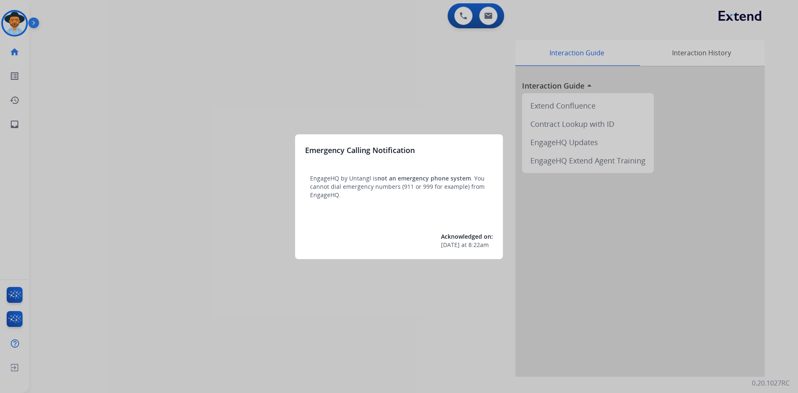
click at [137, 182] on div at bounding box center [399, 196] width 798 height 393
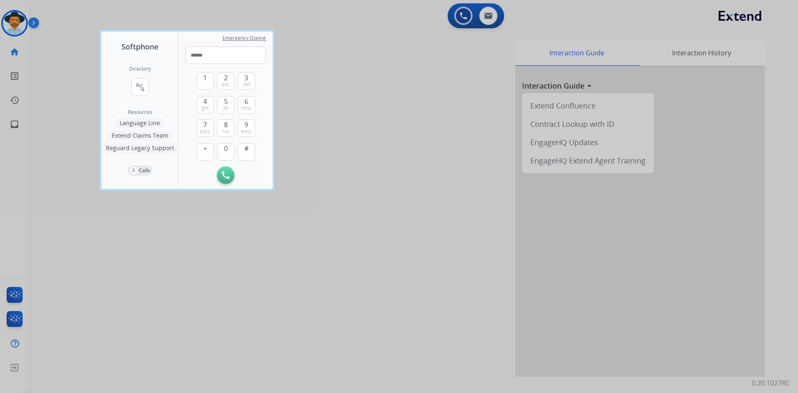
click at [219, 278] on div at bounding box center [399, 196] width 798 height 393
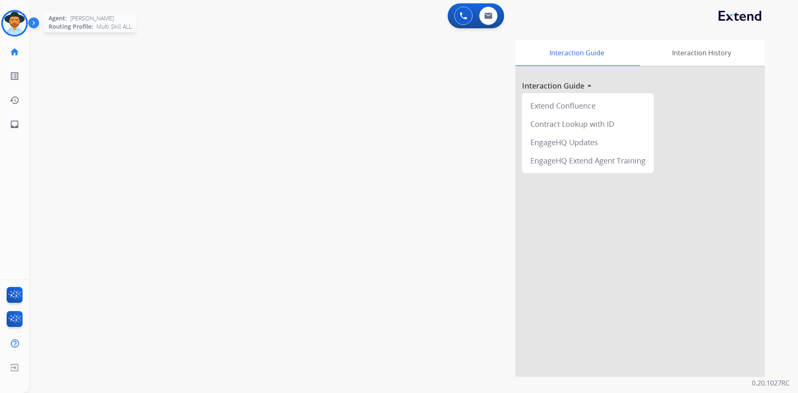
click at [20, 27] on img at bounding box center [14, 23] width 23 height 23
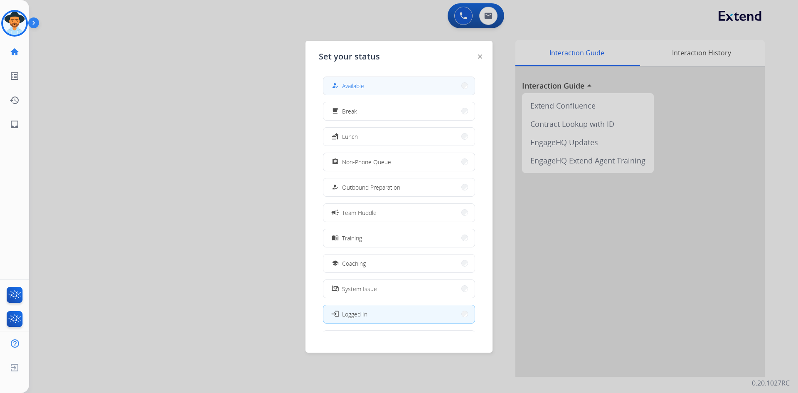
click at [393, 84] on button "how_to_reg Available" at bounding box center [399, 86] width 151 height 18
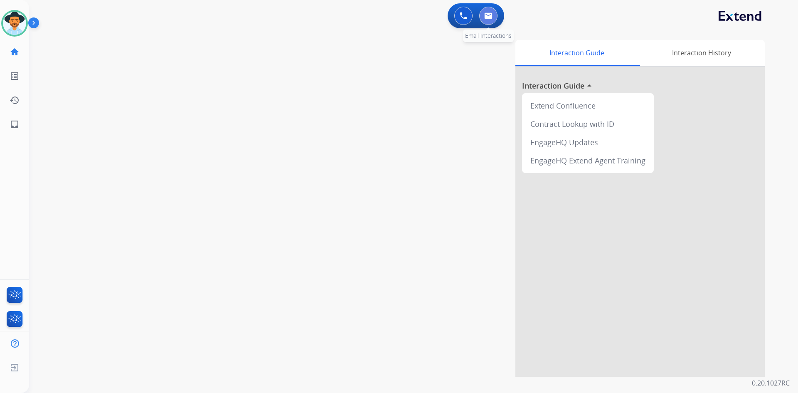
click at [487, 18] on img at bounding box center [488, 15] width 8 height 7
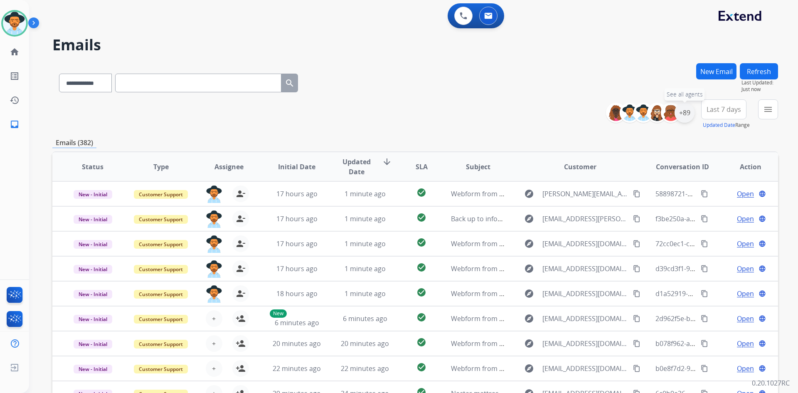
click at [690, 113] on div "+89" at bounding box center [685, 113] width 20 height 20
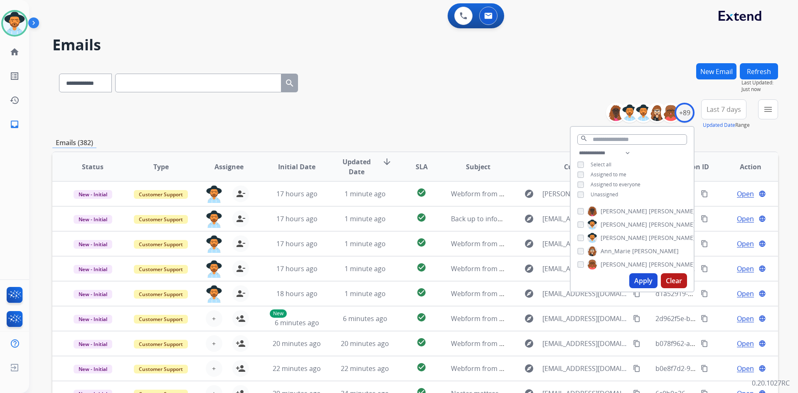
click at [614, 195] on span "Unassigned" at bounding box center [604, 194] width 27 height 7
click at [646, 287] on button "Apply" at bounding box center [644, 280] width 28 height 15
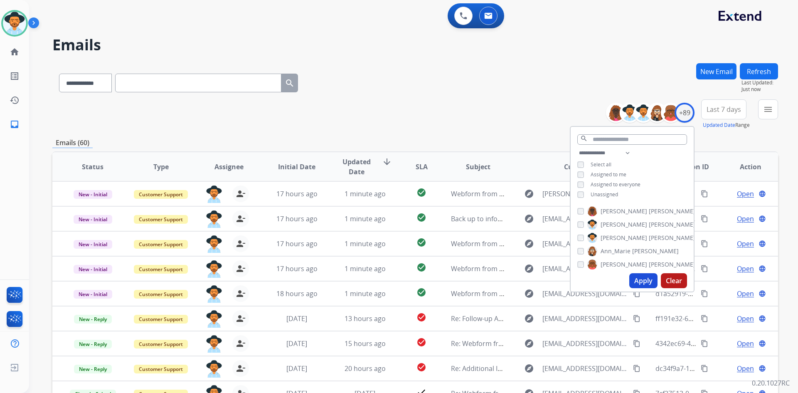
click at [478, 108] on div "**********" at bounding box center [415, 114] width 726 height 30
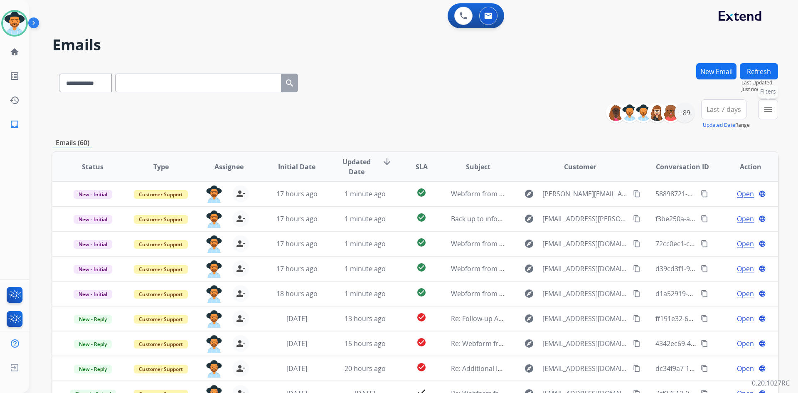
click at [773, 115] on button "menu Filters" at bounding box center [768, 109] width 20 height 20
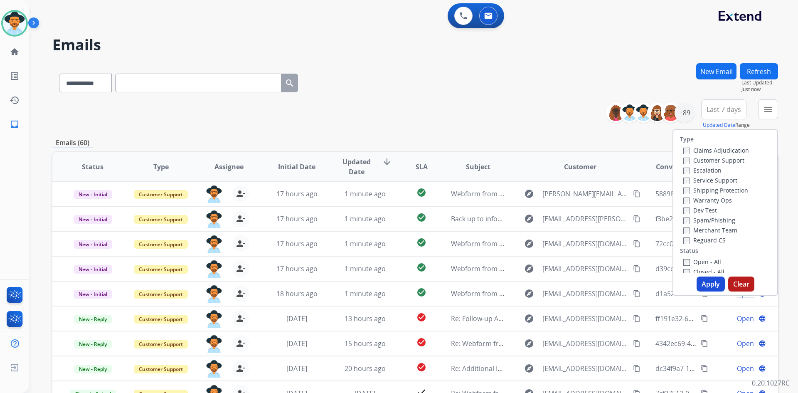
click at [711, 260] on label "Open - All" at bounding box center [703, 262] width 38 height 8
click at [710, 287] on button "Apply" at bounding box center [711, 284] width 28 height 15
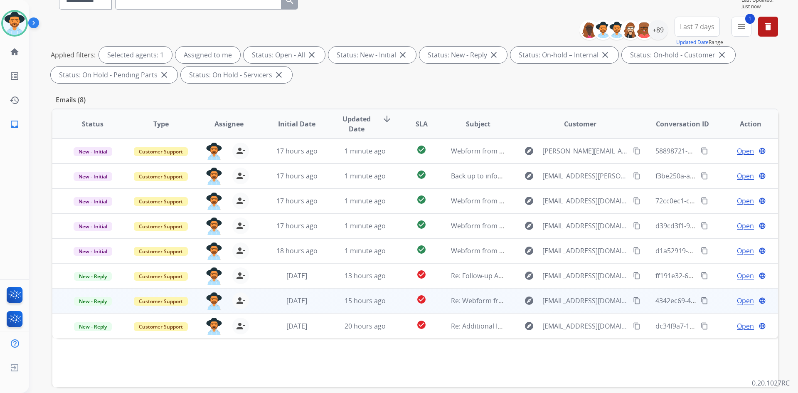
scroll to position [120, 0]
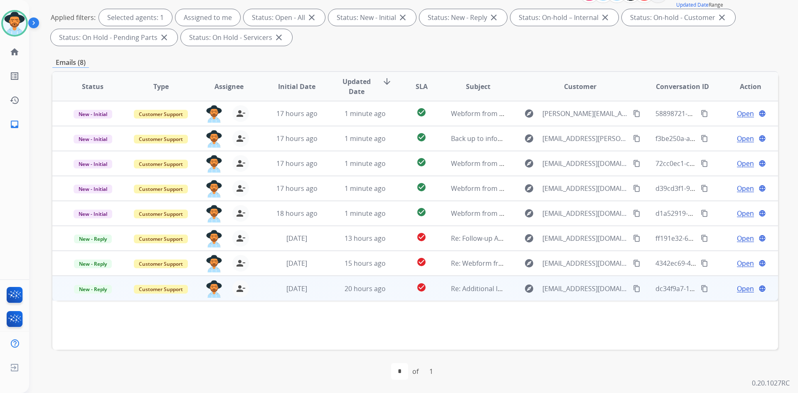
click at [633, 292] on mat-icon "content_copy" at bounding box center [636, 288] width 7 height 7
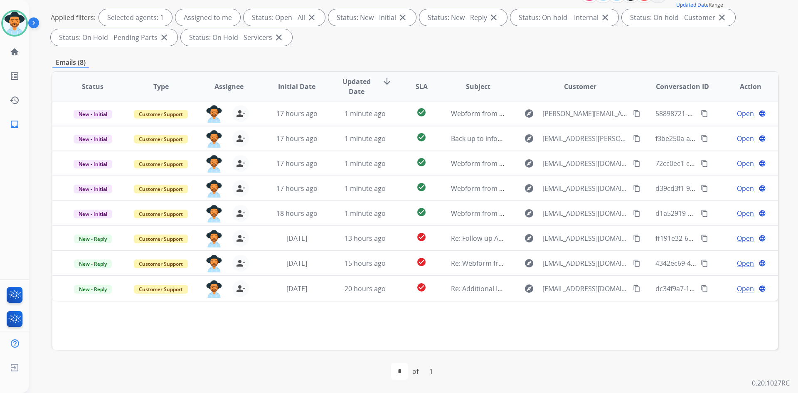
click at [29, 23] on img at bounding box center [35, 25] width 14 height 16
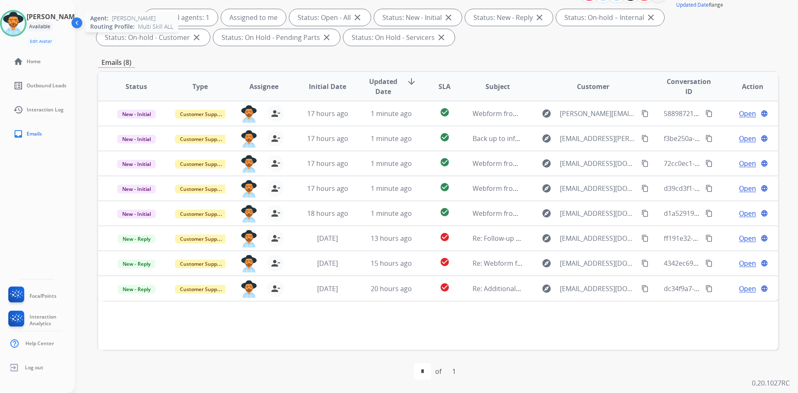
click at [18, 25] on img at bounding box center [13, 23] width 23 height 23
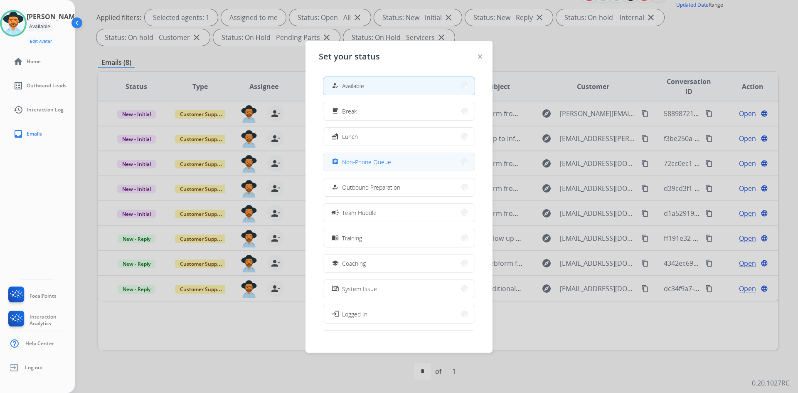
click at [412, 168] on button "assignment Non-Phone Queue" at bounding box center [399, 162] width 151 height 18
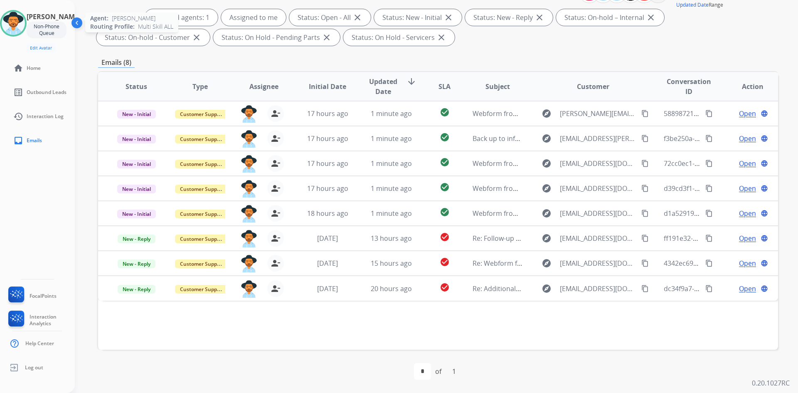
click at [22, 17] on img at bounding box center [13, 23] width 23 height 23
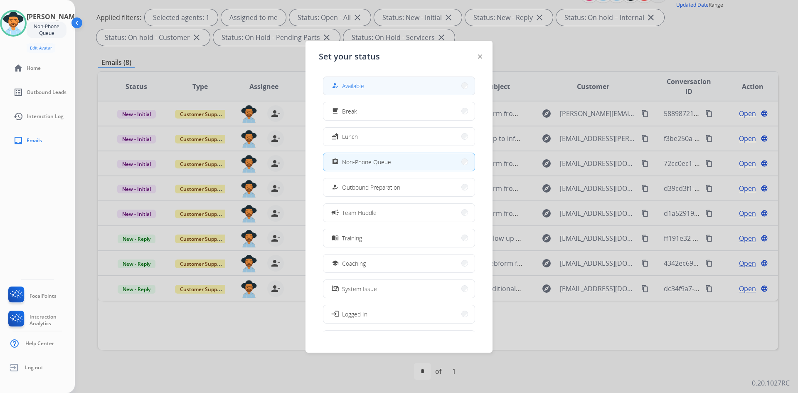
click at [373, 91] on button "how_to_reg Available" at bounding box center [399, 86] width 151 height 18
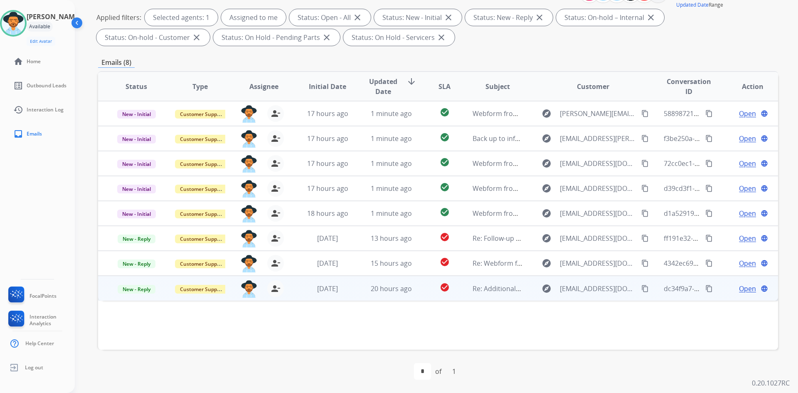
click at [744, 291] on span "Open" at bounding box center [747, 289] width 17 height 10
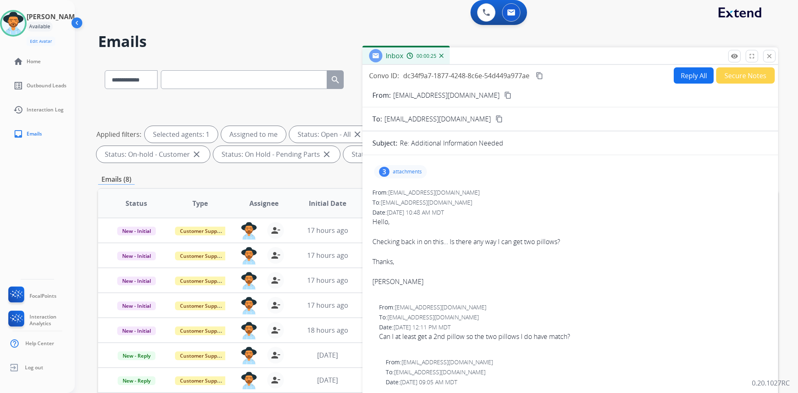
scroll to position [0, 0]
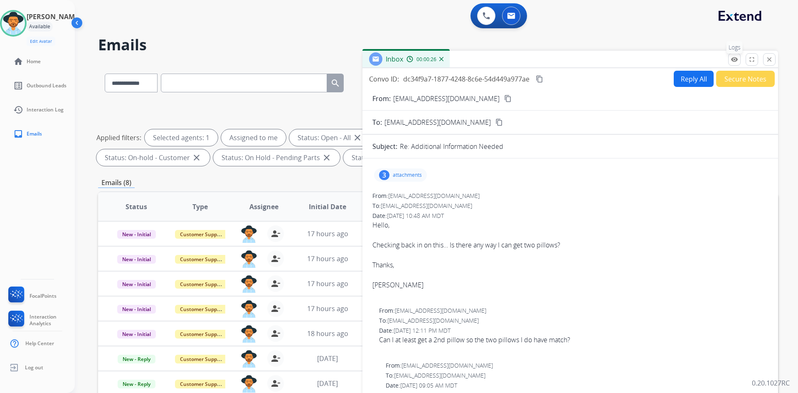
click at [734, 61] on mat-icon "remove_[MEDICAL_DATA]" at bounding box center [734, 59] width 7 height 7
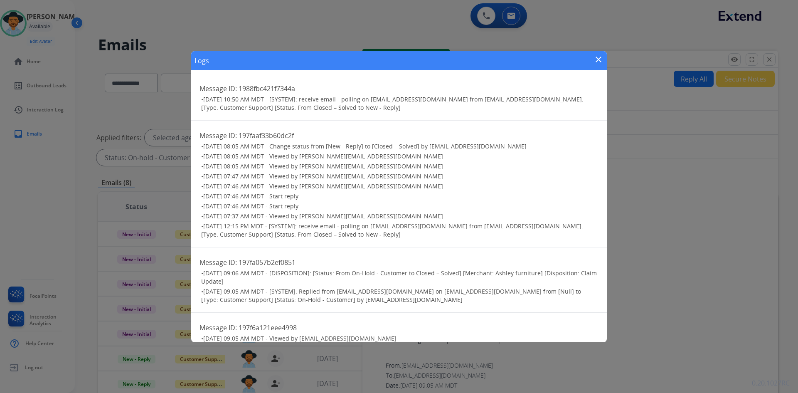
click at [602, 59] on mat-icon "close" at bounding box center [599, 59] width 10 height 10
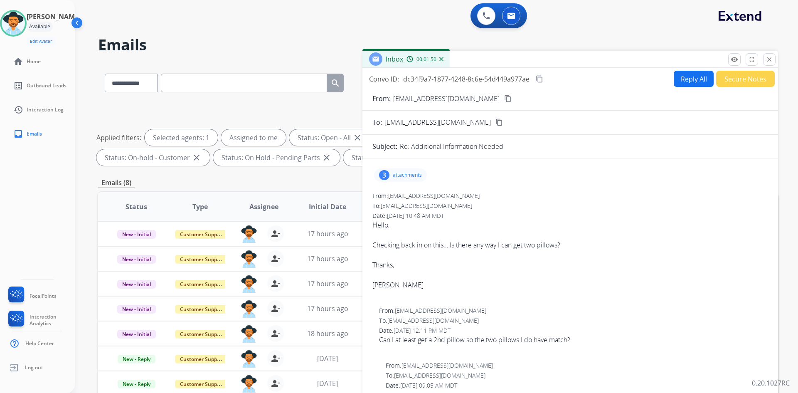
click at [540, 79] on mat-icon "content_copy" at bounding box center [539, 78] width 7 height 7
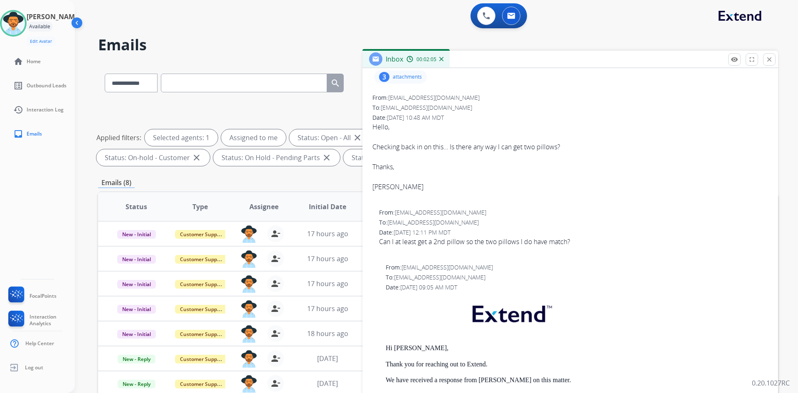
scroll to position [125, 0]
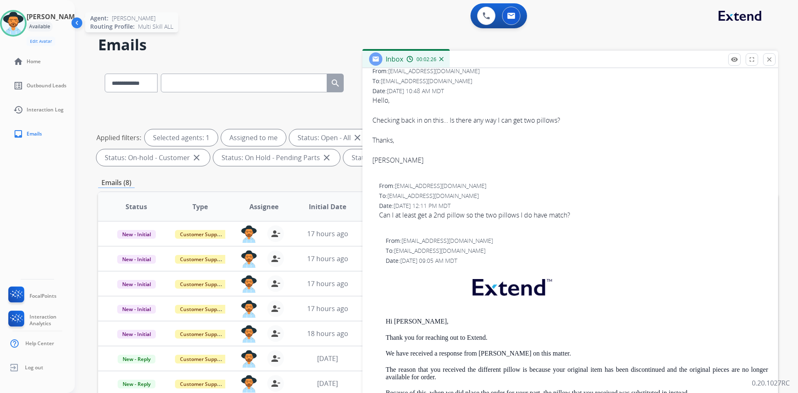
click at [19, 26] on img at bounding box center [13, 23] width 23 height 23
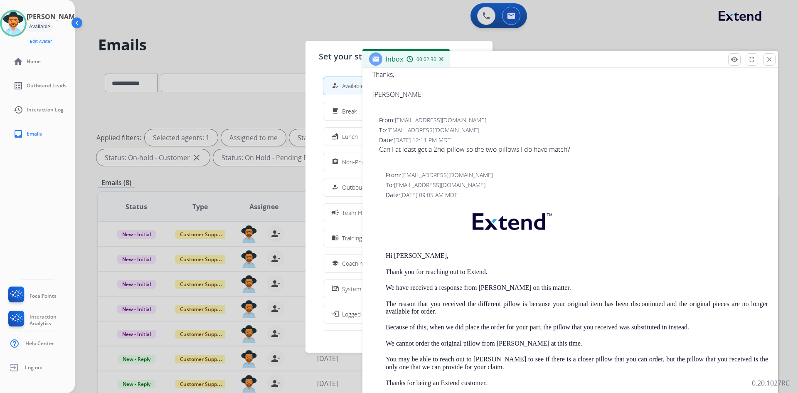
scroll to position [208, 0]
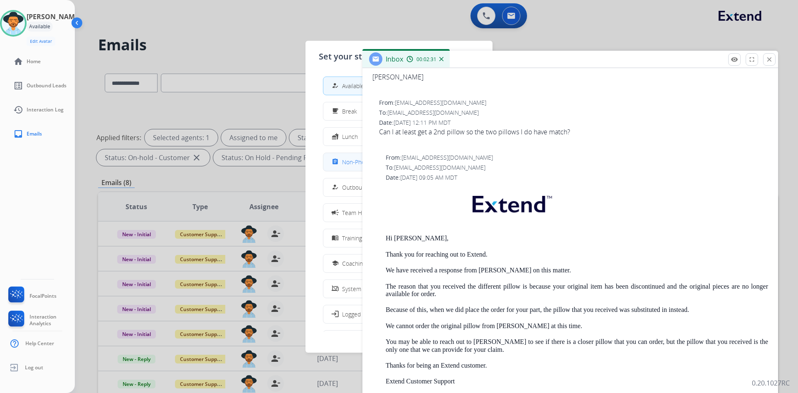
click at [341, 166] on div "assignment" at bounding box center [336, 162] width 12 height 10
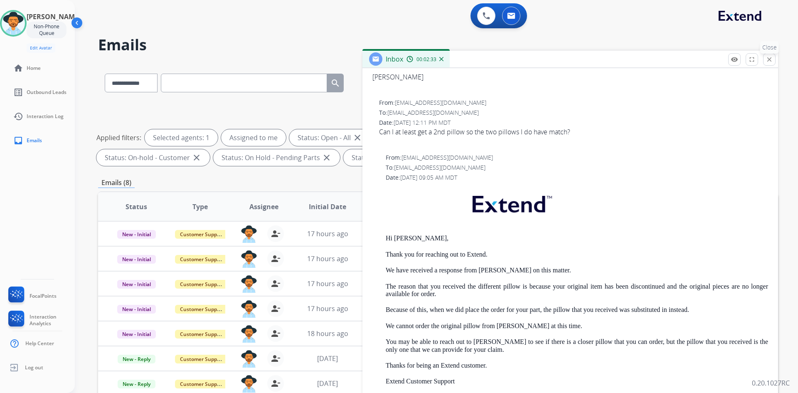
click at [769, 65] on button "close Close" at bounding box center [769, 59] width 12 height 12
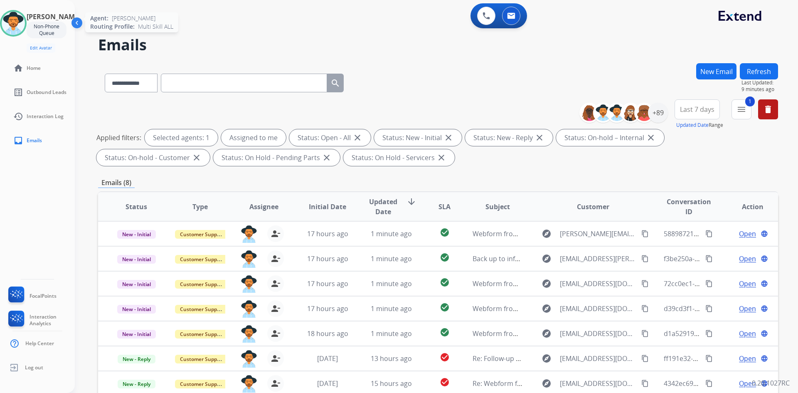
click at [20, 20] on img at bounding box center [13, 23] width 23 height 23
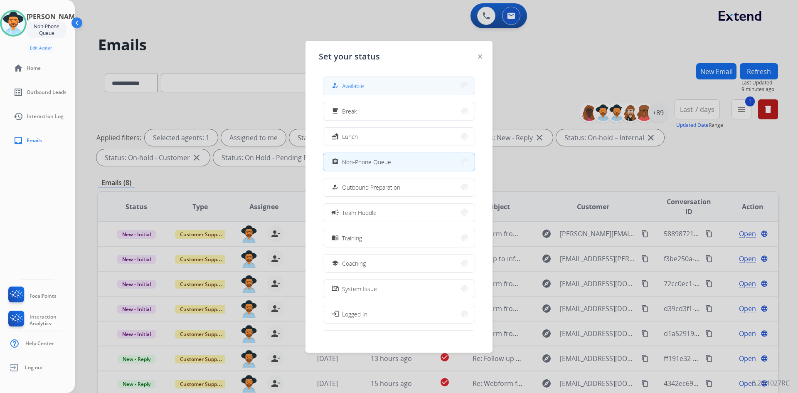
click at [393, 85] on button "how_to_reg Available" at bounding box center [399, 86] width 151 height 18
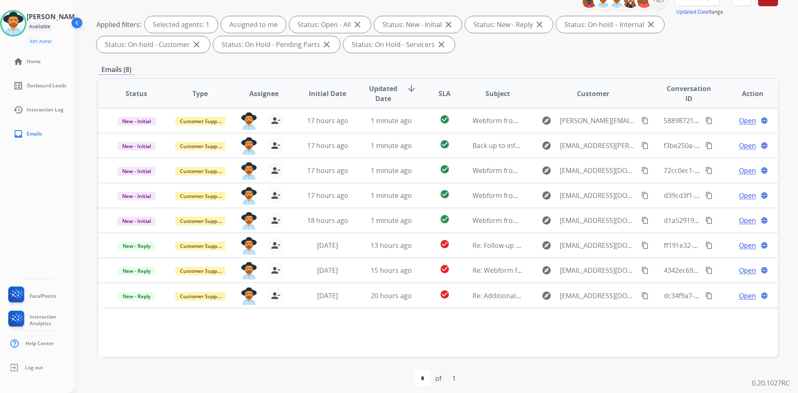
scroll to position [120, 0]
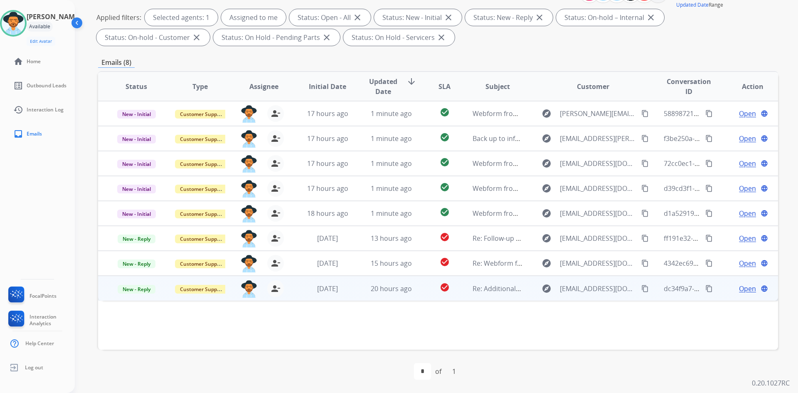
drag, startPoint x: 641, startPoint y: 267, endPoint x: 523, endPoint y: 281, distance: 118.9
click at [641, 267] on button "content_copy" at bounding box center [645, 263] width 10 height 10
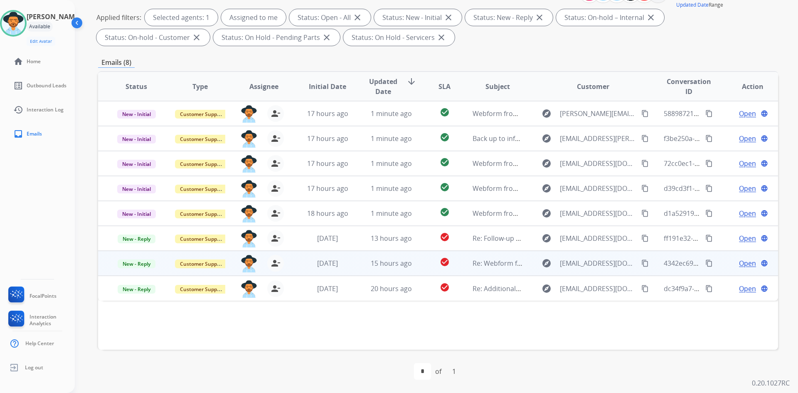
click at [746, 265] on span "Open" at bounding box center [747, 263] width 17 height 10
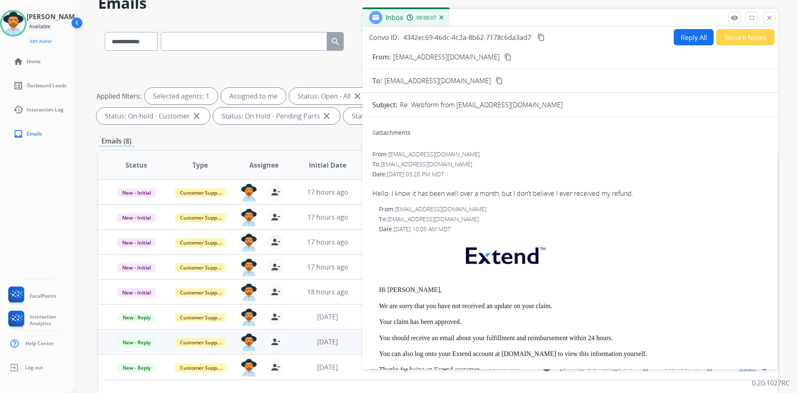
scroll to position [0, 0]
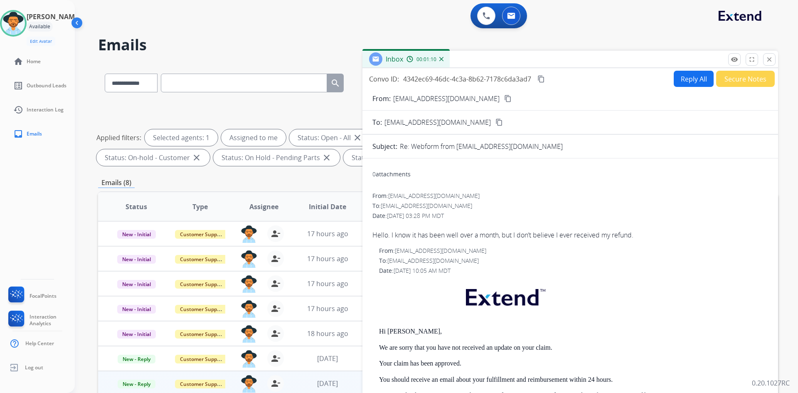
click at [542, 80] on mat-icon "content_copy" at bounding box center [541, 78] width 7 height 7
click at [692, 82] on button "Reply All" at bounding box center [694, 79] width 40 height 16
select select "**********"
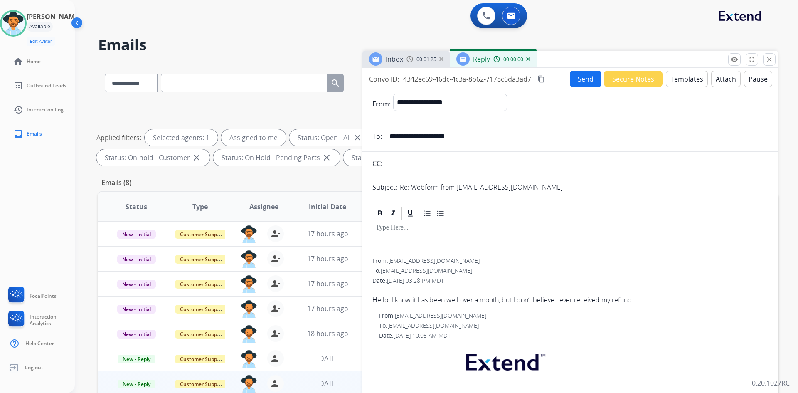
click at [689, 85] on button "Templates" at bounding box center [687, 79] width 42 height 16
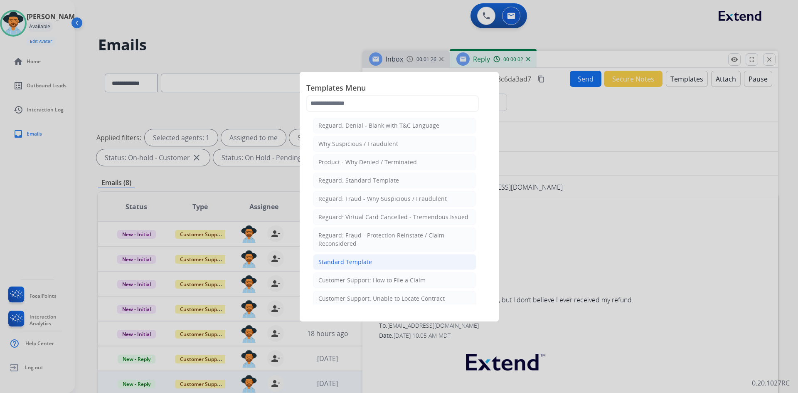
click at [378, 262] on li "Standard Template" at bounding box center [394, 262] width 163 height 16
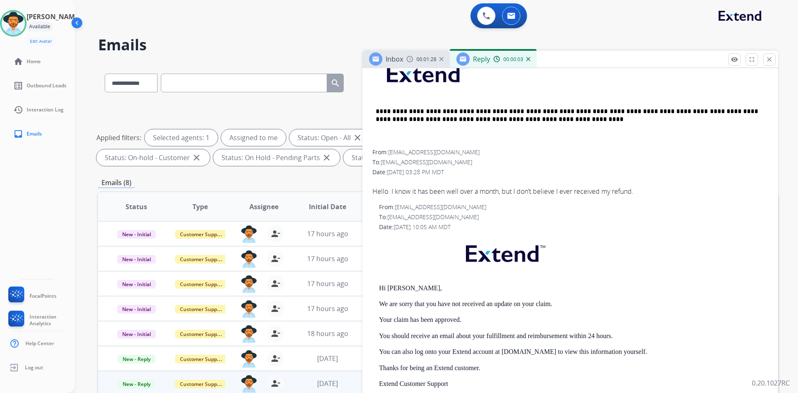
scroll to position [416, 0]
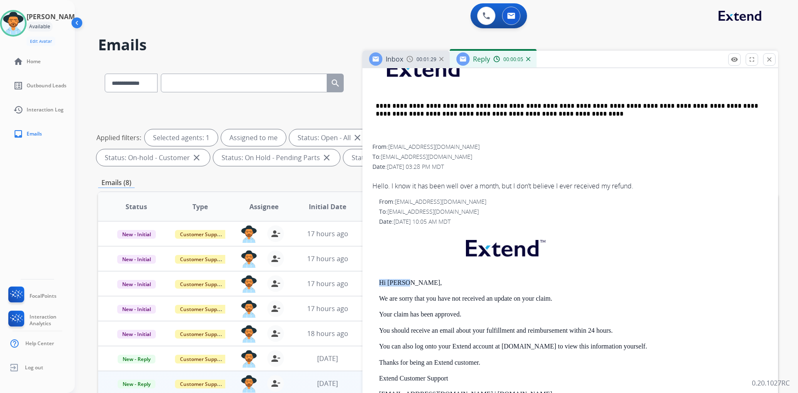
drag, startPoint x: 375, startPoint y: 283, endPoint x: 453, endPoint y: 283, distance: 77.8
click at [453, 283] on div "From: support@extend.com To: alanidarby54@gmail.com Date: 06/25/2025 - 10:05 AM…" at bounding box center [571, 341] width 396 height 287
copy p "Hi Alani,"
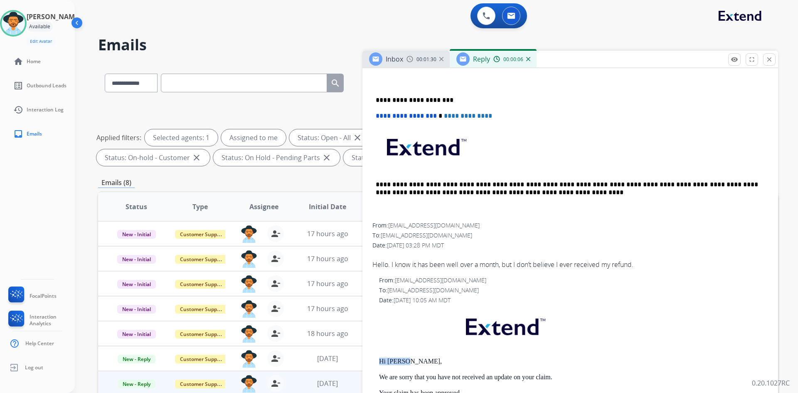
scroll to position [166, 0]
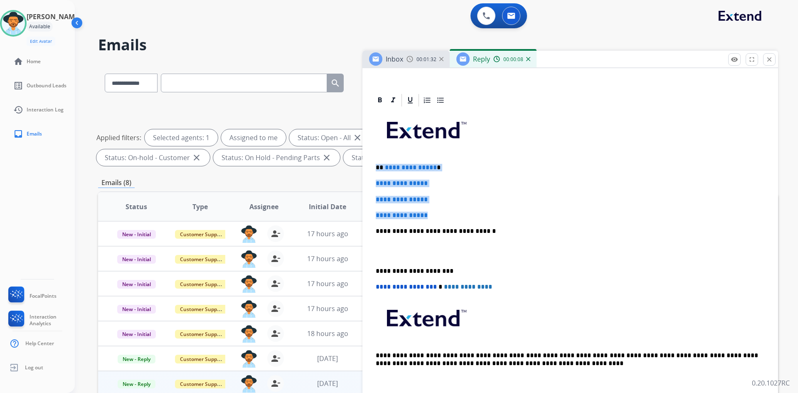
drag, startPoint x: 375, startPoint y: 163, endPoint x: 447, endPoint y: 209, distance: 85.5
click at [447, 209] on div "**********" at bounding box center [571, 251] width 396 height 286
paste div
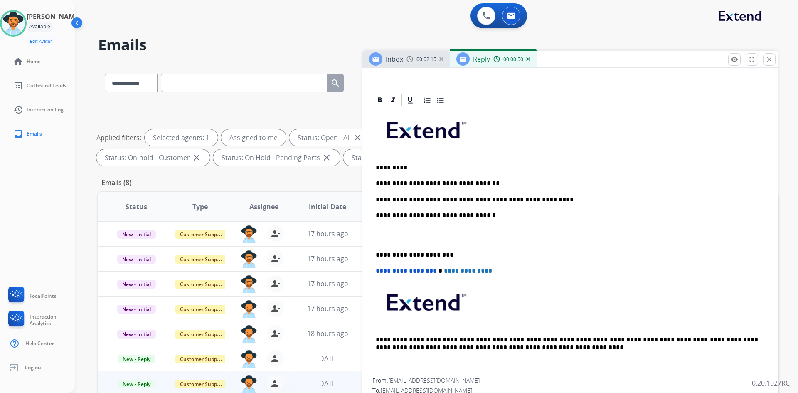
click at [395, 199] on p "**********" at bounding box center [567, 199] width 383 height 7
click at [548, 201] on p "**********" at bounding box center [567, 199] width 383 height 7
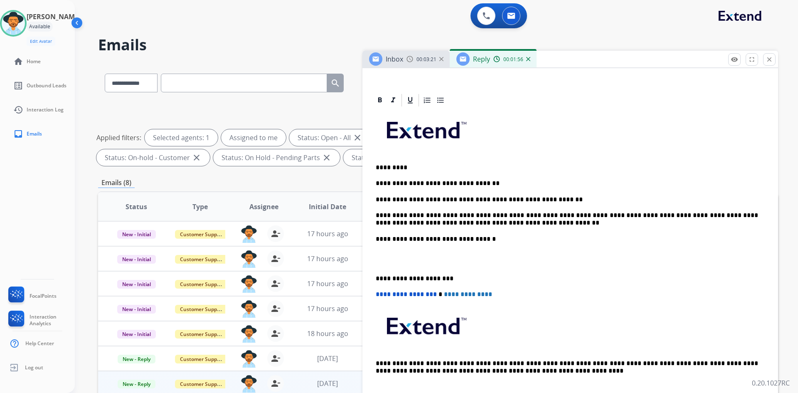
click at [396, 261] on p at bounding box center [570, 258] width 389 height 15
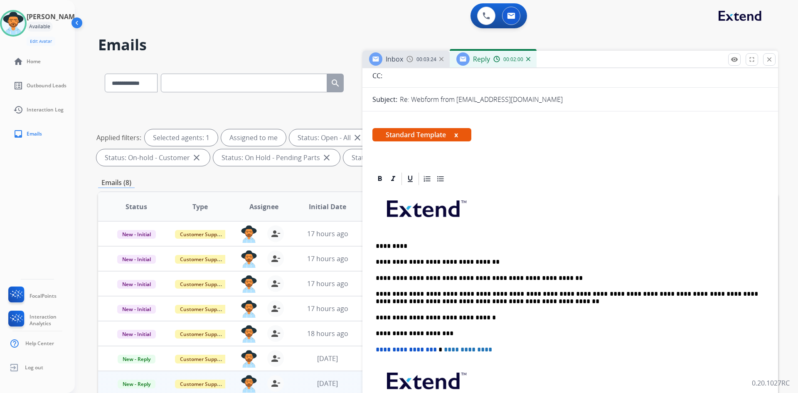
scroll to position [208, 0]
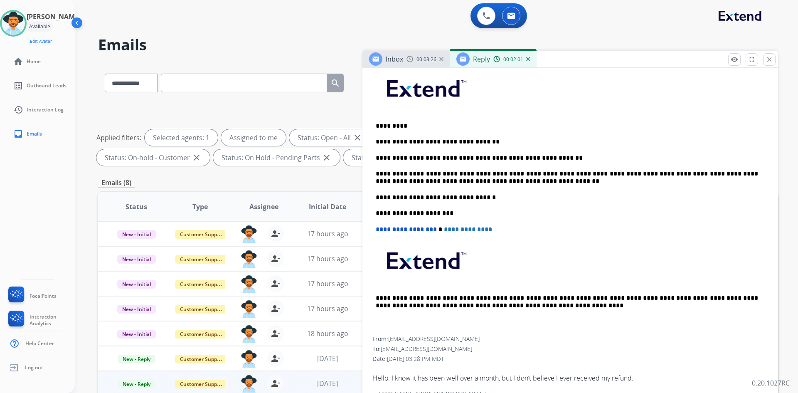
click at [544, 159] on p "**********" at bounding box center [567, 157] width 383 height 7
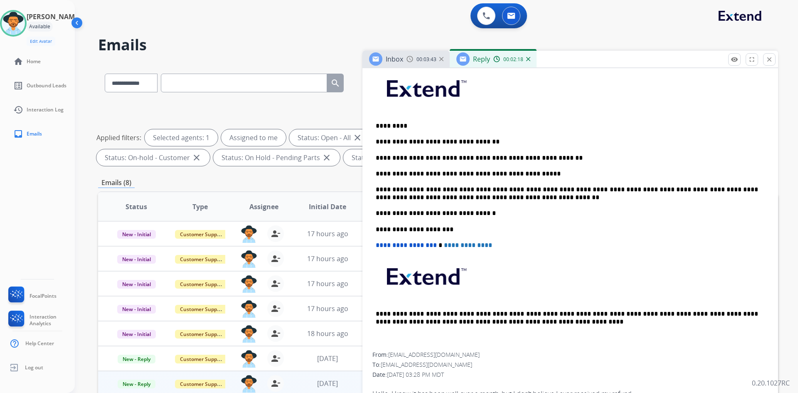
scroll to position [0, 0]
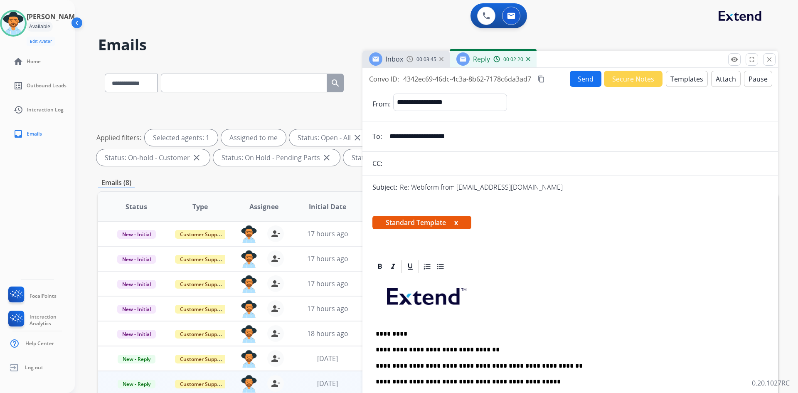
click at [576, 79] on button "Send" at bounding box center [586, 79] width 32 height 16
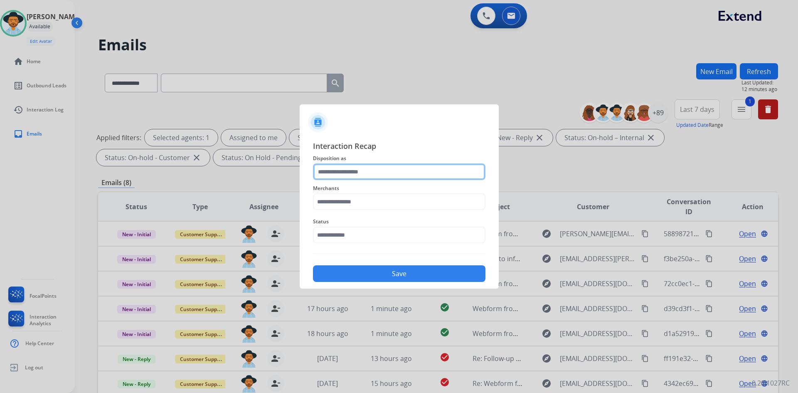
click at [395, 173] on input "text" at bounding box center [399, 171] width 173 height 17
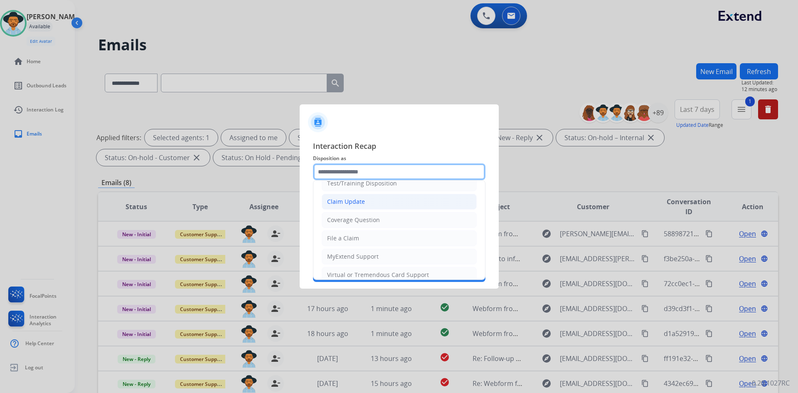
scroll to position [83, 0]
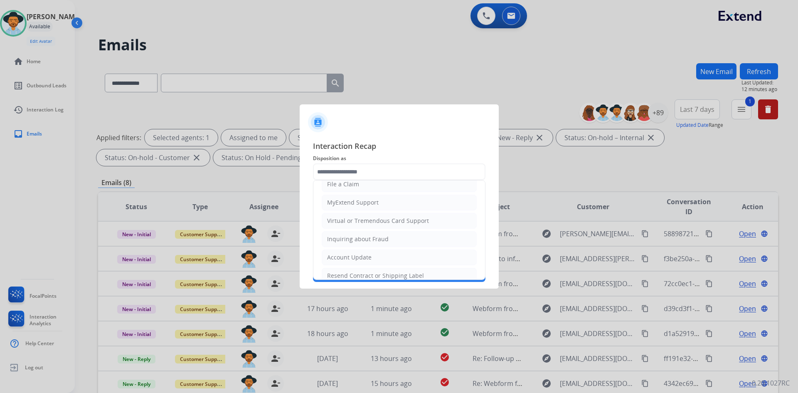
click at [391, 225] on div "Virtual or Tremendous Card Support" at bounding box center [378, 221] width 102 height 8
type input "**********"
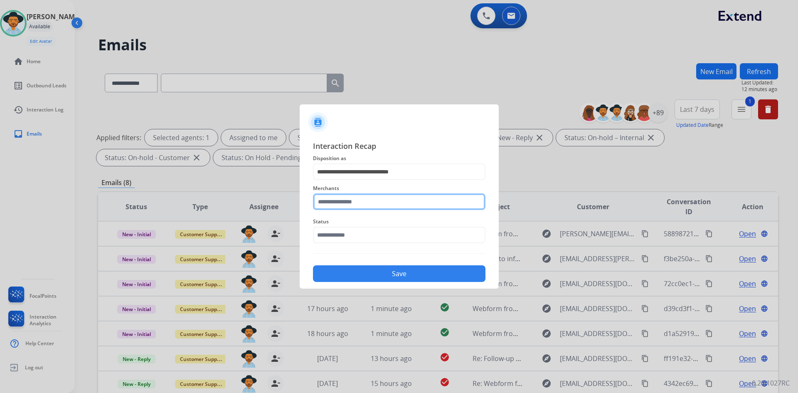
click at [347, 205] on input "text" at bounding box center [399, 201] width 173 height 17
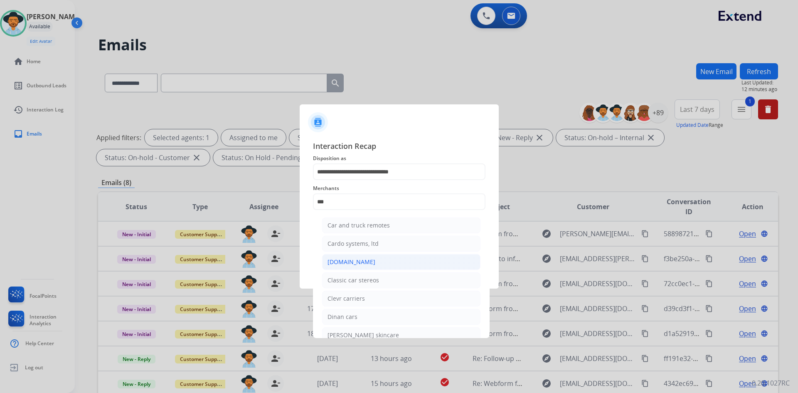
click at [351, 265] on div "[DOMAIN_NAME]" at bounding box center [352, 262] width 48 height 8
type input "**********"
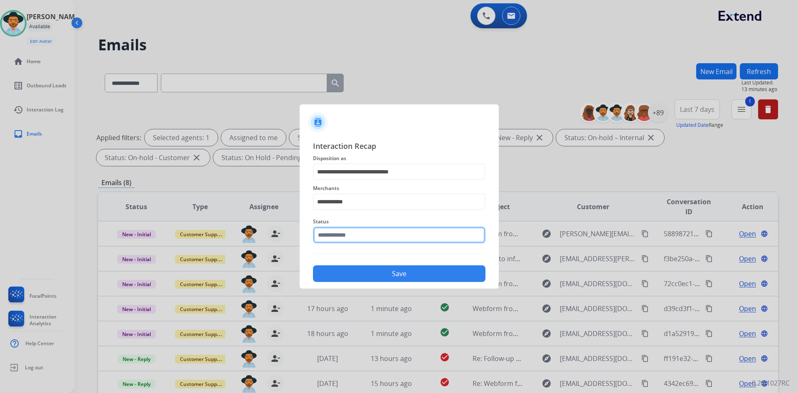
click at [327, 237] on input "text" at bounding box center [399, 235] width 173 height 17
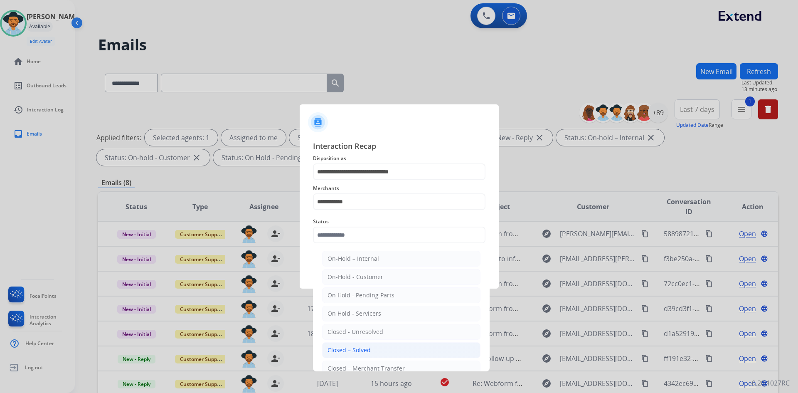
click at [357, 347] on div "Closed – Solved" at bounding box center [349, 350] width 43 height 8
type input "**********"
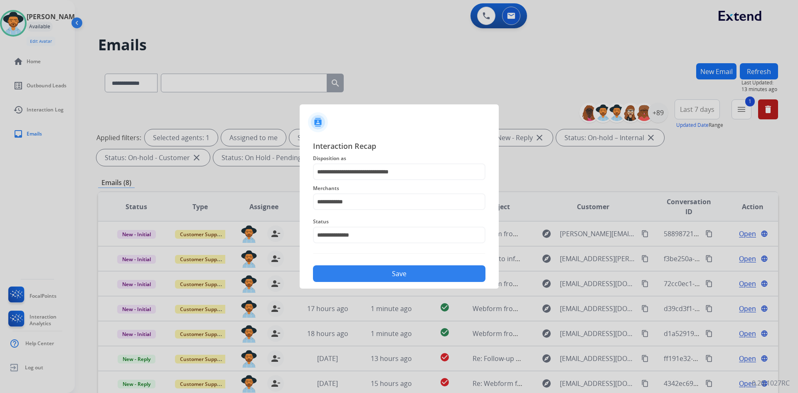
click at [363, 274] on button "Save" at bounding box center [399, 273] width 173 height 17
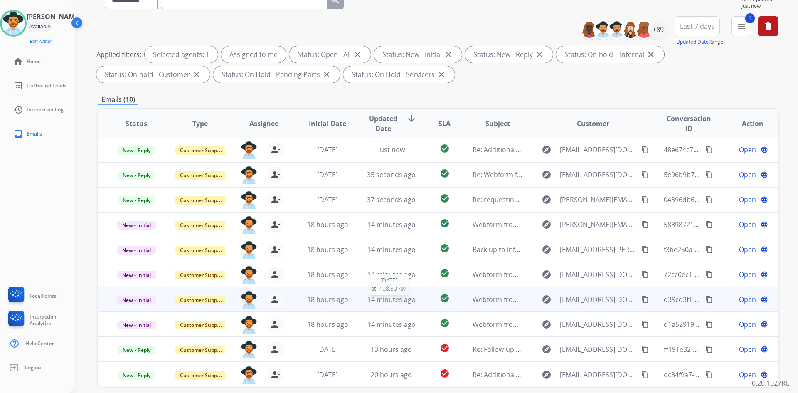
scroll to position [120, 0]
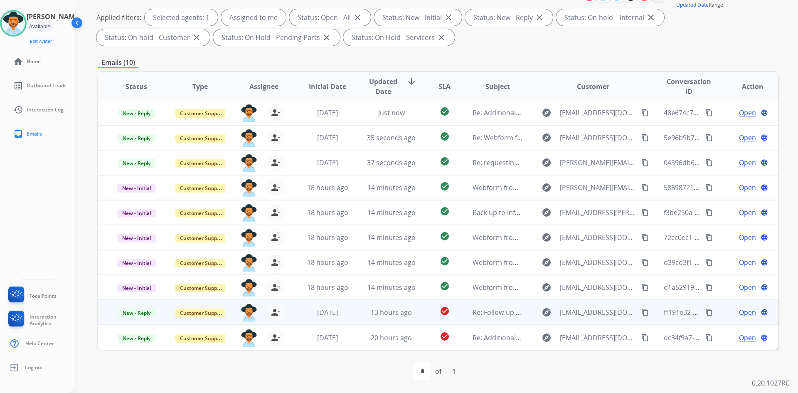
click at [642, 314] on mat-icon "content_copy" at bounding box center [645, 312] width 7 height 7
click at [744, 313] on span "Open" at bounding box center [747, 312] width 17 height 10
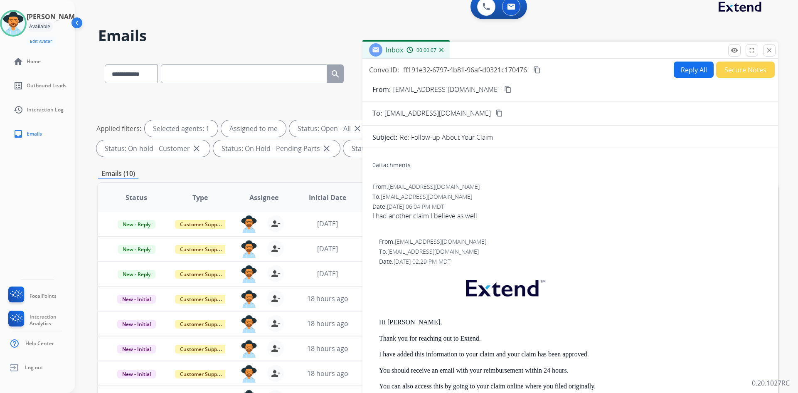
scroll to position [0, 0]
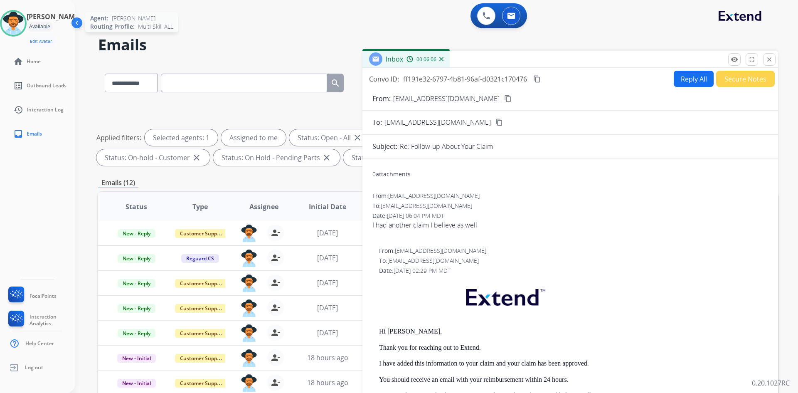
click at [18, 23] on img at bounding box center [13, 23] width 23 height 23
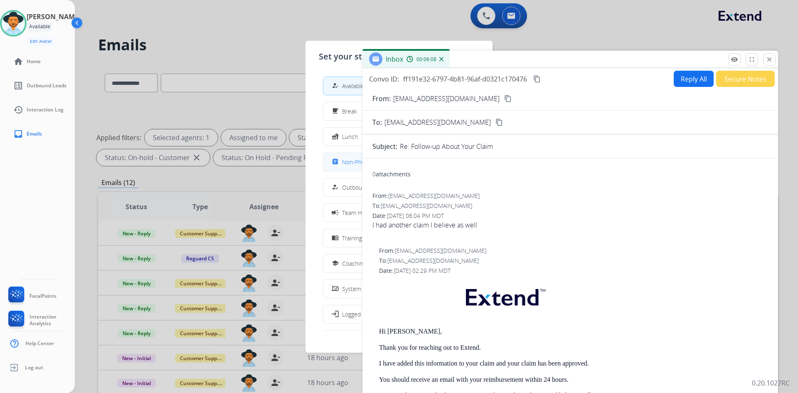
click at [341, 159] on div "assignment" at bounding box center [336, 162] width 12 height 10
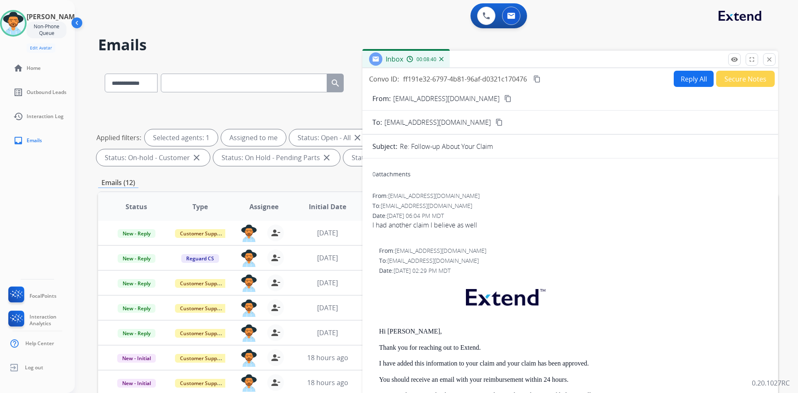
click at [687, 81] on button "Reply All" at bounding box center [694, 79] width 40 height 16
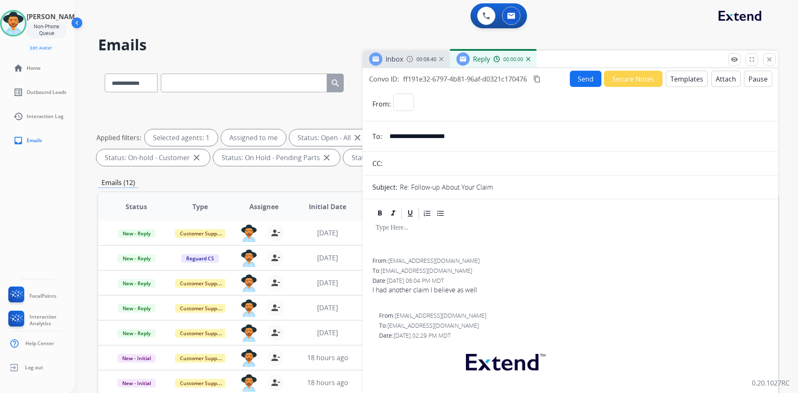
select select "**********"
click at [683, 80] on button "Templates" at bounding box center [687, 79] width 42 height 16
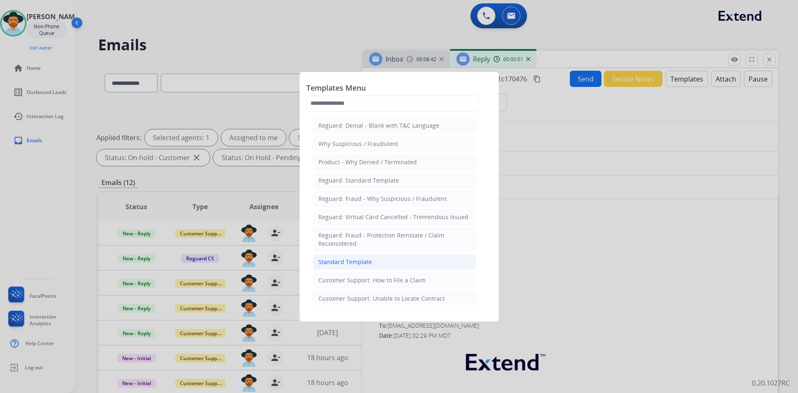
click at [407, 259] on li "Standard Template" at bounding box center [394, 262] width 163 height 16
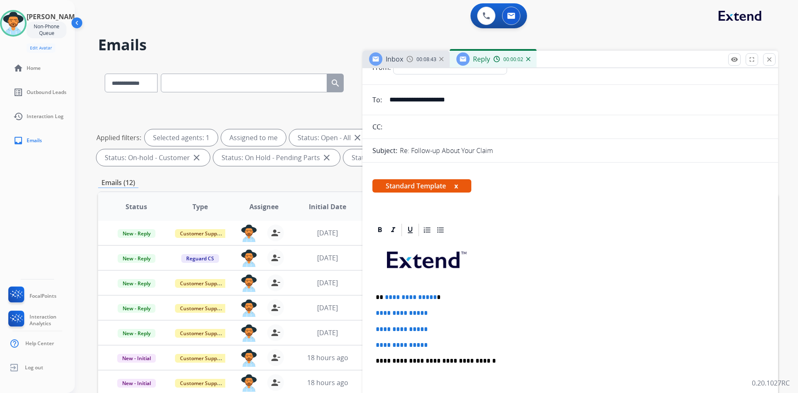
scroll to position [166, 0]
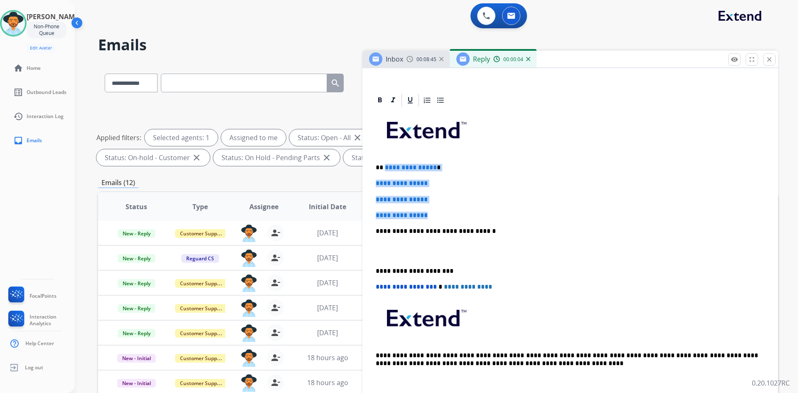
drag, startPoint x: 384, startPoint y: 166, endPoint x: 455, endPoint y: 212, distance: 84.3
click at [455, 212] on div "**********" at bounding box center [571, 251] width 396 height 286
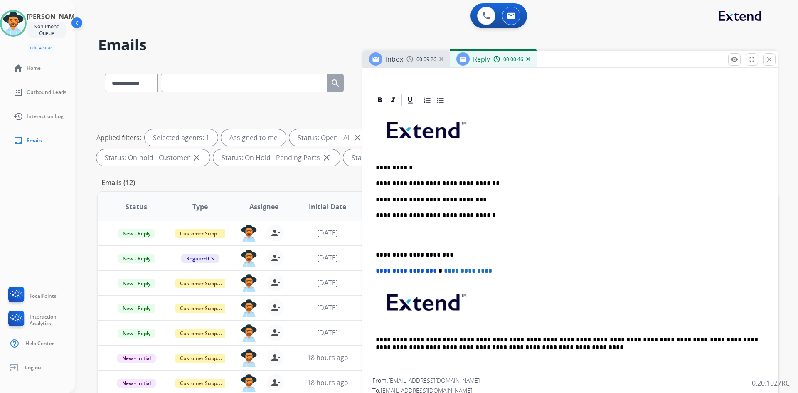
click at [479, 198] on p "**********" at bounding box center [567, 199] width 383 height 7
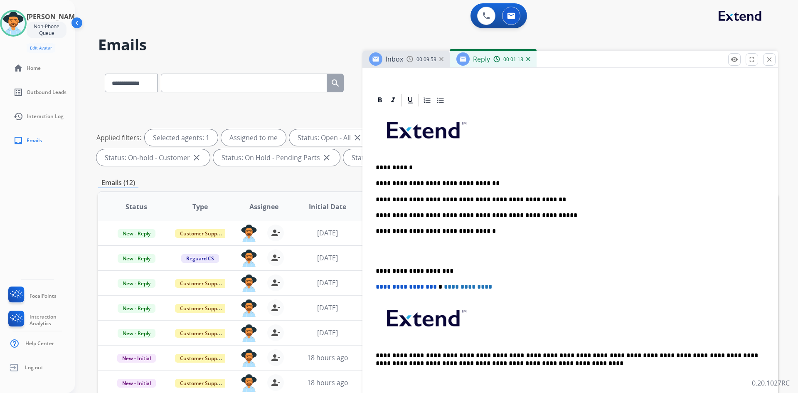
click at [554, 216] on p "**********" at bounding box center [567, 215] width 383 height 7
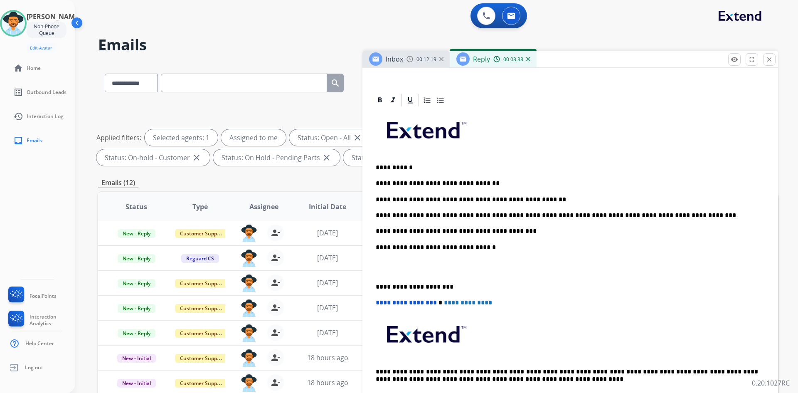
click at [518, 230] on p "**********" at bounding box center [567, 230] width 383 height 7
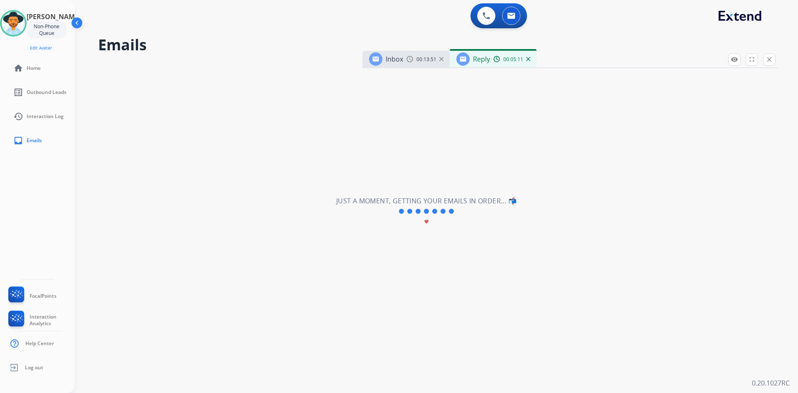
scroll to position [357, 0]
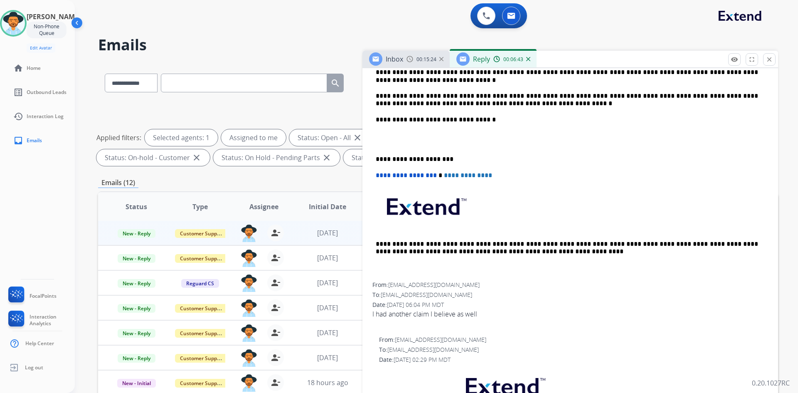
click at [390, 145] on p at bounding box center [570, 139] width 389 height 15
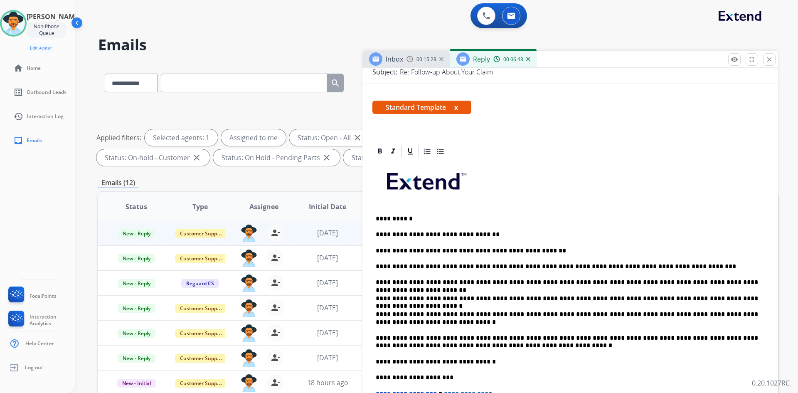
scroll to position [125, 0]
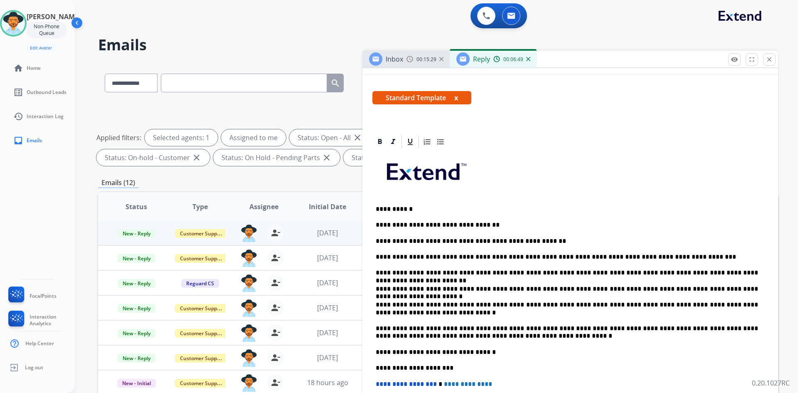
click at [683, 255] on p "**********" at bounding box center [567, 256] width 383 height 7
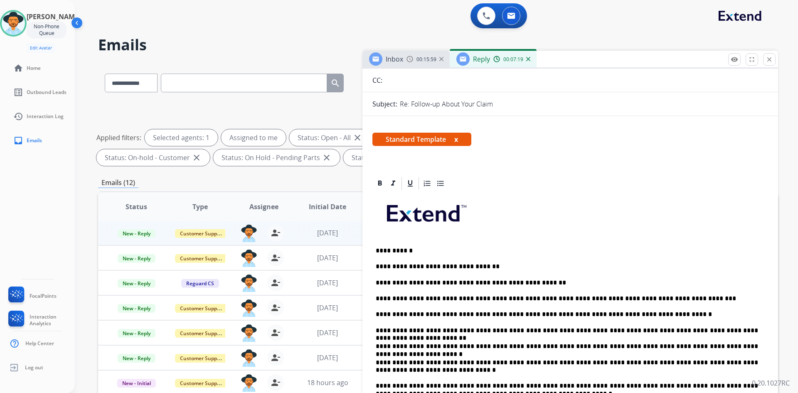
scroll to position [0, 0]
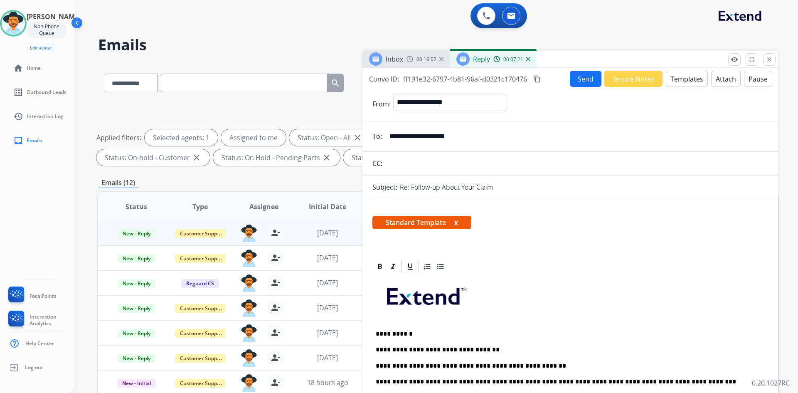
click at [540, 79] on mat-icon "content_copy" at bounding box center [537, 78] width 7 height 7
click at [540, 78] on mat-icon "content_copy" at bounding box center [537, 78] width 7 height 7
click at [23, 22] on img at bounding box center [13, 23] width 23 height 23
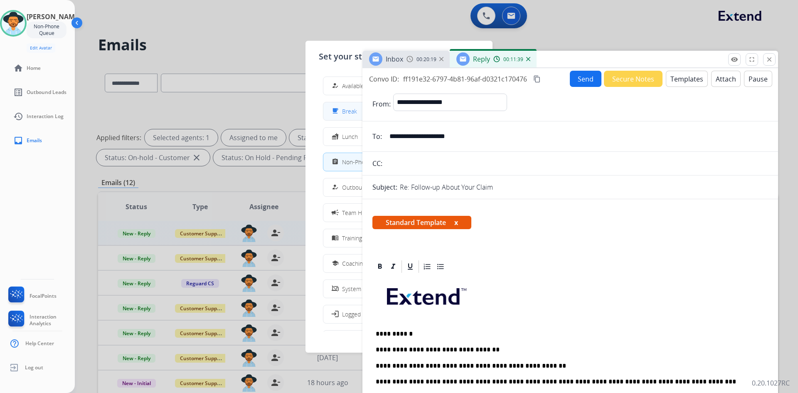
click at [352, 112] on span "Break" at bounding box center [349, 111] width 15 height 9
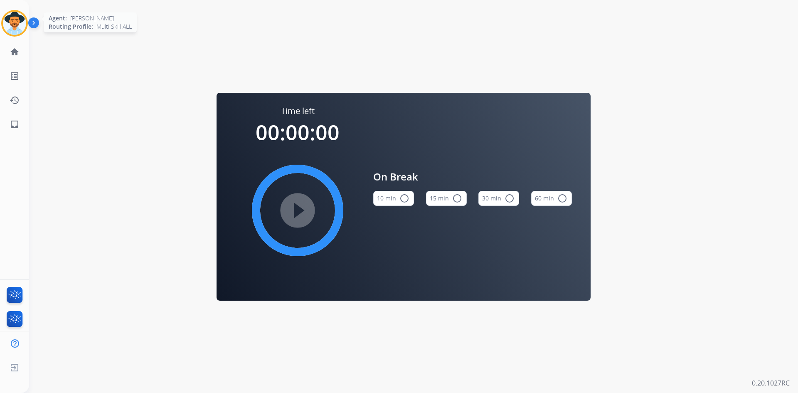
click at [16, 22] on img at bounding box center [14, 23] width 23 height 23
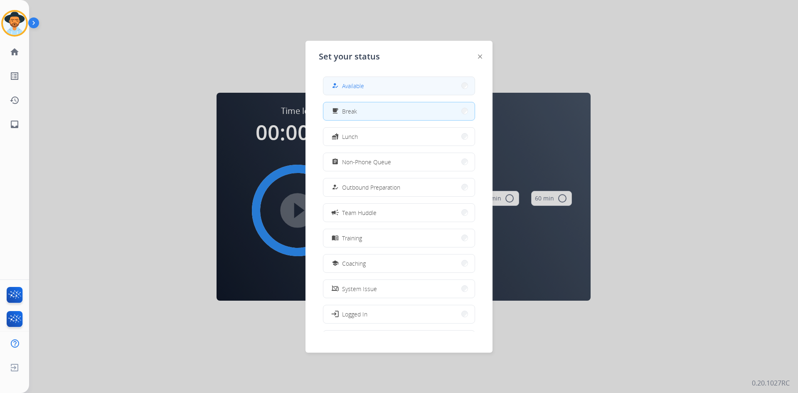
click at [426, 90] on button "how_to_reg Available" at bounding box center [399, 86] width 151 height 18
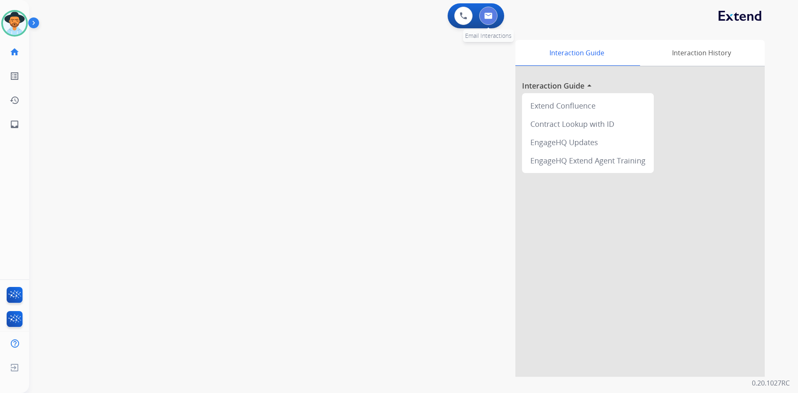
click at [487, 10] on button at bounding box center [488, 16] width 18 height 18
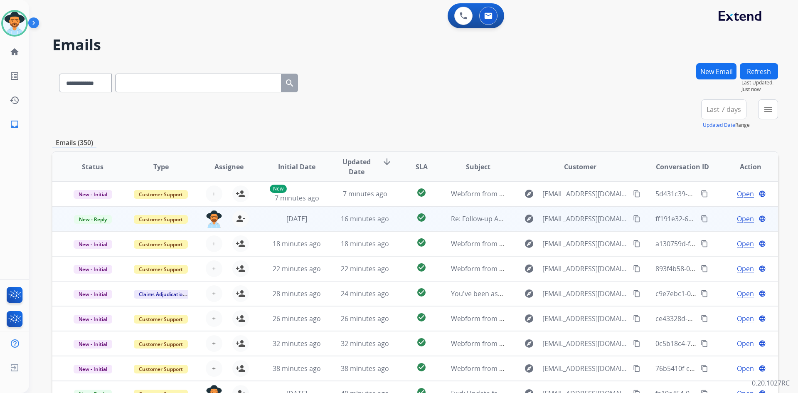
click at [739, 219] on span "Open" at bounding box center [745, 219] width 17 height 10
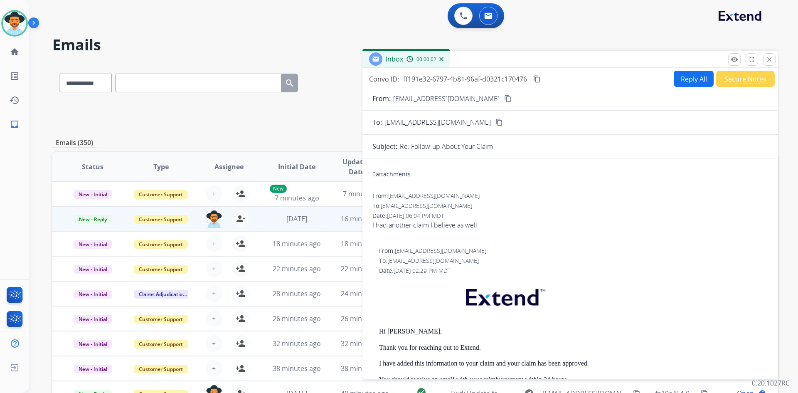
click at [690, 74] on button "Reply All" at bounding box center [694, 79] width 40 height 16
select select "**********"
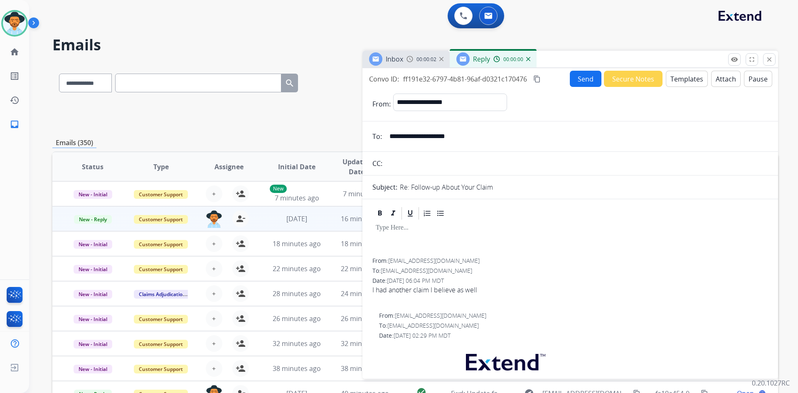
click at [687, 74] on button "Templates" at bounding box center [687, 79] width 42 height 16
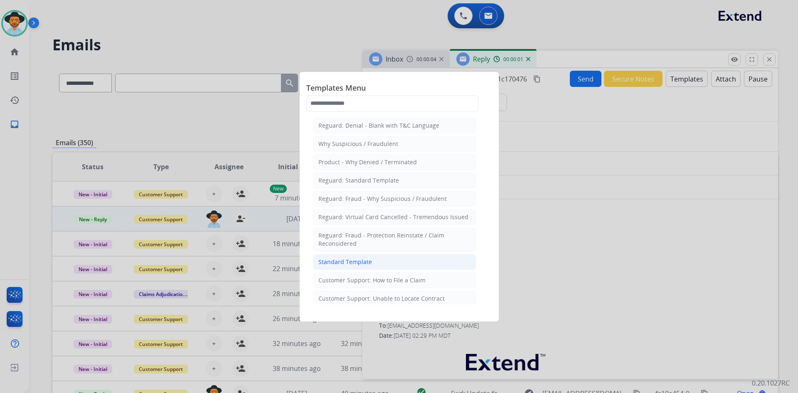
click at [374, 260] on li "Standard Template" at bounding box center [394, 262] width 163 height 16
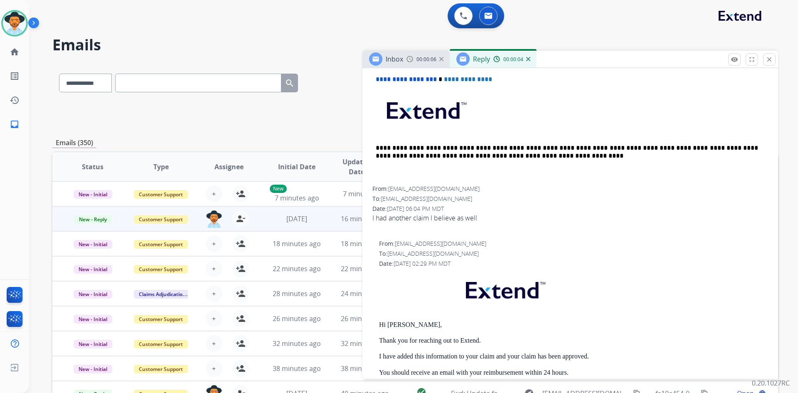
scroll to position [457, 0]
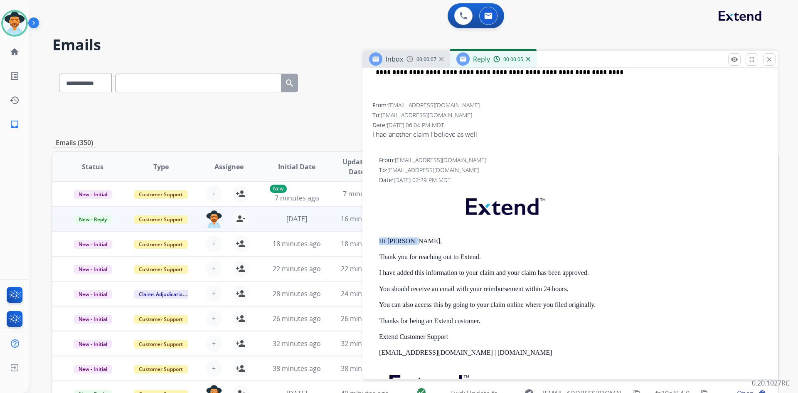
drag, startPoint x: 377, startPoint y: 241, endPoint x: 465, endPoint y: 242, distance: 88.2
click at [465, 242] on div "From: support@extend.com To: rfruitrail25@ymail.com Date: 08/08/2025 - 02:29 PM…" at bounding box center [571, 299] width 396 height 287
copy p "Hi Anthony,"
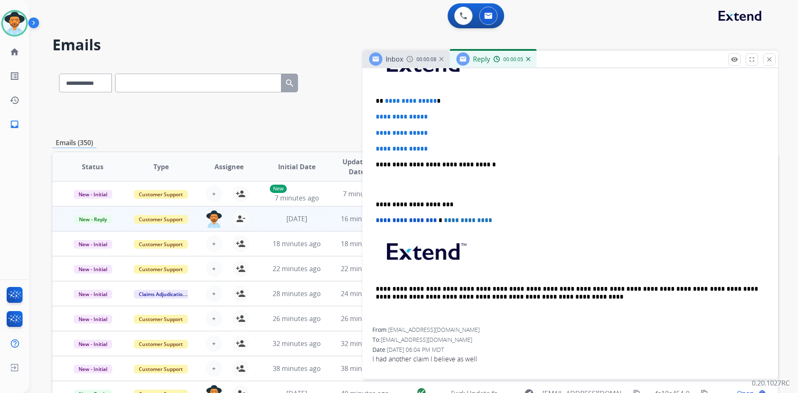
scroll to position [166, 0]
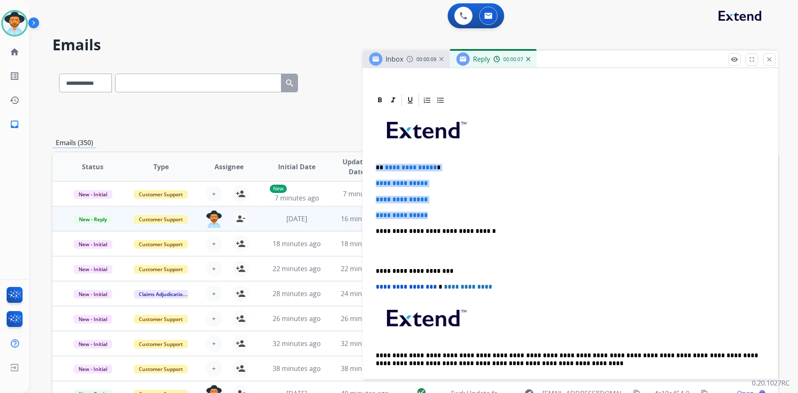
drag, startPoint x: 373, startPoint y: 163, endPoint x: 448, endPoint y: 205, distance: 85.8
click at [448, 205] on div "**********" at bounding box center [571, 251] width 396 height 286
paste div
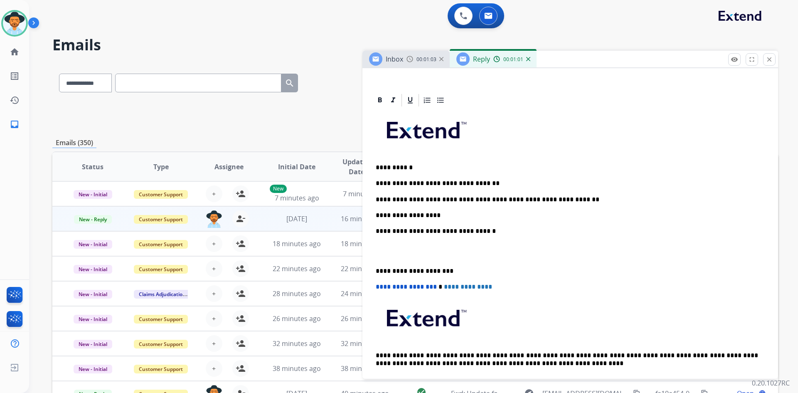
click at [444, 214] on p "**********" at bounding box center [567, 215] width 383 height 7
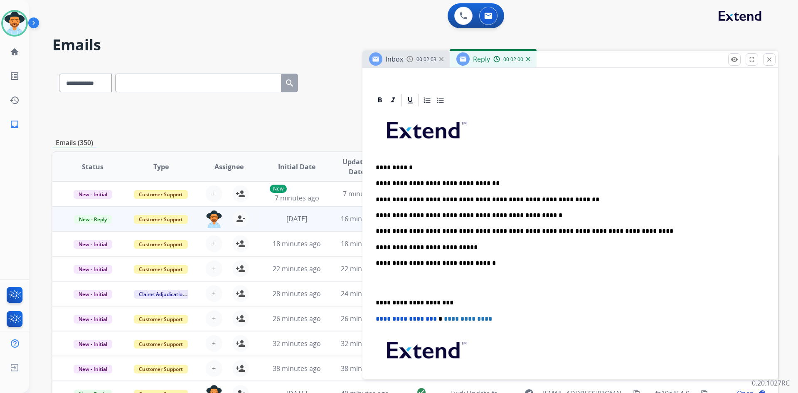
click at [482, 247] on p "**********" at bounding box center [567, 247] width 383 height 7
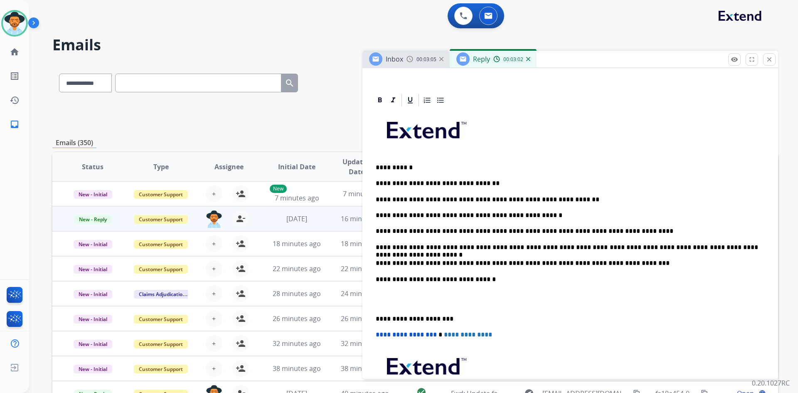
click at [628, 263] on p "**********" at bounding box center [567, 262] width 383 height 7
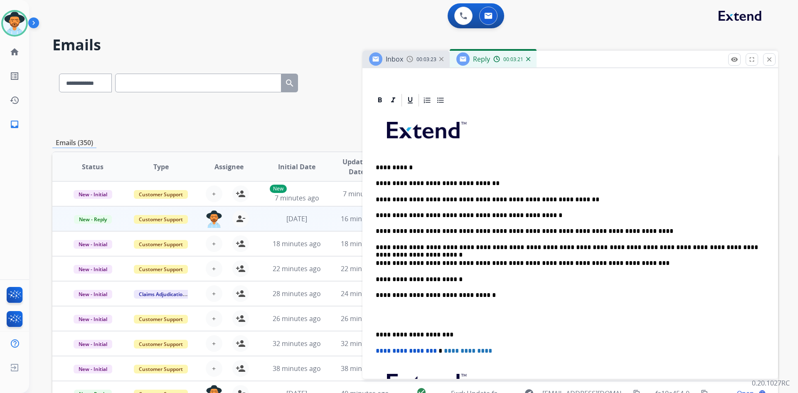
click at [487, 280] on p "**********" at bounding box center [567, 279] width 383 height 7
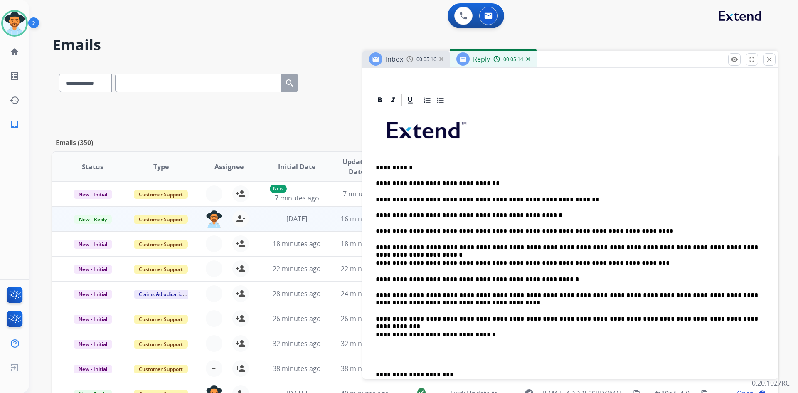
click at [378, 360] on p at bounding box center [570, 354] width 389 height 15
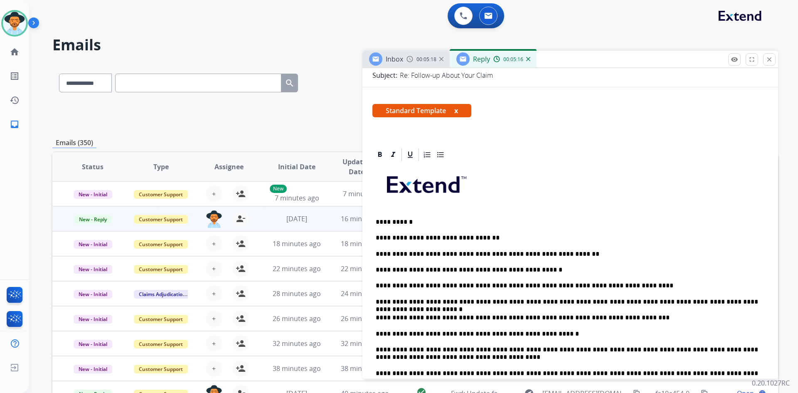
scroll to position [0, 0]
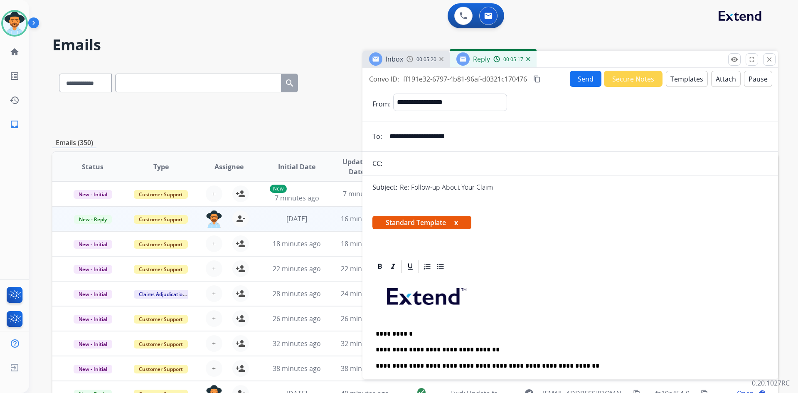
click at [540, 79] on mat-icon "content_copy" at bounding box center [537, 78] width 7 height 7
click at [581, 81] on button "Send" at bounding box center [586, 79] width 32 height 16
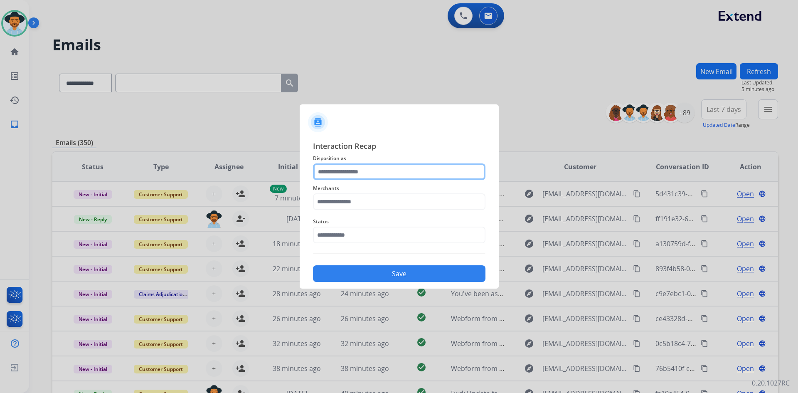
click at [375, 170] on input "text" at bounding box center [399, 171] width 173 height 17
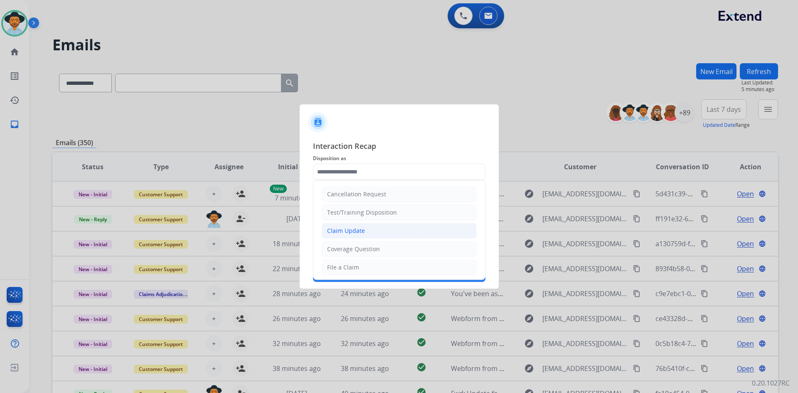
click at [384, 233] on li "Claim Update" at bounding box center [399, 231] width 155 height 16
type input "**********"
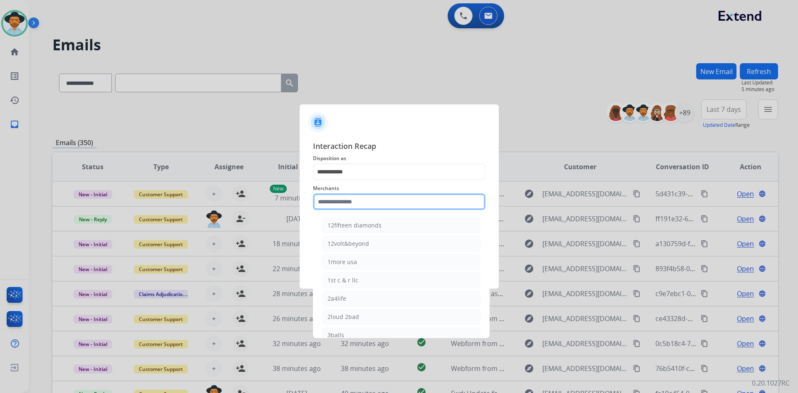
click at [365, 200] on input "text" at bounding box center [399, 201] width 173 height 17
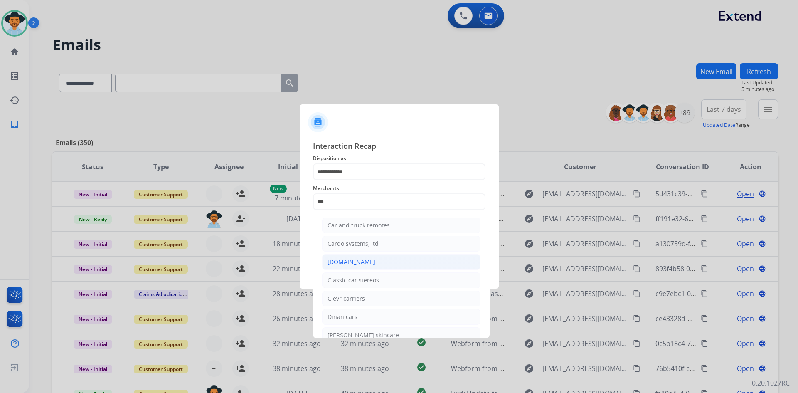
click at [373, 258] on li "[DOMAIN_NAME]" at bounding box center [401, 262] width 158 height 16
type input "**********"
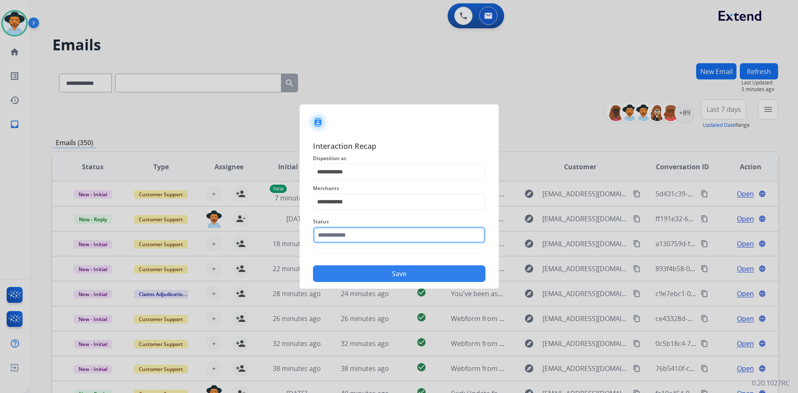
click at [345, 235] on input "text" at bounding box center [399, 235] width 173 height 17
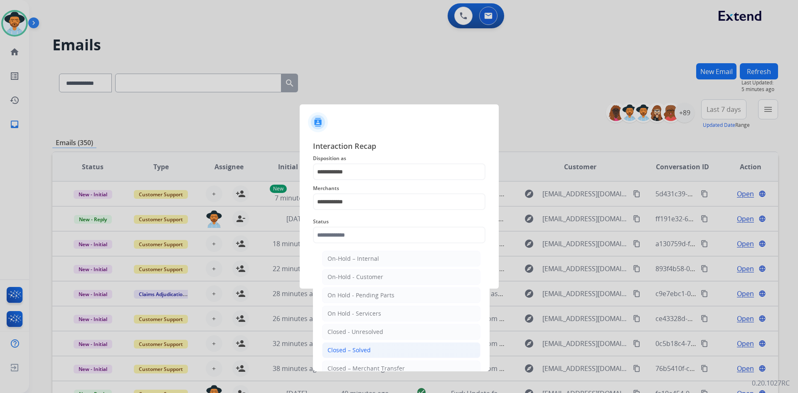
click at [371, 346] on li "Closed – Solved" at bounding box center [401, 350] width 158 height 16
type input "**********"
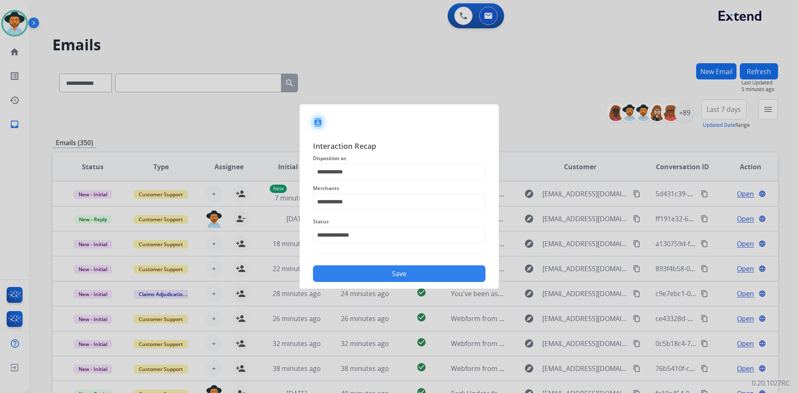
click at [383, 275] on button "Save" at bounding box center [399, 273] width 173 height 17
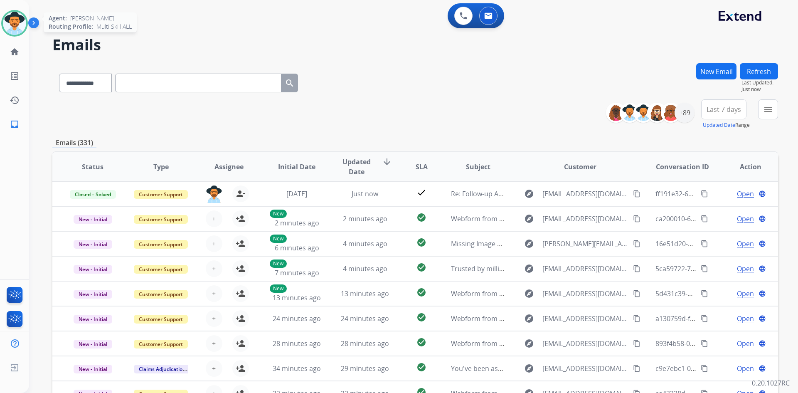
click at [17, 30] on img at bounding box center [14, 23] width 23 height 23
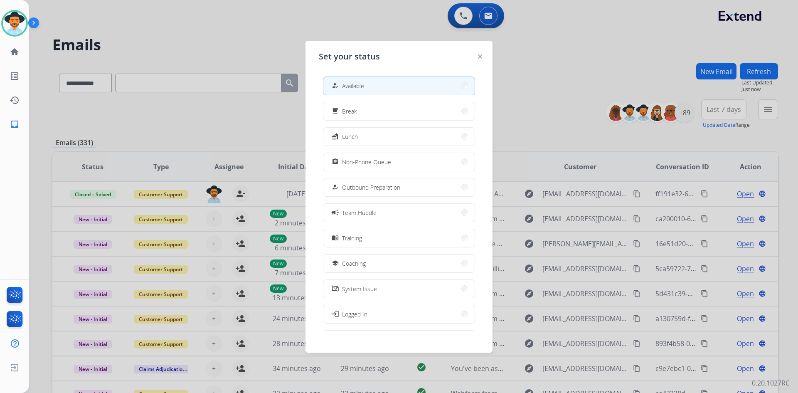
click at [146, 24] on div at bounding box center [399, 196] width 798 height 393
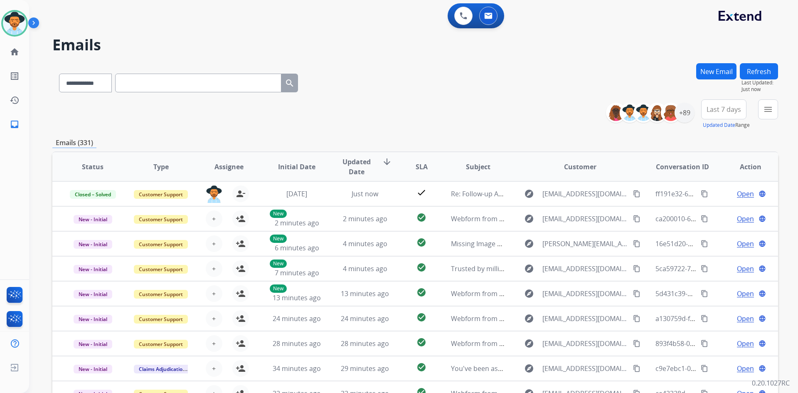
click at [34, 30] on img at bounding box center [35, 25] width 14 height 16
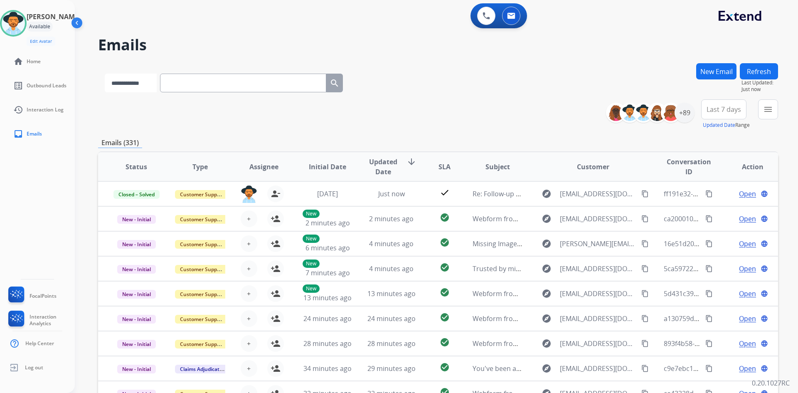
click at [141, 91] on select "**********" at bounding box center [131, 83] width 52 height 19
select select "**********"
click at [105, 74] on select "**********" at bounding box center [131, 83] width 52 height 19
click at [200, 88] on input "text" at bounding box center [244, 83] width 166 height 19
paste input "**********"
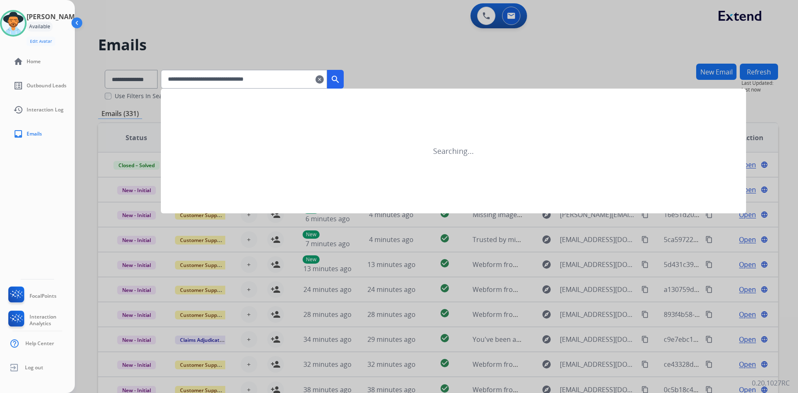
click at [341, 80] on mat-icon "search" at bounding box center [336, 79] width 10 height 10
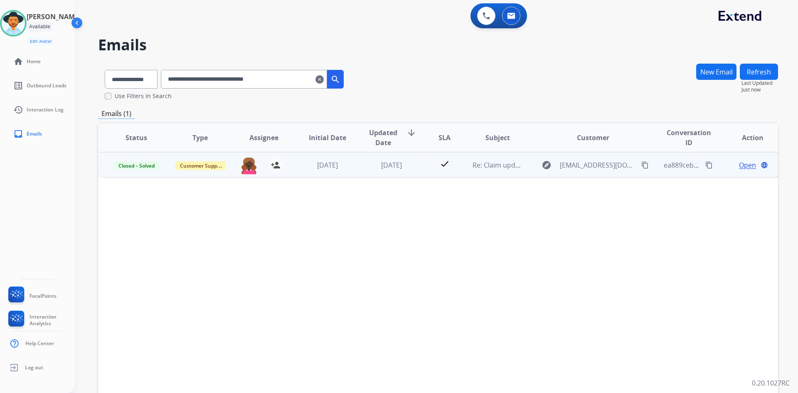
click at [743, 164] on span "Open" at bounding box center [747, 165] width 17 height 10
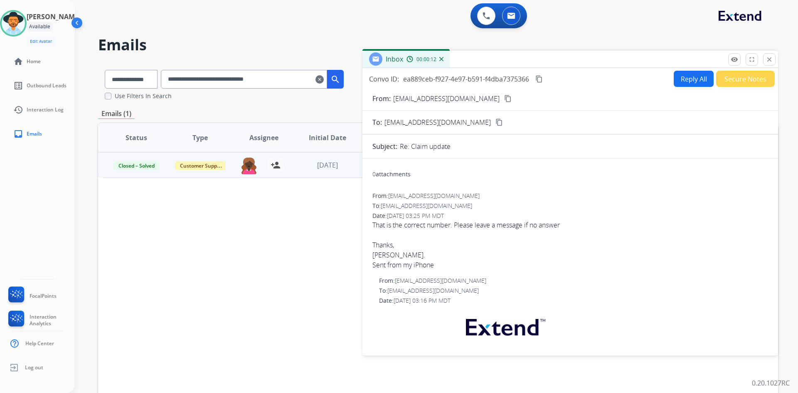
click at [750, 78] on button "Secure Notes" at bounding box center [745, 79] width 59 height 16
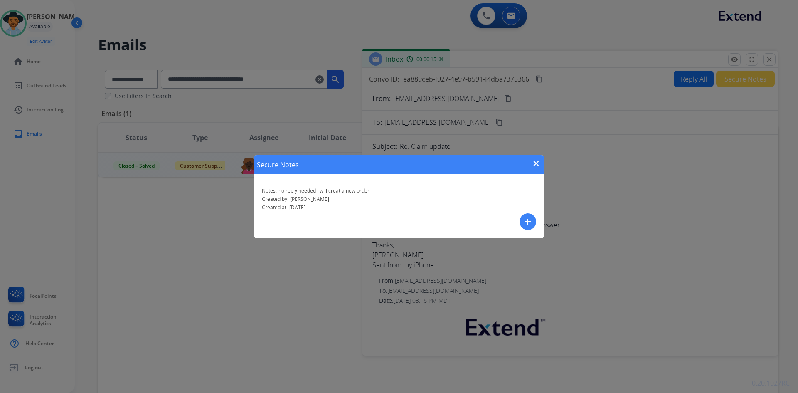
click at [539, 165] on mat-icon "close" at bounding box center [536, 163] width 10 height 10
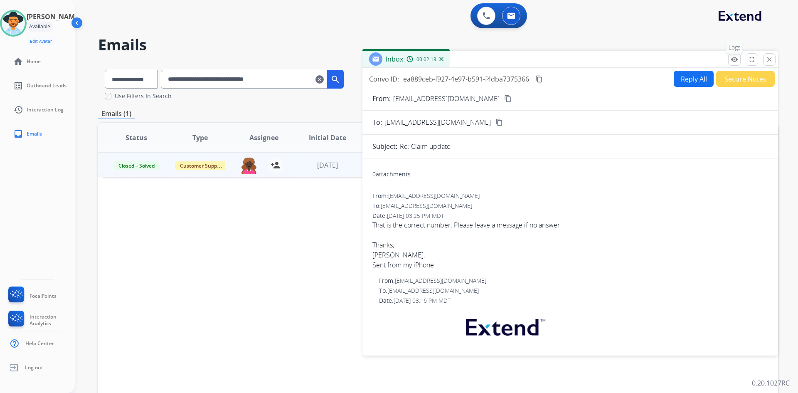
click at [736, 61] on mat-icon "remove_[MEDICAL_DATA]" at bounding box center [734, 59] width 7 height 7
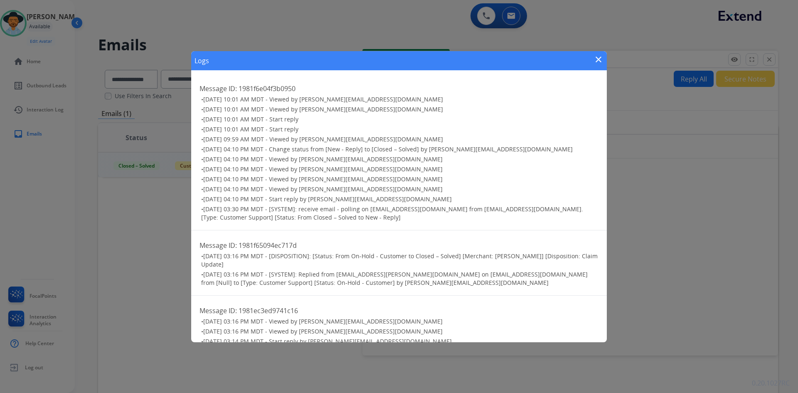
click at [595, 60] on mat-icon "close" at bounding box center [599, 59] width 10 height 10
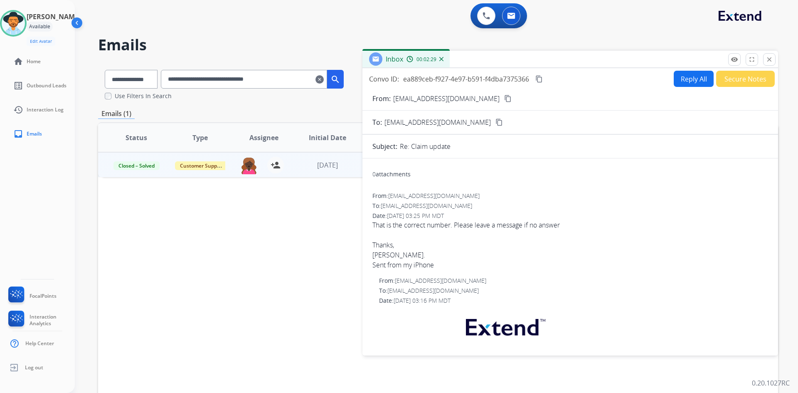
click at [743, 79] on button "Secure Notes" at bounding box center [745, 79] width 59 height 16
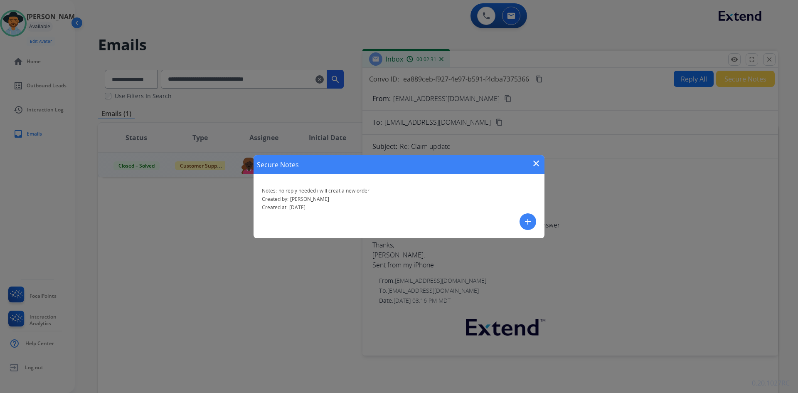
click at [534, 162] on mat-icon "close" at bounding box center [536, 163] width 10 height 10
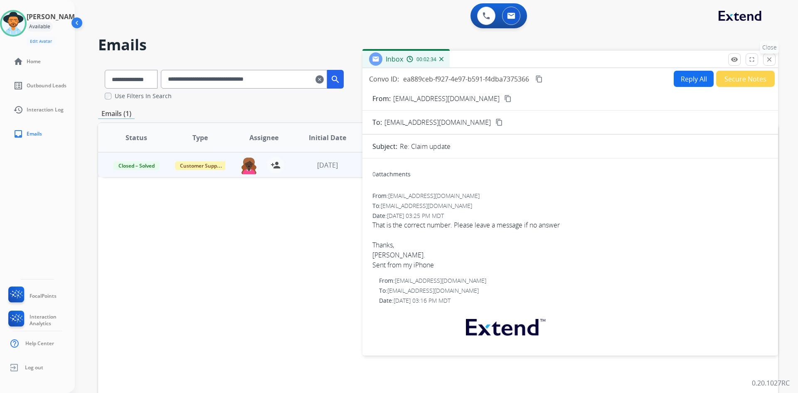
click at [767, 54] on button "close Close" at bounding box center [769, 59] width 12 height 12
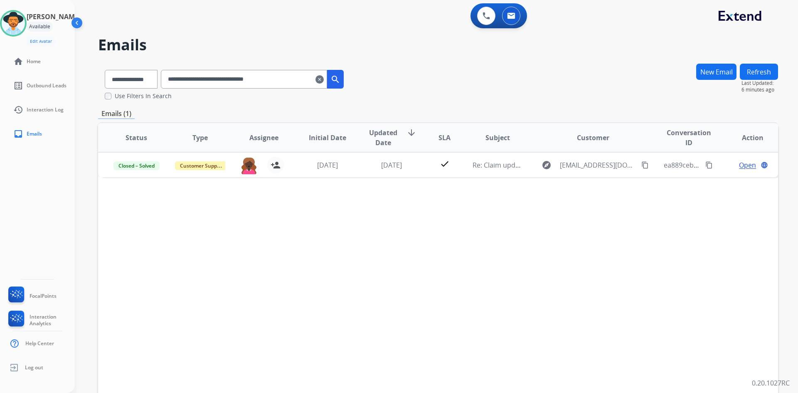
click at [283, 76] on input "**********" at bounding box center [244, 79] width 166 height 19
paste input "text"
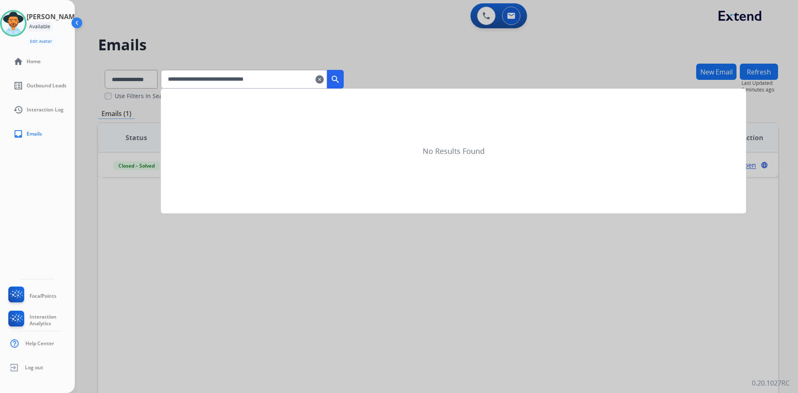
type input "**********"
click at [341, 76] on mat-icon "search" at bounding box center [336, 79] width 10 height 10
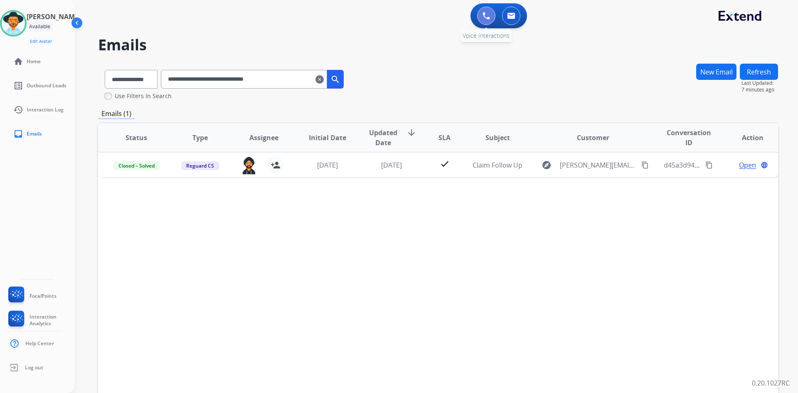
click at [481, 19] on button at bounding box center [486, 16] width 18 height 18
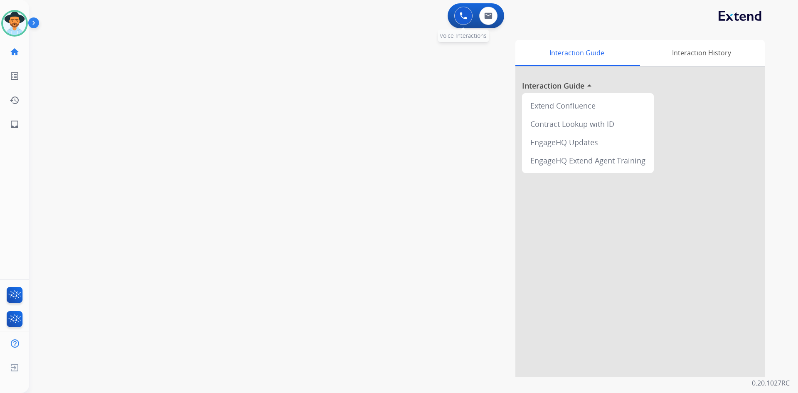
click at [457, 17] on button at bounding box center [464, 16] width 18 height 18
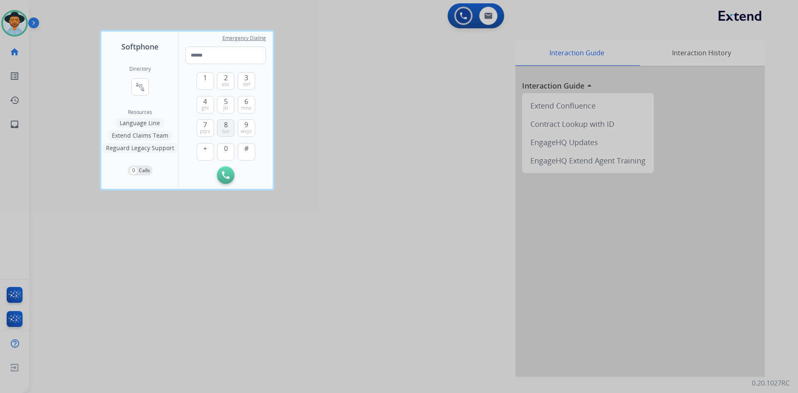
click at [227, 127] on span "8" at bounding box center [226, 125] width 4 height 10
click at [227, 151] on span "0" at bounding box center [226, 148] width 4 height 10
click at [200, 105] on button "4 ghi" at bounding box center [205, 104] width 17 height 17
click at [208, 126] on button "7 pqrs" at bounding box center [205, 127] width 17 height 17
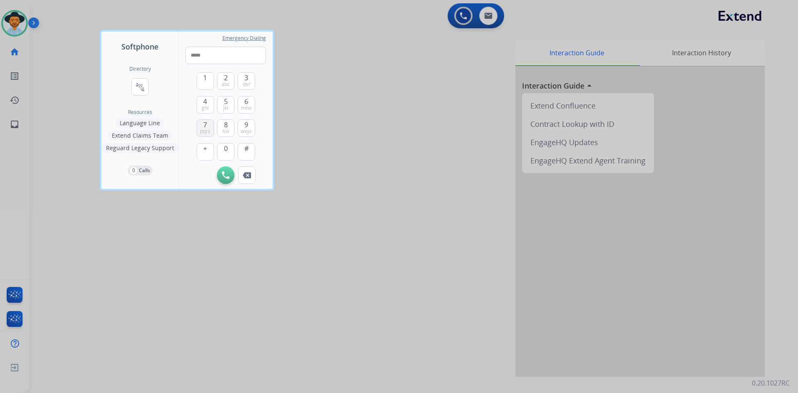
click at [208, 126] on button "7 pqrs" at bounding box center [205, 127] width 17 height 17
click at [226, 150] on span "0" at bounding box center [226, 148] width 4 height 10
click at [251, 133] on span "wxyz" at bounding box center [246, 131] width 11 height 7
click at [203, 128] on span "pqrs" at bounding box center [205, 131] width 10 height 7
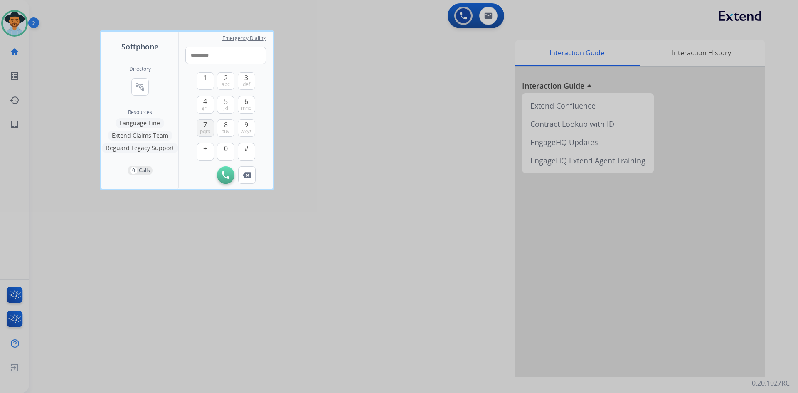
type input "**********"
click at [229, 172] on img at bounding box center [225, 174] width 7 height 7
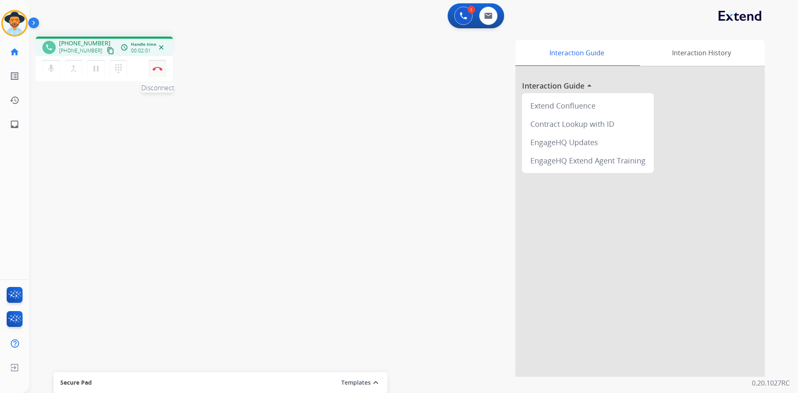
click at [161, 71] on button "Disconnect" at bounding box center [157, 68] width 17 height 17
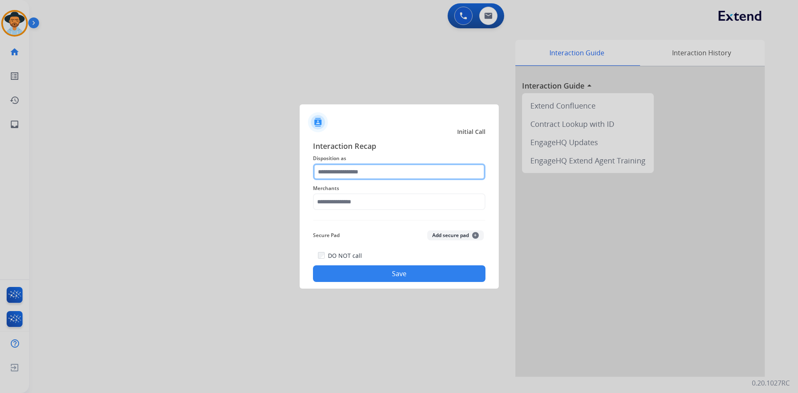
click at [376, 173] on input "text" at bounding box center [399, 171] width 173 height 17
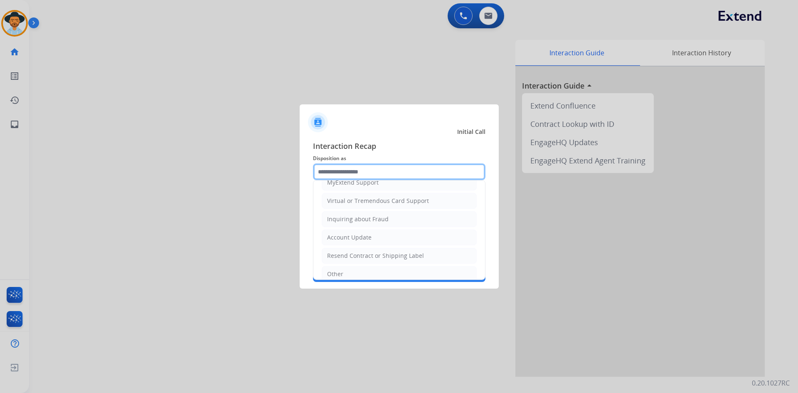
scroll to position [166, 0]
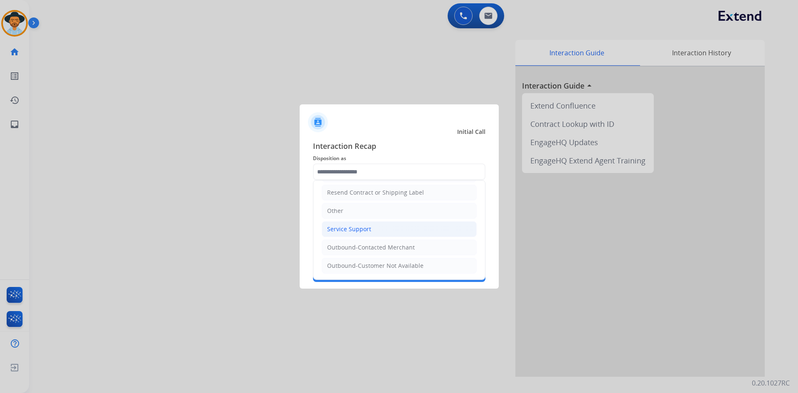
click at [352, 228] on div "Service Support" at bounding box center [349, 229] width 44 height 8
type input "**********"
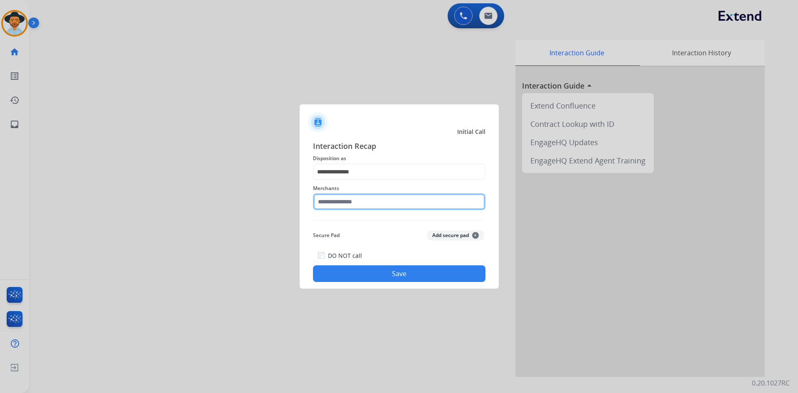
click at [351, 204] on input "text" at bounding box center [399, 201] width 173 height 17
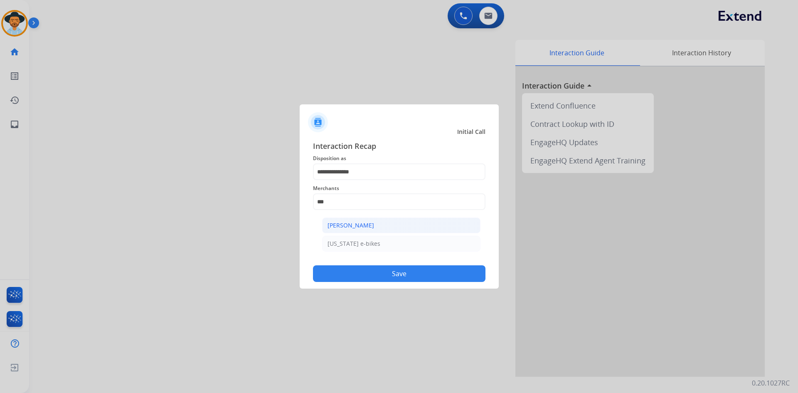
click at [351, 225] on div "[PERSON_NAME]" at bounding box center [351, 225] width 47 height 8
type input "**********"
click at [404, 271] on button "Save" at bounding box center [399, 273] width 173 height 17
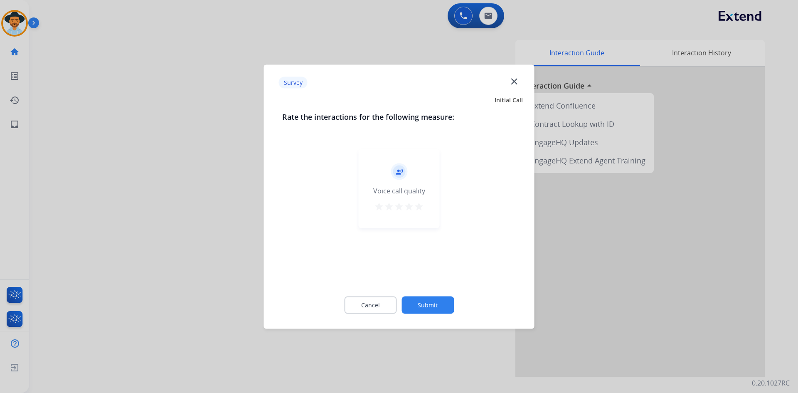
click at [422, 205] on mat-icon "star" at bounding box center [419, 206] width 10 height 10
click at [427, 304] on button "Submit" at bounding box center [428, 304] width 52 height 17
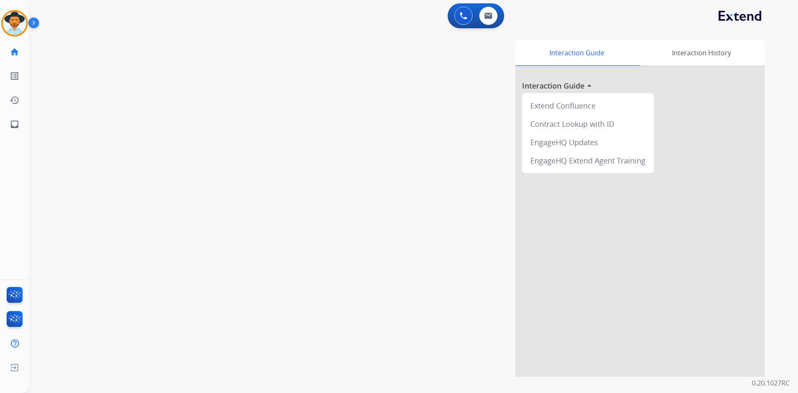
drag, startPoint x: 19, startPoint y: 20, endPoint x: 35, endPoint y: 23, distance: 16.1
click at [19, 20] on img at bounding box center [14, 23] width 23 height 23
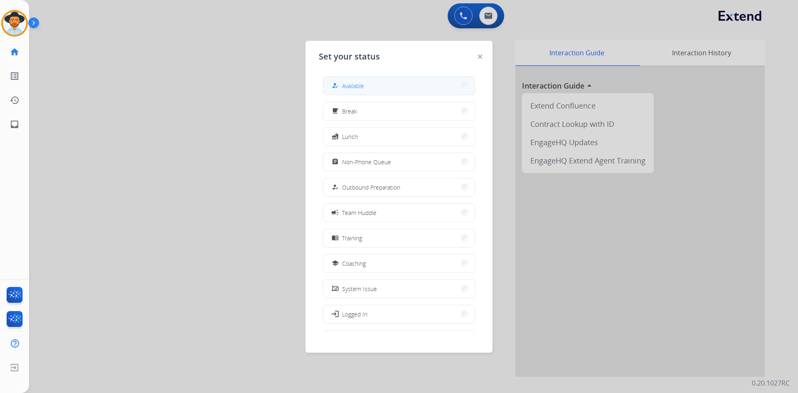
click at [386, 79] on button "how_to_reg Available" at bounding box center [399, 86] width 151 height 18
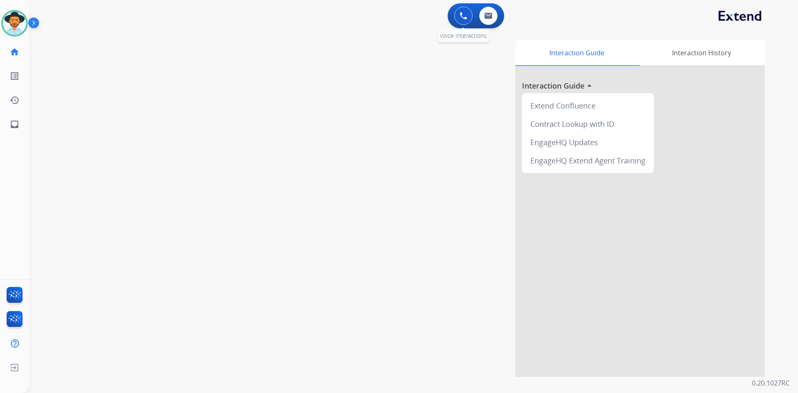
click at [469, 14] on button at bounding box center [464, 16] width 18 height 18
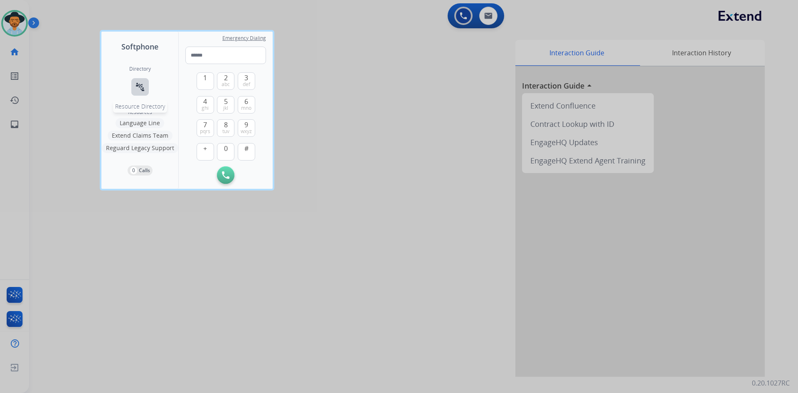
click at [143, 88] on mat-icon "connect_without_contact" at bounding box center [140, 87] width 10 height 10
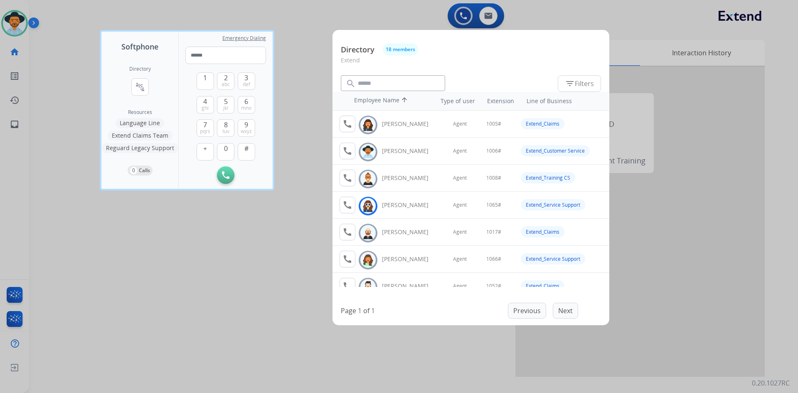
click at [243, 254] on div at bounding box center [399, 196] width 798 height 393
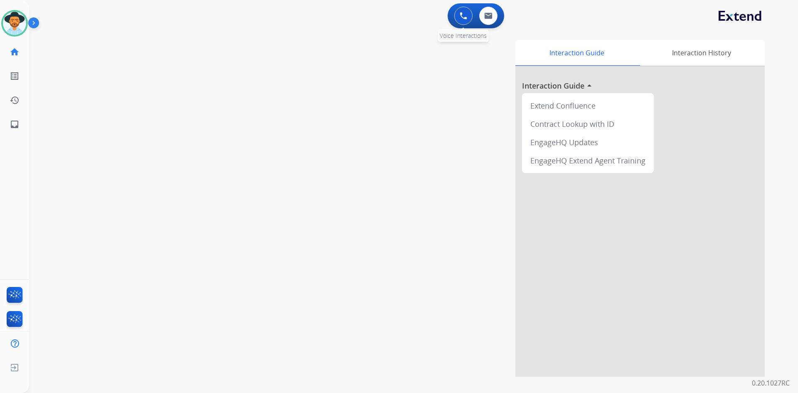
click at [464, 19] on img at bounding box center [463, 15] width 7 height 7
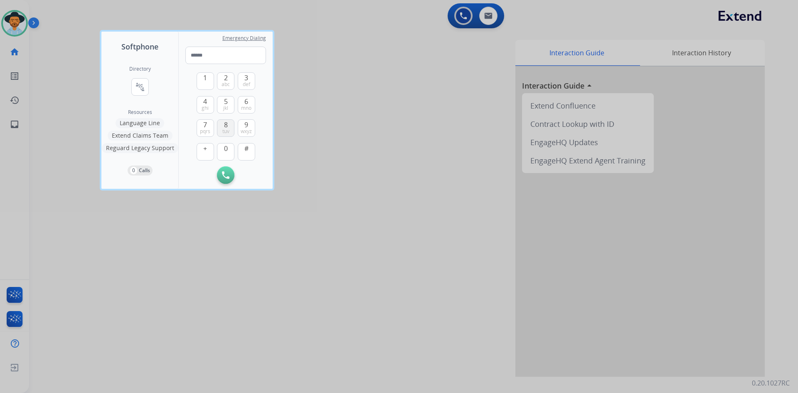
click at [229, 124] on button "8 tuv" at bounding box center [225, 127] width 17 height 17
click at [229, 151] on button "0" at bounding box center [225, 151] width 17 height 17
click at [206, 108] on span "ghi" at bounding box center [205, 108] width 7 height 7
click at [205, 127] on span "7" at bounding box center [205, 125] width 4 height 10
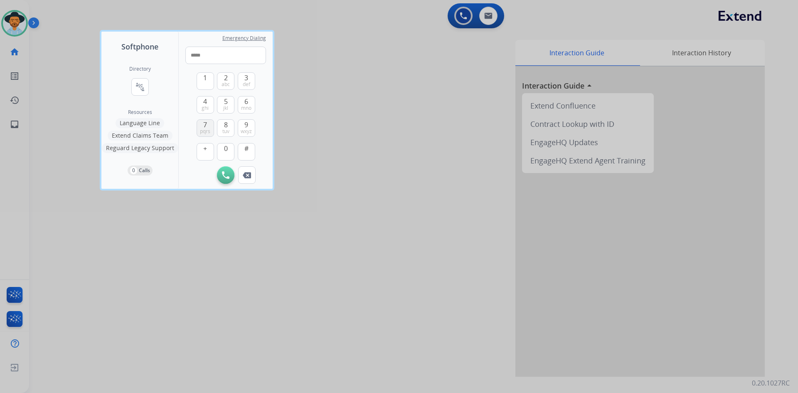
click at [205, 127] on span "7" at bounding box center [205, 125] width 4 height 10
click at [232, 152] on button "0" at bounding box center [225, 151] width 17 height 17
click at [250, 131] on span "wxyz" at bounding box center [246, 131] width 11 height 7
drag, startPoint x: 204, startPoint y: 128, endPoint x: 205, endPoint y: 163, distance: 34.5
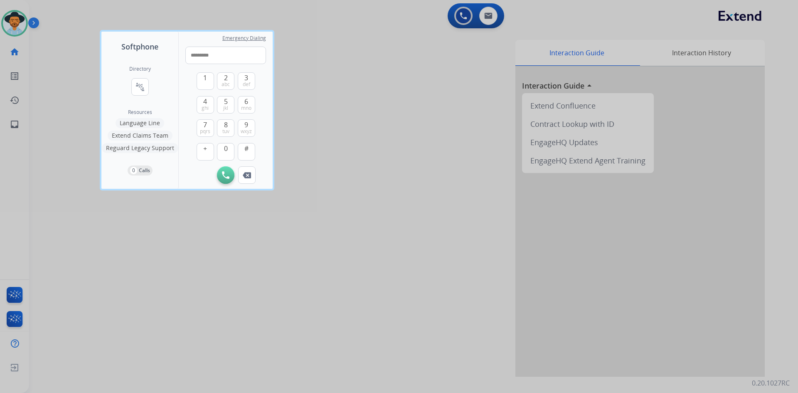
click at [203, 128] on span "pqrs" at bounding box center [205, 131] width 10 height 7
type input "**********"
click at [220, 176] on button "Initiate Call" at bounding box center [225, 174] width 17 height 17
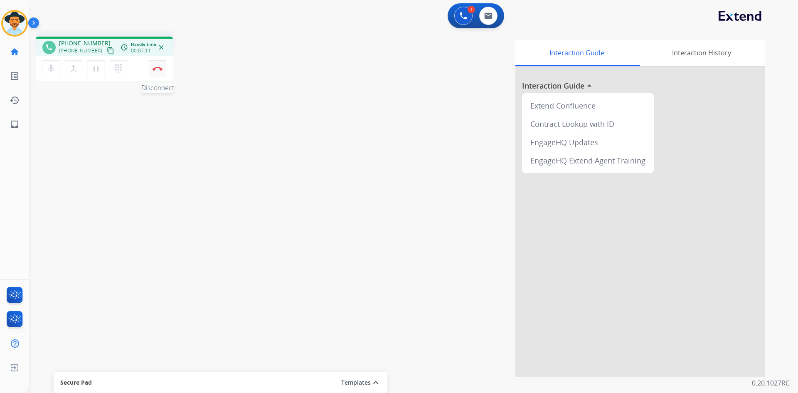
click at [162, 69] on img at bounding box center [158, 69] width 10 height 4
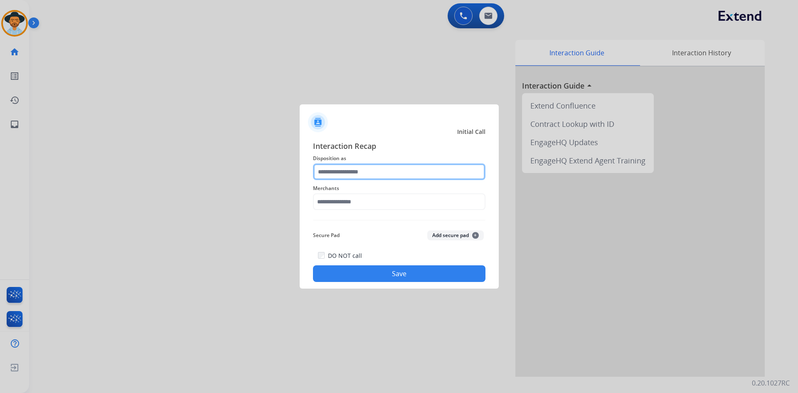
click at [369, 169] on input "text" at bounding box center [399, 171] width 173 height 17
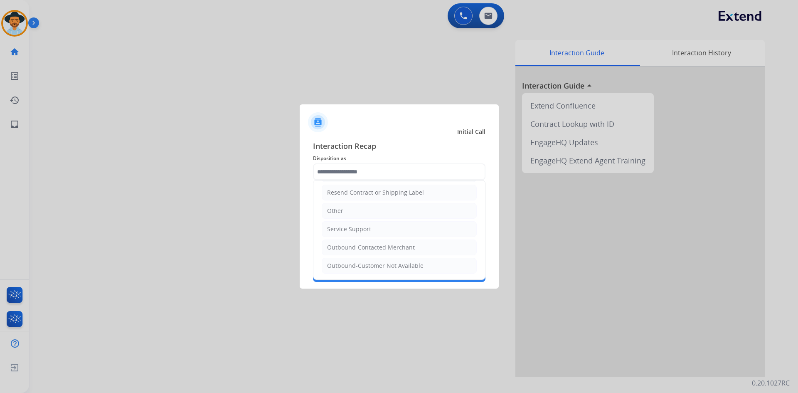
click at [376, 232] on li "Service Support" at bounding box center [399, 229] width 155 height 16
type input "**********"
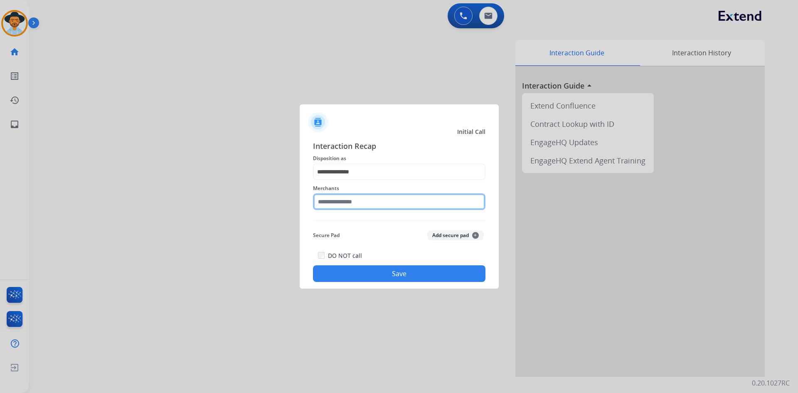
click at [371, 200] on input "text" at bounding box center [399, 201] width 173 height 17
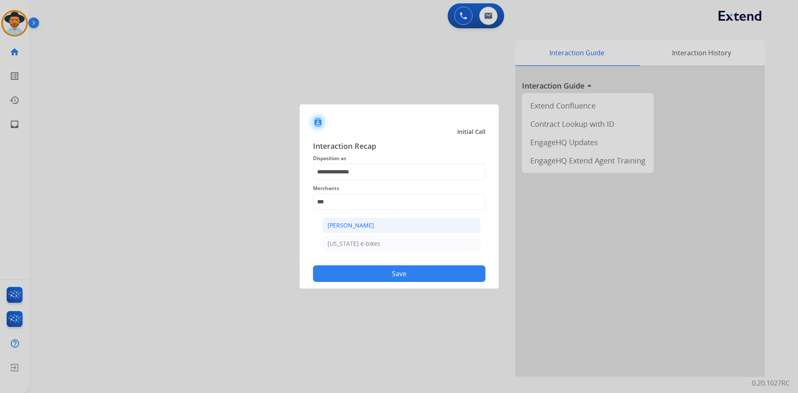
click at [383, 222] on li "[PERSON_NAME]" at bounding box center [401, 225] width 158 height 16
type input "**********"
click at [413, 277] on button "Save" at bounding box center [399, 273] width 173 height 17
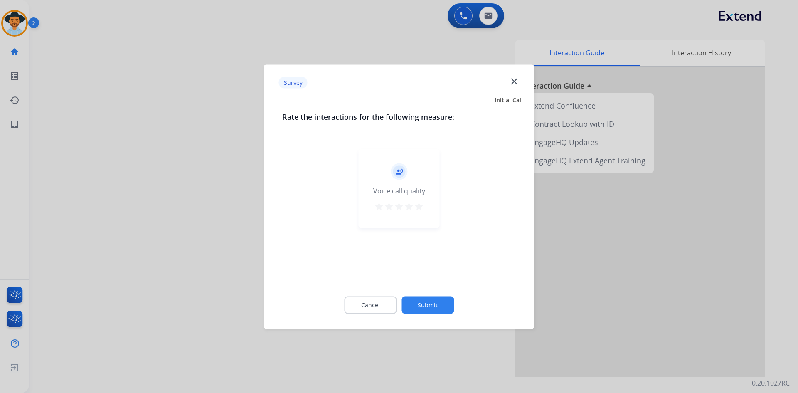
click at [419, 202] on mat-icon "star" at bounding box center [419, 206] width 10 height 10
drag, startPoint x: 421, startPoint y: 309, endPoint x: 438, endPoint y: 245, distance: 65.5
click at [421, 307] on button "Submit" at bounding box center [428, 304] width 52 height 17
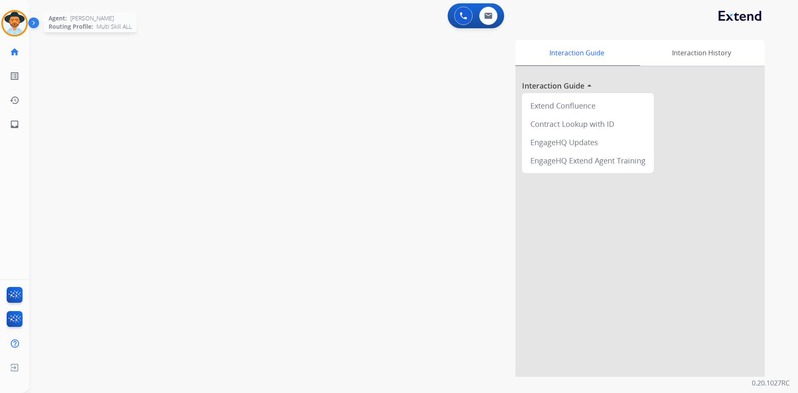
click at [1, 25] on div at bounding box center [14, 23] width 27 height 27
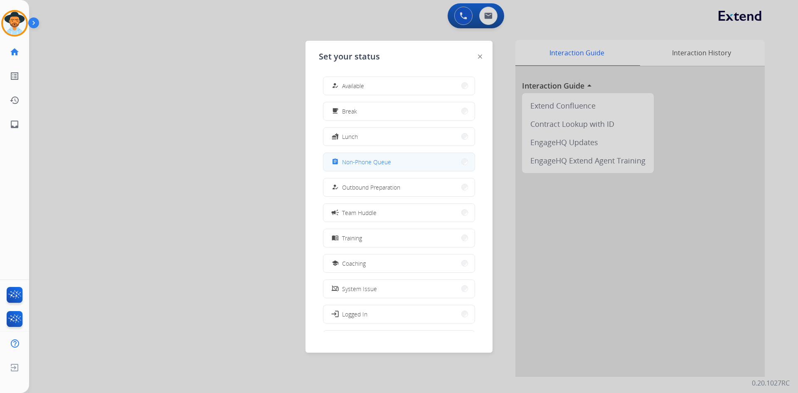
click at [411, 168] on button "assignment Non-Phone Queue" at bounding box center [399, 162] width 151 height 18
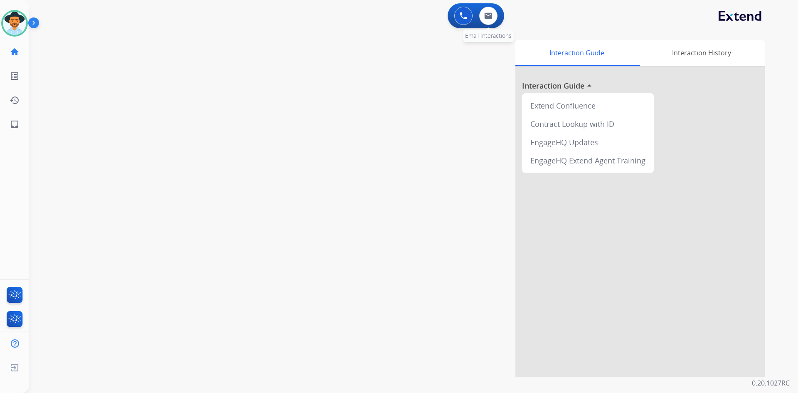
click at [477, 17] on div "0 Email Interactions" at bounding box center [488, 16] width 25 height 18
click at [485, 15] on img at bounding box center [488, 15] width 8 height 7
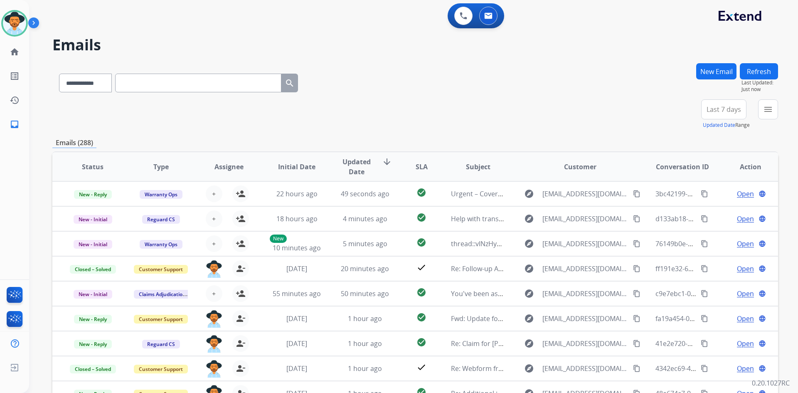
click at [166, 84] on input "text" at bounding box center [198, 83] width 166 height 19
paste input "**********"
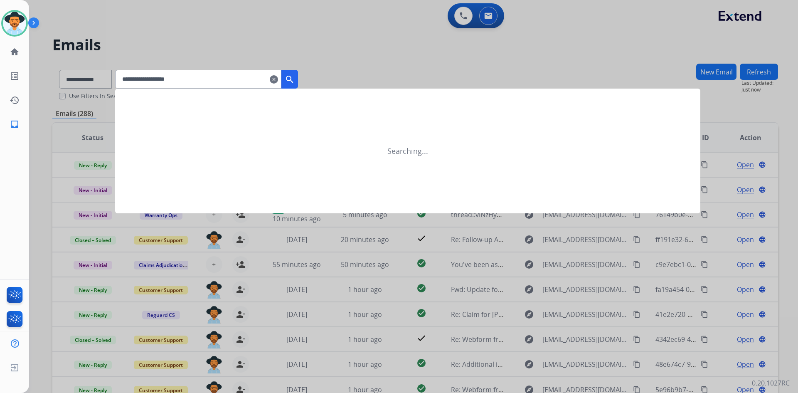
type input "**********"
click at [295, 79] on mat-icon "search" at bounding box center [290, 79] width 10 height 10
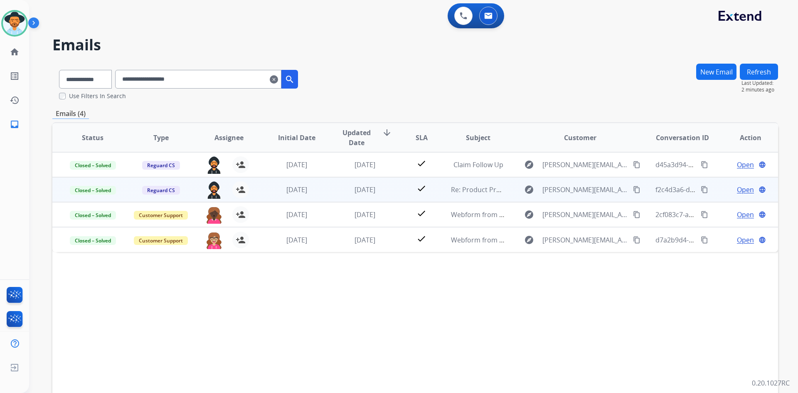
click at [743, 191] on span "Open" at bounding box center [745, 190] width 17 height 10
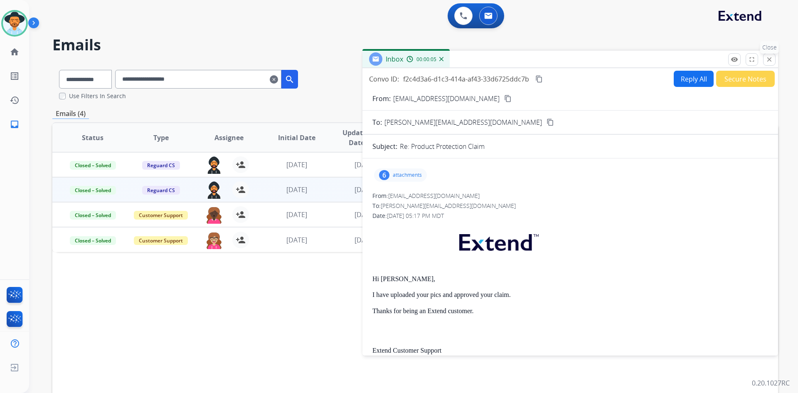
click at [768, 59] on mat-icon "close" at bounding box center [769, 59] width 7 height 7
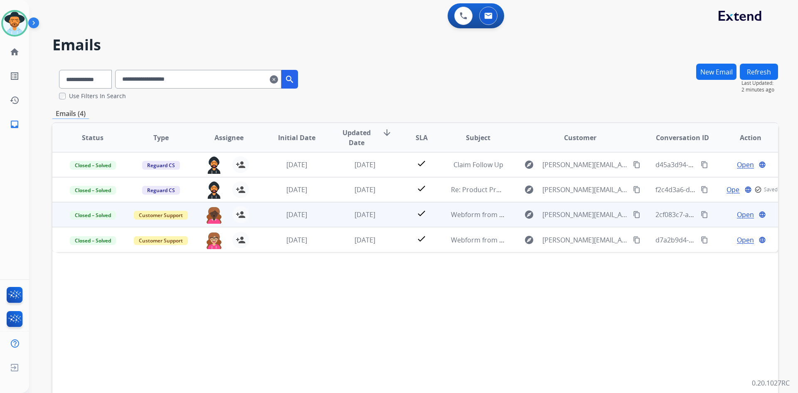
click at [737, 211] on span "Open" at bounding box center [745, 215] width 17 height 10
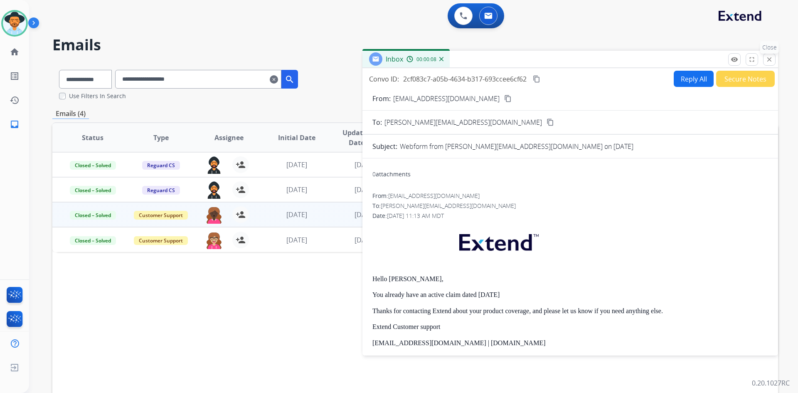
click at [772, 59] on mat-icon "close" at bounding box center [769, 59] width 7 height 7
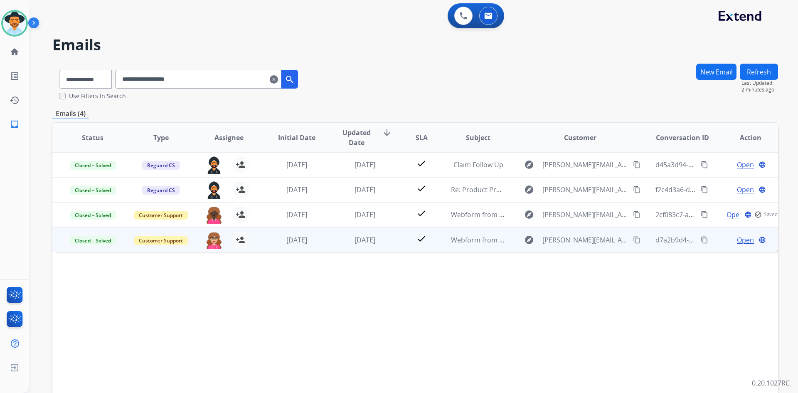
click at [740, 241] on span "Open" at bounding box center [745, 240] width 17 height 10
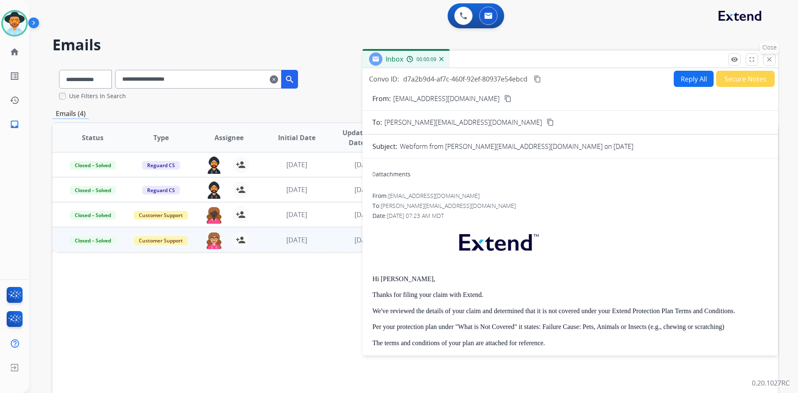
click at [774, 61] on button "close Close" at bounding box center [769, 59] width 12 height 12
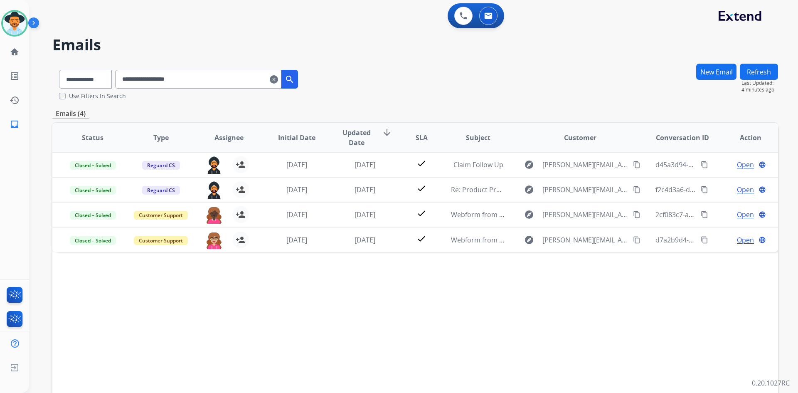
click at [34, 22] on img at bounding box center [35, 25] width 14 height 16
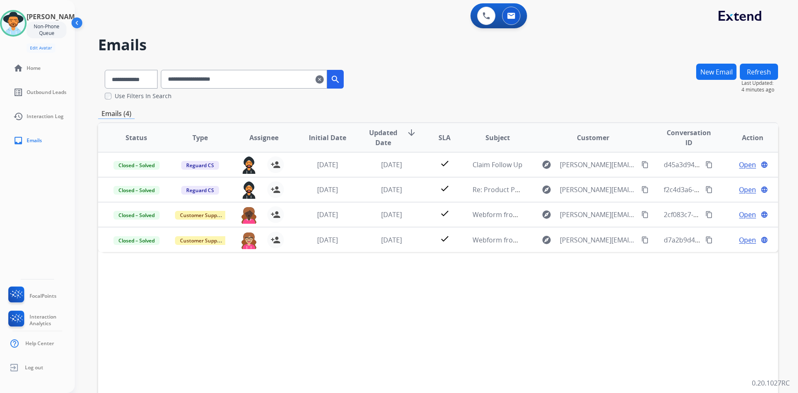
click at [77, 23] on img at bounding box center [78, 25] width 16 height 16
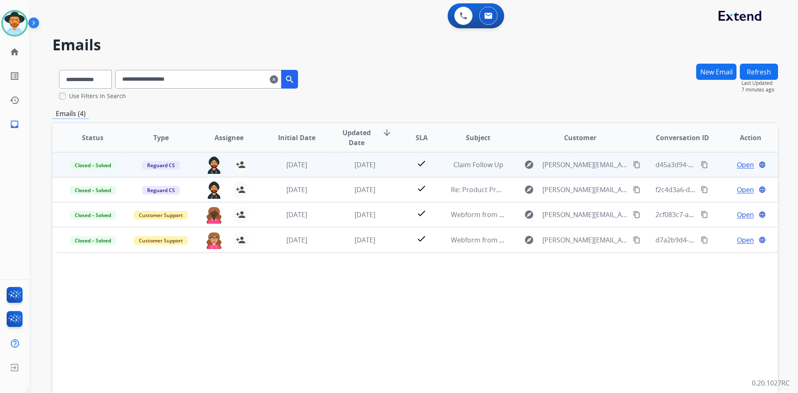
click at [738, 168] on span "Open" at bounding box center [745, 165] width 17 height 10
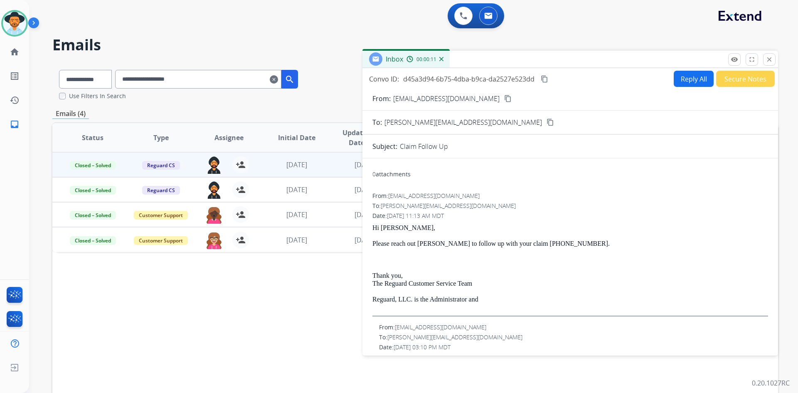
click at [689, 78] on button "Reply All" at bounding box center [694, 79] width 40 height 16
select select "**********"
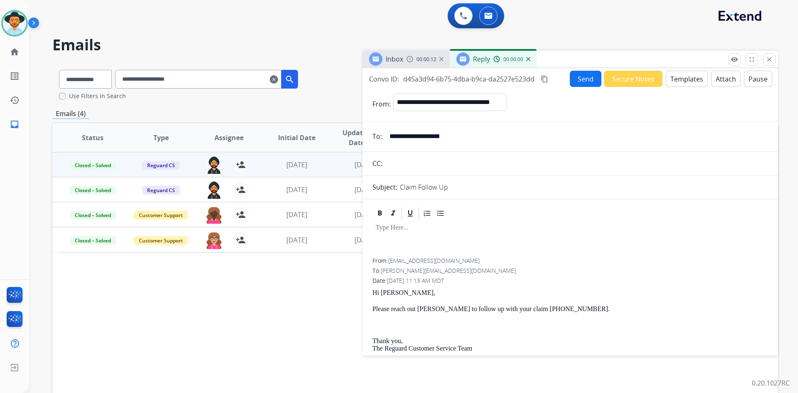
click at [682, 79] on button "Templates" at bounding box center [687, 79] width 42 height 16
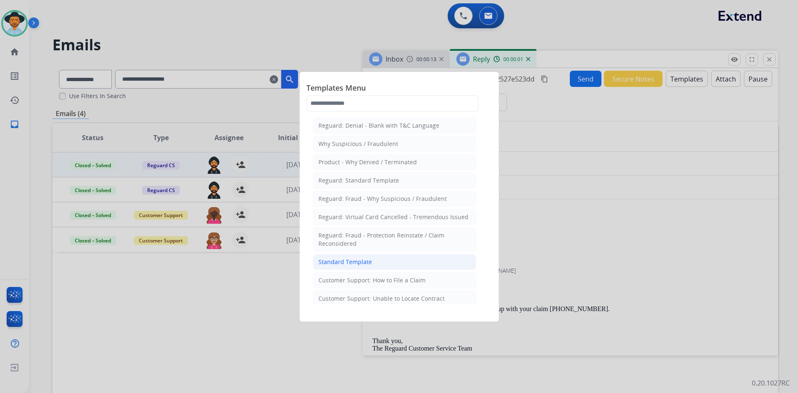
click at [370, 258] on div "Standard Template" at bounding box center [346, 262] width 54 height 8
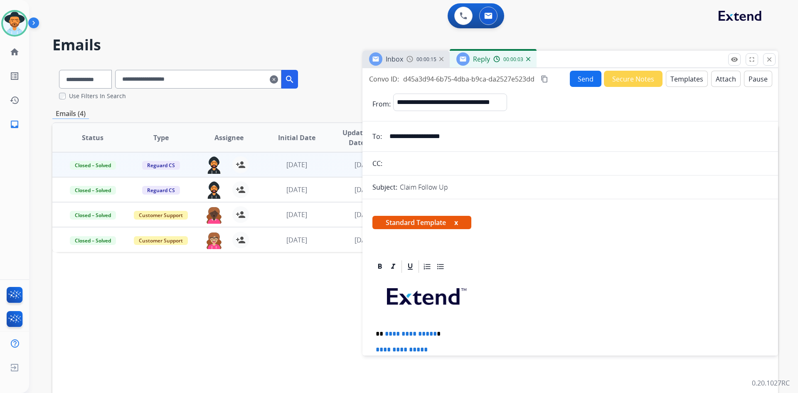
click at [685, 82] on button "Templates" at bounding box center [687, 79] width 42 height 16
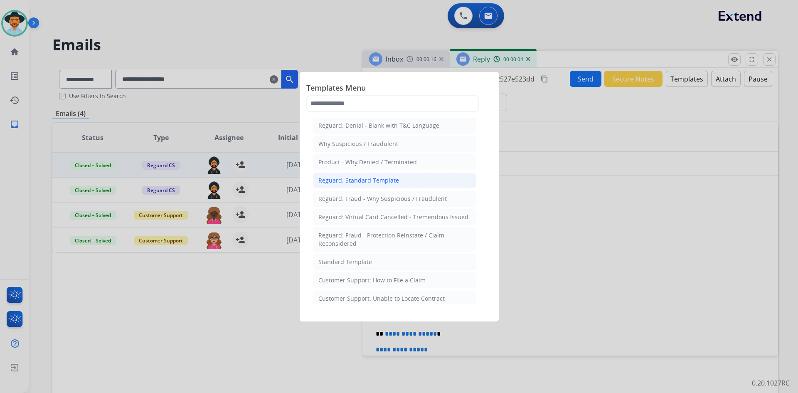
click at [374, 181] on div "Reguard: Standard Template" at bounding box center [359, 180] width 81 height 8
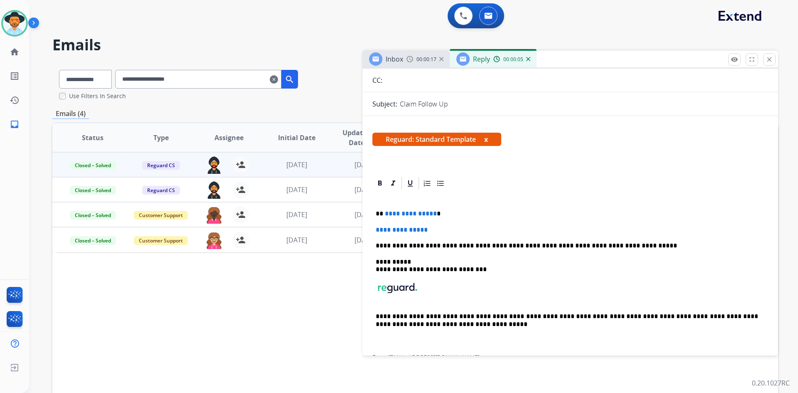
scroll to position [250, 0]
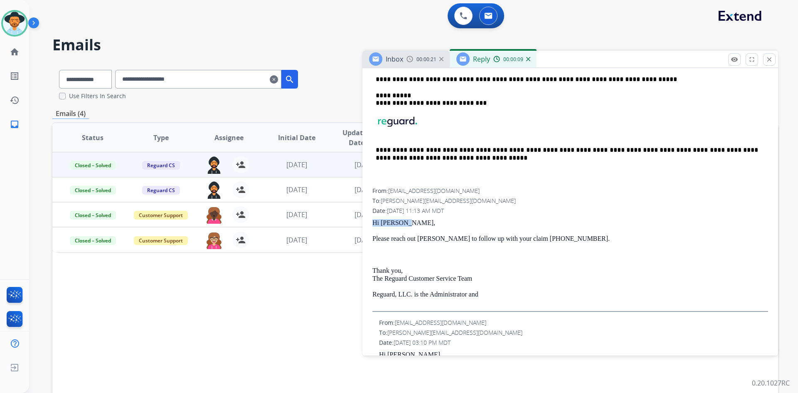
drag, startPoint x: 373, startPoint y: 222, endPoint x: 409, endPoint y: 223, distance: 35.8
click at [409, 223] on p "Hi Cyril," at bounding box center [571, 222] width 396 height 7
copy p "Hi Cyril,"
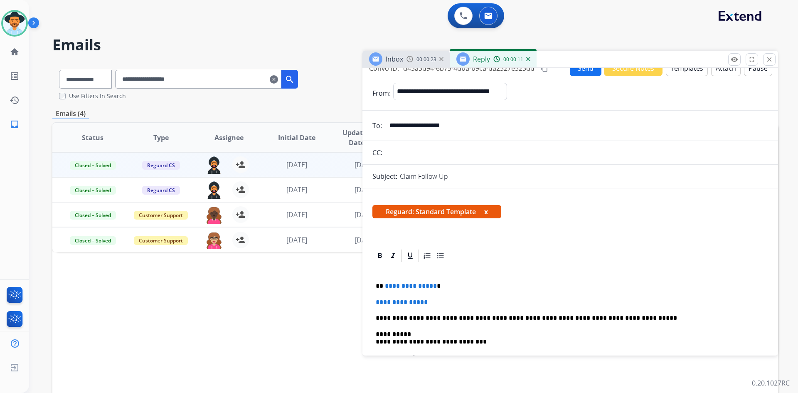
scroll to position [0, 0]
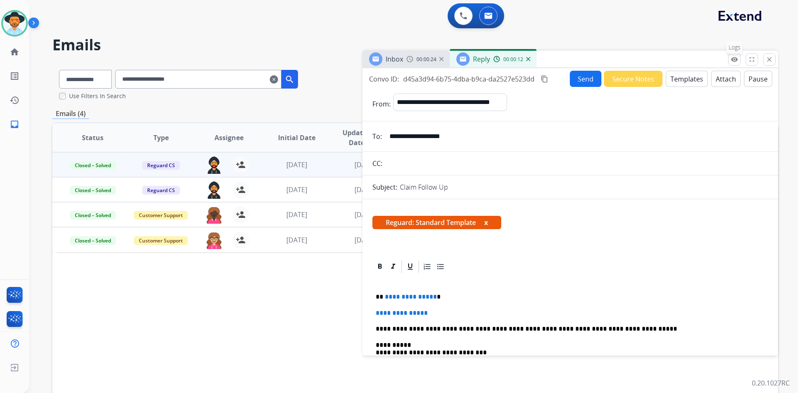
click at [738, 58] on mat-icon "remove_[MEDICAL_DATA]" at bounding box center [734, 59] width 7 height 7
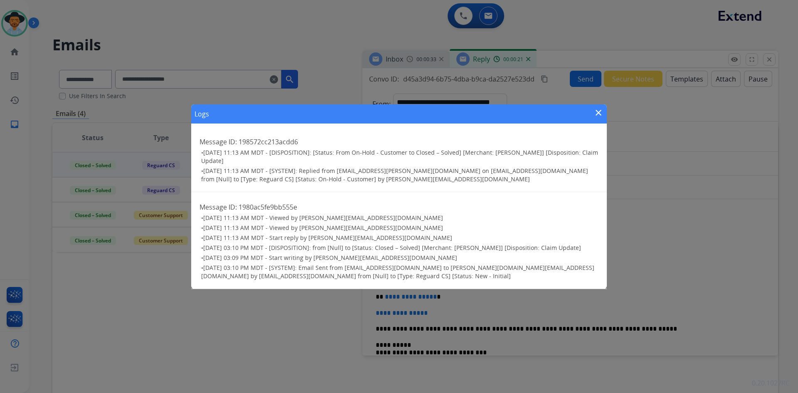
click at [595, 112] on mat-icon "close" at bounding box center [599, 113] width 10 height 10
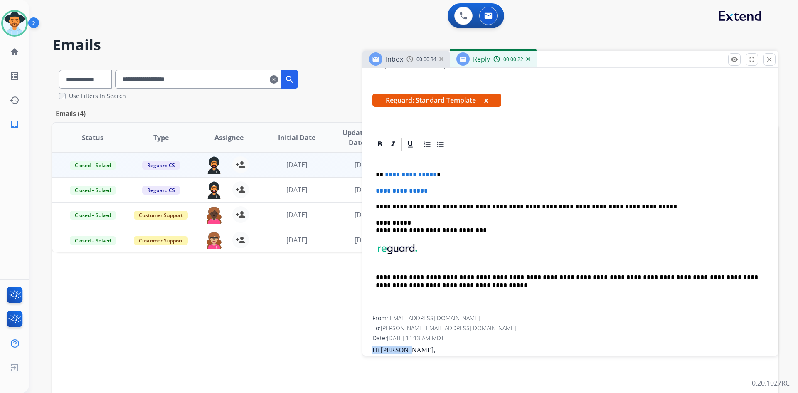
scroll to position [125, 0]
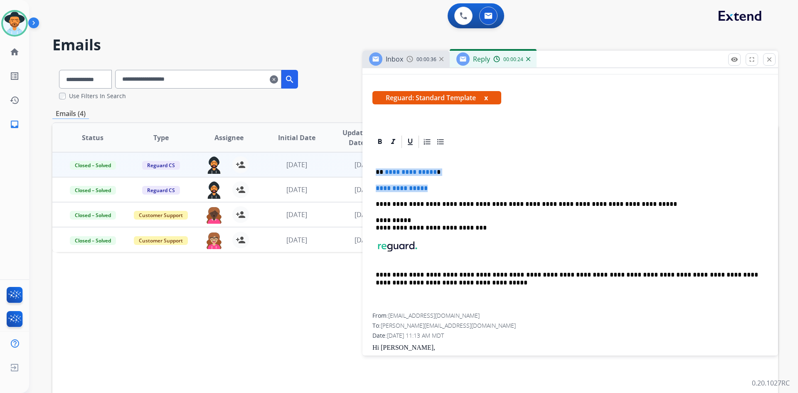
drag, startPoint x: 376, startPoint y: 171, endPoint x: 457, endPoint y: 182, distance: 81.8
click at [457, 182] on div "**********" at bounding box center [571, 231] width 396 height 164
paste div
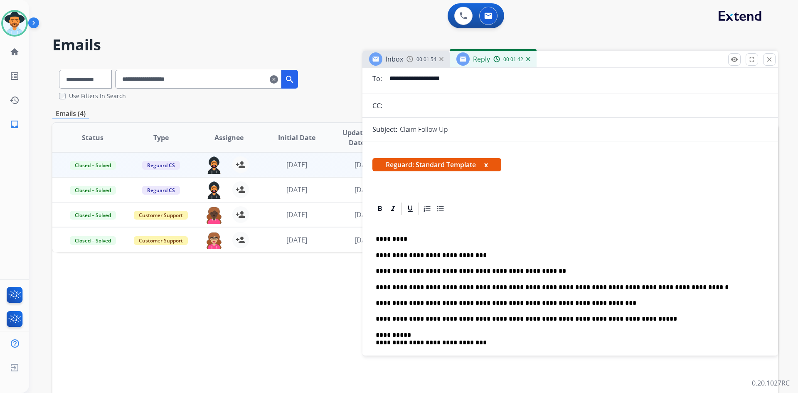
scroll to position [0, 0]
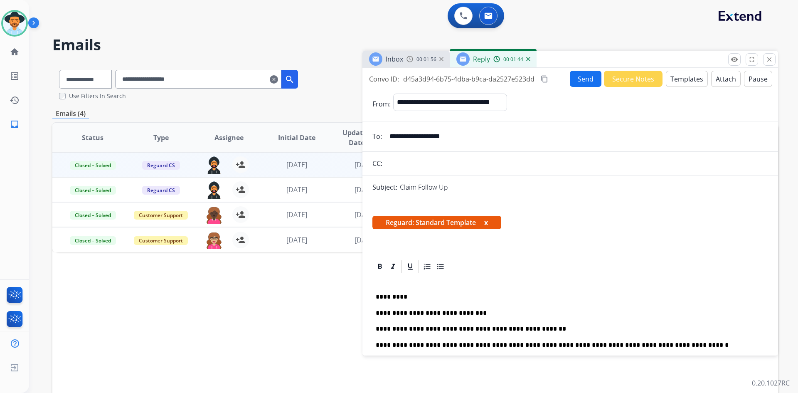
click at [541, 79] on mat-icon "content_copy" at bounding box center [544, 78] width 7 height 7
click at [576, 80] on button "Send" at bounding box center [586, 79] width 32 height 16
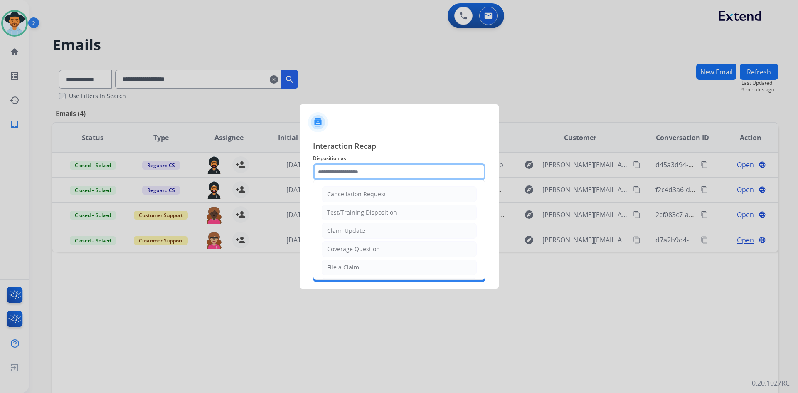
click at [392, 176] on input "text" at bounding box center [399, 171] width 173 height 17
click at [395, 234] on li "Claim Update" at bounding box center [399, 231] width 155 height 16
type input "**********"
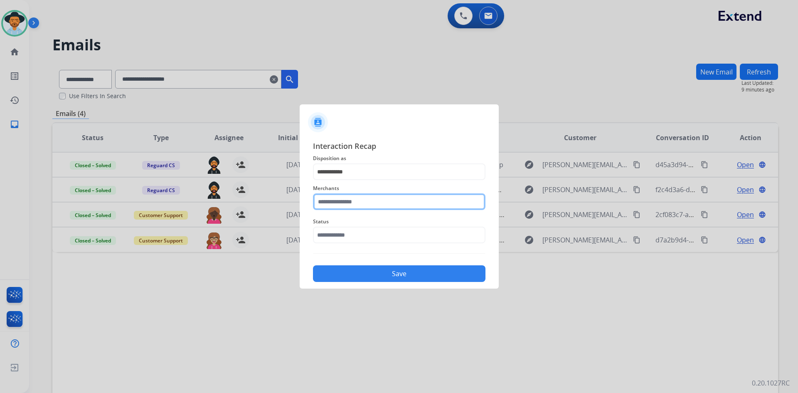
click at [369, 204] on input "text" at bounding box center [399, 201] width 173 height 17
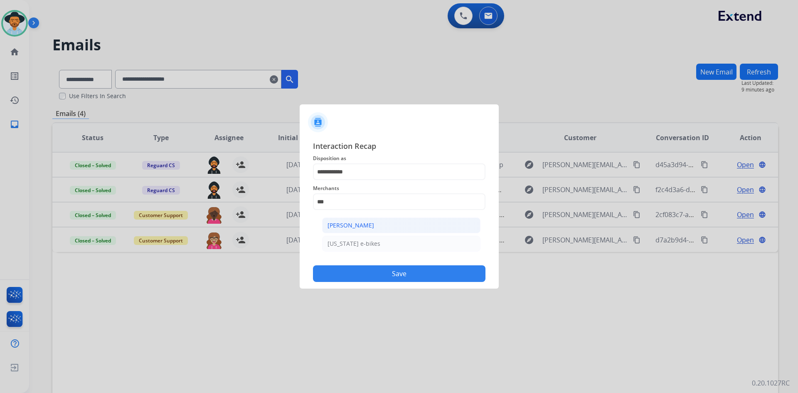
click at [368, 226] on div "[PERSON_NAME]" at bounding box center [351, 225] width 47 height 8
type input "**********"
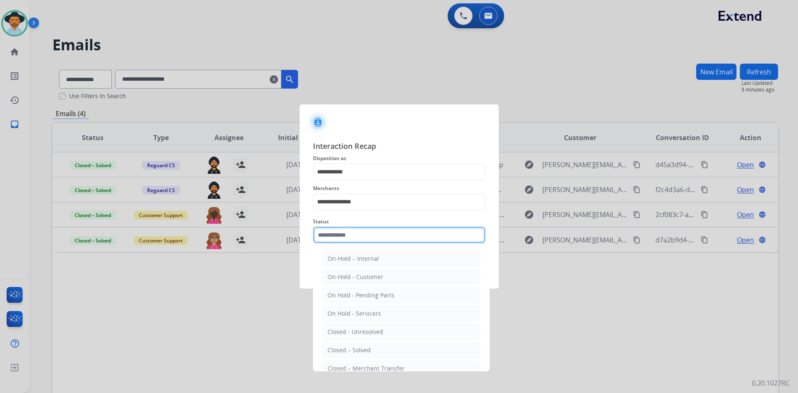
click at [365, 236] on input "text" at bounding box center [399, 235] width 173 height 17
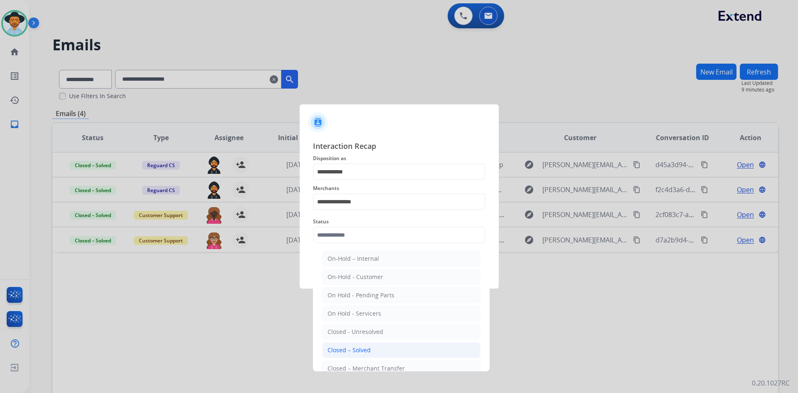
click at [365, 353] on div "Closed – Solved" at bounding box center [349, 350] width 43 height 8
type input "**********"
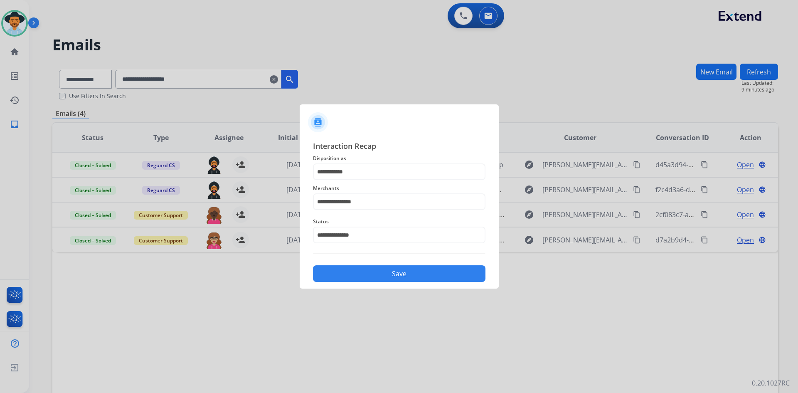
click at [412, 272] on button "Save" at bounding box center [399, 273] width 173 height 17
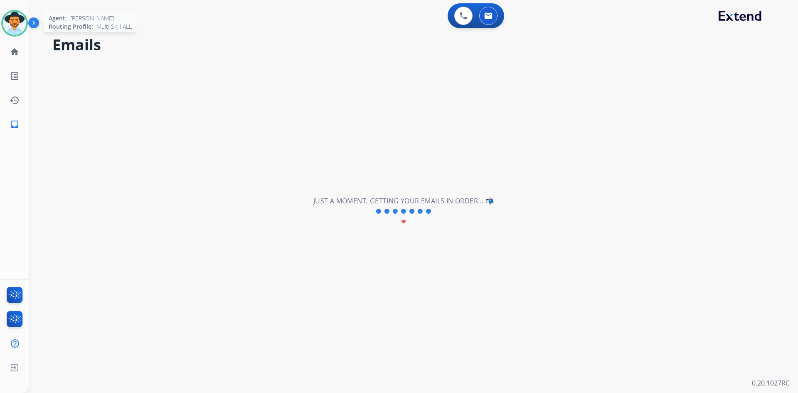
click at [13, 25] on img at bounding box center [14, 23] width 23 height 23
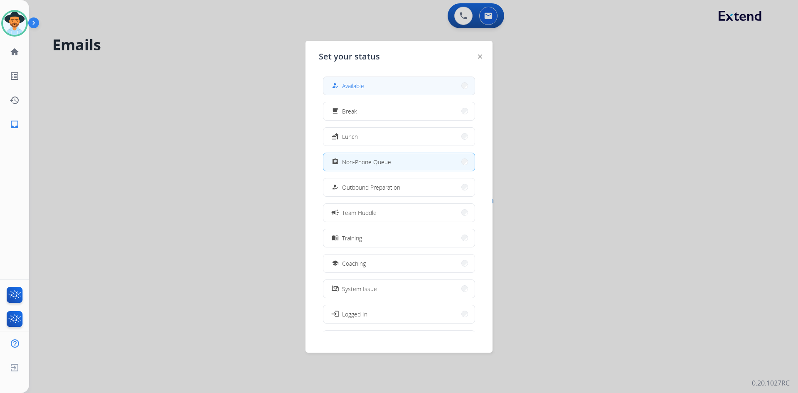
click at [369, 84] on button "how_to_reg Available" at bounding box center [399, 86] width 151 height 18
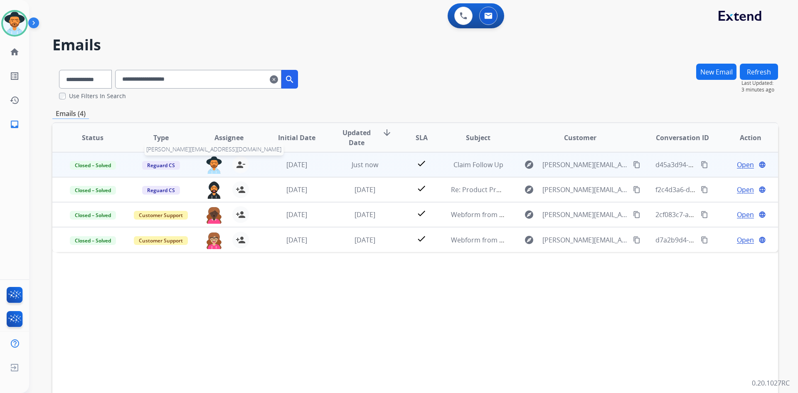
click at [212, 161] on img at bounding box center [214, 164] width 17 height 17
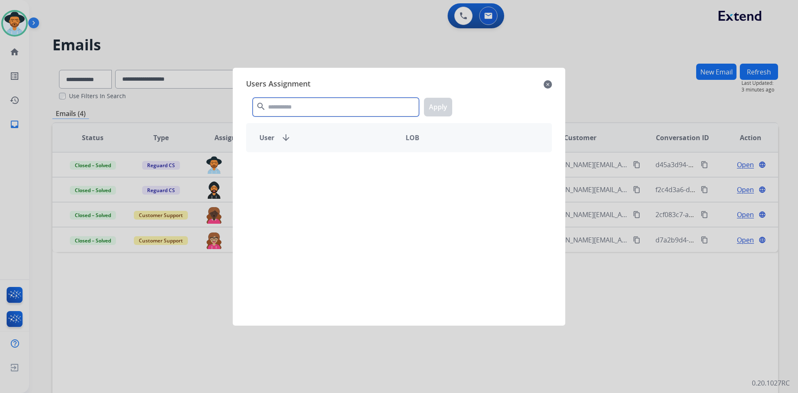
click at [301, 102] on input "text" at bounding box center [336, 107] width 166 height 19
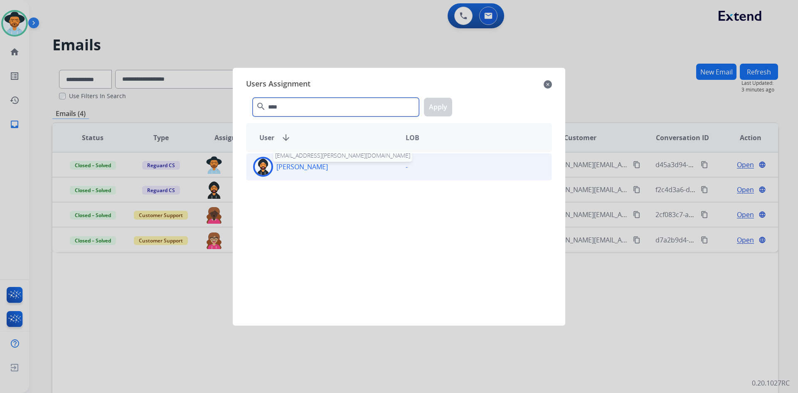
type input "****"
click at [304, 163] on p "[PERSON_NAME]" at bounding box center [303, 167] width 52 height 10
click at [437, 105] on button "Apply" at bounding box center [438, 107] width 28 height 19
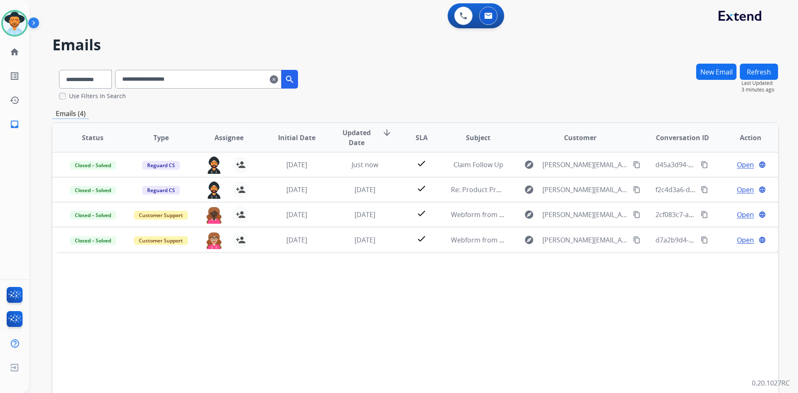
click at [278, 79] on mat-icon "clear" at bounding box center [274, 79] width 8 height 10
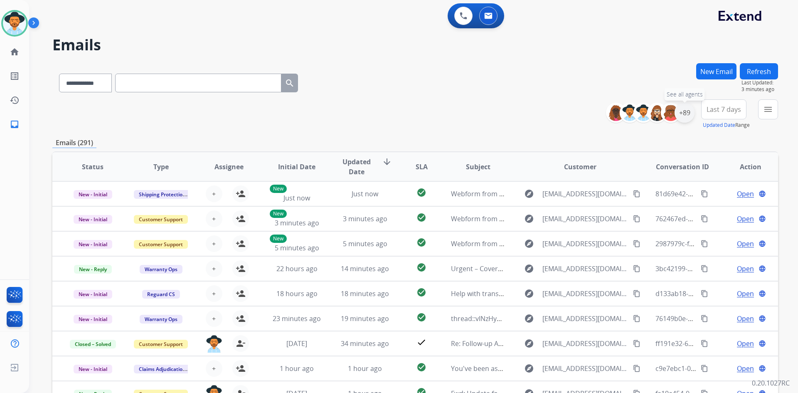
click at [685, 114] on div "+89" at bounding box center [685, 113] width 20 height 20
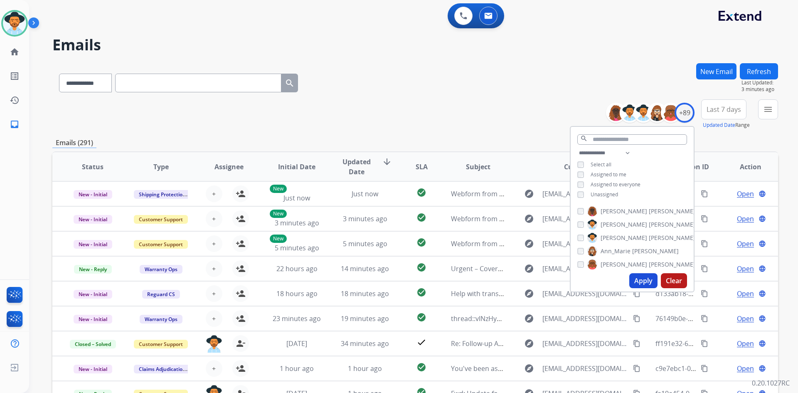
click at [603, 195] on span "Unassigned" at bounding box center [604, 194] width 27 height 7
click at [634, 278] on button "Apply" at bounding box center [644, 280] width 28 height 15
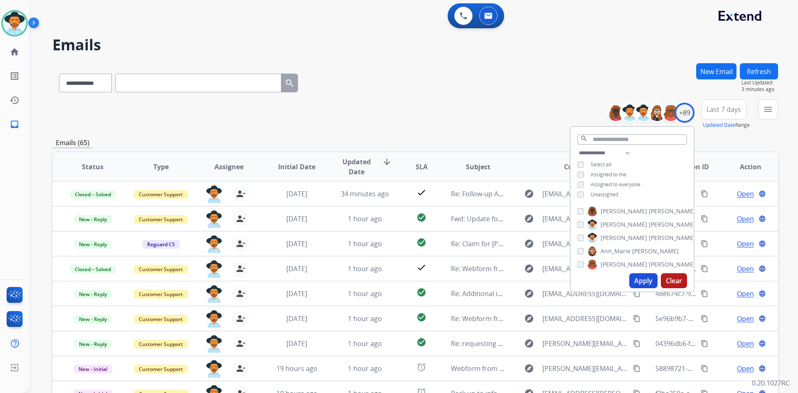
click at [485, 105] on div "**********" at bounding box center [415, 114] width 726 height 30
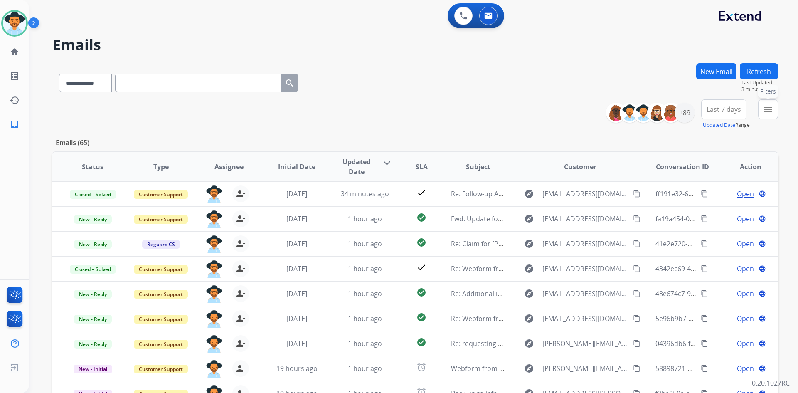
click at [773, 111] on mat-icon "menu" at bounding box center [768, 109] width 10 height 10
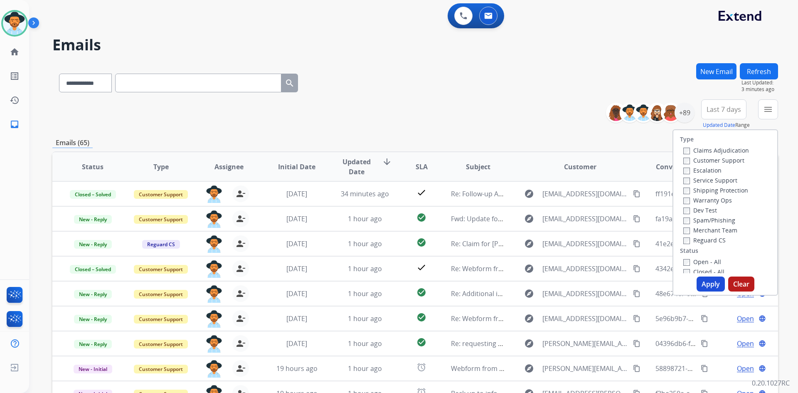
click at [717, 262] on div "Open - All" at bounding box center [727, 262] width 87 height 10
click at [710, 262] on label "Open - All" at bounding box center [703, 262] width 38 height 8
click at [709, 280] on button "Apply" at bounding box center [711, 284] width 28 height 15
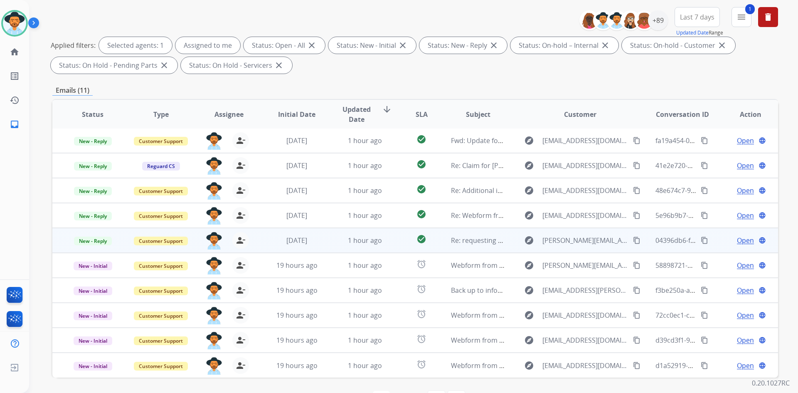
scroll to position [120, 0]
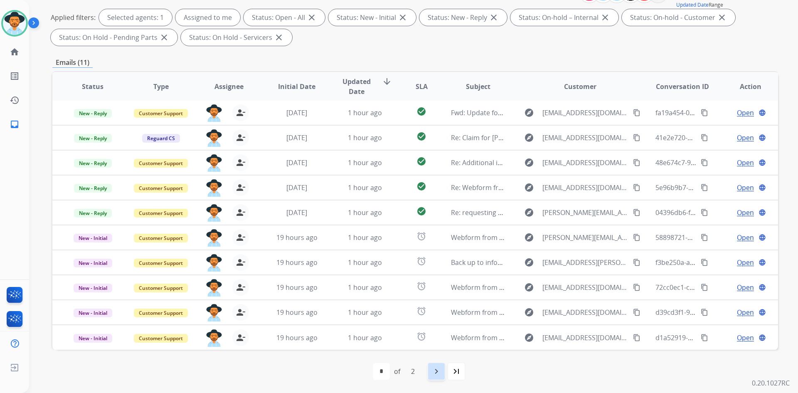
click at [432, 378] on div "navigate_next" at bounding box center [436, 371] width 18 height 18
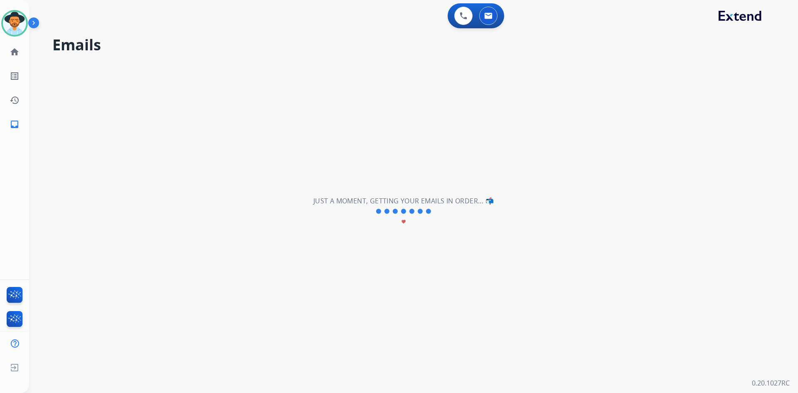
scroll to position [0, 0]
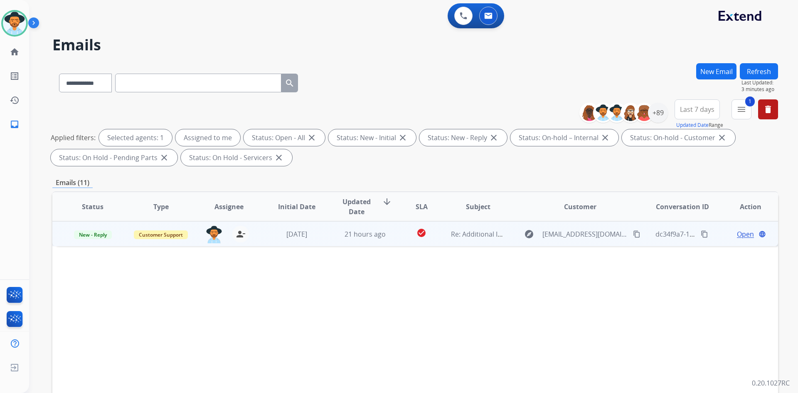
click at [737, 232] on span "Open" at bounding box center [745, 234] width 17 height 10
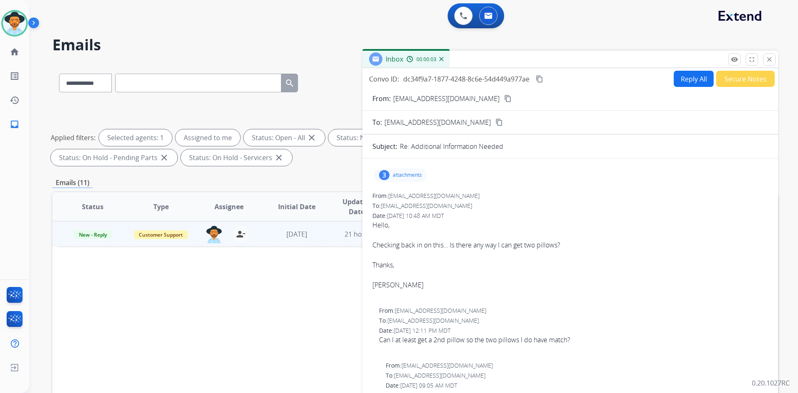
click at [539, 79] on mat-icon "content_copy" at bounding box center [539, 78] width 7 height 7
click at [769, 59] on mat-icon "close" at bounding box center [769, 59] width 7 height 7
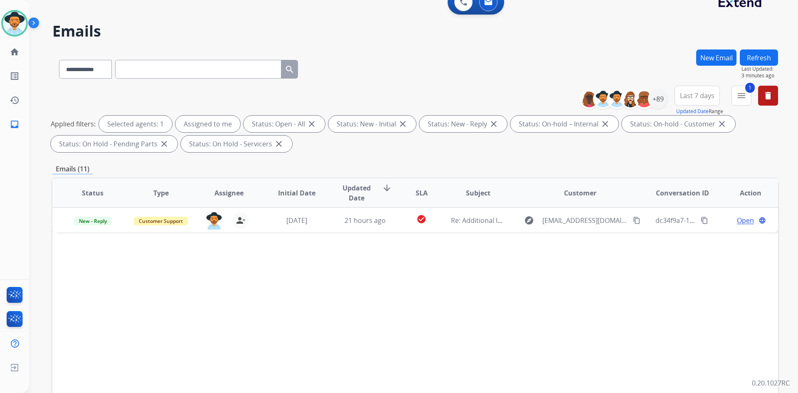
scroll to position [120, 0]
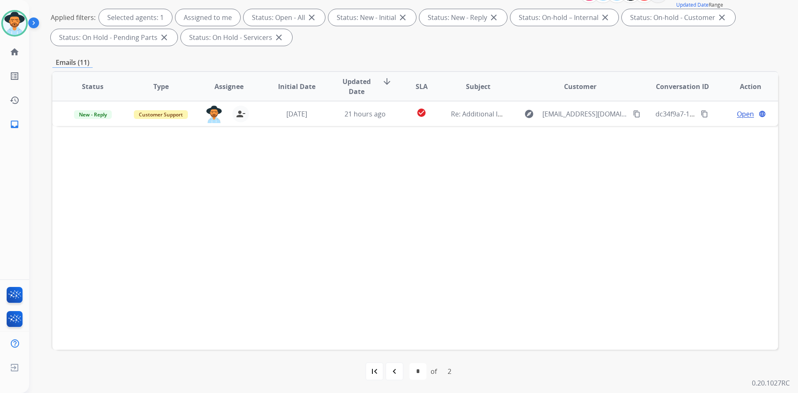
drag, startPoint x: 390, startPoint y: 369, endPoint x: 389, endPoint y: 365, distance: 4.2
click at [390, 369] on mat-icon "navigate_before" at bounding box center [395, 371] width 10 height 10
select select "*"
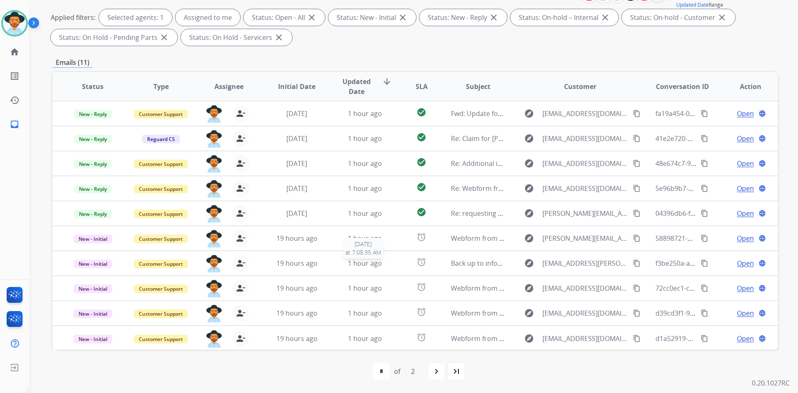
scroll to position [0, 0]
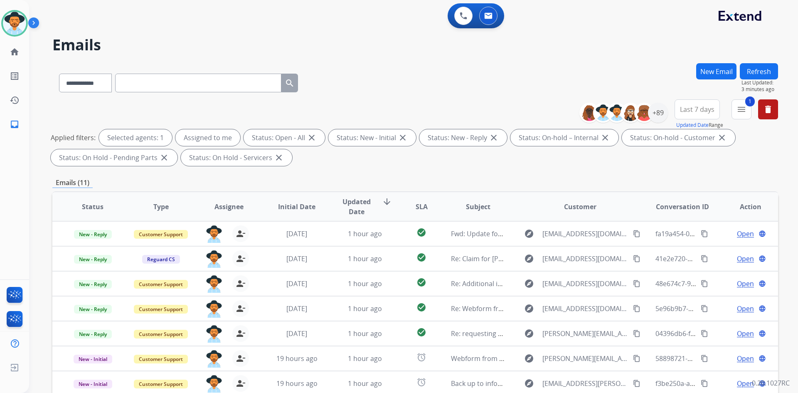
click at [178, 90] on input "text" at bounding box center [198, 83] width 166 height 19
paste input "**********"
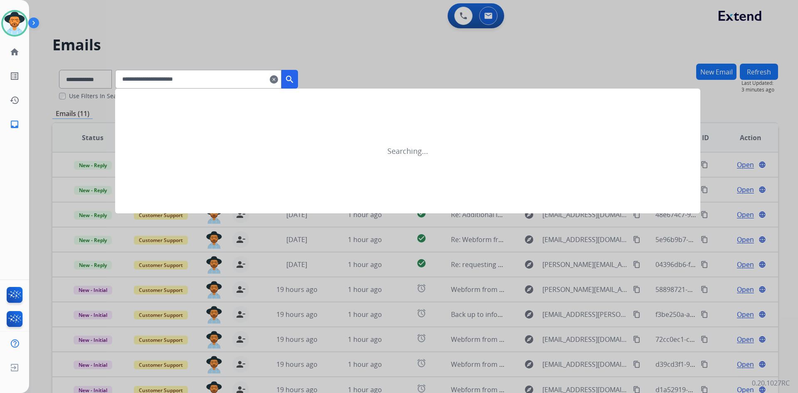
type input "**********"
click at [295, 78] on mat-icon "search" at bounding box center [290, 79] width 10 height 10
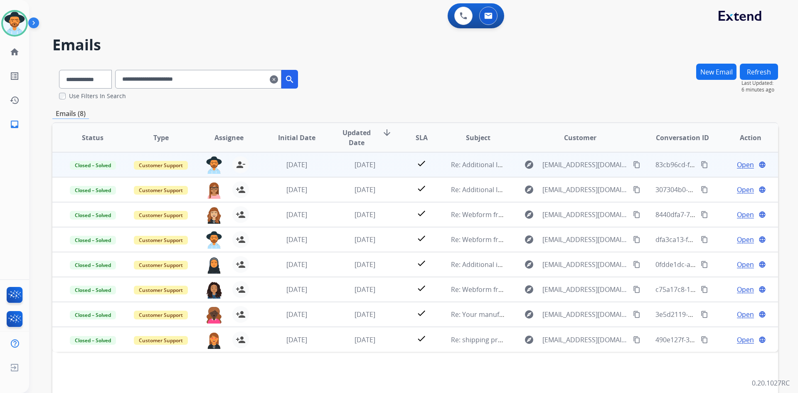
click at [744, 166] on span "Open" at bounding box center [745, 165] width 17 height 10
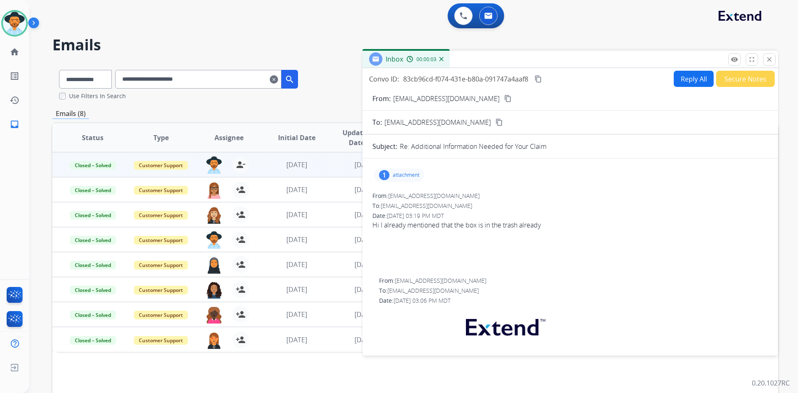
click at [741, 79] on button "Secure Notes" at bounding box center [745, 79] width 59 height 16
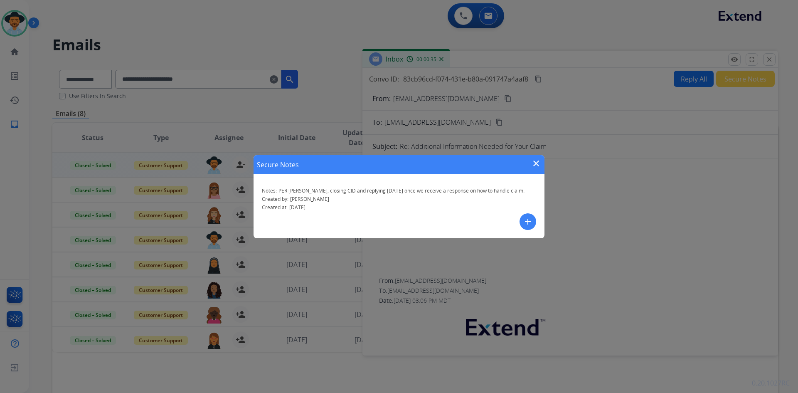
click at [536, 165] on mat-icon "close" at bounding box center [536, 163] width 10 height 10
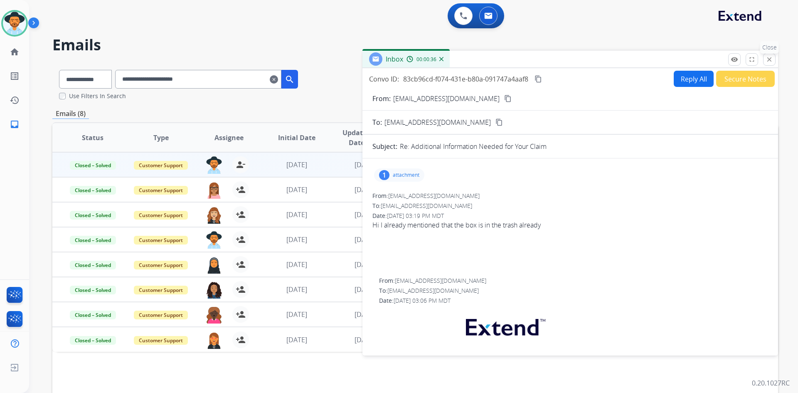
click at [768, 63] on mat-icon "close" at bounding box center [769, 59] width 7 height 7
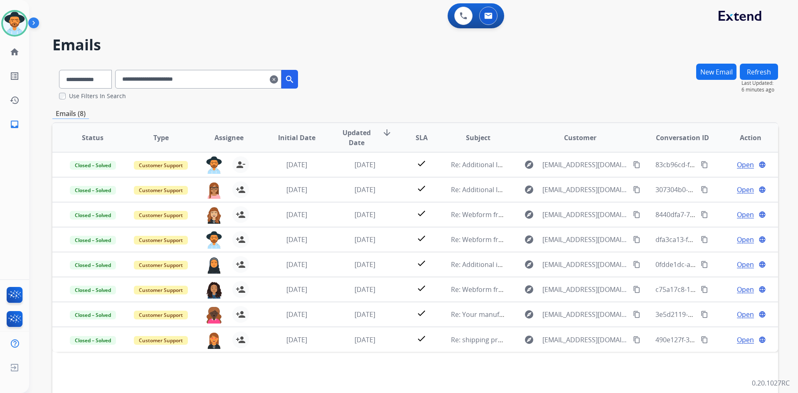
click at [278, 82] on mat-icon "clear" at bounding box center [274, 79] width 8 height 10
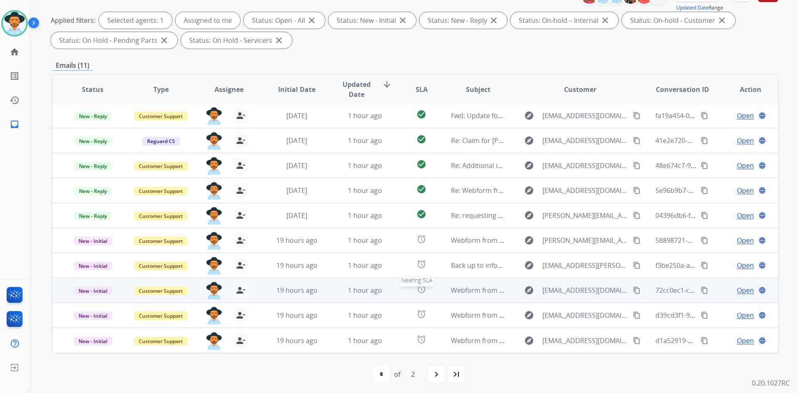
scroll to position [120, 0]
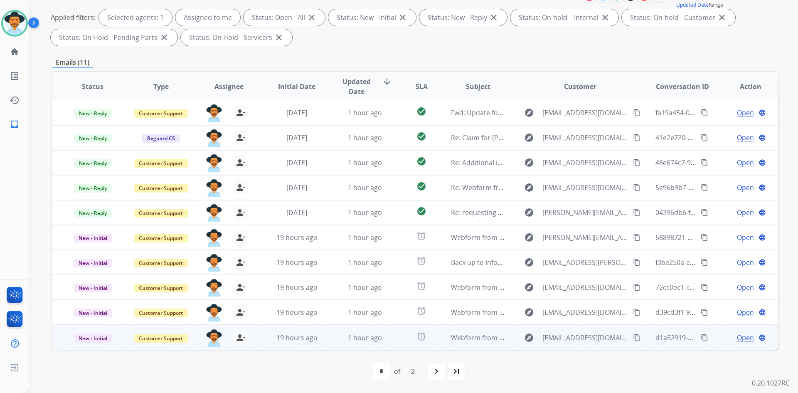
click at [633, 340] on mat-icon "content_copy" at bounding box center [636, 337] width 7 height 7
click at [745, 337] on span "Open" at bounding box center [745, 338] width 17 height 10
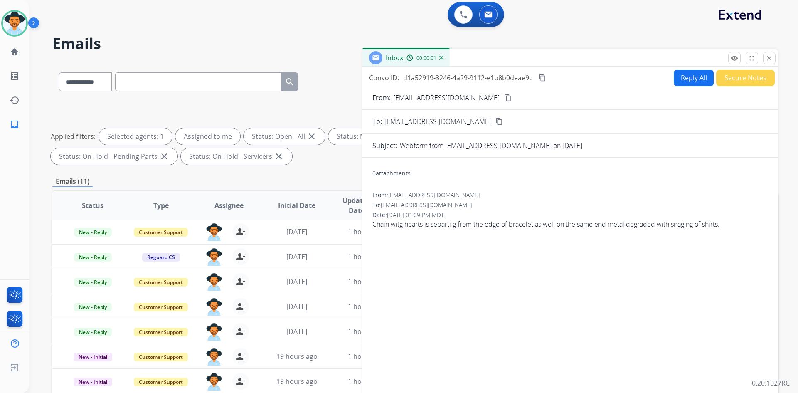
scroll to position [0, 0]
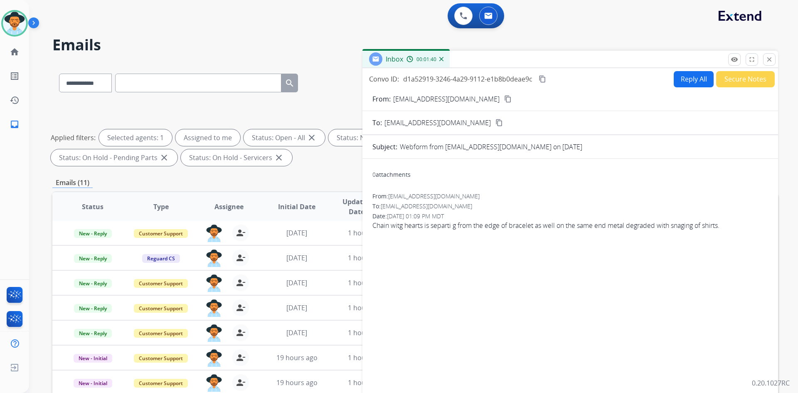
click at [34, 23] on img at bounding box center [35, 25] width 14 height 16
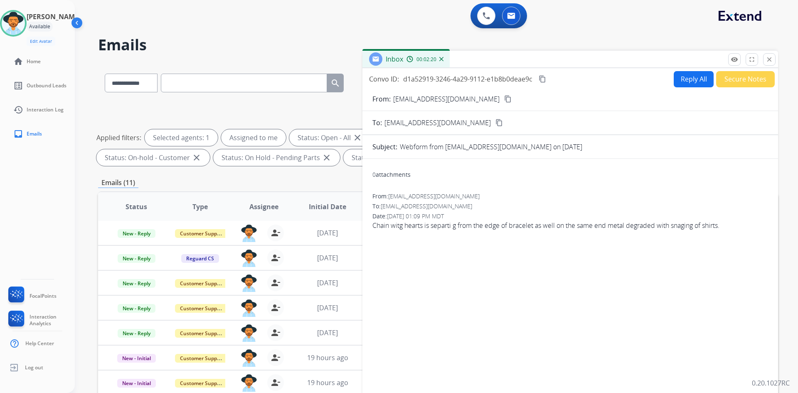
click at [544, 79] on mat-icon "content_copy" at bounding box center [542, 78] width 7 height 7
click at [696, 78] on button "Reply All" at bounding box center [694, 79] width 40 height 16
select select "**********"
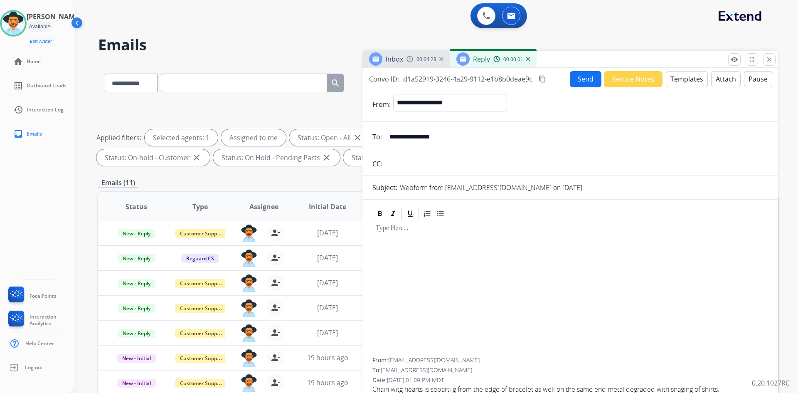
click at [684, 81] on button "Templates" at bounding box center [687, 79] width 42 height 16
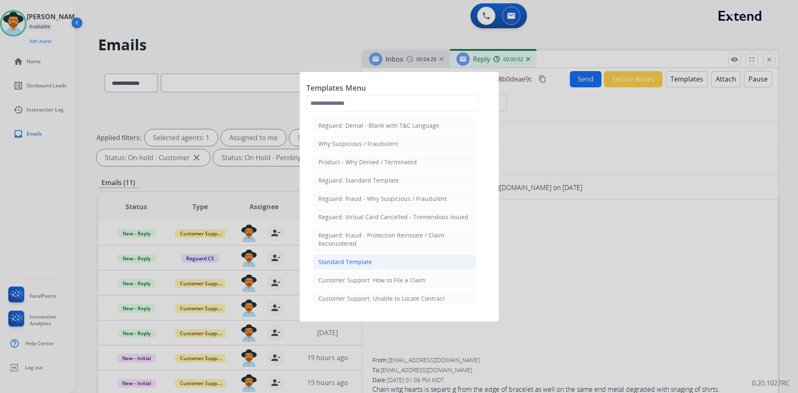
click at [370, 259] on div "Standard Template" at bounding box center [346, 262] width 54 height 8
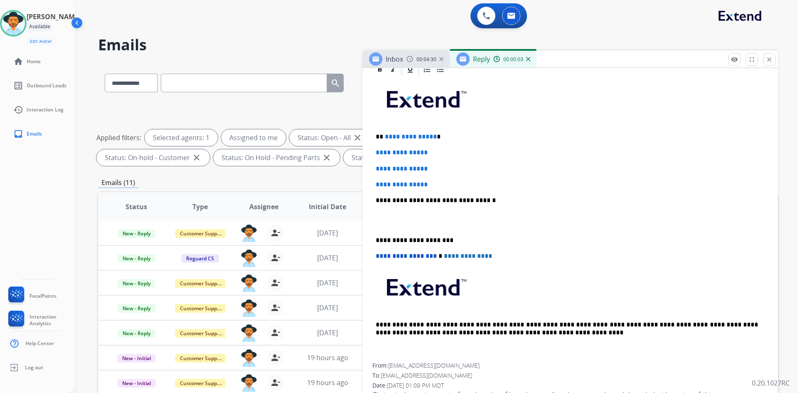
scroll to position [198, 0]
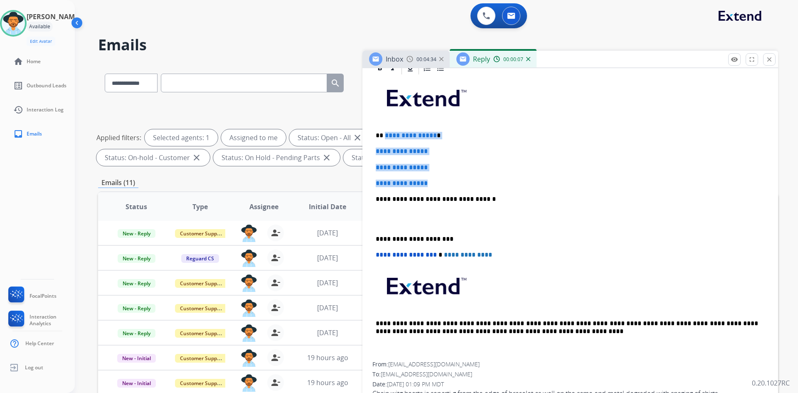
drag, startPoint x: 384, startPoint y: 136, endPoint x: 446, endPoint y: 183, distance: 77.2
click at [446, 183] on div "**********" at bounding box center [571, 219] width 396 height 286
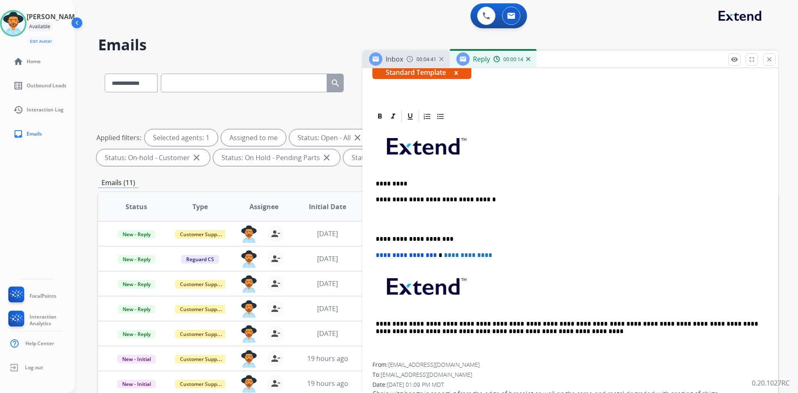
scroll to position [151, 0]
click at [445, 186] on p "*********" at bounding box center [567, 183] width 383 height 7
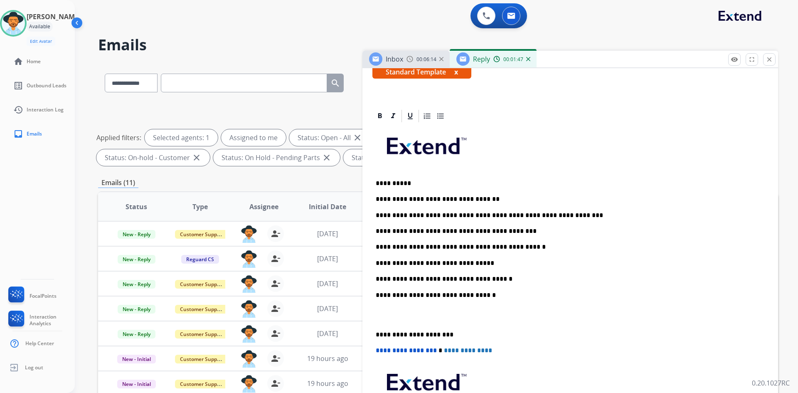
click at [523, 248] on p "**********" at bounding box center [567, 246] width 383 height 7
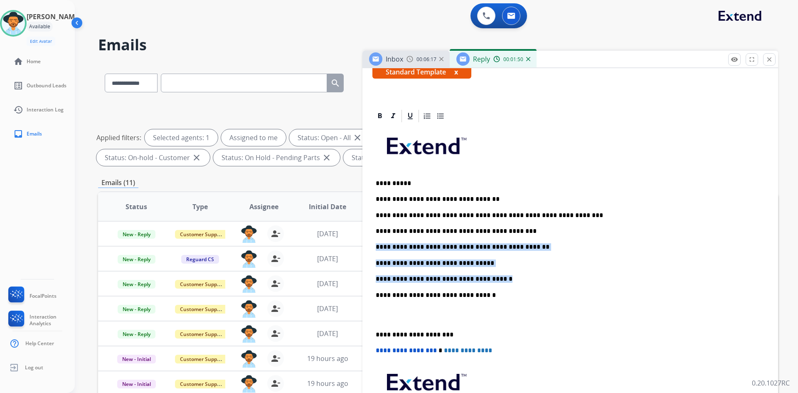
drag, startPoint x: 493, startPoint y: 280, endPoint x: 367, endPoint y: 245, distance: 130.8
click at [367, 245] on div "**********" at bounding box center [571, 305] width 416 height 392
click at [442, 116] on icon at bounding box center [441, 116] width 8 height 8
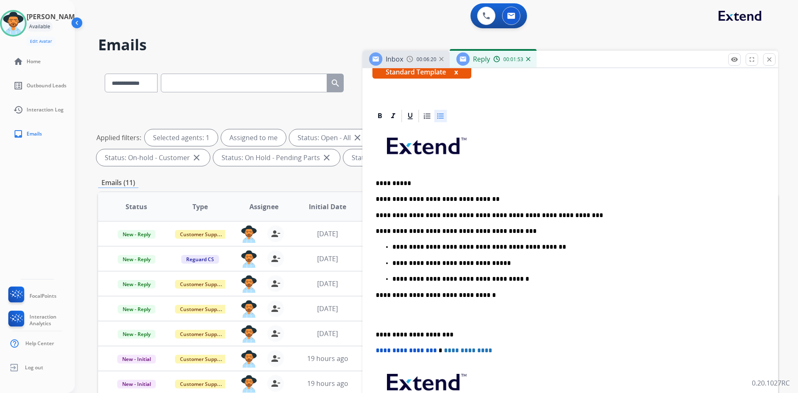
click at [392, 319] on p at bounding box center [570, 314] width 389 height 15
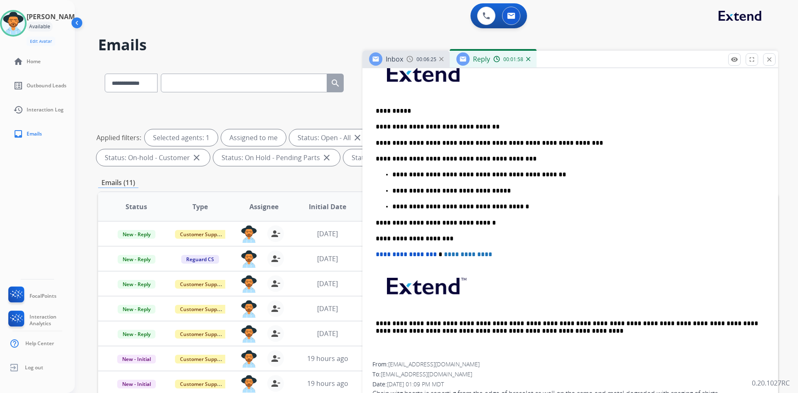
scroll to position [0, 0]
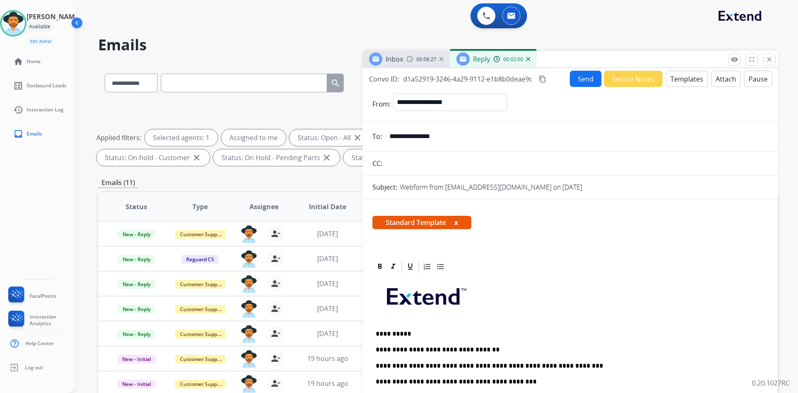
click at [575, 78] on button "Send" at bounding box center [586, 79] width 32 height 16
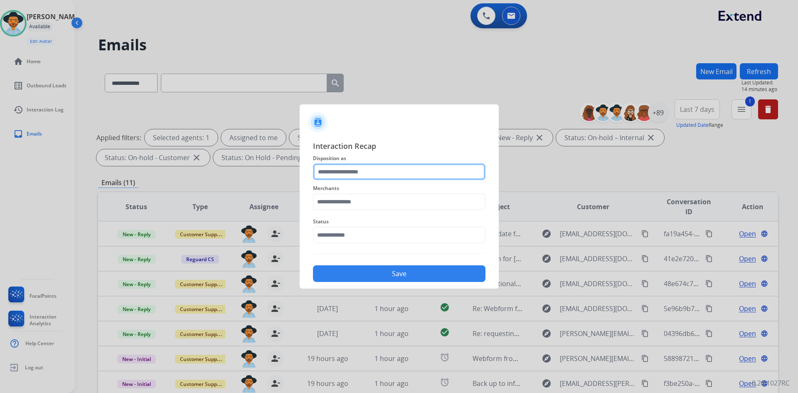
click at [345, 169] on input "text" at bounding box center [399, 171] width 173 height 17
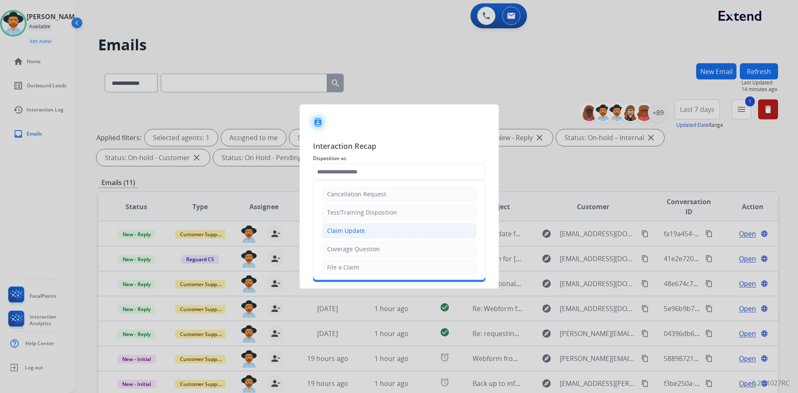
click at [394, 232] on li "Claim Update" at bounding box center [399, 231] width 155 height 16
type input "**********"
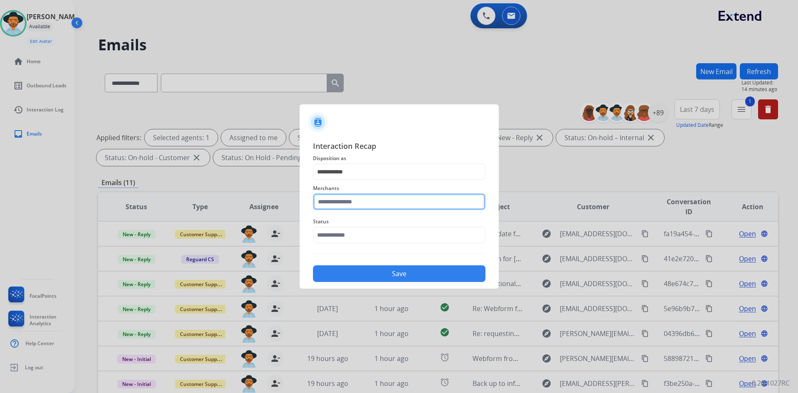
click at [343, 198] on input "text" at bounding box center [399, 201] width 173 height 17
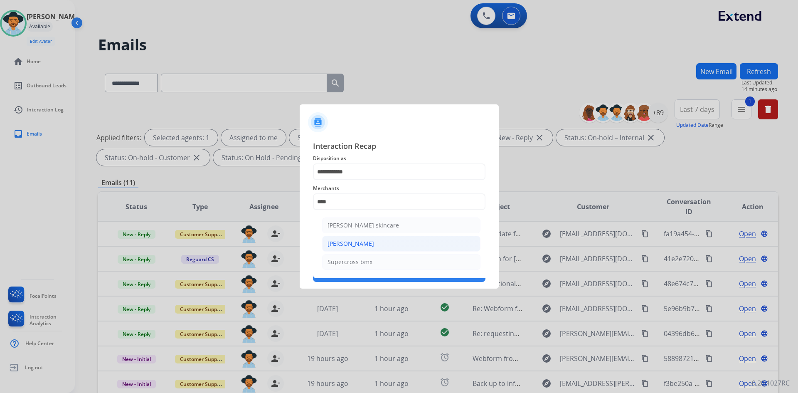
click at [382, 249] on li "[PERSON_NAME]" at bounding box center [401, 244] width 158 height 16
type input "**********"
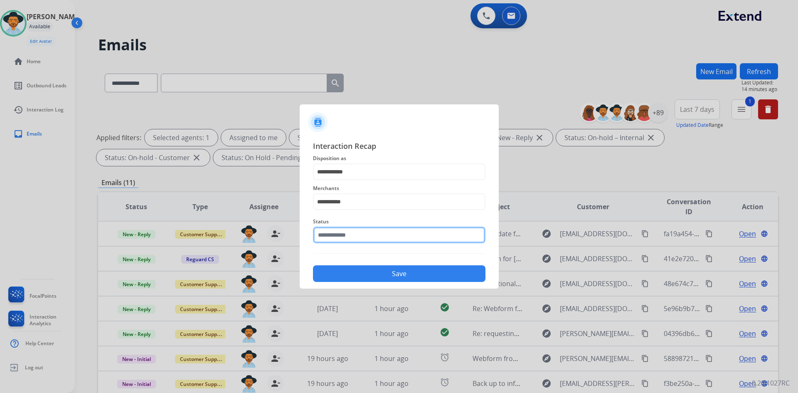
click at [367, 228] on input "text" at bounding box center [399, 235] width 173 height 17
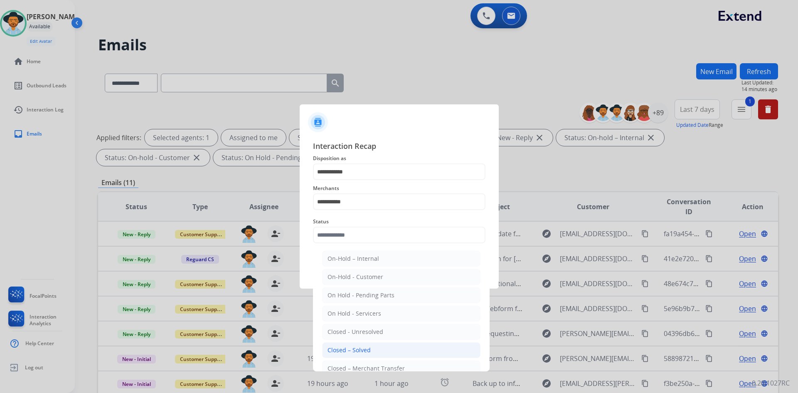
click at [388, 345] on li "Closed – Solved" at bounding box center [401, 350] width 158 height 16
type input "**********"
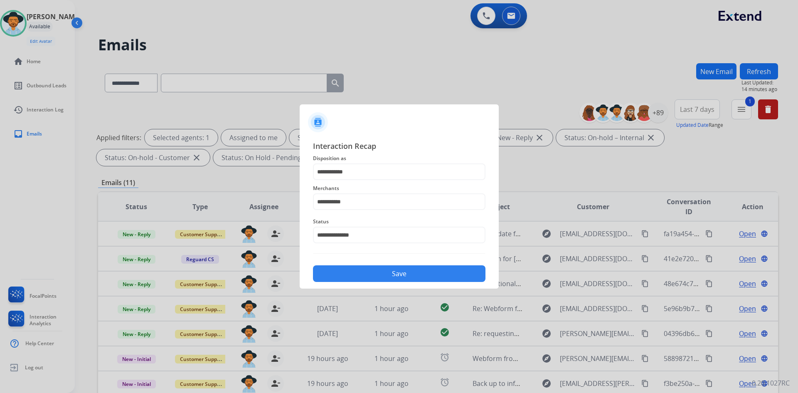
click at [373, 273] on button "Save" at bounding box center [399, 273] width 173 height 17
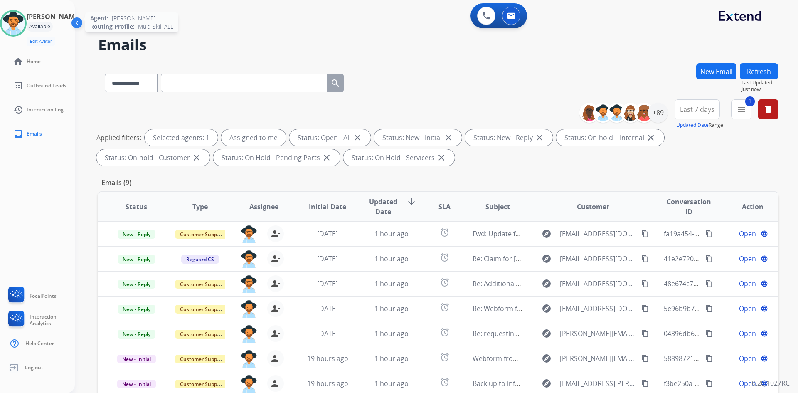
click at [11, 18] on img at bounding box center [13, 23] width 23 height 23
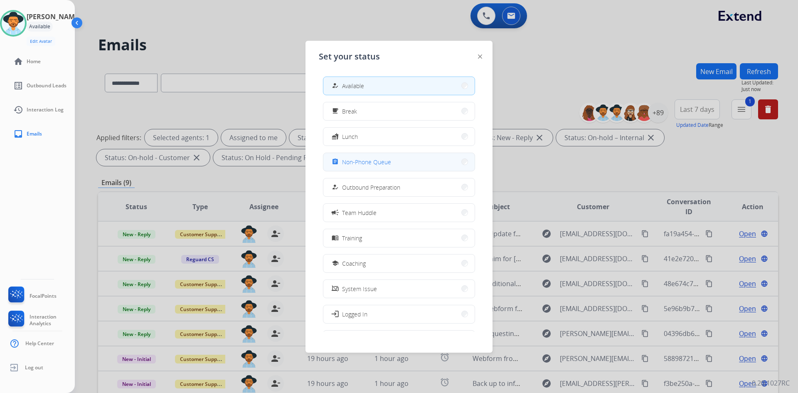
click at [405, 158] on button "assignment Non-Phone Queue" at bounding box center [399, 162] width 151 height 18
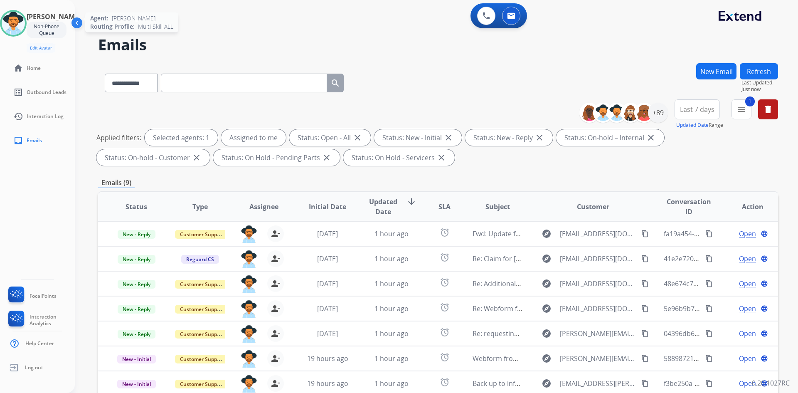
click at [13, 25] on img at bounding box center [13, 23] width 23 height 23
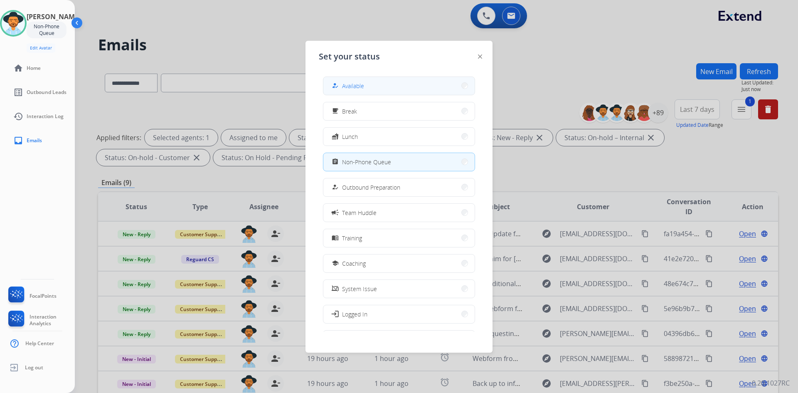
click at [362, 88] on span "Available" at bounding box center [353, 86] width 22 height 9
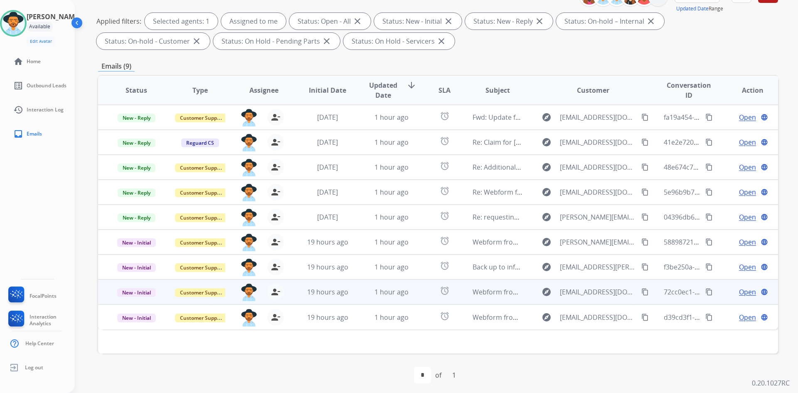
scroll to position [120, 0]
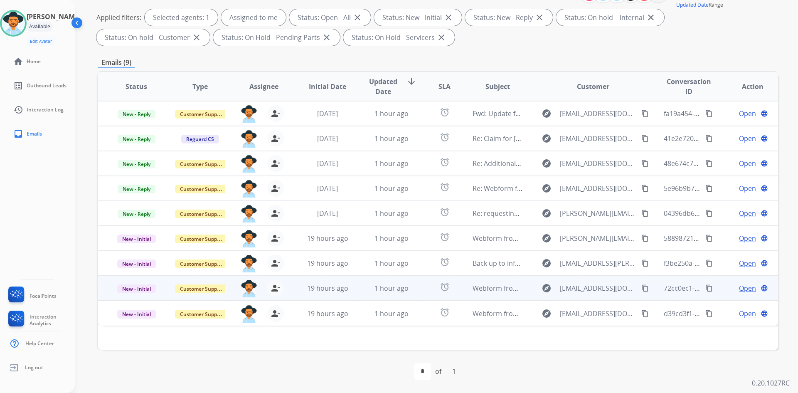
drag, startPoint x: 637, startPoint y: 315, endPoint x: 493, endPoint y: 288, distance: 146.0
click at [642, 315] on mat-icon "content_copy" at bounding box center [645, 313] width 7 height 7
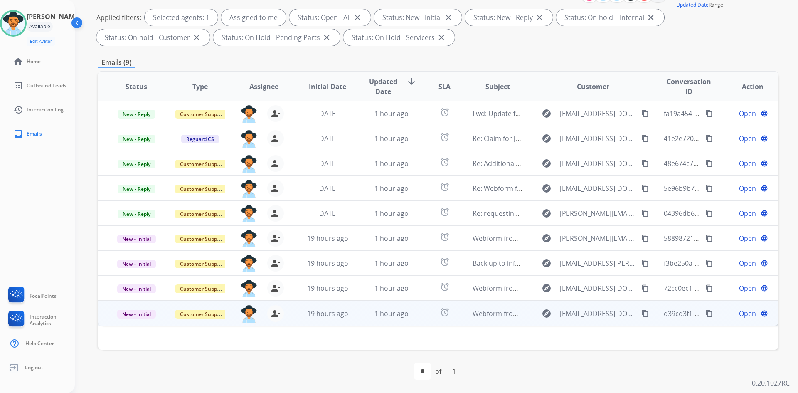
click at [745, 314] on span "Open" at bounding box center [747, 314] width 17 height 10
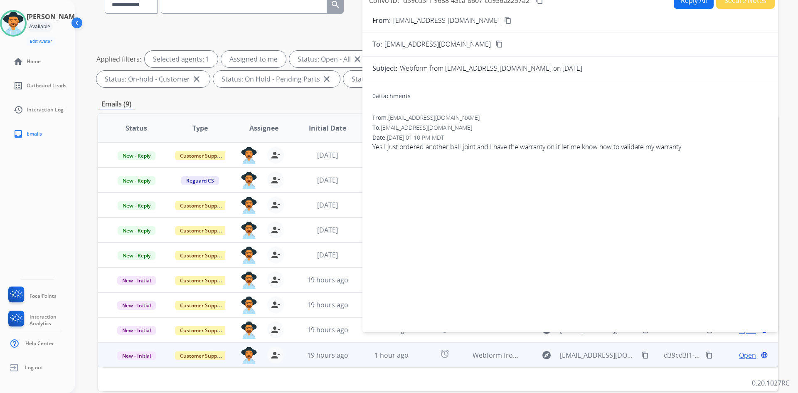
scroll to position [37, 0]
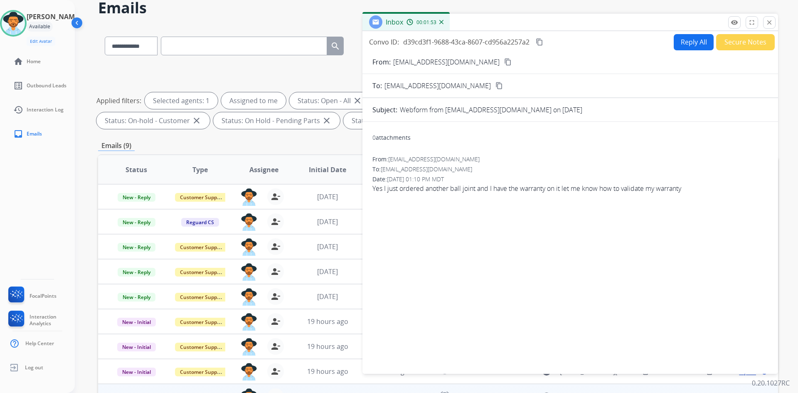
drag, startPoint x: 541, startPoint y: 41, endPoint x: 413, endPoint y: 60, distance: 129.0
click at [541, 41] on mat-icon "content_copy" at bounding box center [539, 41] width 7 height 7
click at [685, 45] on button "Reply All" at bounding box center [694, 42] width 40 height 16
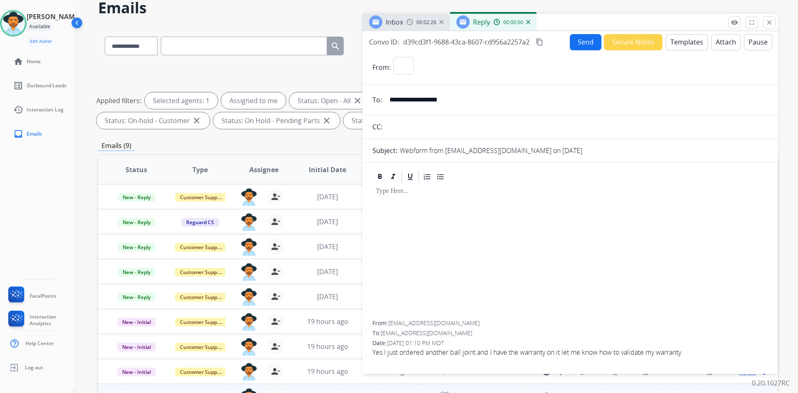
select select "**********"
click at [677, 42] on button "Templates" at bounding box center [687, 42] width 42 height 16
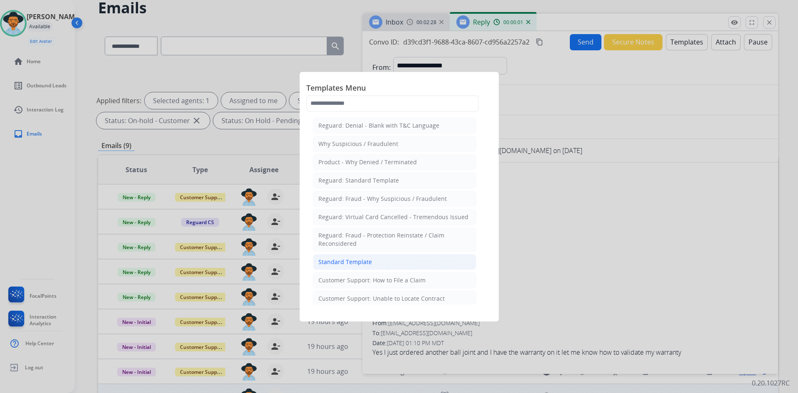
click at [350, 263] on div "Standard Template" at bounding box center [346, 262] width 54 height 8
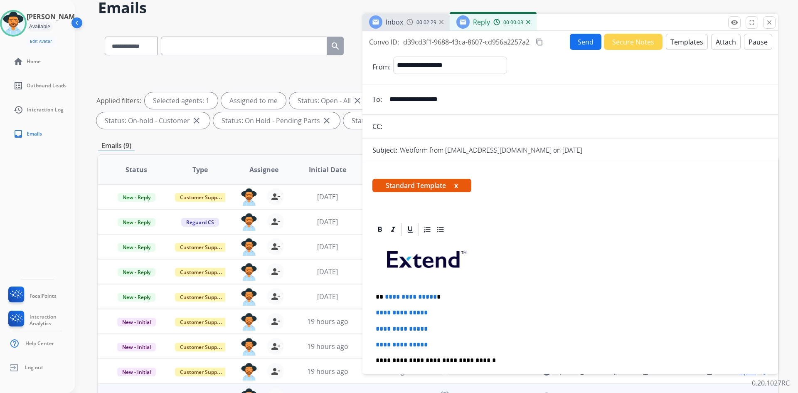
click at [692, 41] on button "Templates" at bounding box center [687, 42] width 42 height 16
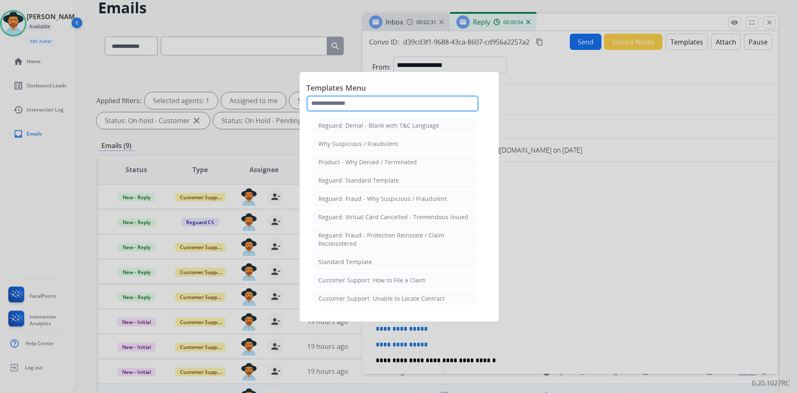
click at [374, 101] on input "text" at bounding box center [392, 103] width 173 height 17
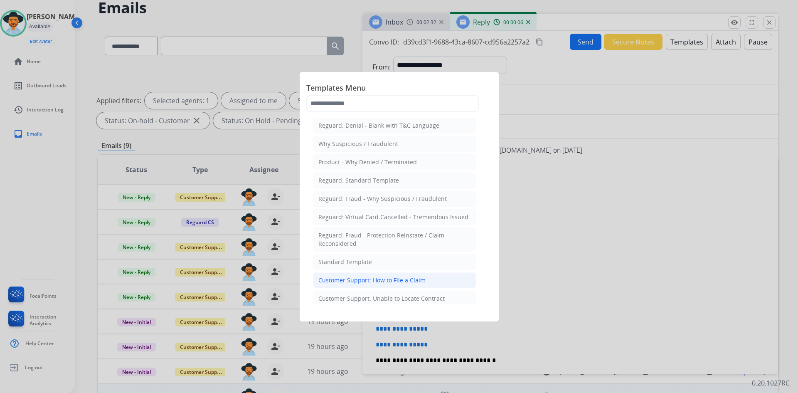
click at [409, 276] on div "Customer Support: How to File a Claim" at bounding box center [372, 280] width 107 height 8
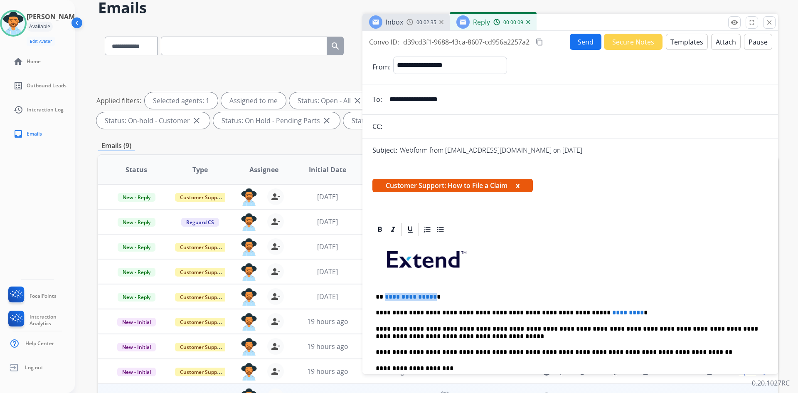
drag, startPoint x: 384, startPoint y: 299, endPoint x: 432, endPoint y: 300, distance: 47.8
click at [432, 300] on p "**********" at bounding box center [567, 296] width 383 height 7
drag, startPoint x: 567, startPoint y: 314, endPoint x: 602, endPoint y: 315, distance: 34.5
click at [613, 315] on span "*********" at bounding box center [629, 312] width 32 height 6
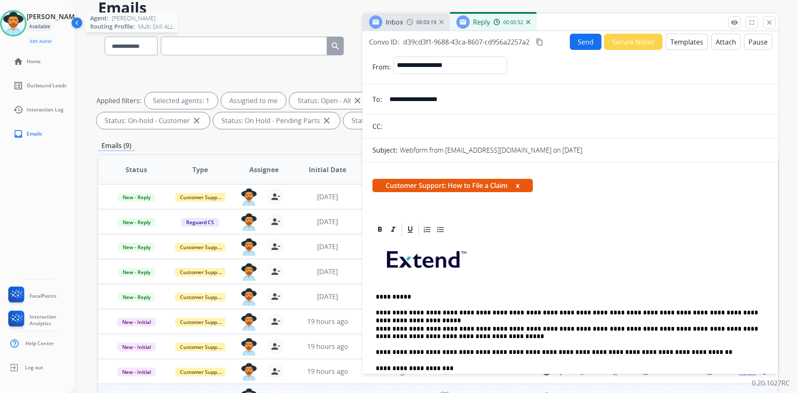
click at [22, 22] on img at bounding box center [13, 23] width 23 height 23
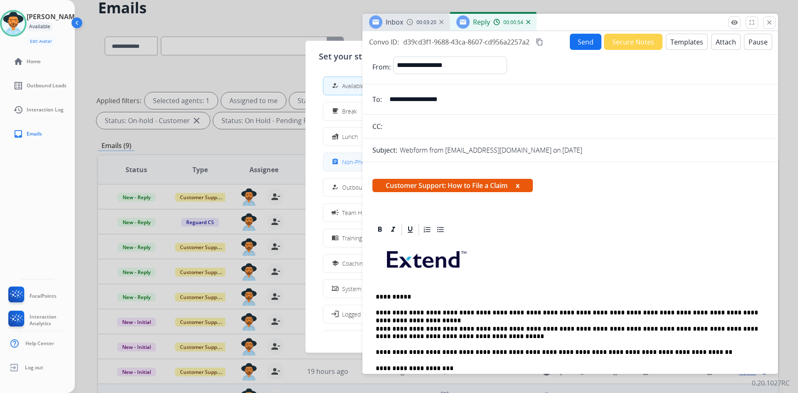
click at [348, 162] on span "Non-Phone Queue" at bounding box center [366, 162] width 49 height 9
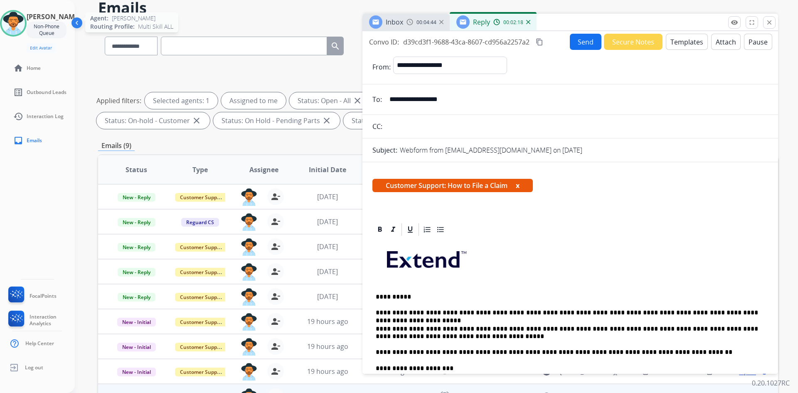
click at [17, 26] on img at bounding box center [13, 23] width 23 height 23
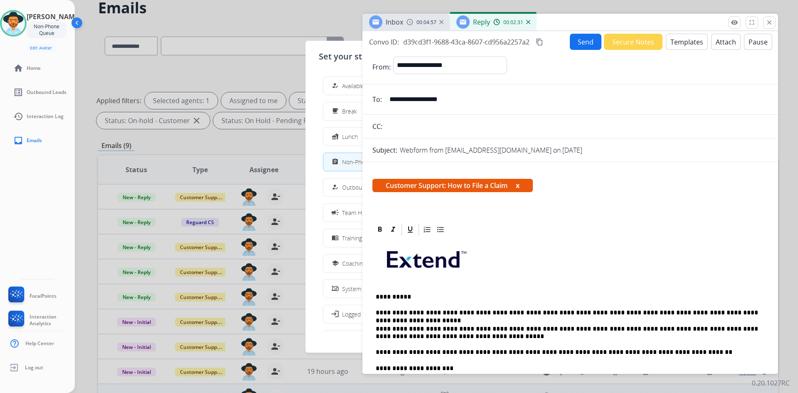
scroll to position [42, 0]
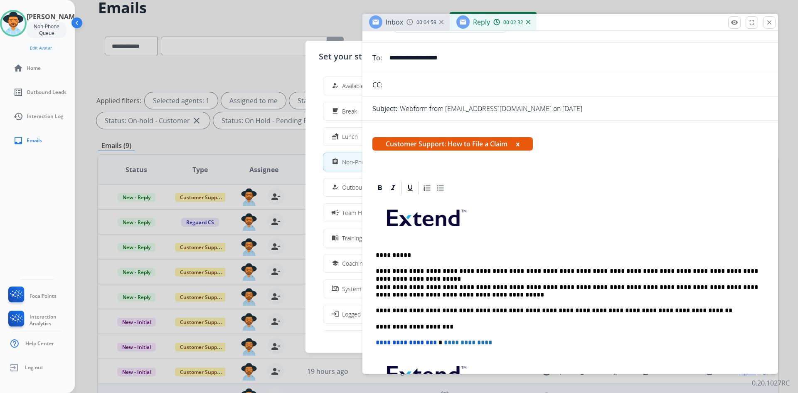
drag, startPoint x: 758, startPoint y: 272, endPoint x: 795, endPoint y: 286, distance: 39.4
click at [758, 272] on div "**********" at bounding box center [571, 322] width 396 height 254
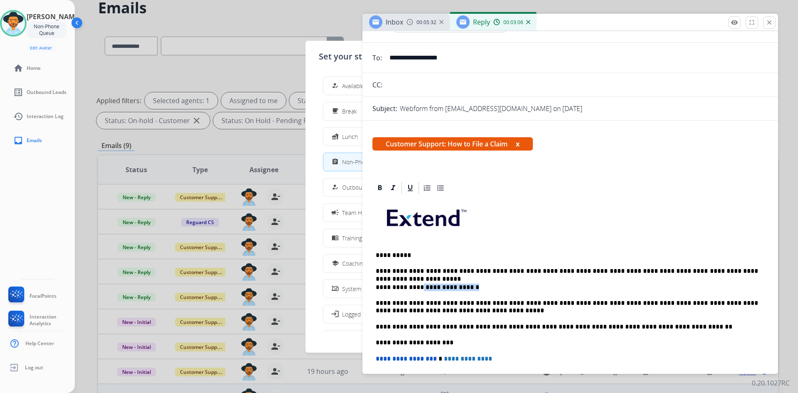
drag, startPoint x: 415, startPoint y: 287, endPoint x: 460, endPoint y: 286, distance: 44.1
click at [460, 286] on p "**********" at bounding box center [567, 287] width 383 height 7
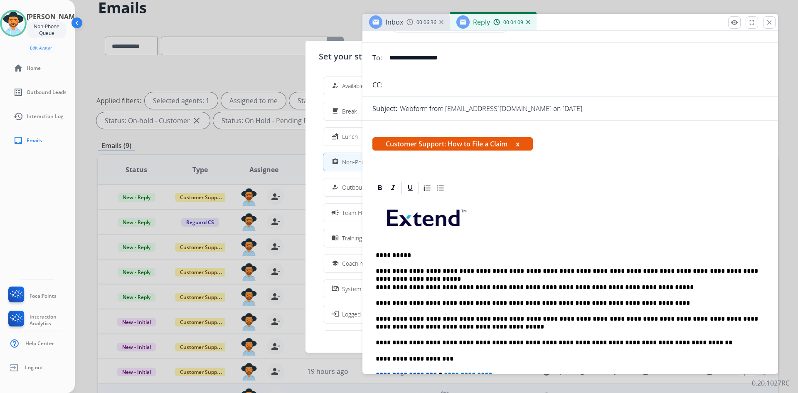
drag, startPoint x: 650, startPoint y: 306, endPoint x: 654, endPoint y: 304, distance: 4.3
click at [650, 306] on p "**********" at bounding box center [567, 302] width 383 height 7
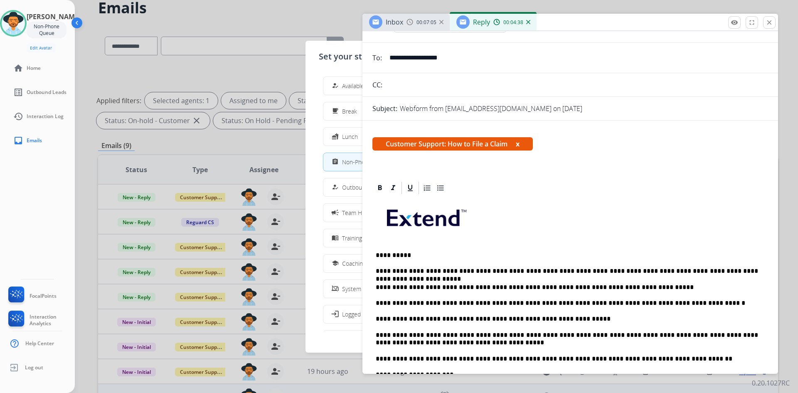
click at [514, 343] on p "**********" at bounding box center [567, 338] width 383 height 15
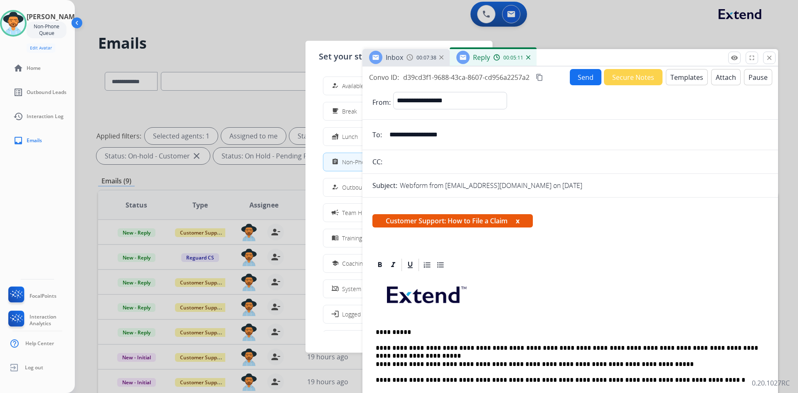
scroll to position [0, 0]
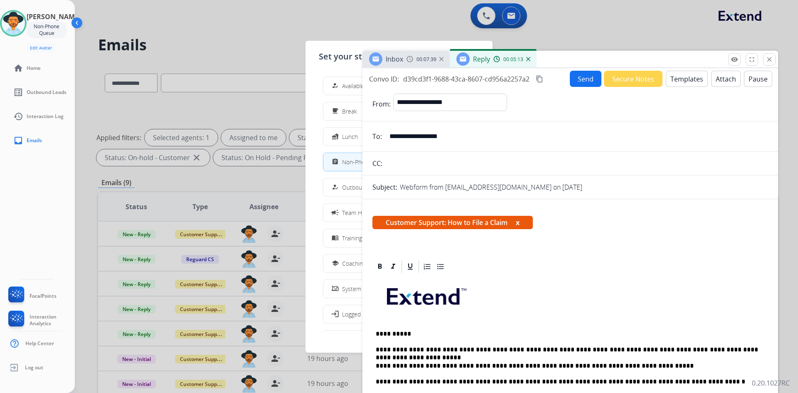
click at [573, 80] on button "Send" at bounding box center [586, 79] width 32 height 16
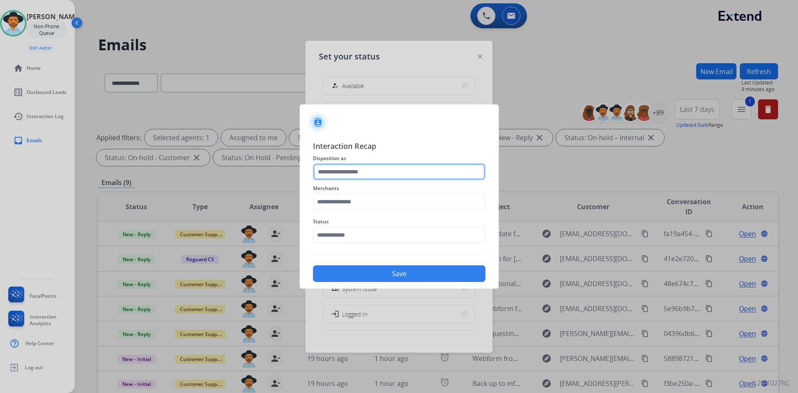
click at [379, 167] on input "text" at bounding box center [399, 171] width 173 height 17
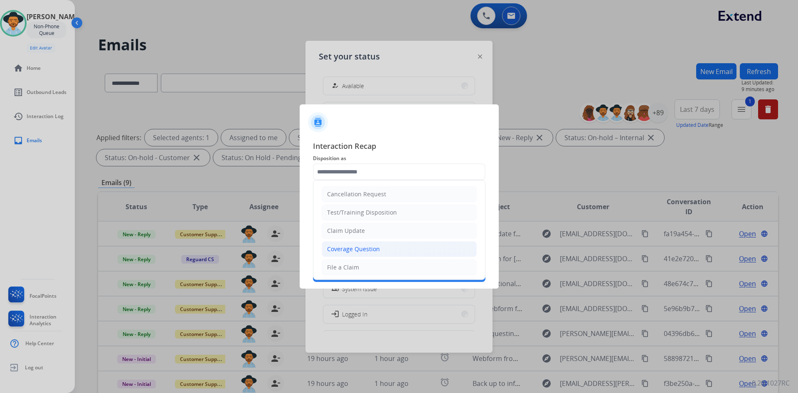
click at [392, 244] on li "Coverage Question" at bounding box center [399, 249] width 155 height 16
type input "**********"
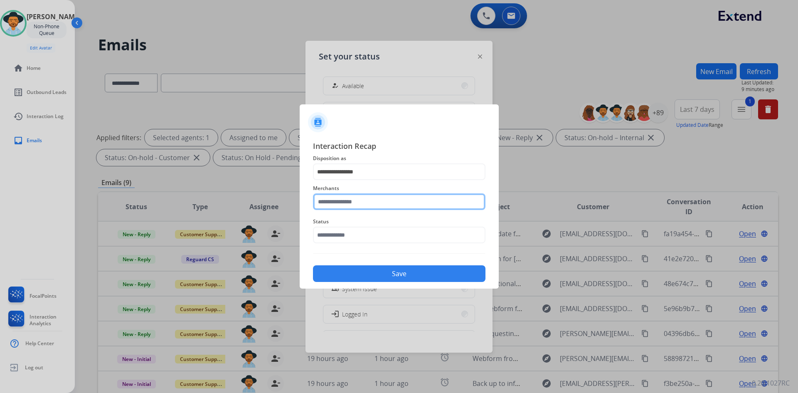
click at [366, 200] on input "text" at bounding box center [399, 201] width 173 height 17
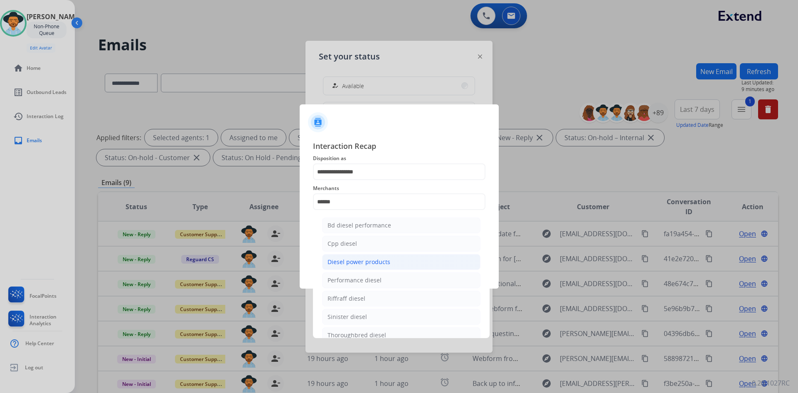
click at [401, 258] on li "Diesel power products" at bounding box center [401, 262] width 158 height 16
type input "**********"
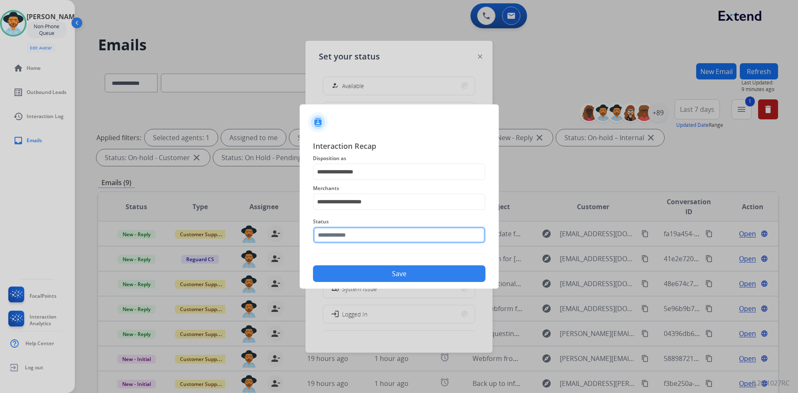
click at [368, 237] on input "text" at bounding box center [399, 235] width 173 height 17
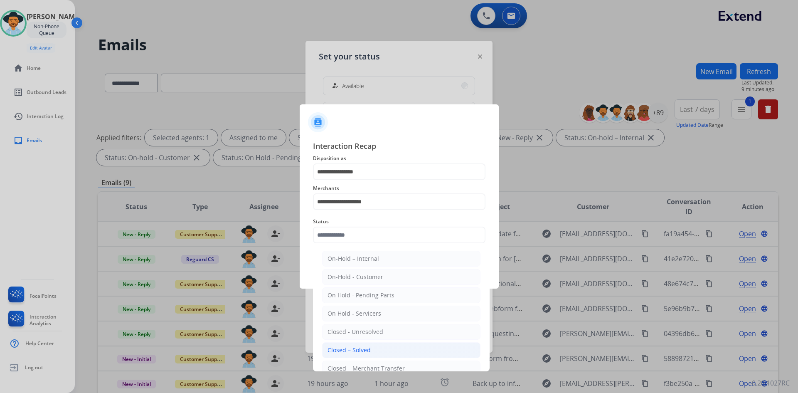
click at [380, 351] on li "Closed – Solved" at bounding box center [401, 350] width 158 height 16
type input "**********"
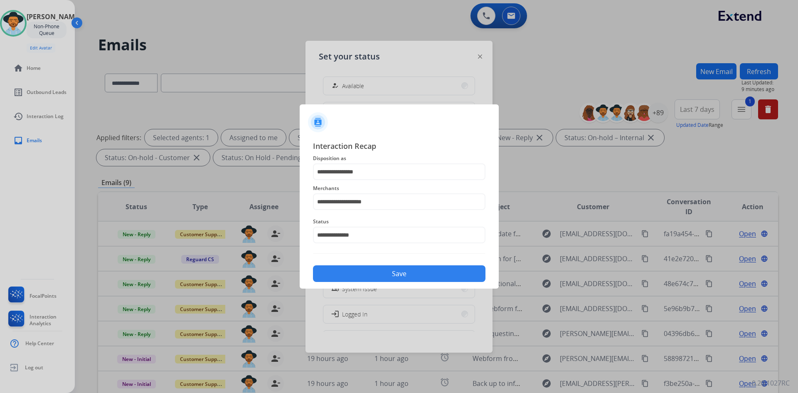
click at [385, 272] on button "Save" at bounding box center [399, 273] width 173 height 17
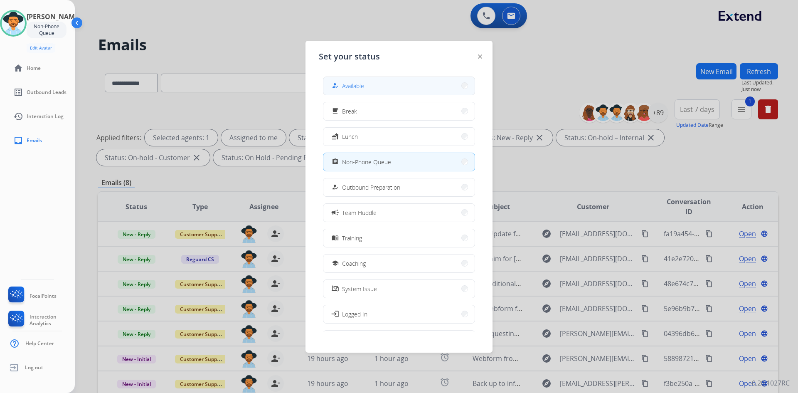
click at [376, 81] on button "how_to_reg Available" at bounding box center [399, 86] width 151 height 18
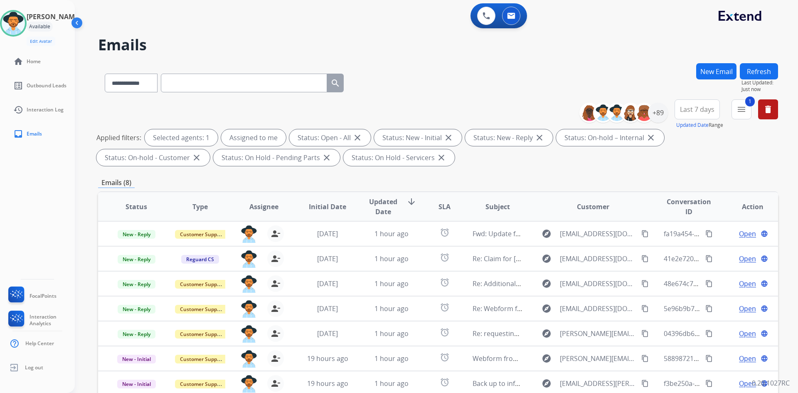
scroll to position [120, 0]
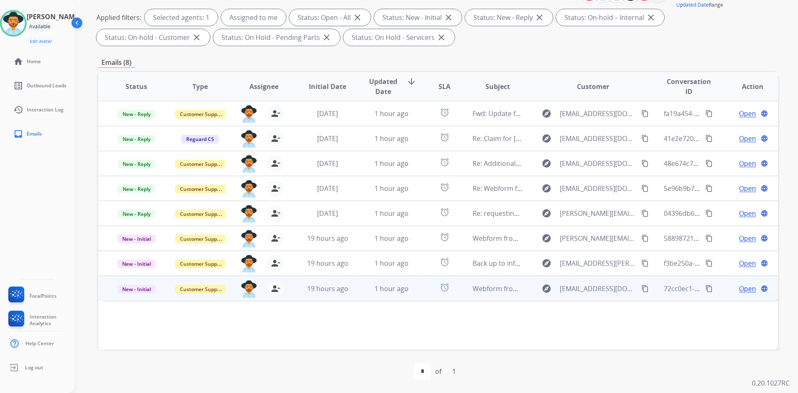
click at [642, 292] on mat-icon "content_copy" at bounding box center [645, 288] width 7 height 7
click at [742, 289] on span "Open" at bounding box center [747, 289] width 17 height 10
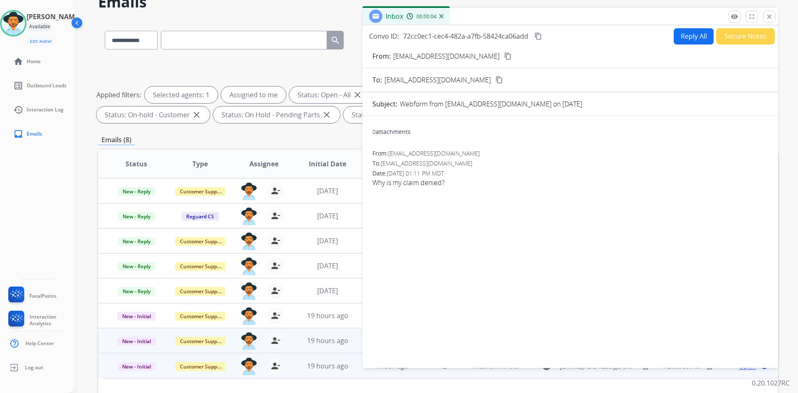
scroll to position [0, 0]
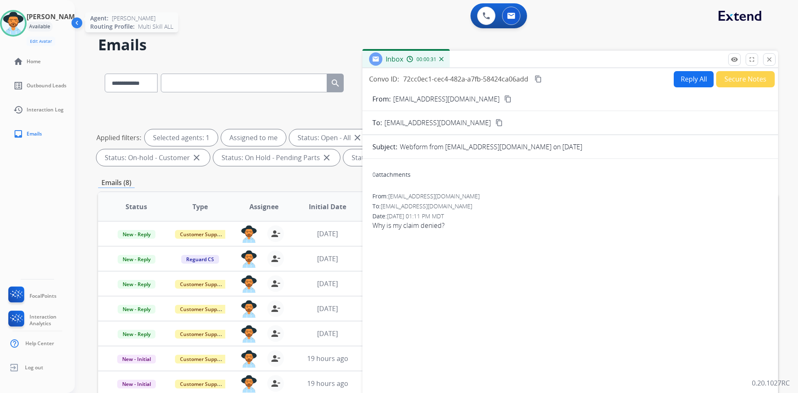
click at [25, 27] on img at bounding box center [13, 23] width 23 height 23
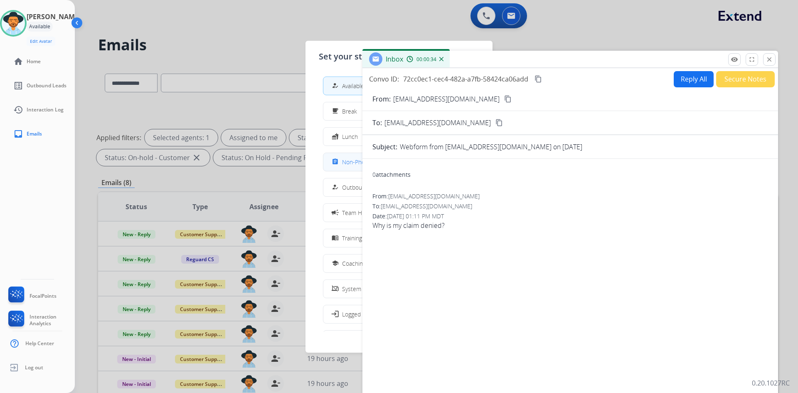
click at [354, 164] on span "Non-Phone Queue" at bounding box center [366, 162] width 49 height 9
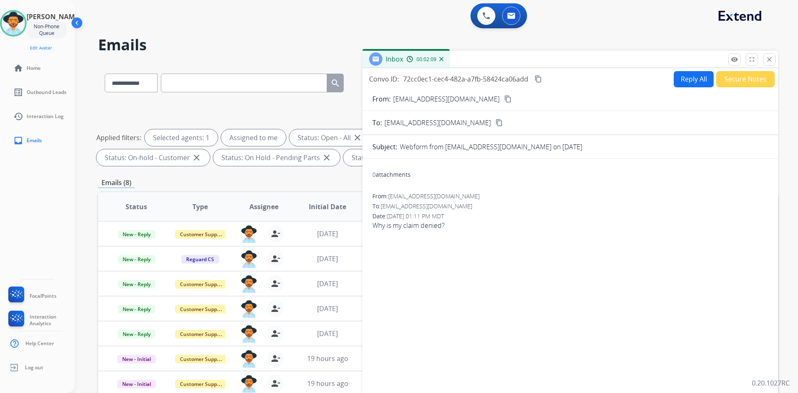
click at [538, 79] on mat-icon "content_copy" at bounding box center [538, 78] width 7 height 7
click at [687, 86] on button "Reply All" at bounding box center [694, 79] width 40 height 16
select select "**********"
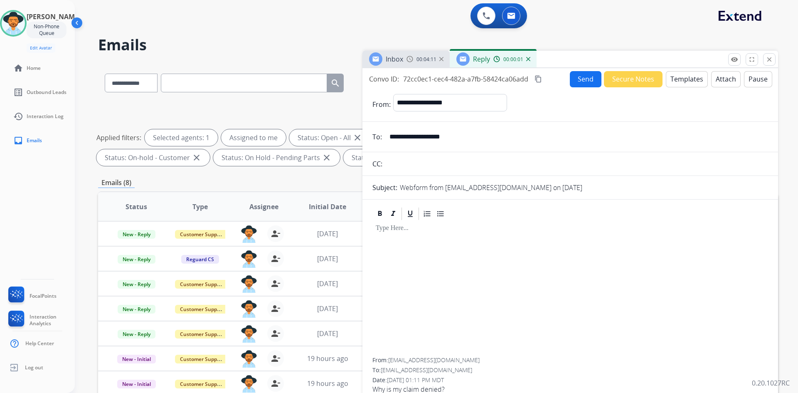
click at [686, 83] on button "Templates" at bounding box center [687, 79] width 42 height 16
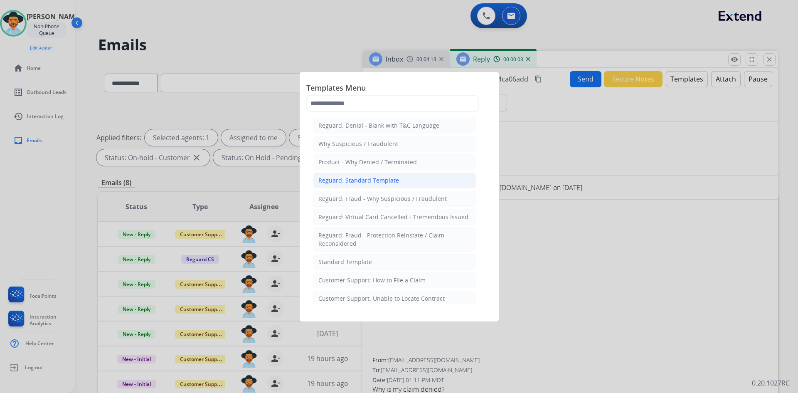
click at [389, 179] on div "Reguard: Standard Template" at bounding box center [359, 180] width 81 height 8
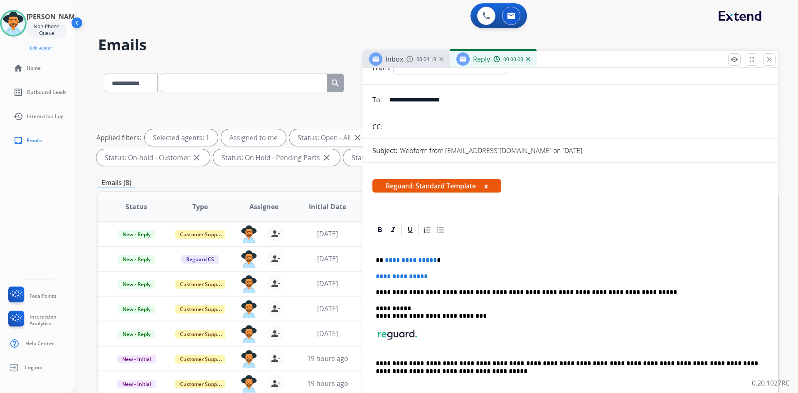
scroll to position [77, 0]
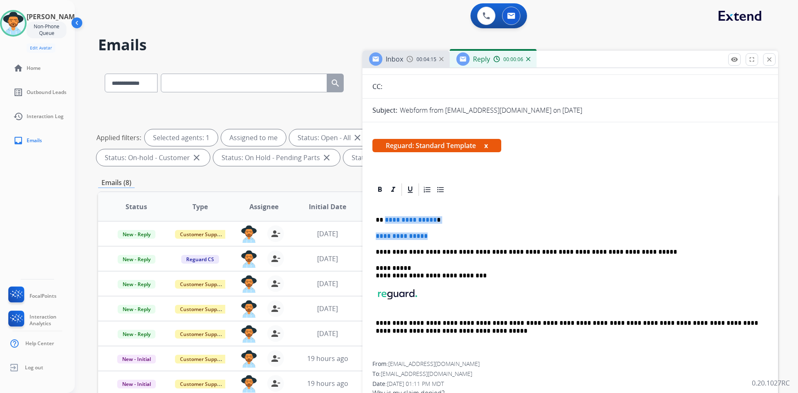
drag, startPoint x: 385, startPoint y: 221, endPoint x: 436, endPoint y: 239, distance: 54.7
click at [435, 240] on div "**********" at bounding box center [571, 279] width 396 height 164
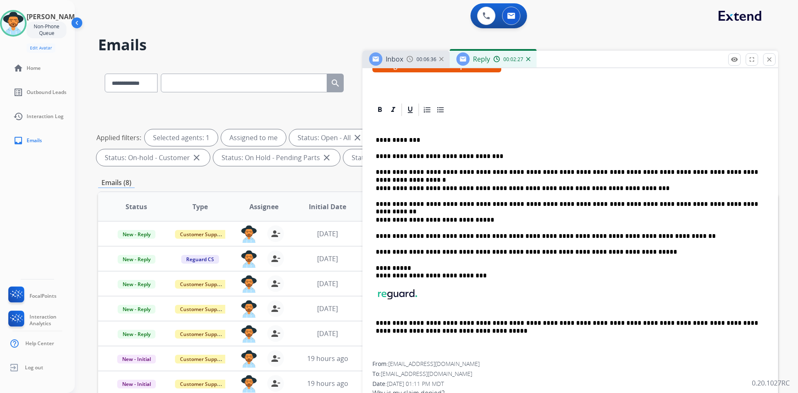
scroll to position [0, 0]
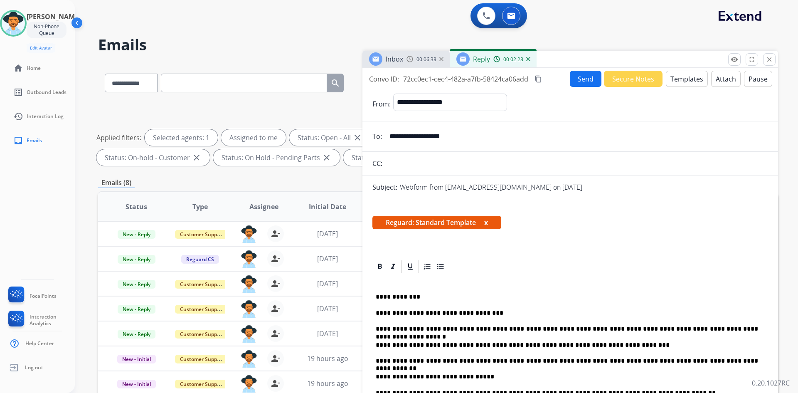
click at [573, 80] on button "Send" at bounding box center [586, 79] width 32 height 16
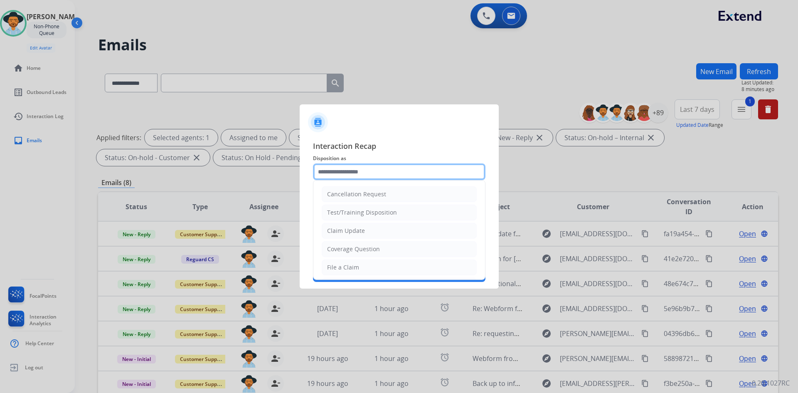
click at [376, 166] on input "text" at bounding box center [399, 171] width 173 height 17
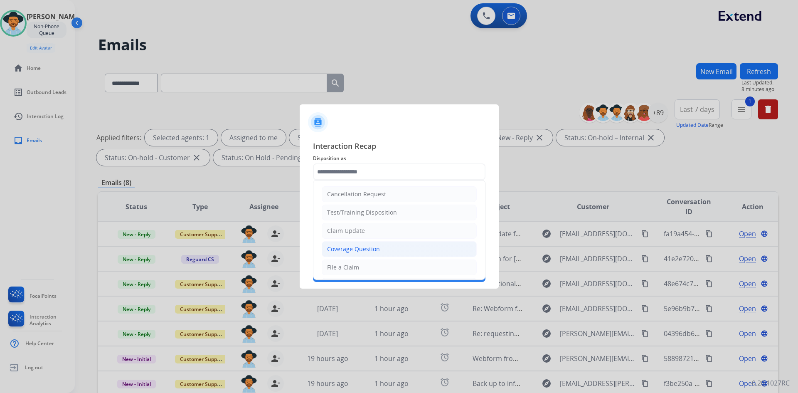
click at [379, 244] on li "Coverage Question" at bounding box center [399, 249] width 155 height 16
type input "**********"
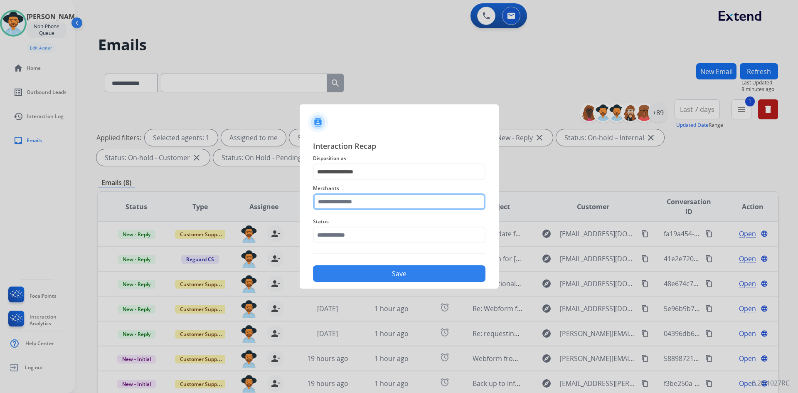
click at [360, 203] on input "text" at bounding box center [399, 201] width 173 height 17
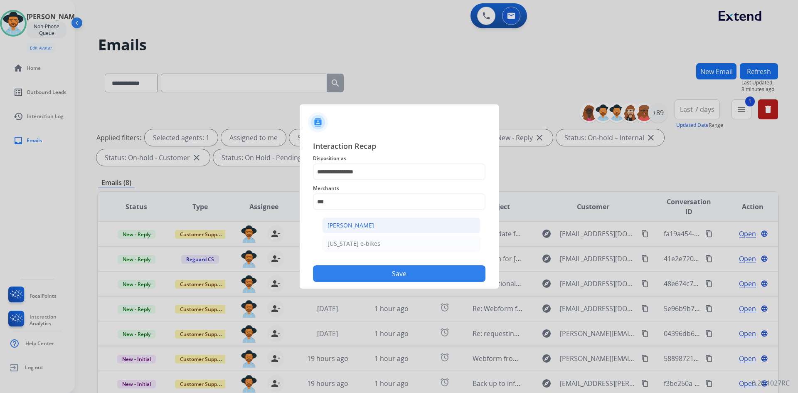
click at [362, 222] on div "[PERSON_NAME]" at bounding box center [351, 225] width 47 height 8
type input "**********"
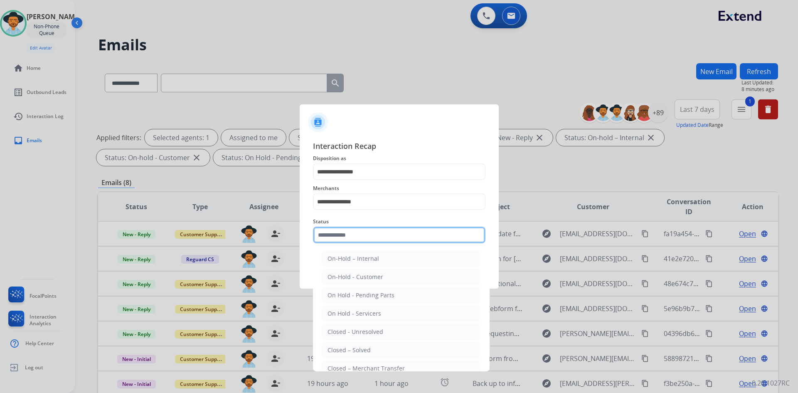
click at [357, 235] on input "text" at bounding box center [399, 235] width 173 height 17
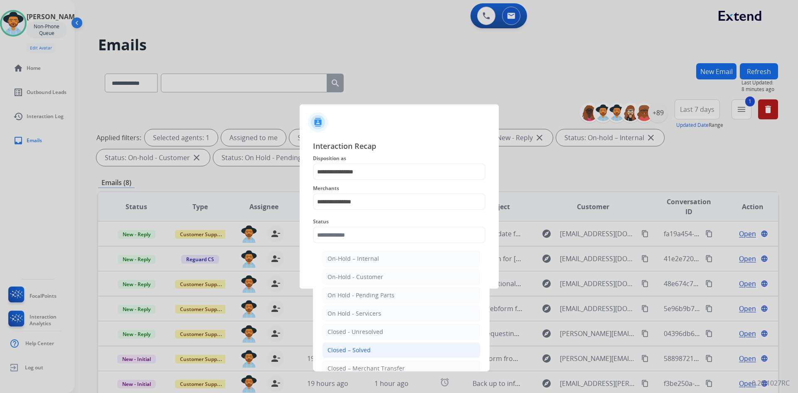
click at [361, 349] on div "Closed – Solved" at bounding box center [349, 350] width 43 height 8
type input "**********"
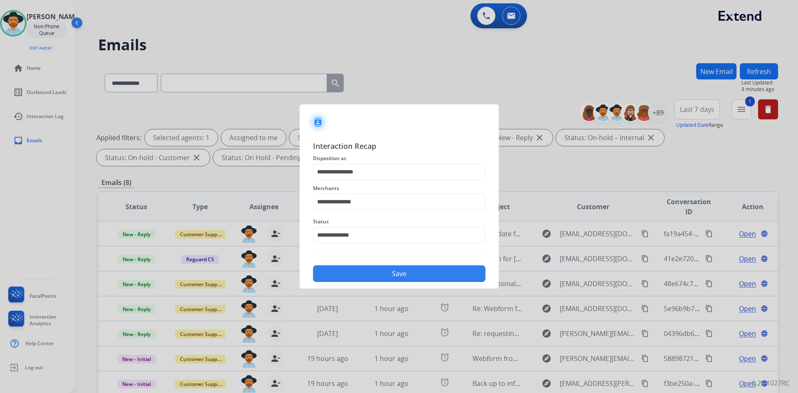
click at [392, 276] on button "Save" at bounding box center [399, 273] width 173 height 17
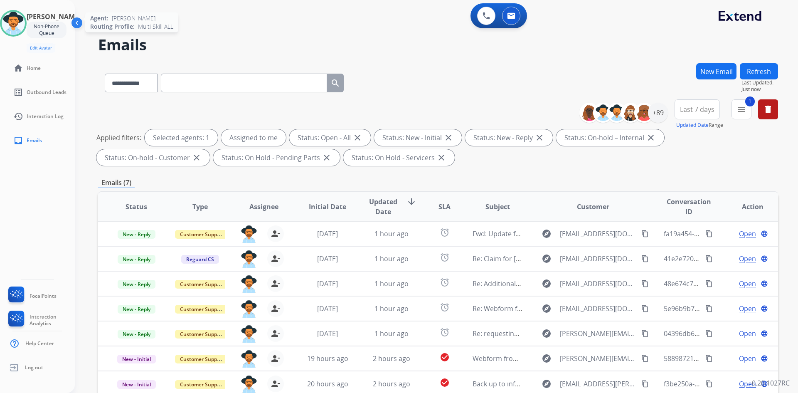
click at [13, 28] on img at bounding box center [13, 23] width 23 height 23
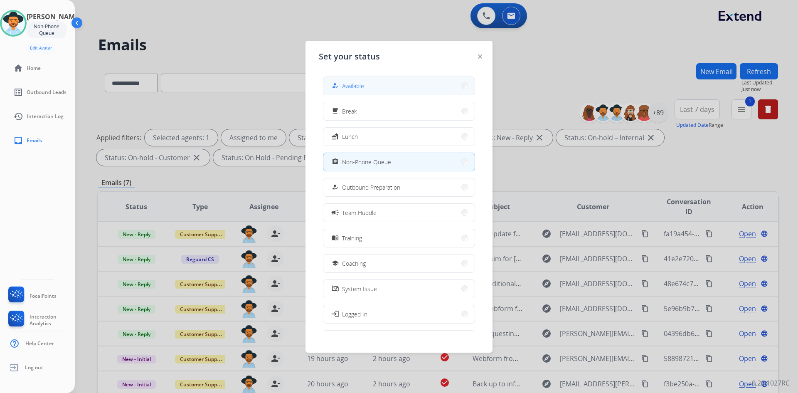
click at [358, 93] on button "how_to_reg Available" at bounding box center [399, 86] width 151 height 18
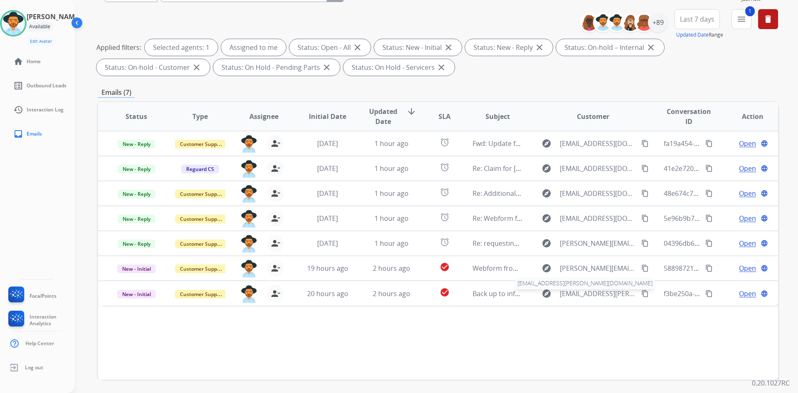
scroll to position [120, 0]
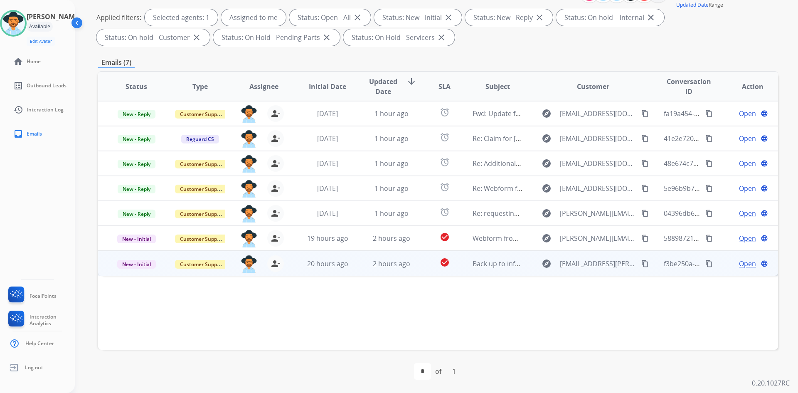
click at [644, 262] on button "content_copy" at bounding box center [645, 264] width 10 height 10
click at [741, 262] on span "Open" at bounding box center [747, 264] width 17 height 10
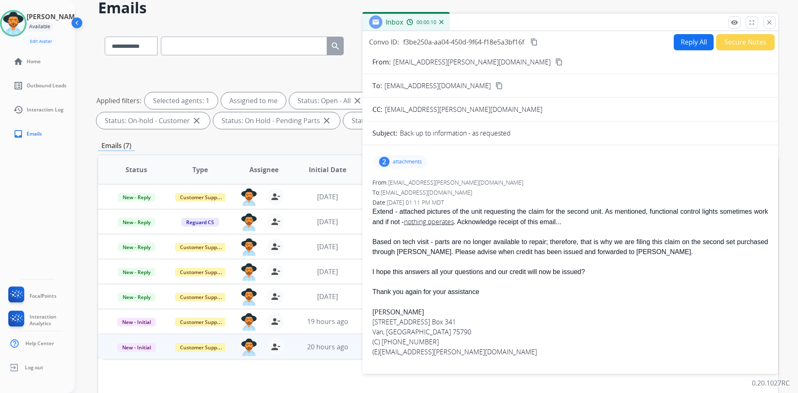
scroll to position [79, 0]
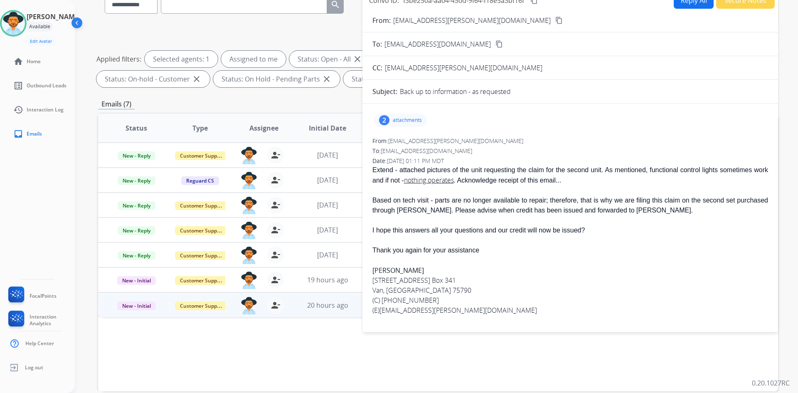
click at [404, 119] on p "attachments" at bounding box center [407, 120] width 29 height 7
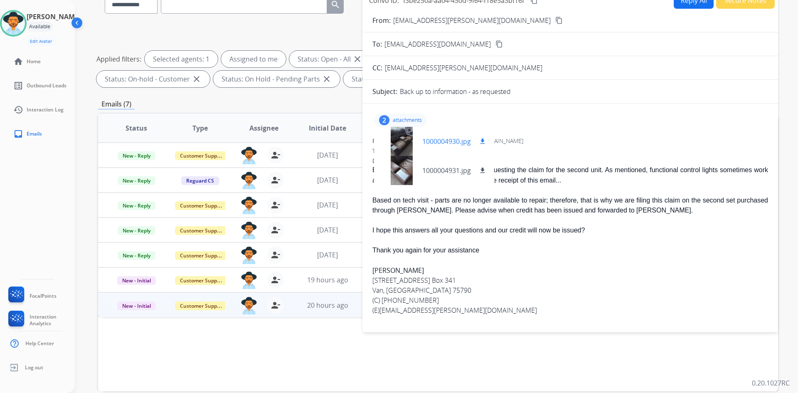
click at [451, 141] on p "1000004930.jpg" at bounding box center [446, 141] width 49 height 10
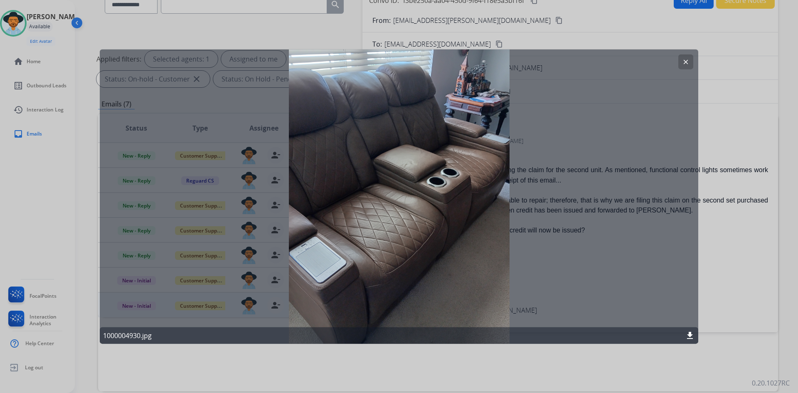
click at [684, 64] on mat-icon "clear" at bounding box center [685, 61] width 7 height 7
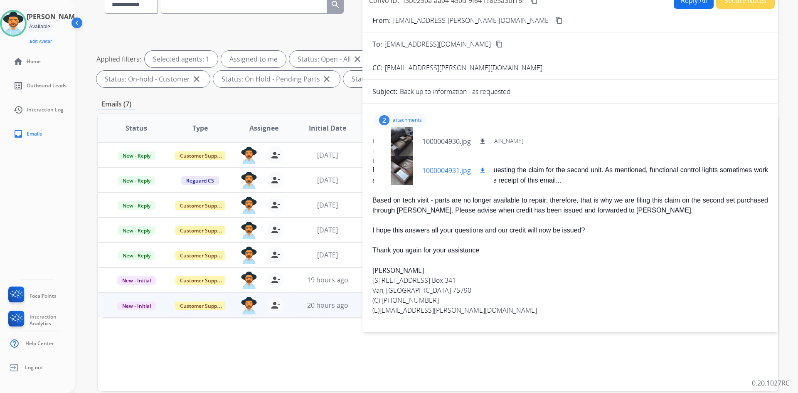
click at [446, 170] on p "1000004931.jpg" at bounding box center [446, 171] width 49 height 10
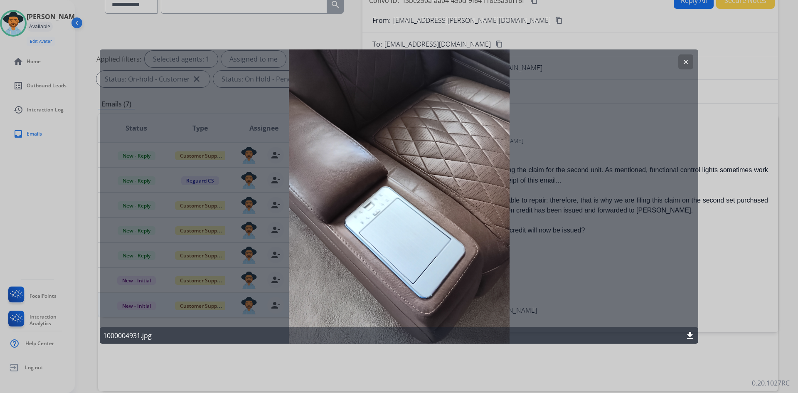
click at [684, 65] on mat-icon "clear" at bounding box center [685, 61] width 7 height 7
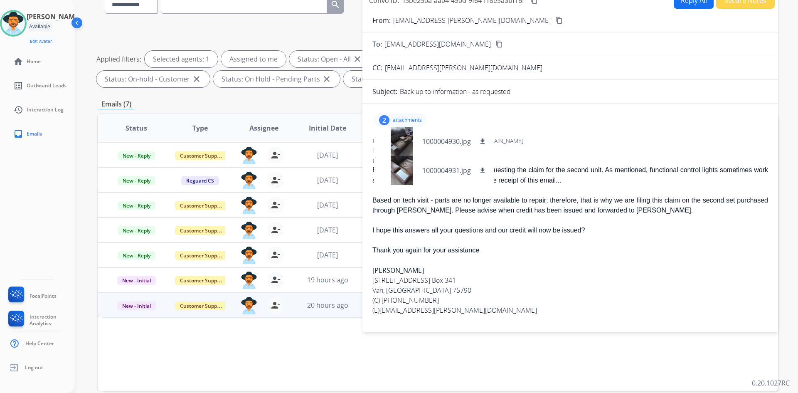
click at [409, 118] on p "attachments" at bounding box center [407, 120] width 29 height 7
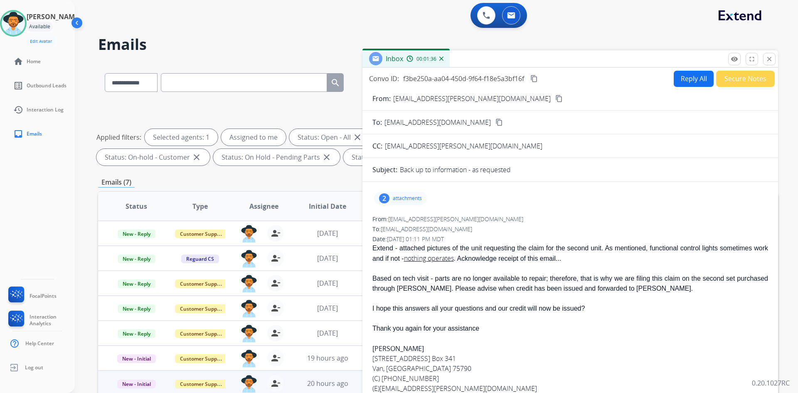
scroll to position [0, 0]
click at [732, 59] on mat-icon "remove_[MEDICAL_DATA]" at bounding box center [734, 59] width 7 height 7
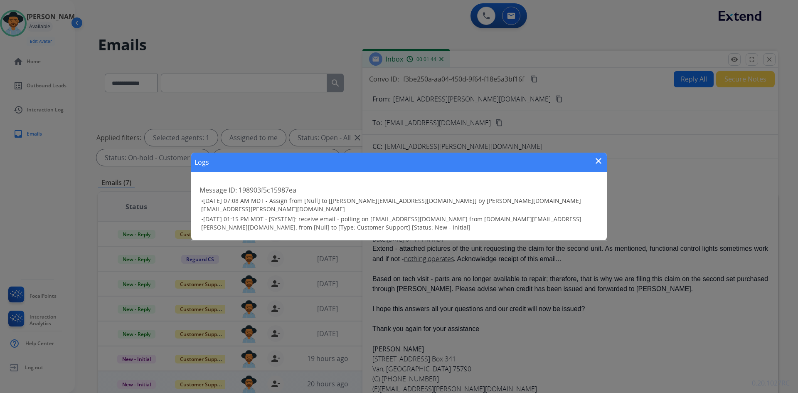
click at [600, 162] on mat-icon "close" at bounding box center [599, 161] width 10 height 10
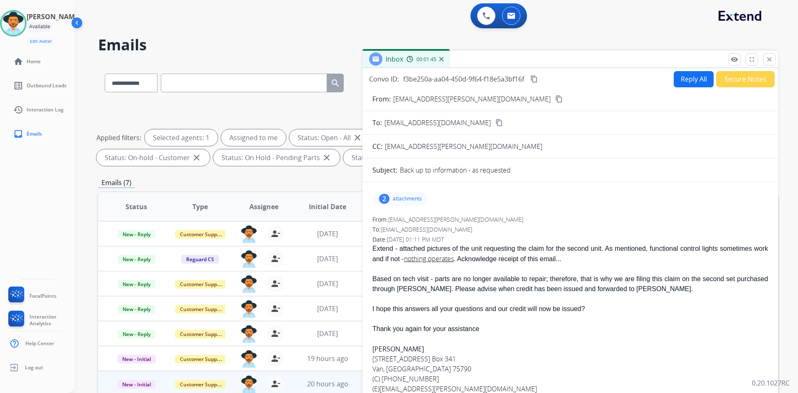
click at [556, 101] on mat-icon "content_copy" at bounding box center [559, 98] width 7 height 7
click at [215, 84] on input "text" at bounding box center [244, 83] width 166 height 19
paste input "**********"
type input "**********"
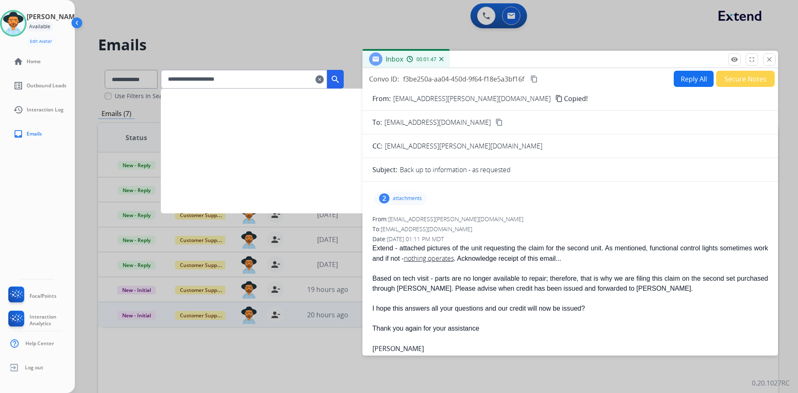
click at [341, 77] on mat-icon "search" at bounding box center [336, 79] width 10 height 10
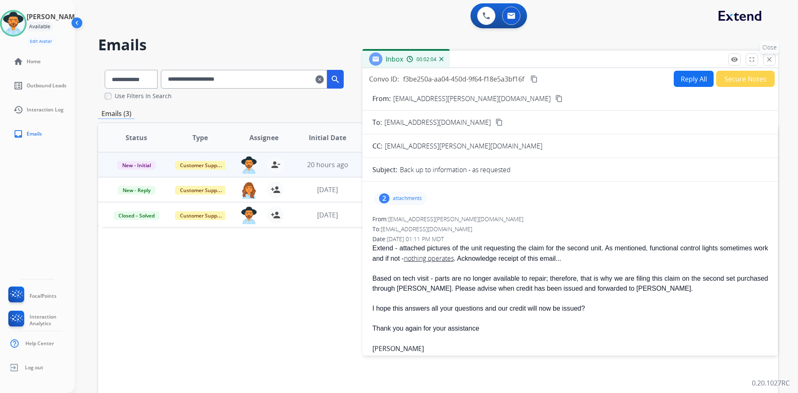
click at [773, 64] on button "close Close" at bounding box center [769, 59] width 12 height 12
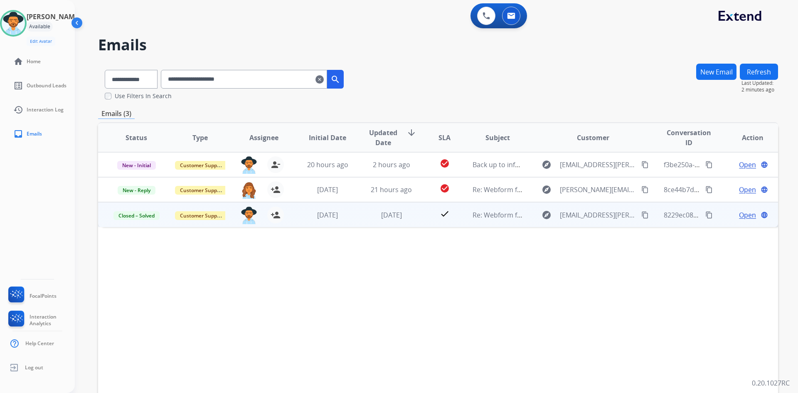
click at [744, 213] on span "Open" at bounding box center [747, 215] width 17 height 10
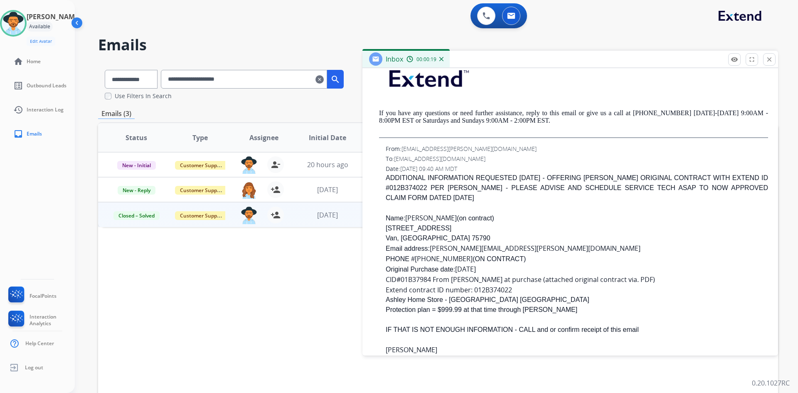
scroll to position [582, 0]
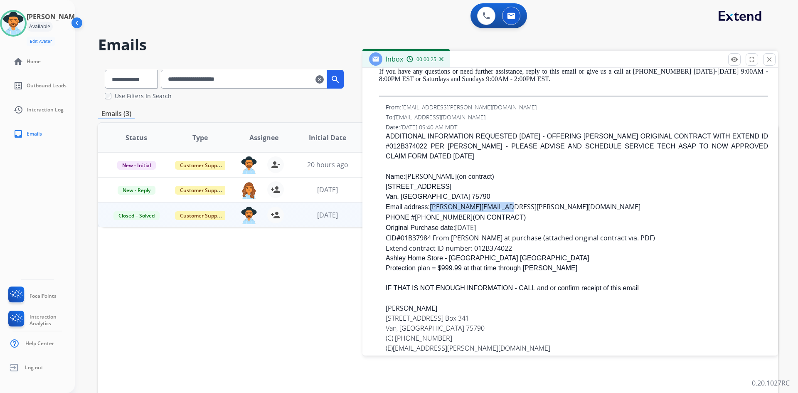
drag, startPoint x: 437, startPoint y: 206, endPoint x: 520, endPoint y: 209, distance: 82.8
click at [520, 209] on div "Email address: ruth.hensman@gmail.com" at bounding box center [577, 207] width 383 height 10
copy link "ruth.hensman@gmail.com"
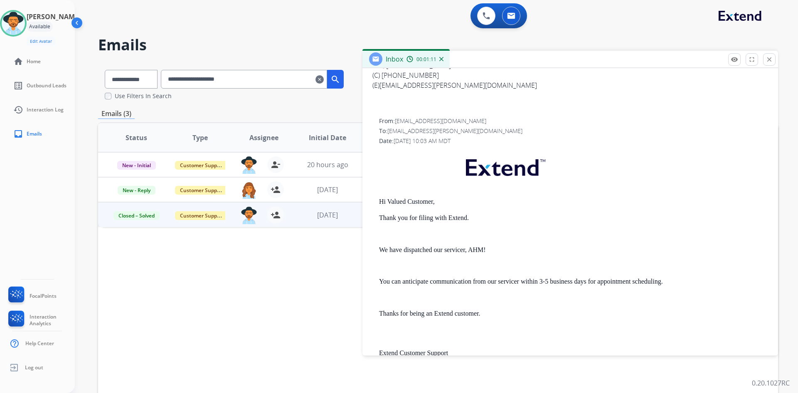
scroll to position [0, 0]
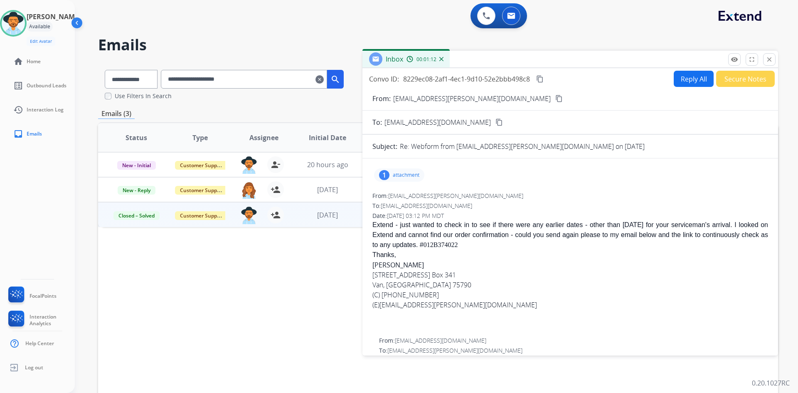
drag, startPoint x: 766, startPoint y: 54, endPoint x: 754, endPoint y: 59, distance: 12.7
click at [766, 54] on button "close Close" at bounding box center [769, 59] width 12 height 12
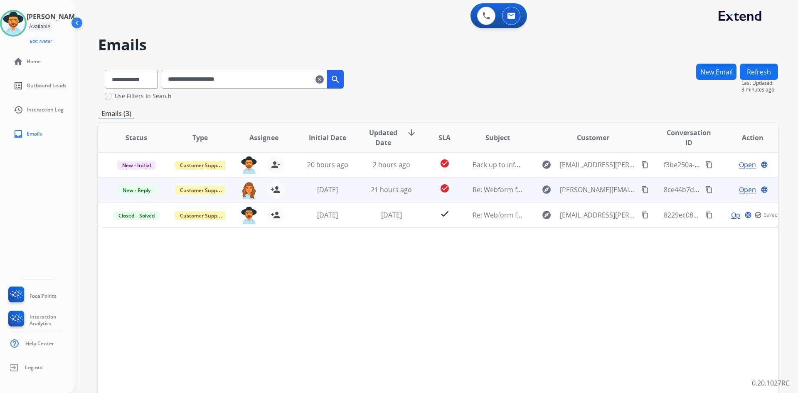
click at [740, 188] on span "Open" at bounding box center [747, 190] width 17 height 10
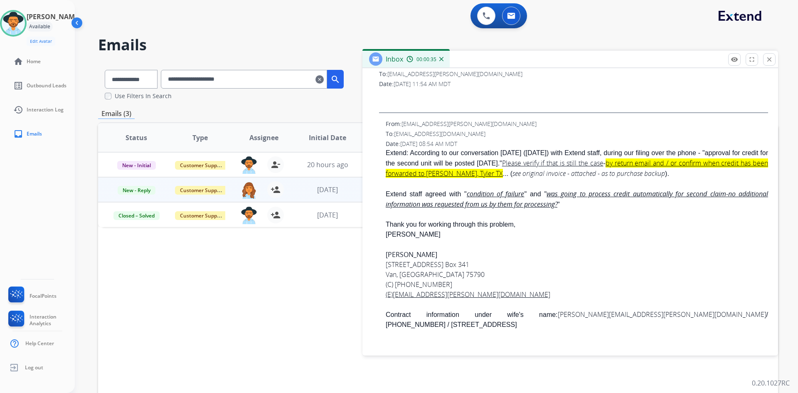
scroll to position [416, 0]
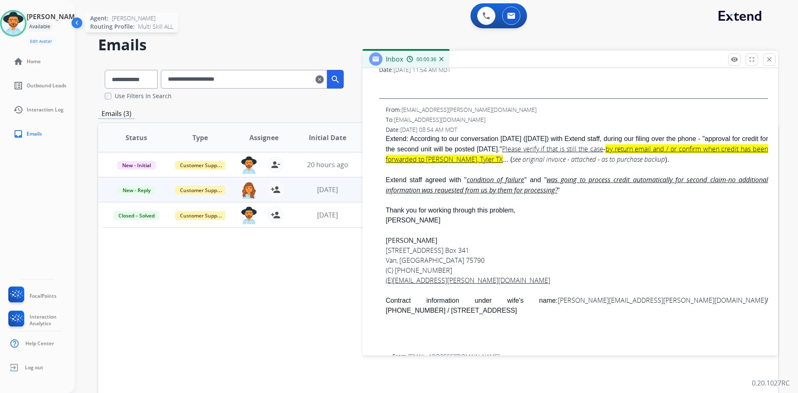
click at [20, 28] on img at bounding box center [13, 23] width 23 height 23
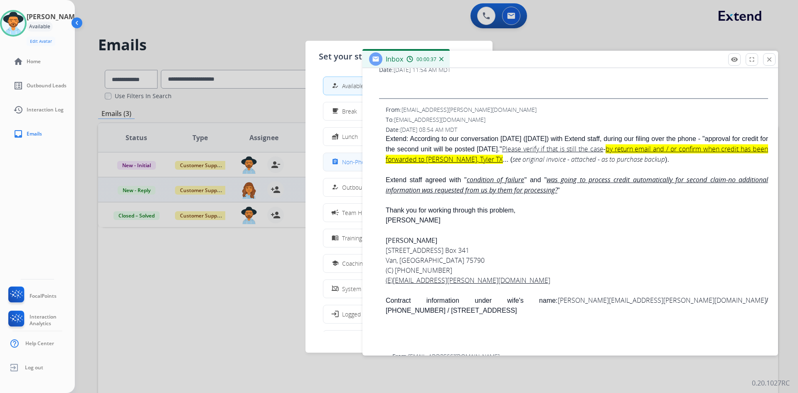
click at [339, 160] on div "assignment" at bounding box center [336, 162] width 12 height 10
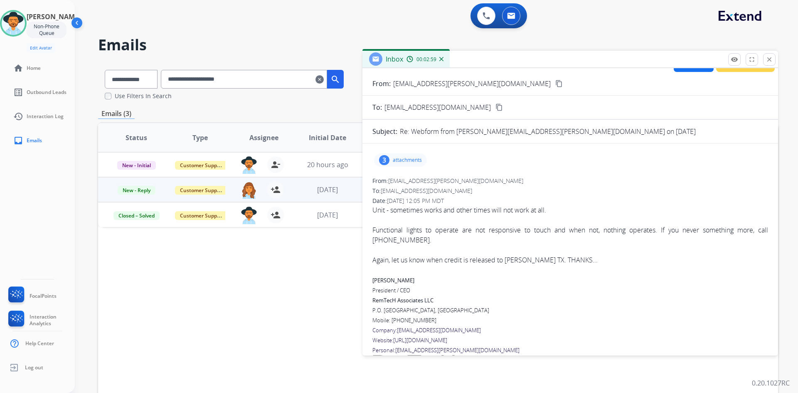
scroll to position [0, 0]
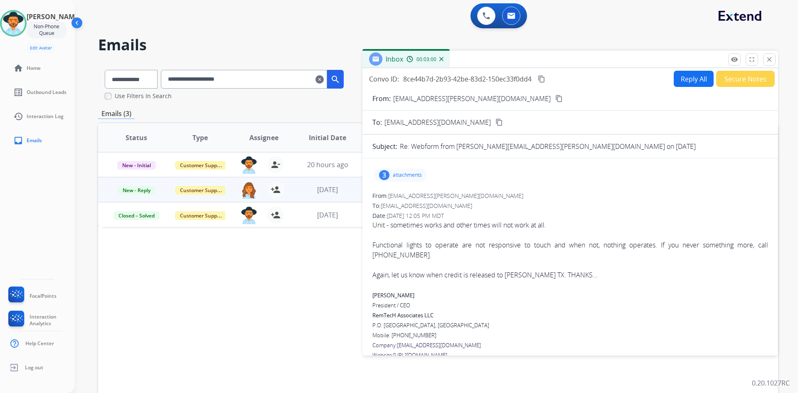
click at [400, 172] on p "attachments" at bounding box center [407, 175] width 29 height 7
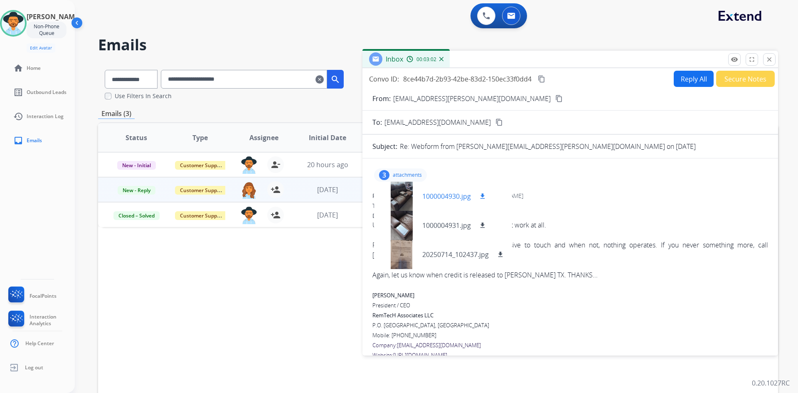
click at [457, 196] on p "1000004930.jpg" at bounding box center [446, 196] width 49 height 10
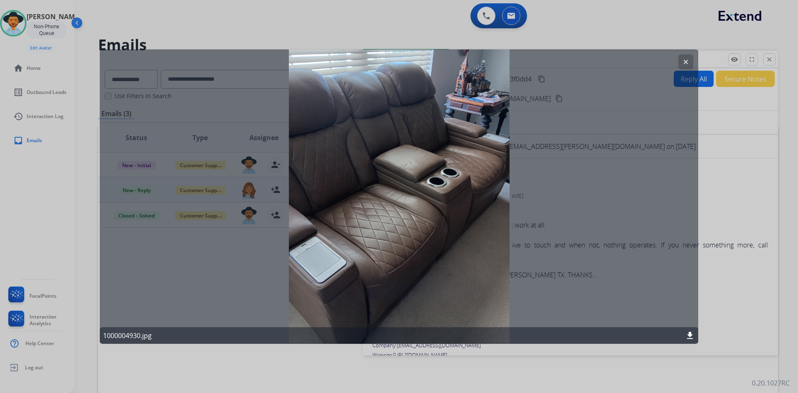
click at [684, 61] on mat-icon "clear" at bounding box center [685, 61] width 7 height 7
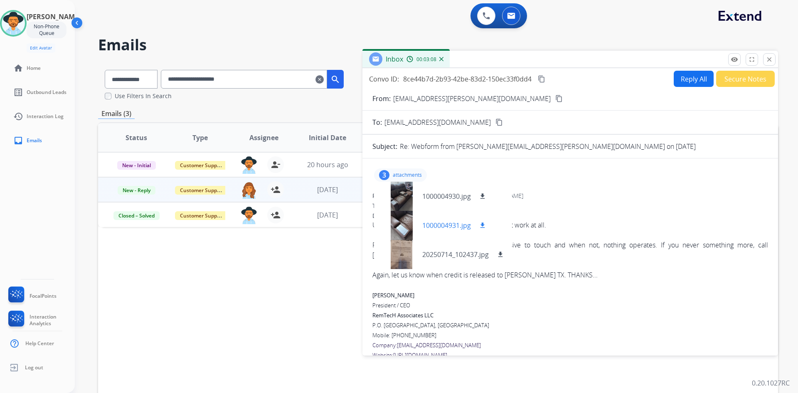
click at [440, 224] on p "1000004931.jpg" at bounding box center [446, 225] width 49 height 10
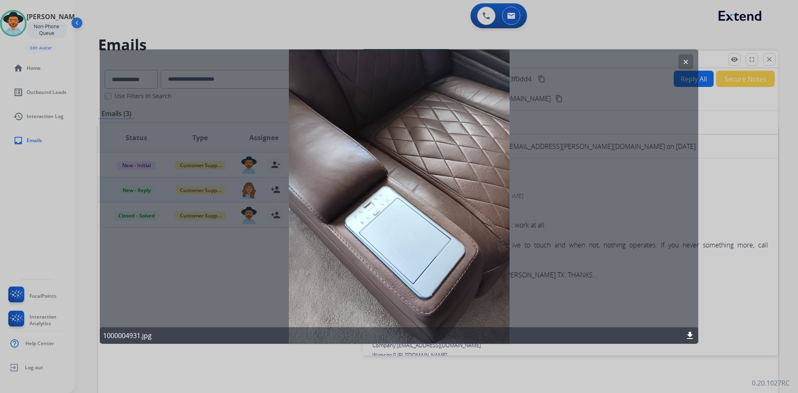
click at [687, 62] on mat-icon "clear" at bounding box center [685, 61] width 7 height 7
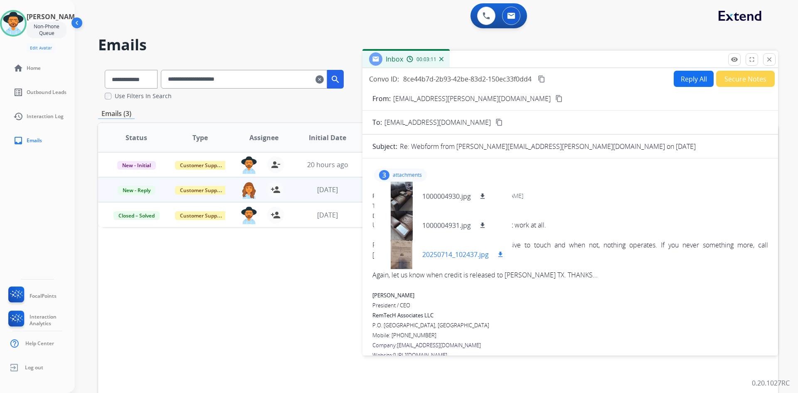
click at [456, 254] on p "20250714_102437.jpg" at bounding box center [455, 255] width 67 height 10
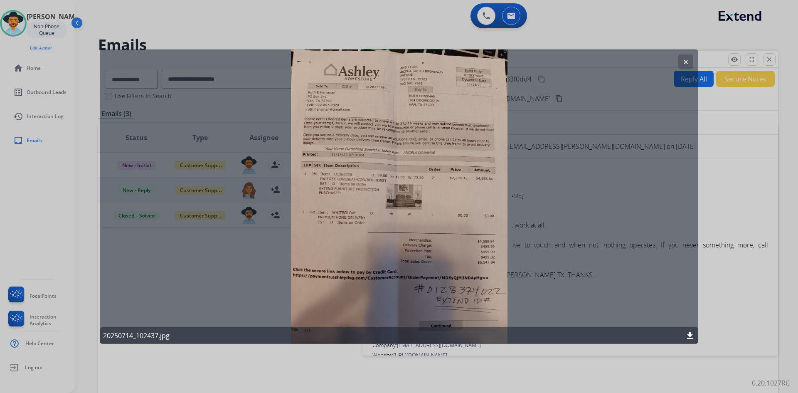
click at [687, 58] on mat-icon "clear" at bounding box center [685, 61] width 7 height 7
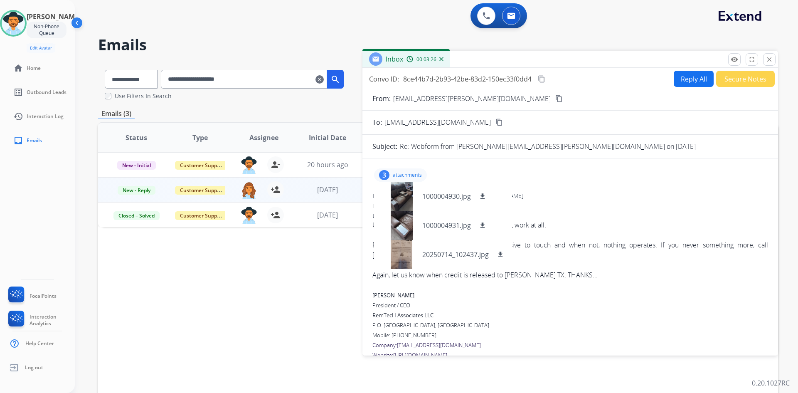
click at [396, 175] on p "attachments" at bounding box center [407, 175] width 29 height 7
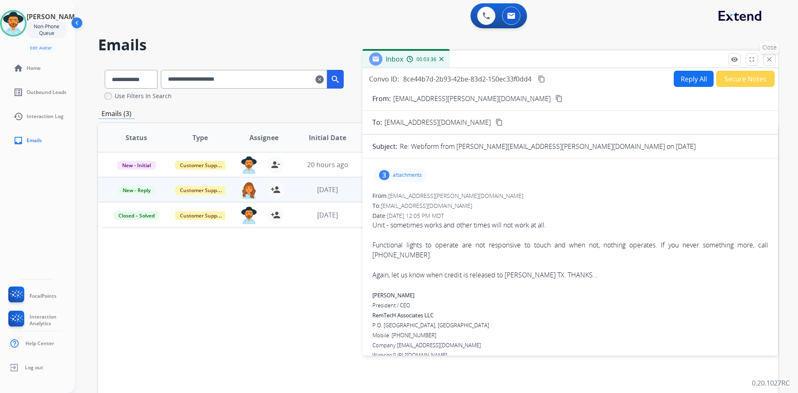
click at [773, 64] on button "close Close" at bounding box center [769, 59] width 12 height 12
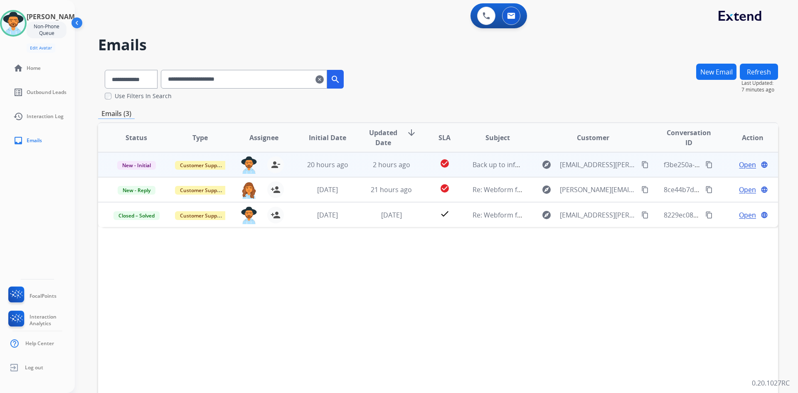
click at [739, 162] on span "Open" at bounding box center [747, 165] width 17 height 10
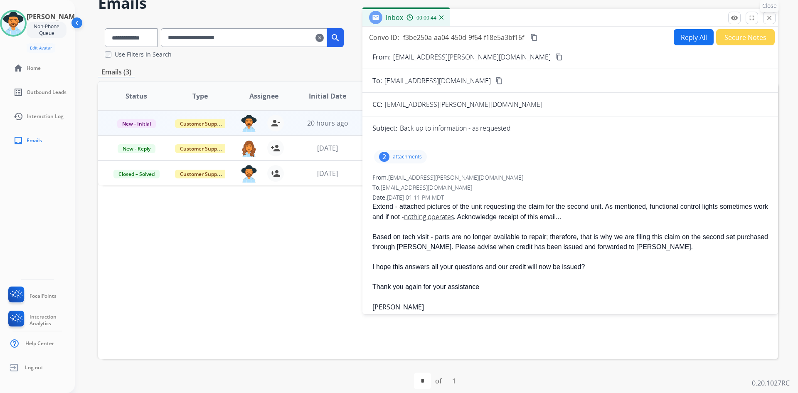
click at [768, 21] on mat-icon "close" at bounding box center [769, 17] width 7 height 7
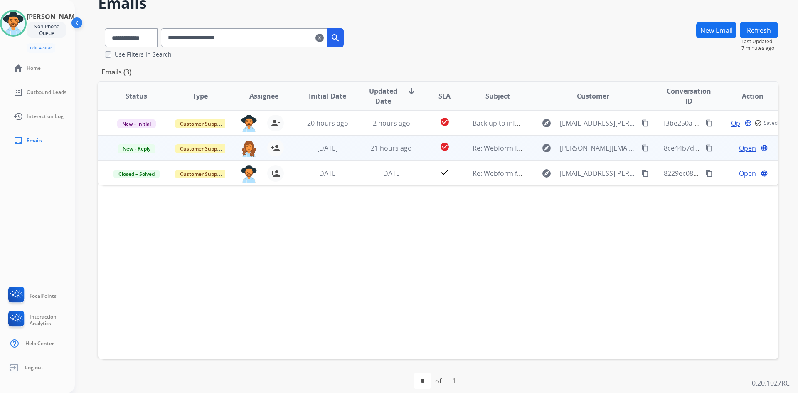
click at [741, 147] on span "Open" at bounding box center [747, 148] width 17 height 10
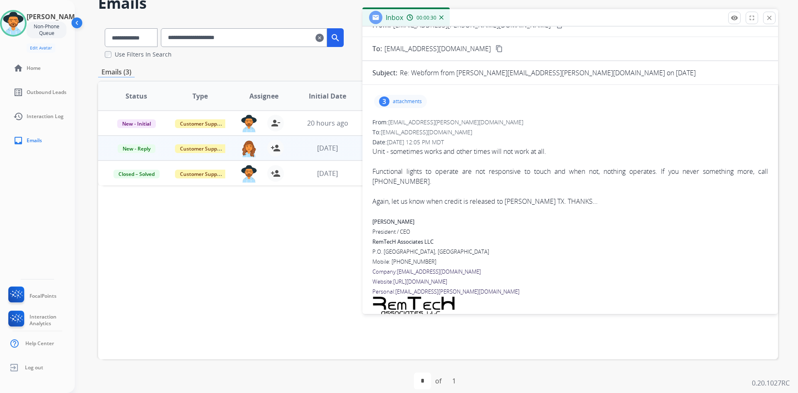
scroll to position [42, 0]
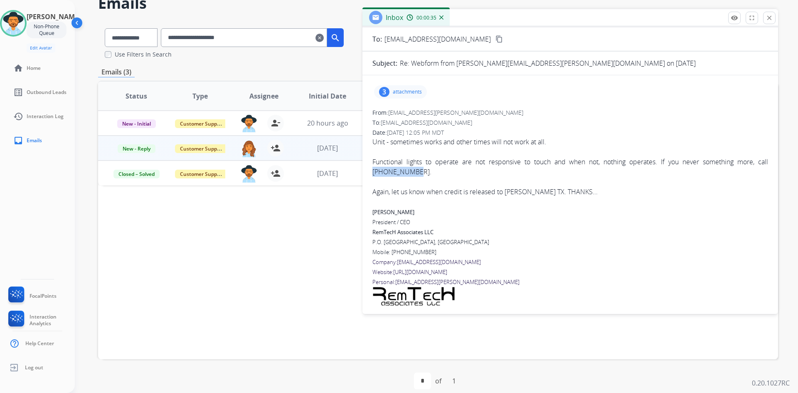
drag, startPoint x: 750, startPoint y: 163, endPoint x: 401, endPoint y: 173, distance: 349.0
click at [401, 173] on div "Functional lights to operate are not responsive to touch and when not, nothing …" at bounding box center [571, 167] width 396 height 20
copy div "927-467-7829"
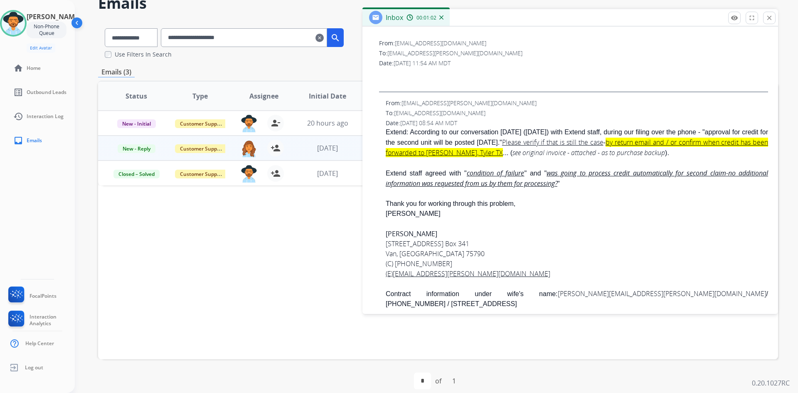
scroll to position [312, 0]
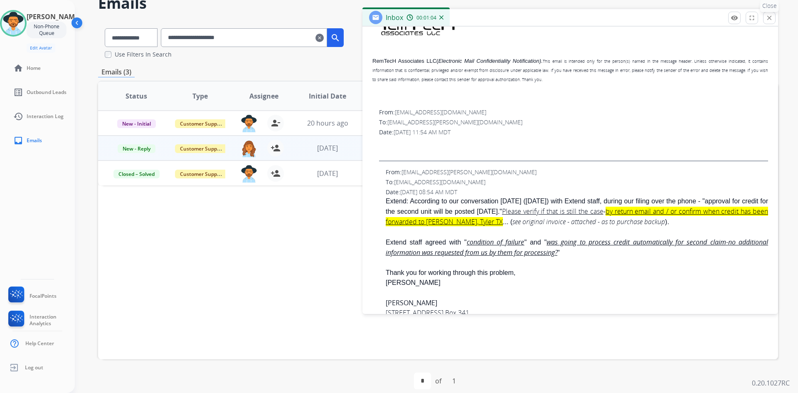
click at [767, 17] on mat-icon "close" at bounding box center [769, 17] width 7 height 7
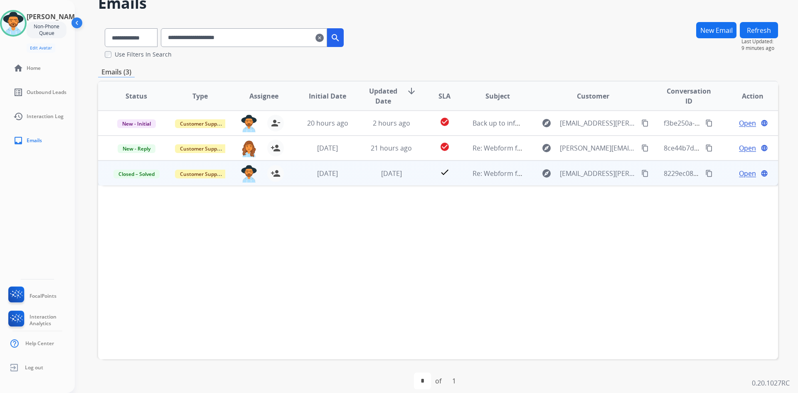
click at [746, 173] on span "Open" at bounding box center [747, 173] width 17 height 10
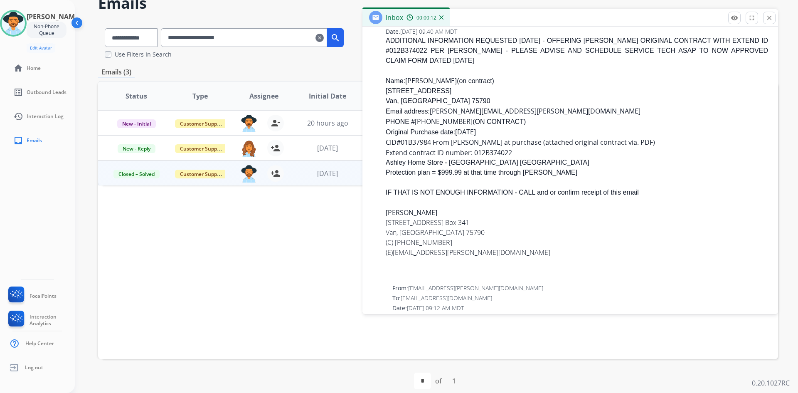
scroll to position [624, 0]
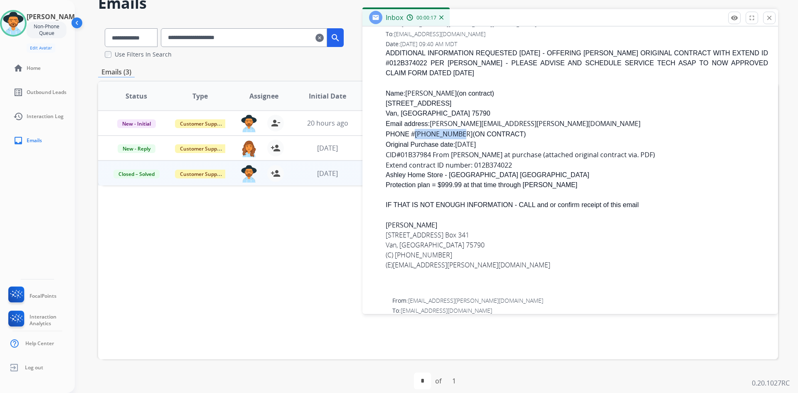
drag, startPoint x: 418, startPoint y: 134, endPoint x: 459, endPoint y: 136, distance: 41.2
click at [459, 136] on b "903-245-7496" at bounding box center [444, 133] width 58 height 9
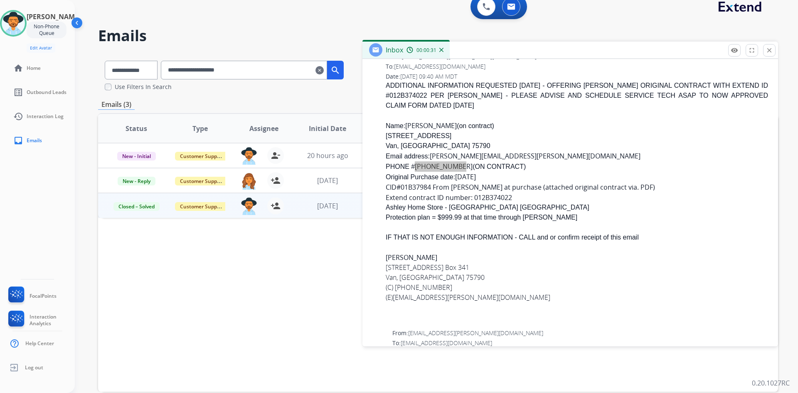
scroll to position [0, 0]
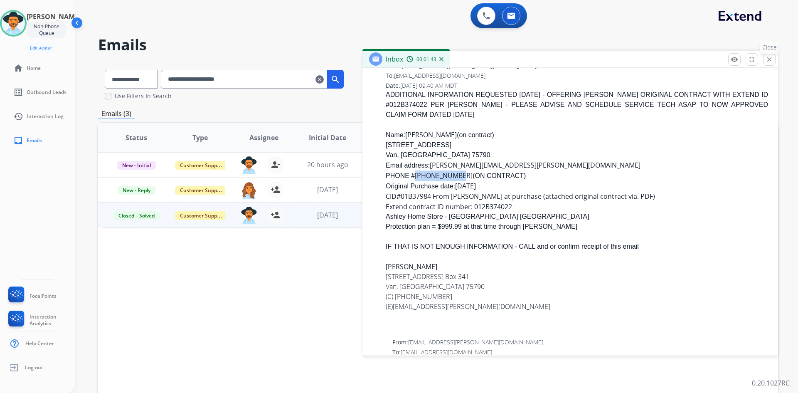
click at [770, 61] on mat-icon "close" at bounding box center [769, 59] width 7 height 7
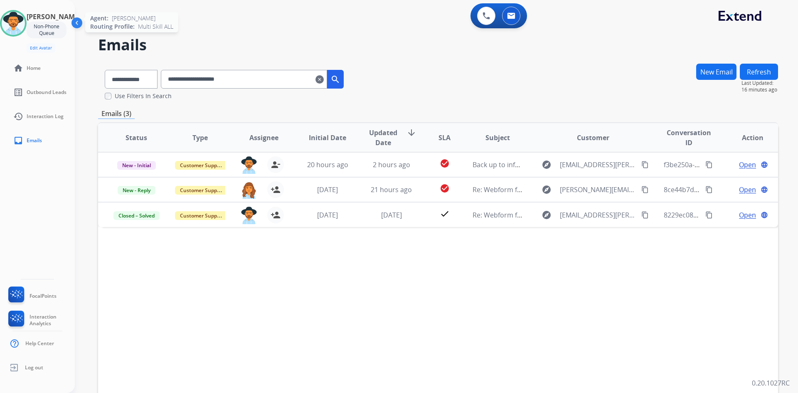
click at [16, 23] on img at bounding box center [13, 23] width 23 height 23
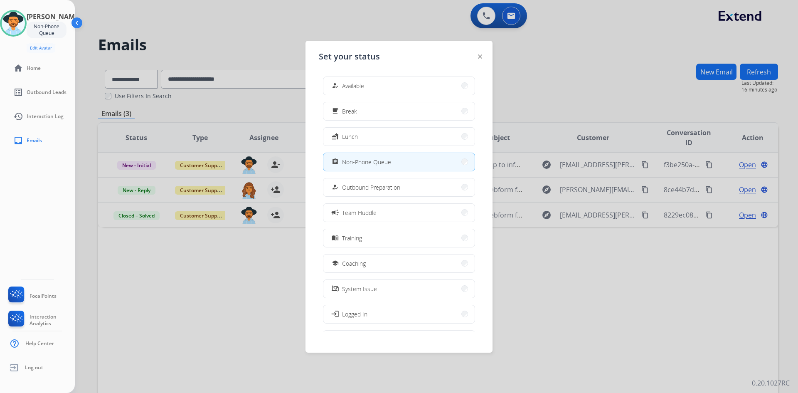
click at [199, 338] on div at bounding box center [399, 196] width 798 height 393
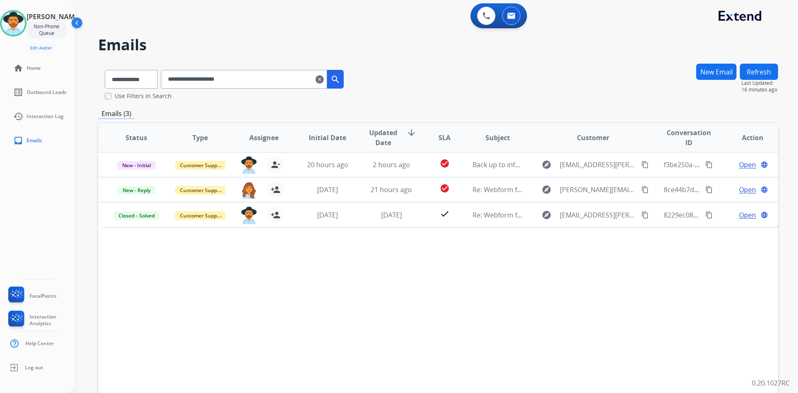
click at [255, 74] on input "**********" at bounding box center [244, 79] width 166 height 19
click at [24, 24] on img at bounding box center [13, 23] width 23 height 23
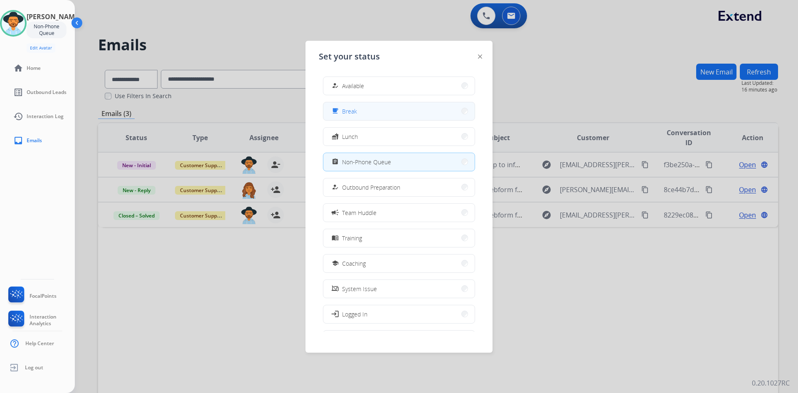
click at [404, 115] on button "free_breakfast Break" at bounding box center [399, 111] width 151 height 18
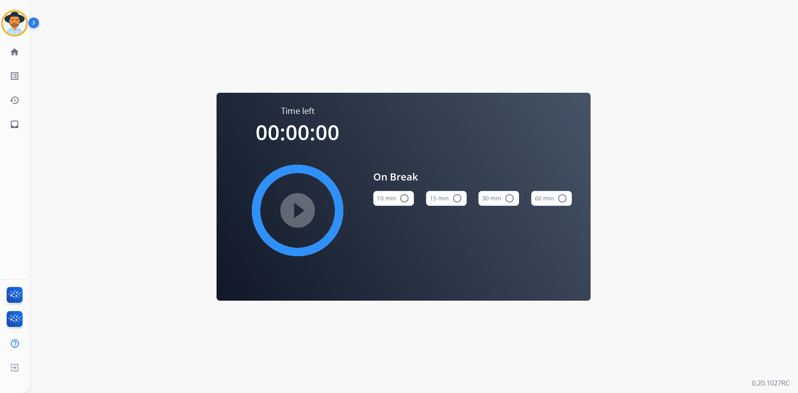
click at [455, 202] on mat-icon "radio_button_unchecked" at bounding box center [457, 198] width 10 height 10
click at [298, 212] on mat-icon "play_circle_filled" at bounding box center [298, 210] width 10 height 10
drag, startPoint x: 8, startPoint y: 22, endPoint x: 7, endPoint y: 27, distance: 5.8
click at [8, 22] on img at bounding box center [14, 23] width 23 height 23
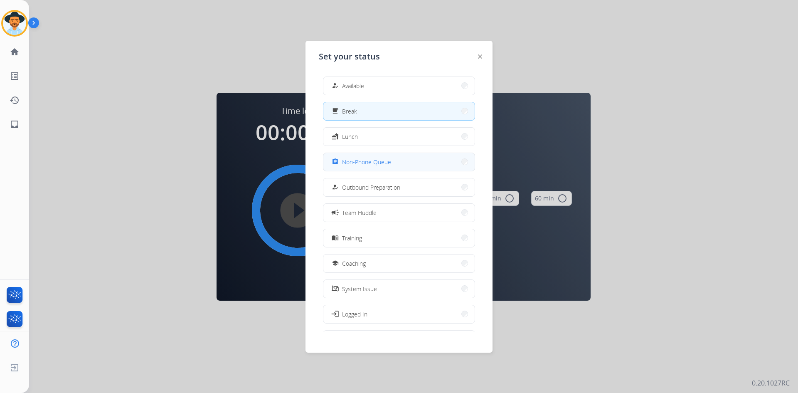
click at [408, 155] on button "assignment Non-Phone Queue" at bounding box center [399, 162] width 151 height 18
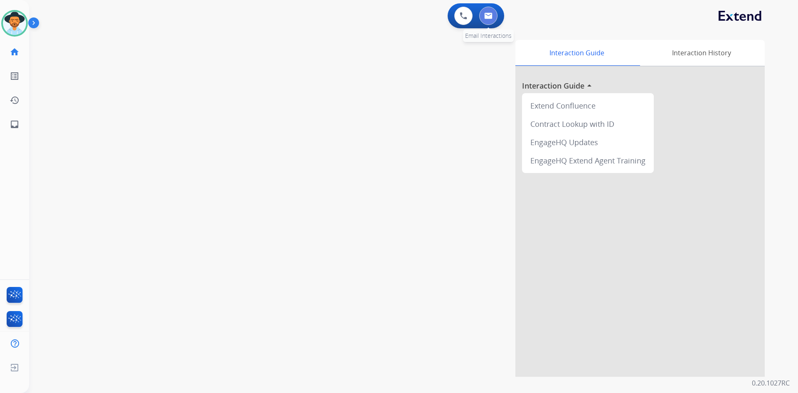
click at [488, 18] on img at bounding box center [488, 15] width 8 height 7
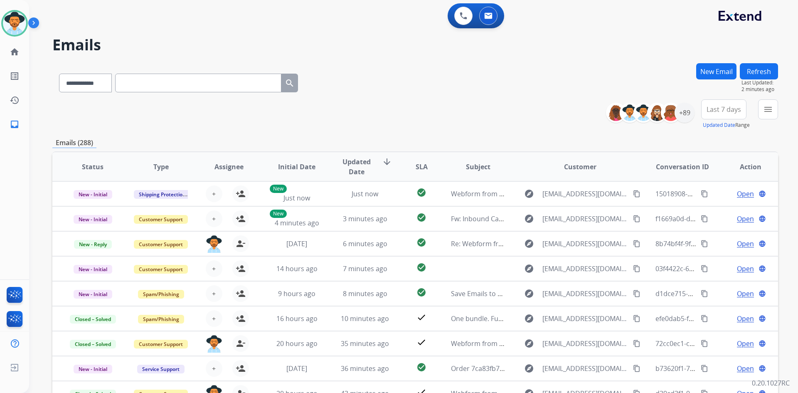
click at [198, 84] on input "text" at bounding box center [198, 83] width 166 height 19
paste input "**********"
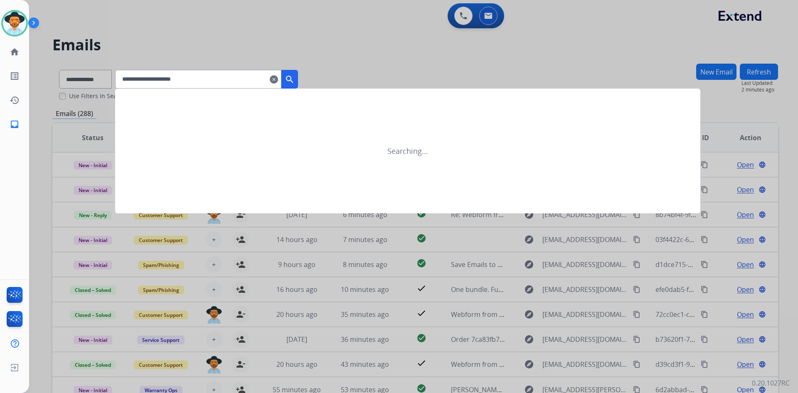
click at [295, 76] on mat-icon "search" at bounding box center [290, 79] width 10 height 10
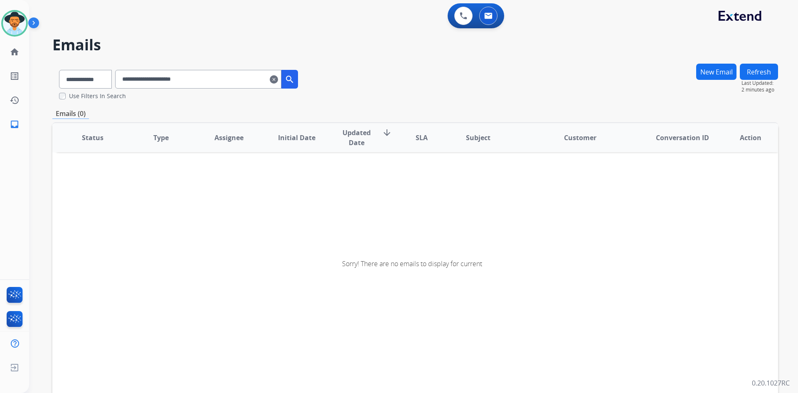
click at [219, 81] on input "**********" at bounding box center [198, 79] width 166 height 19
type input "**********"
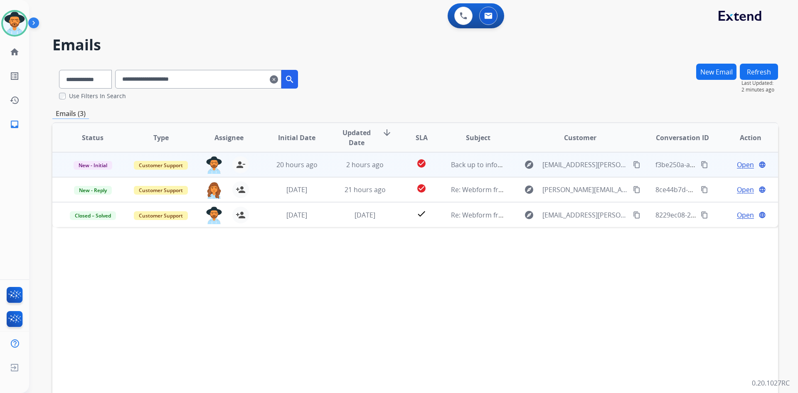
click at [701, 164] on mat-icon "content_copy" at bounding box center [704, 164] width 7 height 7
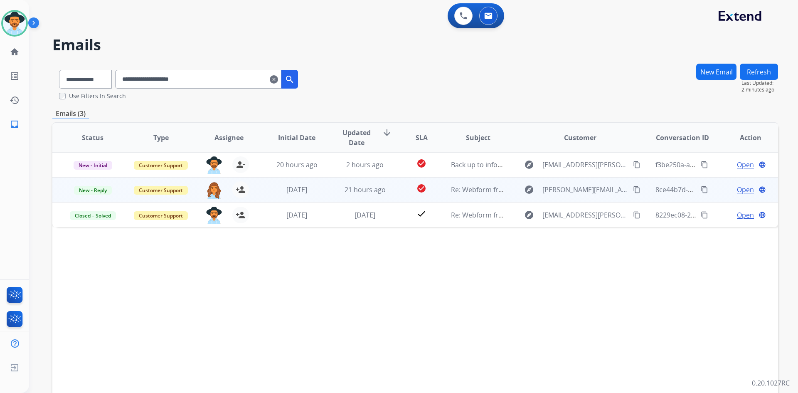
click at [701, 190] on mat-icon "content_copy" at bounding box center [704, 189] width 7 height 7
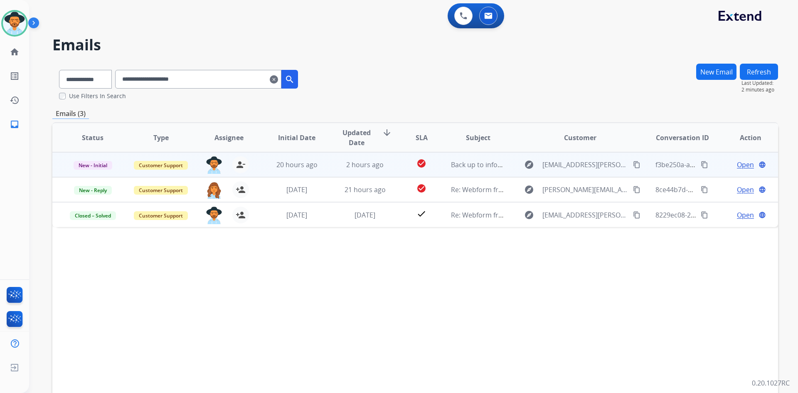
click at [740, 165] on span "Open" at bounding box center [745, 165] width 17 height 10
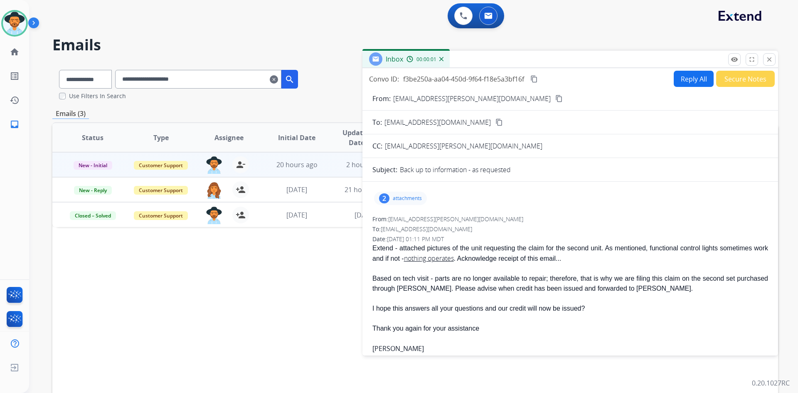
click at [407, 198] on p "attachments" at bounding box center [407, 198] width 29 height 7
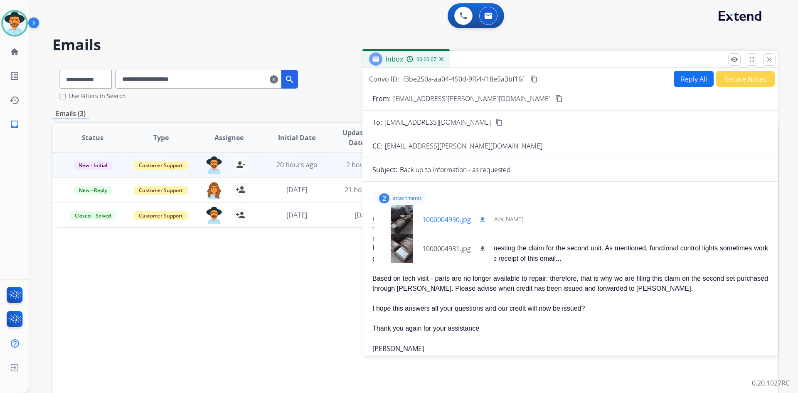
click at [484, 218] on mat-icon "download" at bounding box center [482, 219] width 7 height 7
click at [435, 220] on p "1000004930.jpg" at bounding box center [446, 220] width 49 height 10
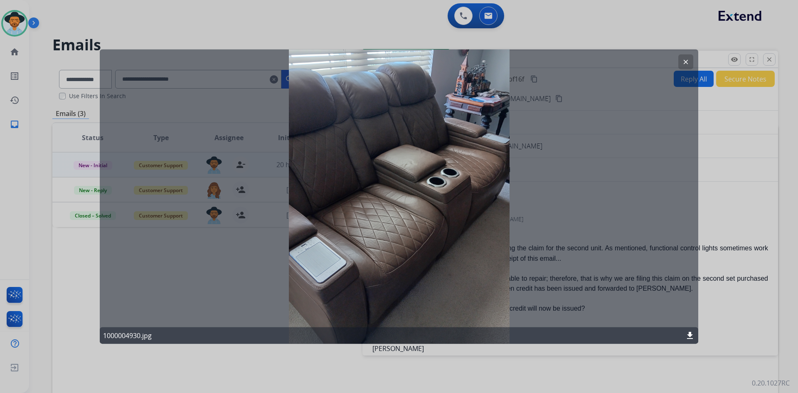
click at [684, 62] on mat-icon "clear" at bounding box center [685, 61] width 7 height 7
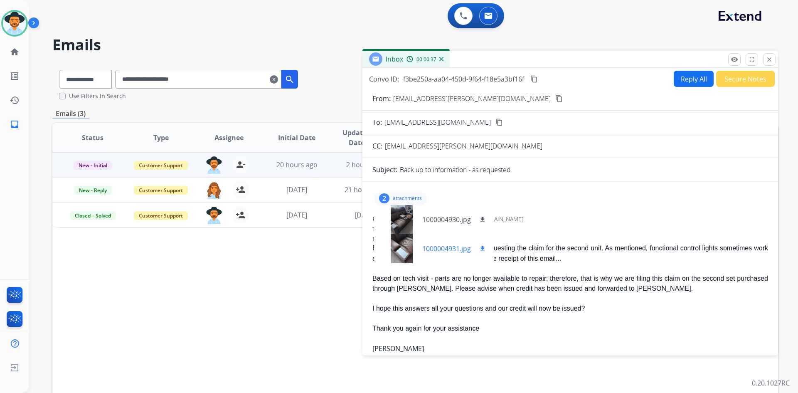
click at [450, 250] on p "1000004931.jpg" at bounding box center [446, 249] width 49 height 10
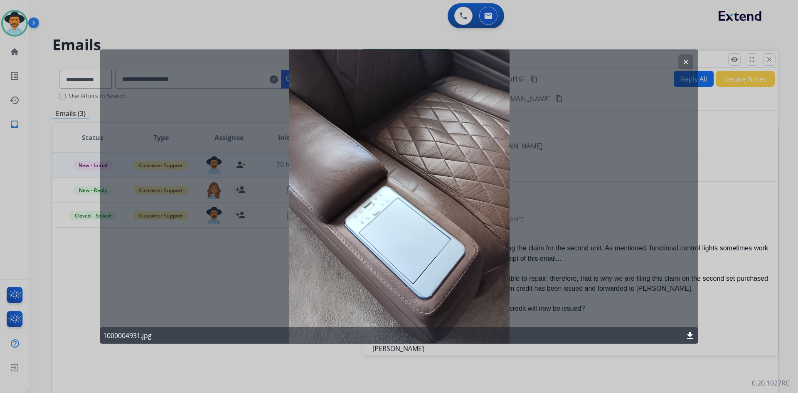
click at [686, 58] on button "clear" at bounding box center [686, 61] width 15 height 15
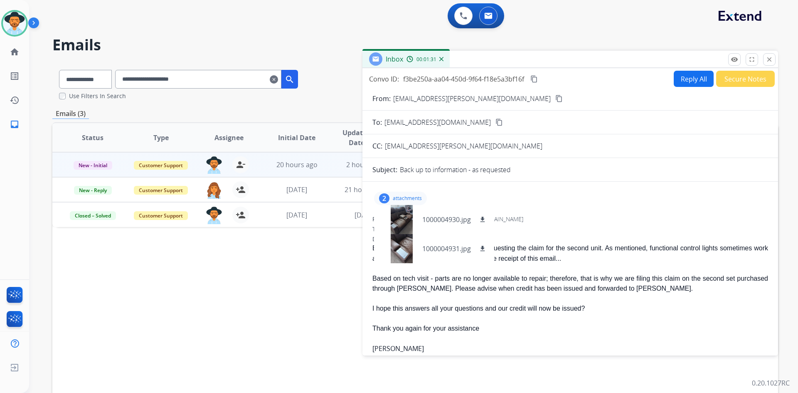
click at [401, 199] on p "attachments" at bounding box center [407, 198] width 29 height 7
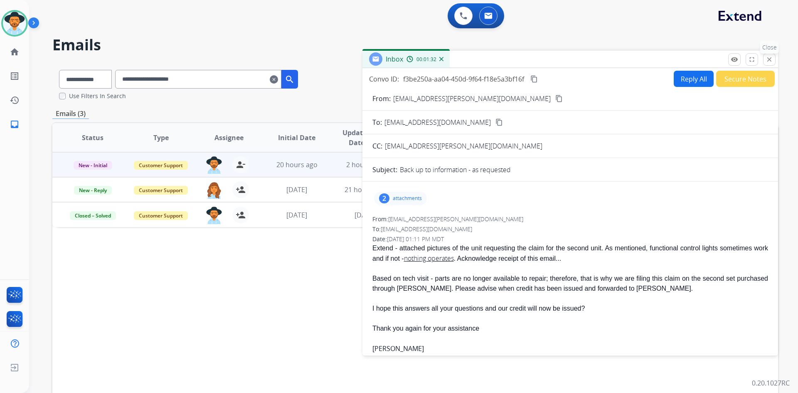
click at [768, 60] on mat-icon "close" at bounding box center [769, 59] width 7 height 7
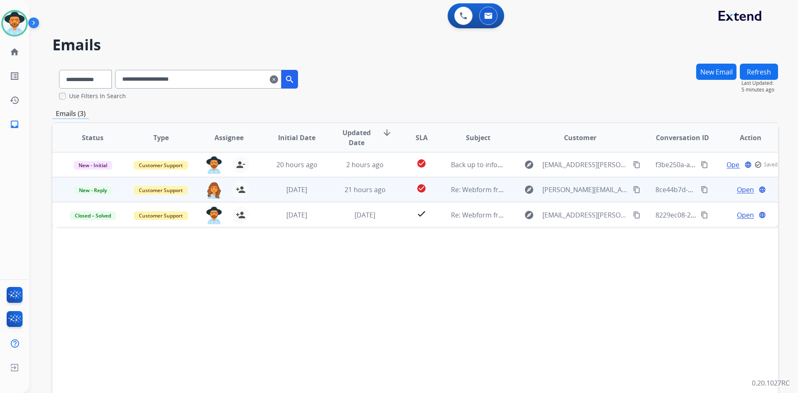
click at [744, 192] on span "Open" at bounding box center [745, 190] width 17 height 10
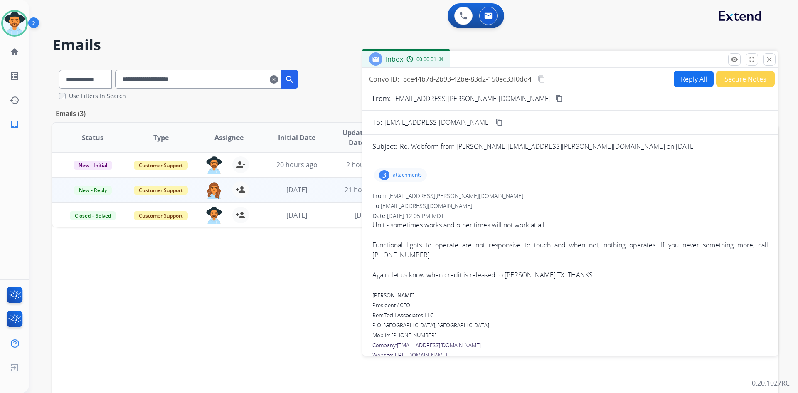
click at [410, 175] on p "attachments" at bounding box center [407, 175] width 29 height 7
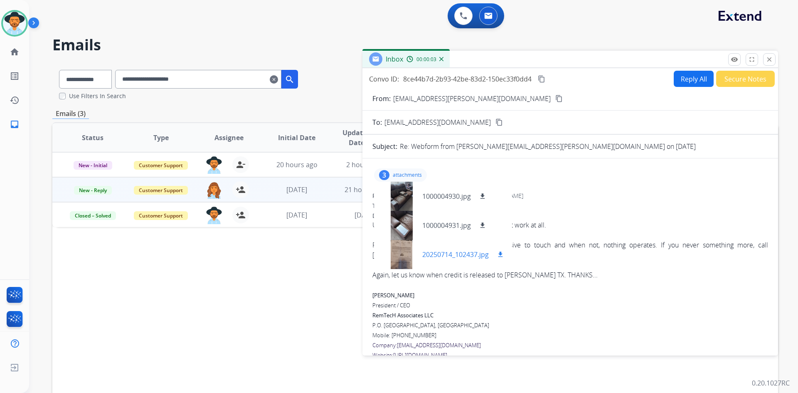
click at [457, 253] on p "20250714_102437.jpg" at bounding box center [455, 255] width 67 height 10
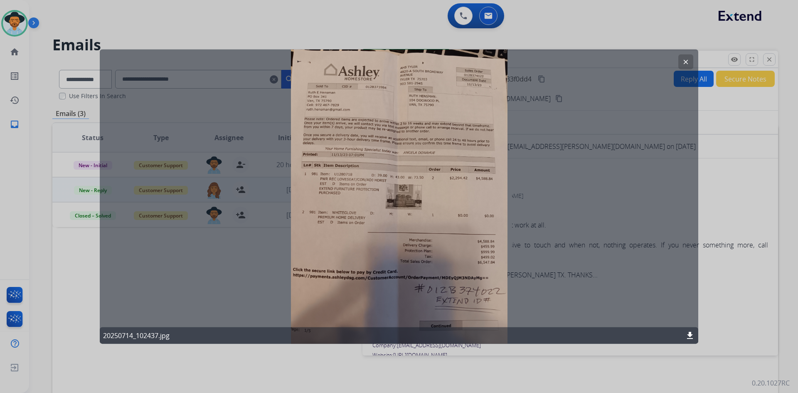
click at [683, 62] on mat-icon "clear" at bounding box center [685, 61] width 7 height 7
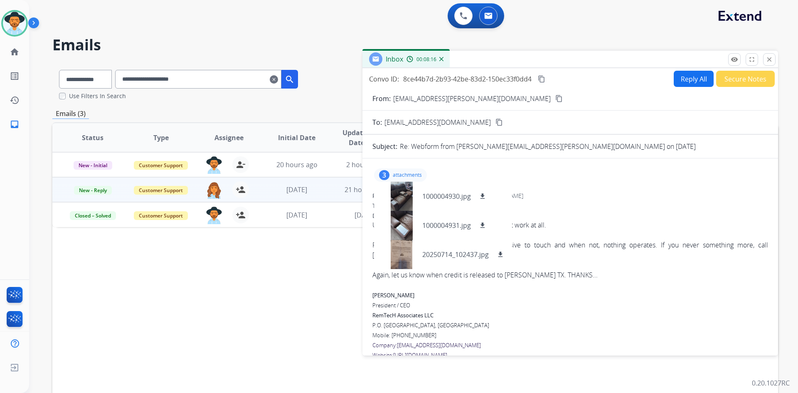
click at [404, 178] on p "attachments" at bounding box center [407, 175] width 29 height 7
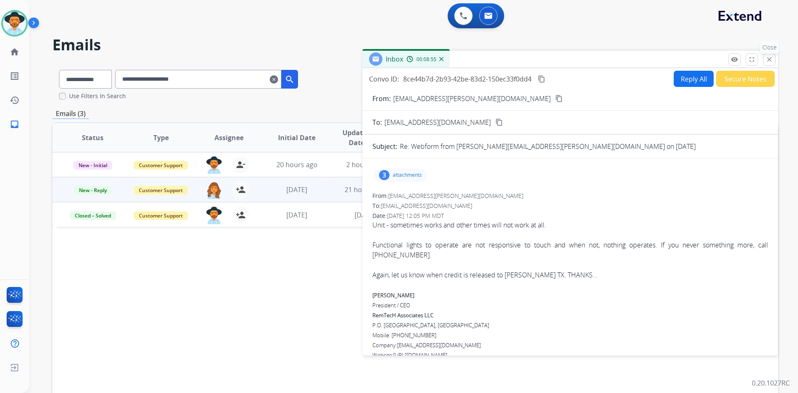
click at [770, 58] on mat-icon "close" at bounding box center [769, 59] width 7 height 7
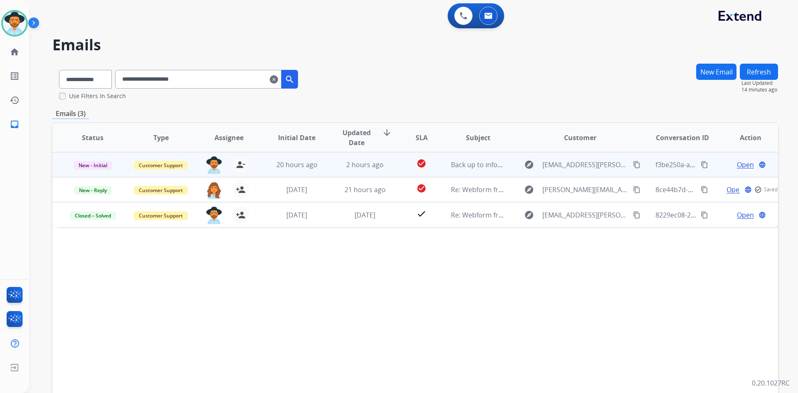
click at [701, 164] on mat-icon "content_copy" at bounding box center [704, 164] width 7 height 7
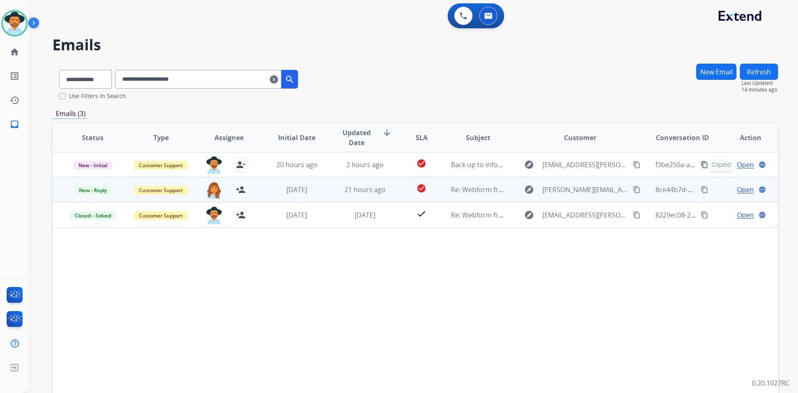
click at [746, 190] on span "Open" at bounding box center [745, 190] width 17 height 10
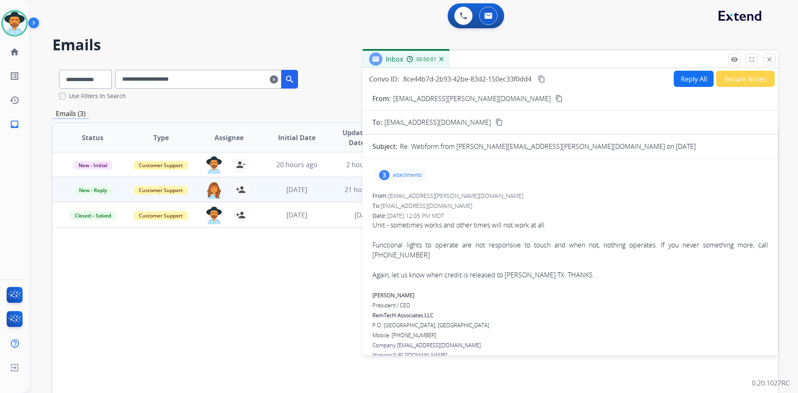
click at [747, 79] on button "Secure Notes" at bounding box center [745, 79] width 59 height 16
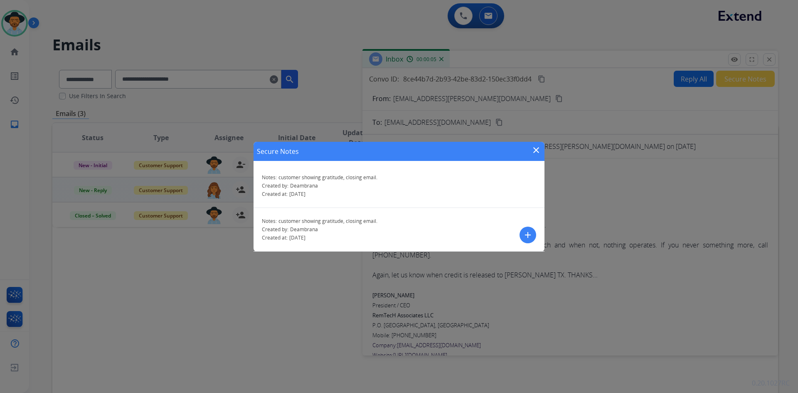
click at [534, 233] on button "add" at bounding box center [528, 235] width 17 height 17
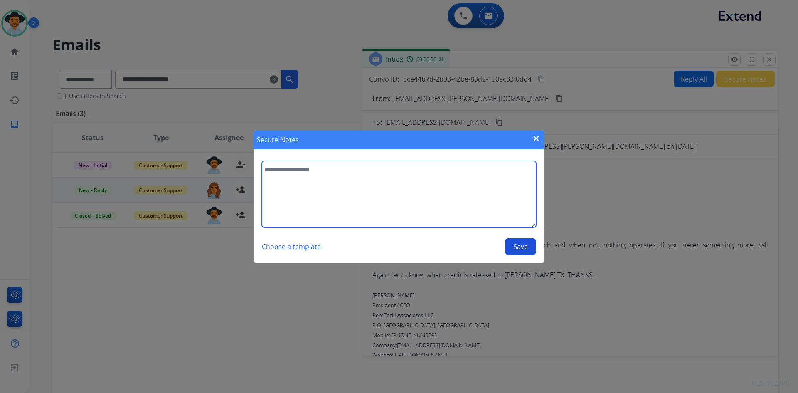
click at [309, 179] on textarea at bounding box center [399, 194] width 274 height 67
paste textarea "**********"
type textarea "**********"
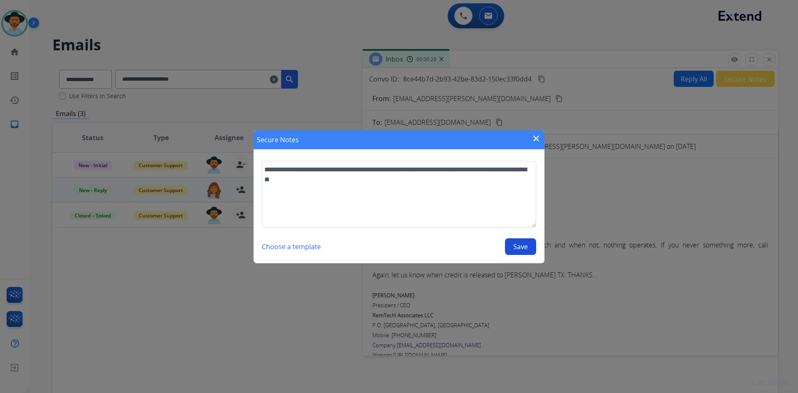
click at [518, 246] on button "Save" at bounding box center [520, 246] width 31 height 17
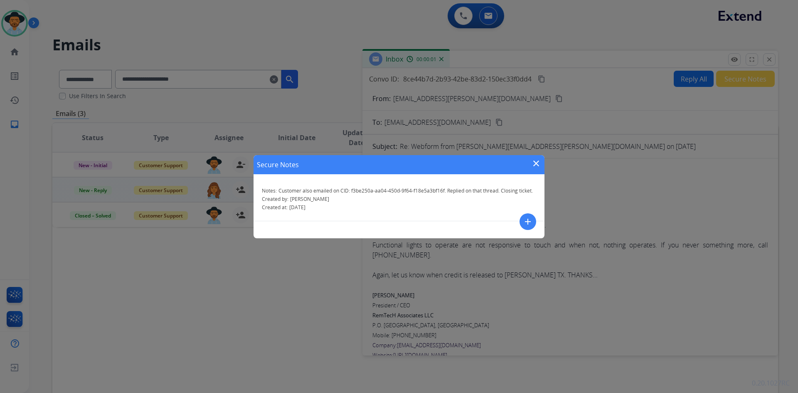
click at [534, 160] on mat-icon "close" at bounding box center [536, 163] width 10 height 10
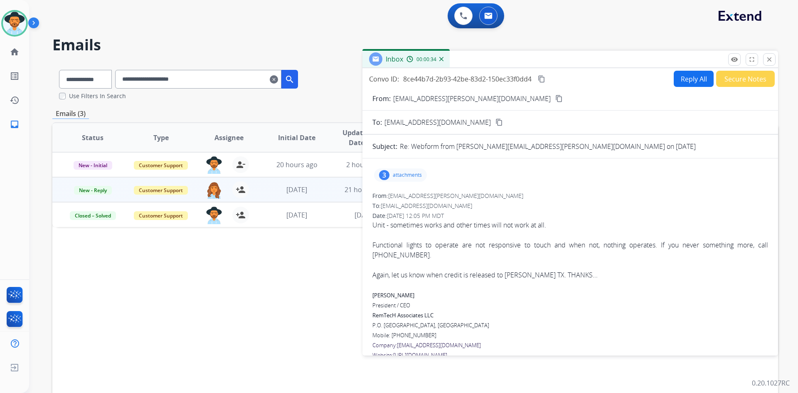
click at [737, 84] on button "Secure Notes" at bounding box center [745, 79] width 59 height 16
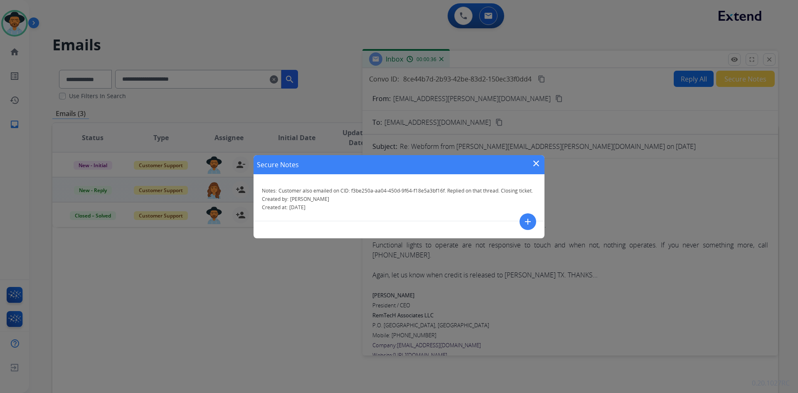
click at [536, 161] on mat-icon "close" at bounding box center [536, 163] width 10 height 10
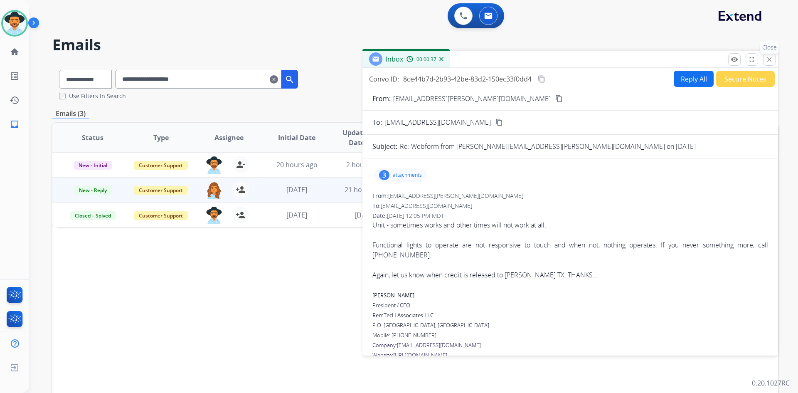
click at [768, 60] on mat-icon "close" at bounding box center [769, 59] width 7 height 7
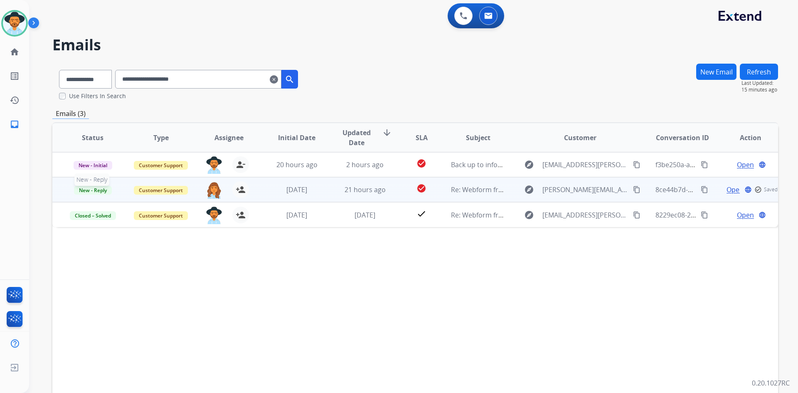
click at [96, 188] on span "New - Reply" at bounding box center [93, 190] width 38 height 9
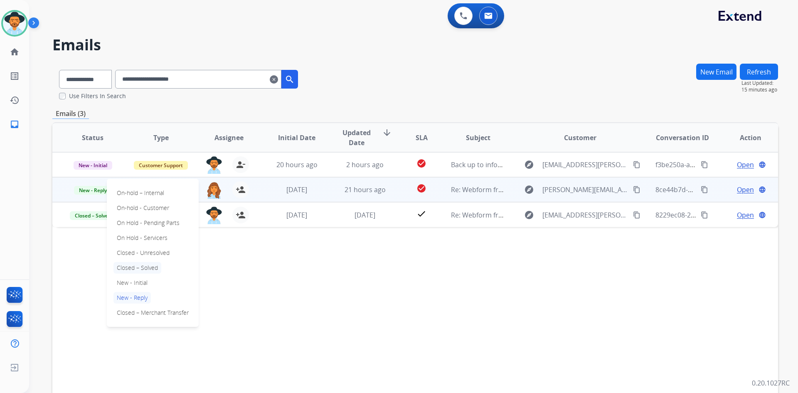
click at [136, 267] on p "Closed – Solved" at bounding box center [138, 268] width 48 height 12
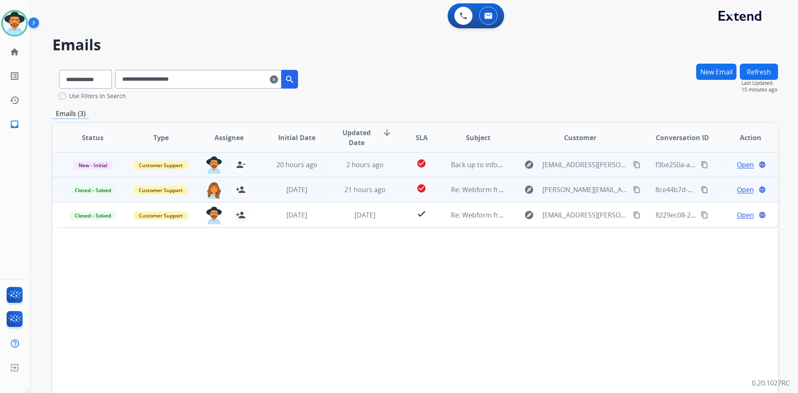
click at [742, 167] on span "Open" at bounding box center [745, 165] width 17 height 10
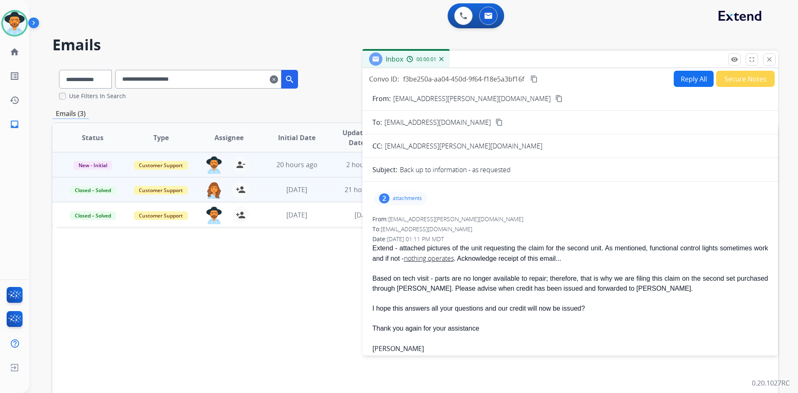
click at [692, 79] on button "Reply All" at bounding box center [694, 79] width 40 height 16
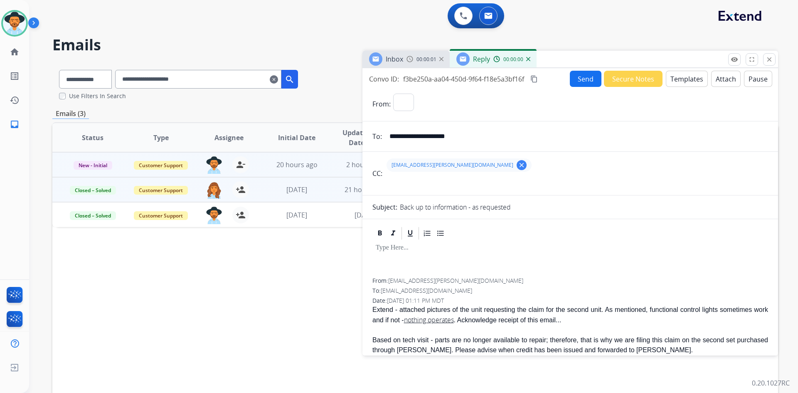
select select "**********"
click at [684, 82] on button "Templates" at bounding box center [687, 79] width 42 height 16
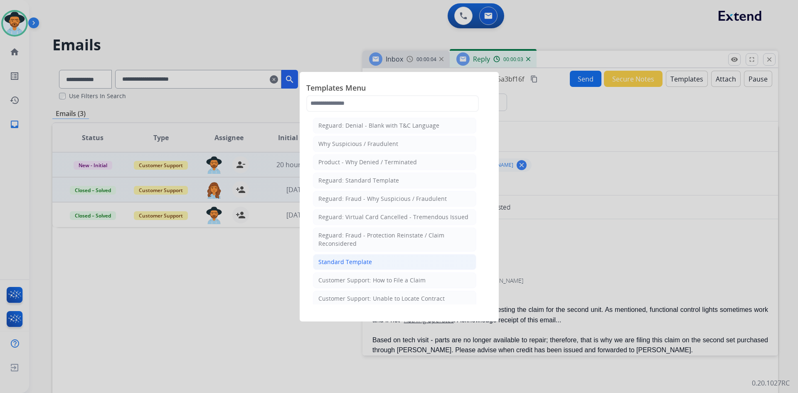
click at [397, 267] on li "Standard Template" at bounding box center [394, 262] width 163 height 16
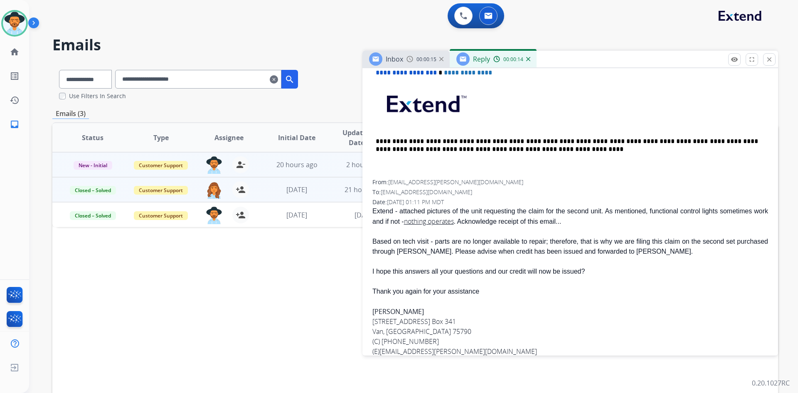
scroll to position [413, 0]
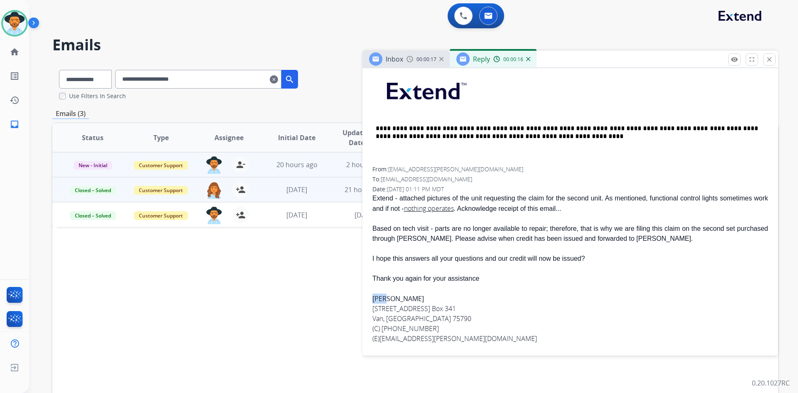
drag, startPoint x: 372, startPoint y: 297, endPoint x: 385, endPoint y: 299, distance: 13.5
click at [385, 299] on div "**********" at bounding box center [571, 108] width 416 height 484
copy b "John"
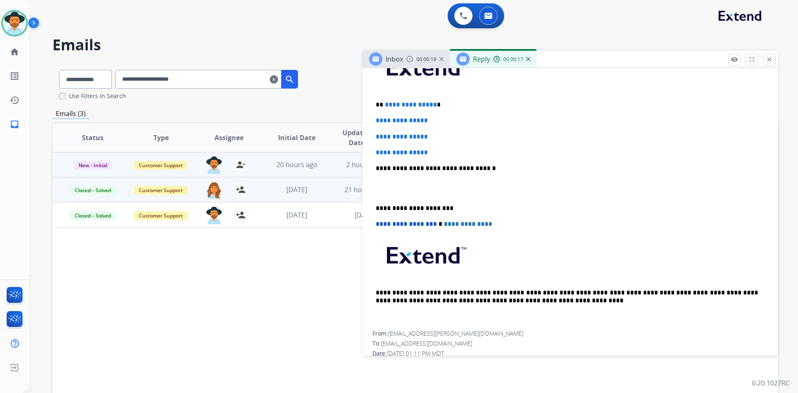
scroll to position [247, 0]
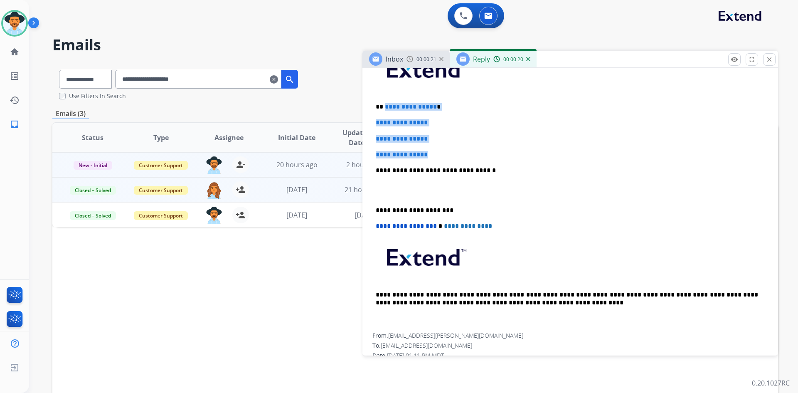
drag, startPoint x: 384, startPoint y: 106, endPoint x: 435, endPoint y: 154, distance: 69.7
click at [435, 154] on div "**********" at bounding box center [571, 190] width 396 height 286
paste div
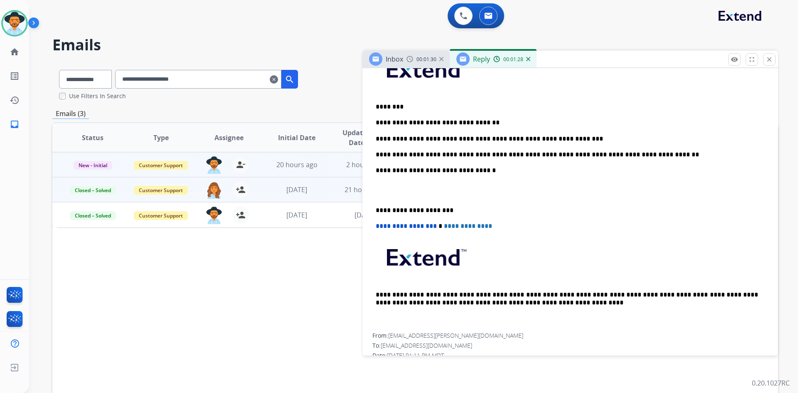
click at [418, 193] on p at bounding box center [570, 190] width 389 height 15
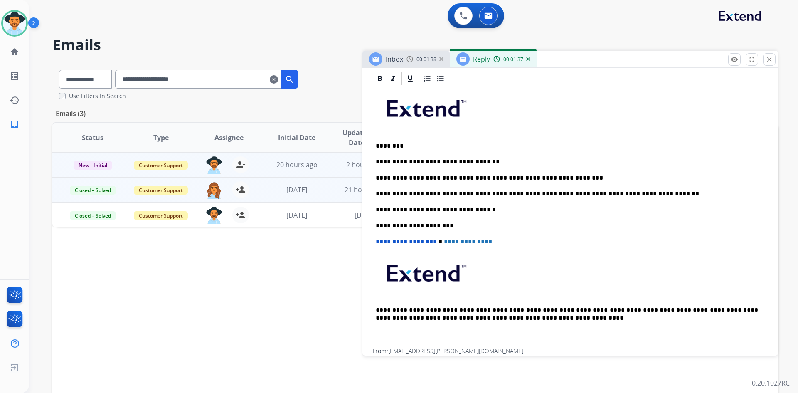
scroll to position [0, 0]
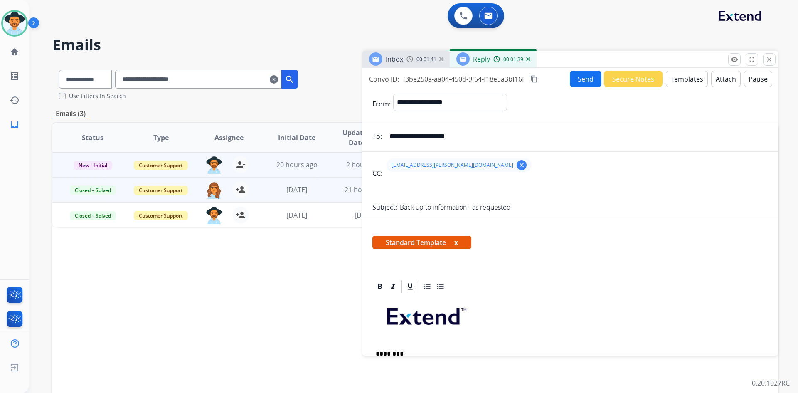
click at [576, 78] on button "Send" at bounding box center [586, 79] width 32 height 16
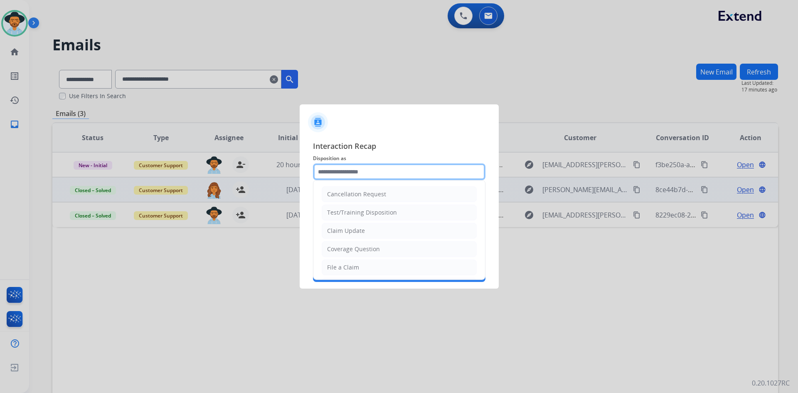
click at [361, 175] on input "text" at bounding box center [399, 171] width 173 height 17
click at [413, 229] on li "Claim Update" at bounding box center [399, 231] width 155 height 16
type input "**********"
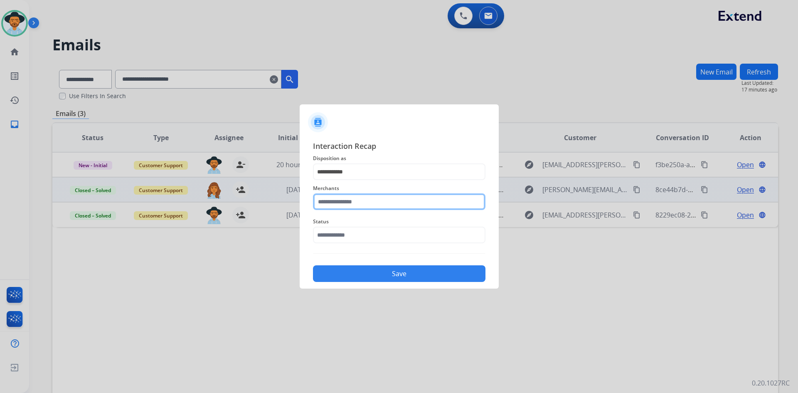
click at [366, 203] on input "text" at bounding box center [399, 201] width 173 height 17
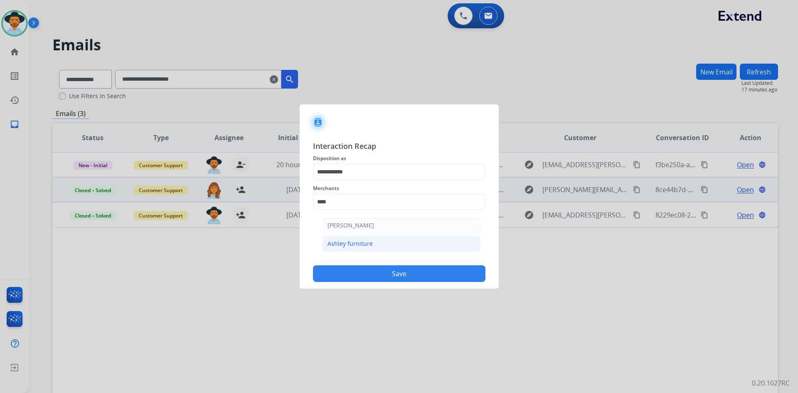
click at [371, 240] on div "Ashley furniture" at bounding box center [350, 244] width 45 height 8
type input "**********"
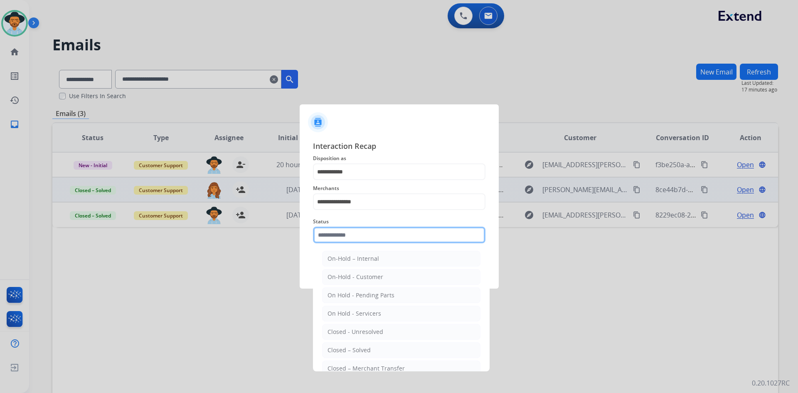
click at [358, 233] on input "text" at bounding box center [399, 235] width 173 height 17
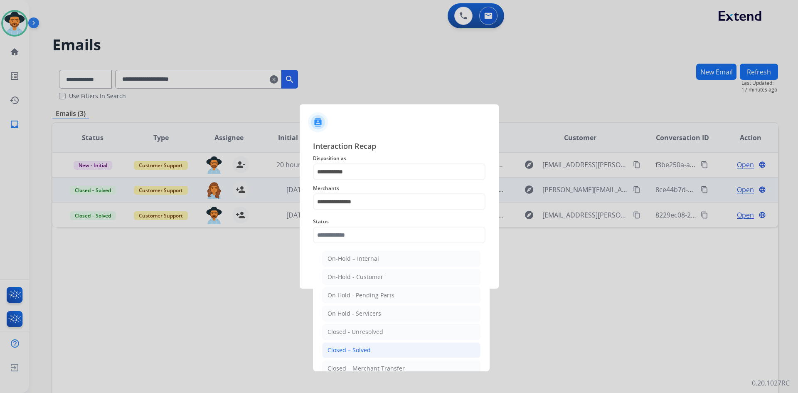
click at [372, 353] on li "Closed – Solved" at bounding box center [401, 350] width 158 height 16
type input "**********"
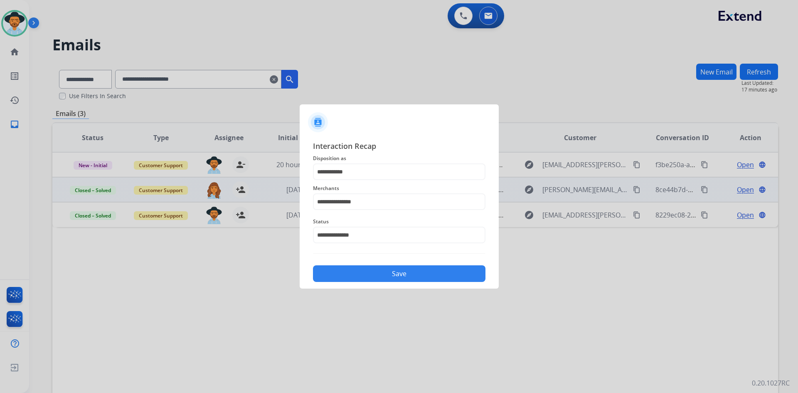
click at [374, 269] on button "Save" at bounding box center [399, 273] width 173 height 17
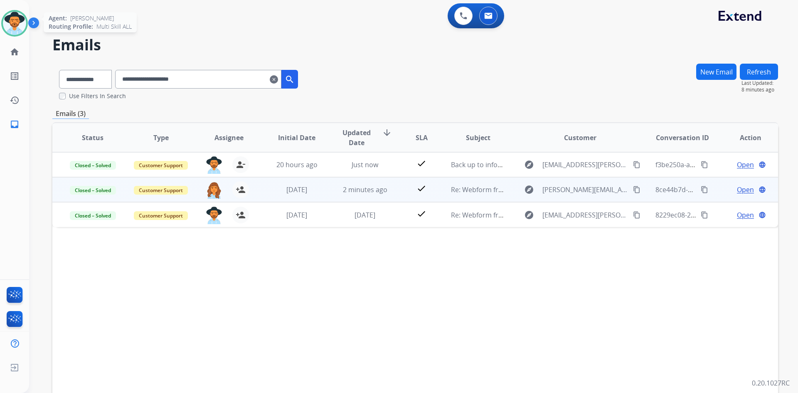
drag, startPoint x: 17, startPoint y: 27, endPoint x: 21, endPoint y: 30, distance: 4.7
click at [17, 27] on img at bounding box center [14, 23] width 23 height 23
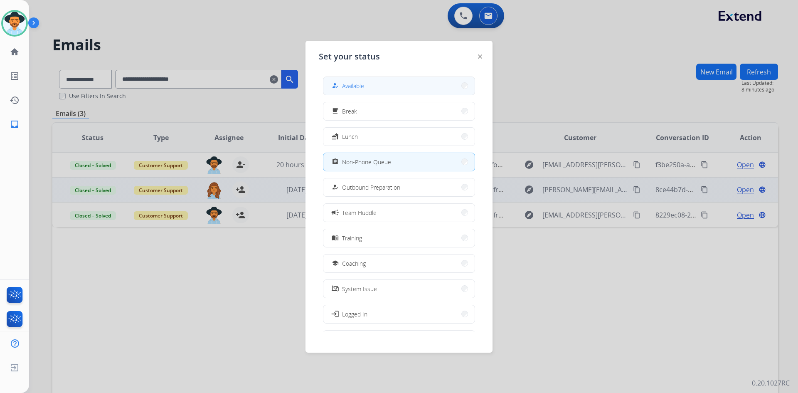
click at [414, 80] on button "how_to_reg Available" at bounding box center [399, 86] width 151 height 18
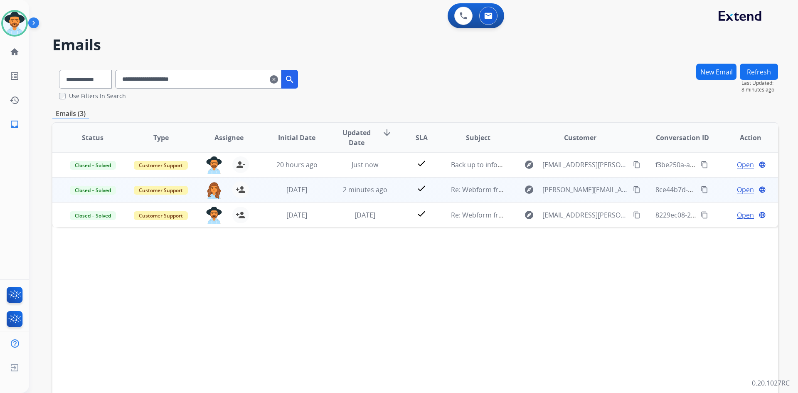
click at [278, 79] on mat-icon "clear" at bounding box center [274, 79] width 8 height 10
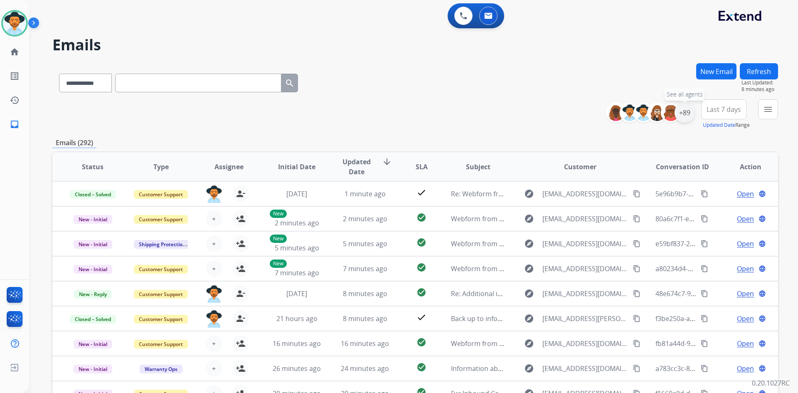
click at [682, 114] on div "+89" at bounding box center [685, 113] width 20 height 20
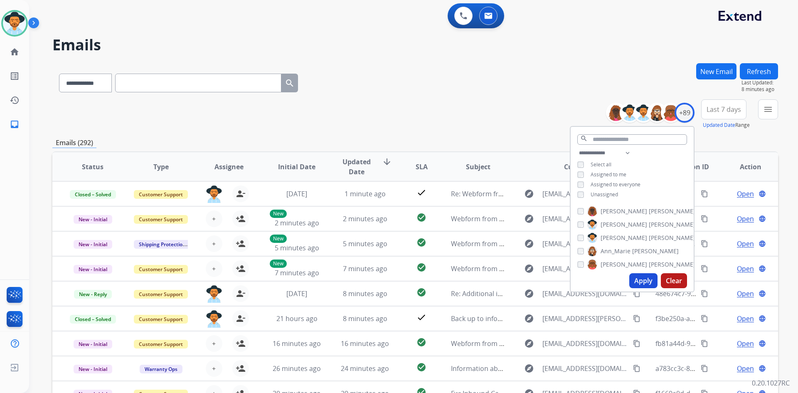
click at [594, 191] on span "Unassigned" at bounding box center [604, 194] width 27 height 7
click at [644, 279] on button "Apply" at bounding box center [644, 280] width 28 height 15
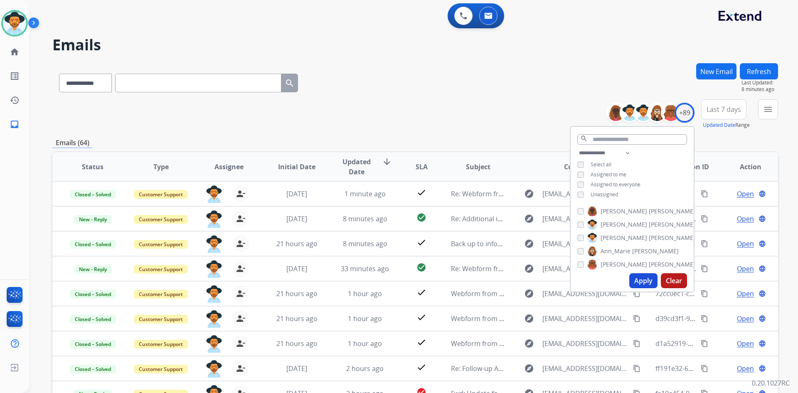
drag, startPoint x: 502, startPoint y: 106, endPoint x: 510, endPoint y: 127, distance: 22.8
click at [502, 106] on div "**********" at bounding box center [415, 114] width 726 height 30
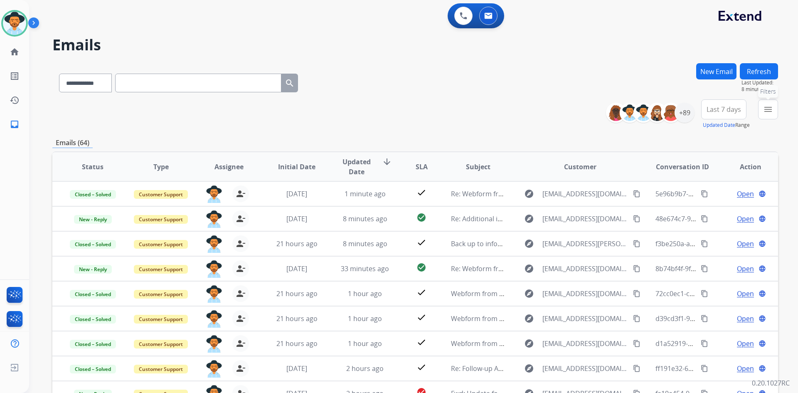
click at [768, 104] on button "menu Filters" at bounding box center [768, 109] width 20 height 20
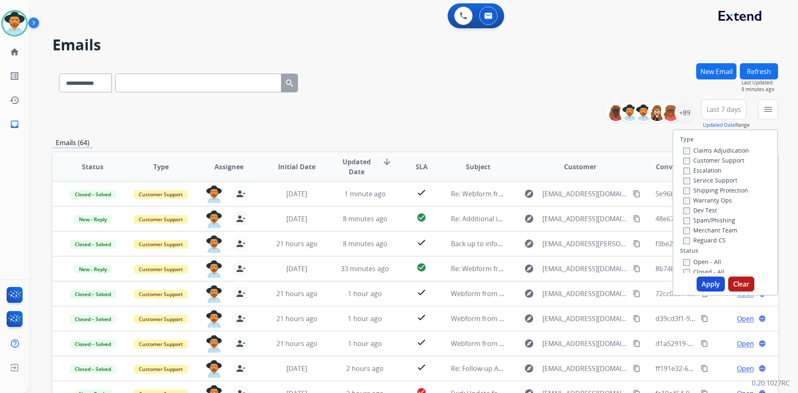
click at [706, 262] on label "Open - All" at bounding box center [703, 262] width 38 height 8
click at [706, 288] on button "Apply" at bounding box center [711, 284] width 28 height 15
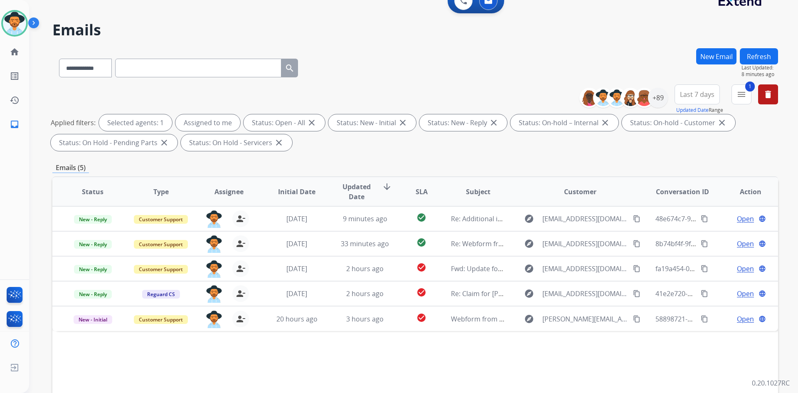
scroll to position [42, 0]
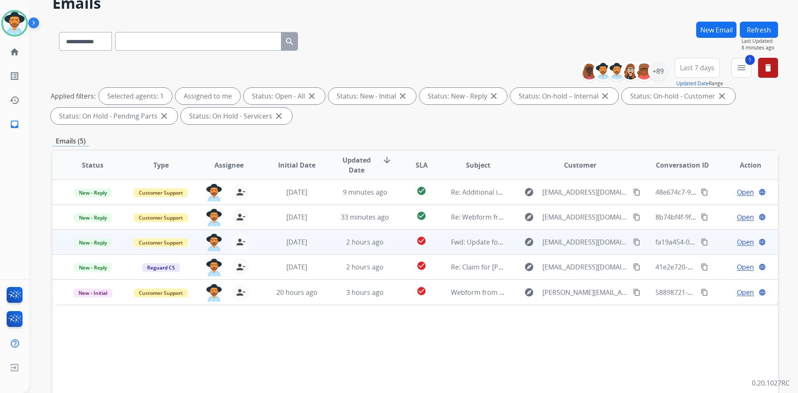
drag, startPoint x: 628, startPoint y: 267, endPoint x: 479, endPoint y: 246, distance: 150.0
click at [633, 267] on mat-icon "content_copy" at bounding box center [636, 266] width 7 height 7
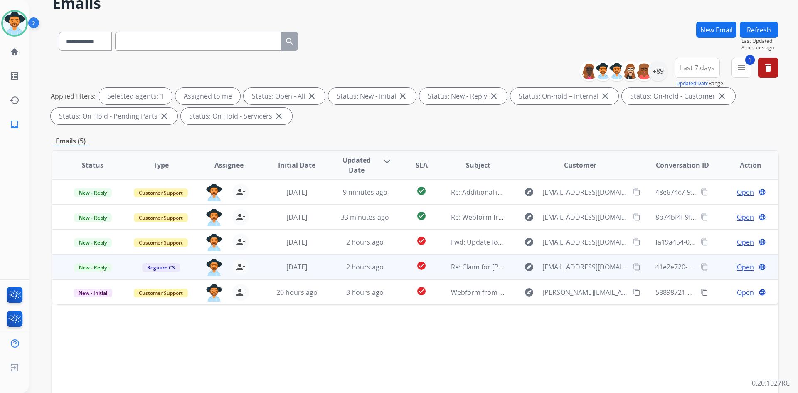
click at [739, 265] on span "Open" at bounding box center [745, 267] width 17 height 10
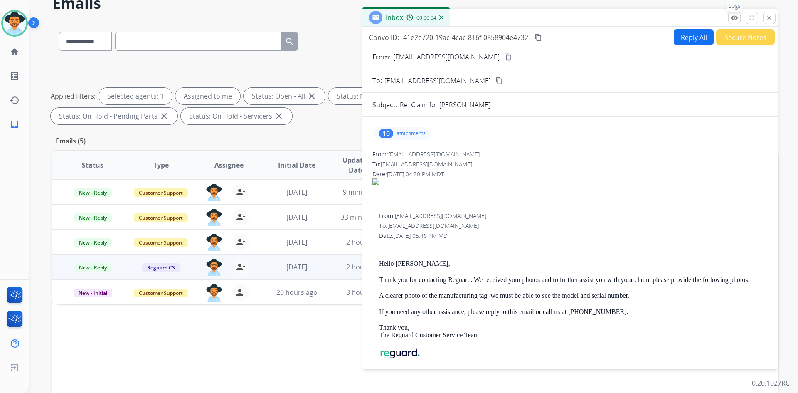
click at [734, 17] on mat-icon "remove_[MEDICAL_DATA]" at bounding box center [734, 17] width 7 height 7
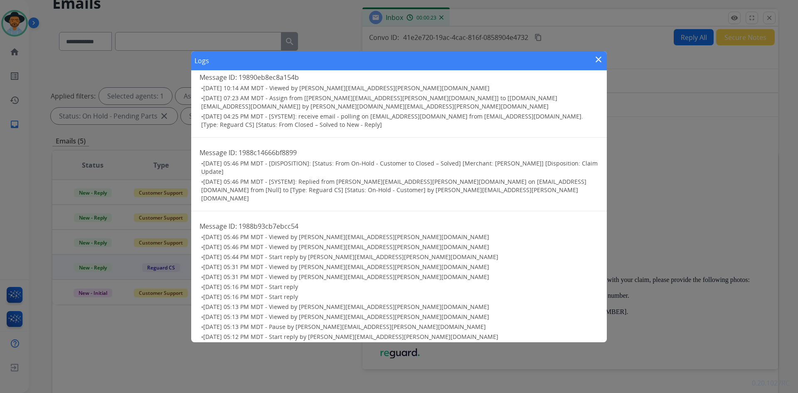
scroll to position [0, 0]
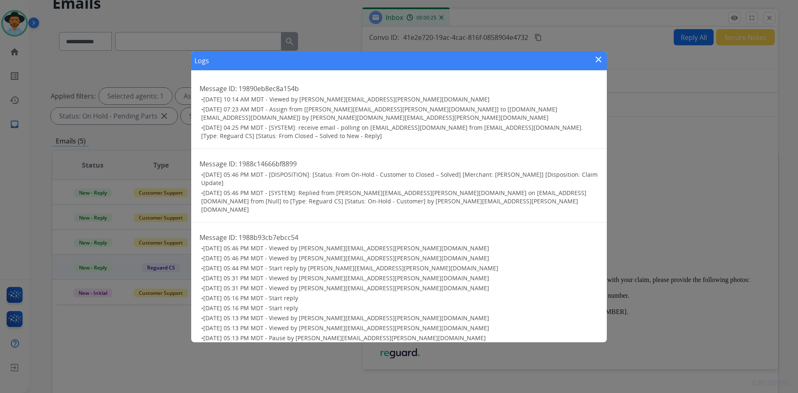
click at [602, 57] on mat-icon "close" at bounding box center [599, 59] width 10 height 10
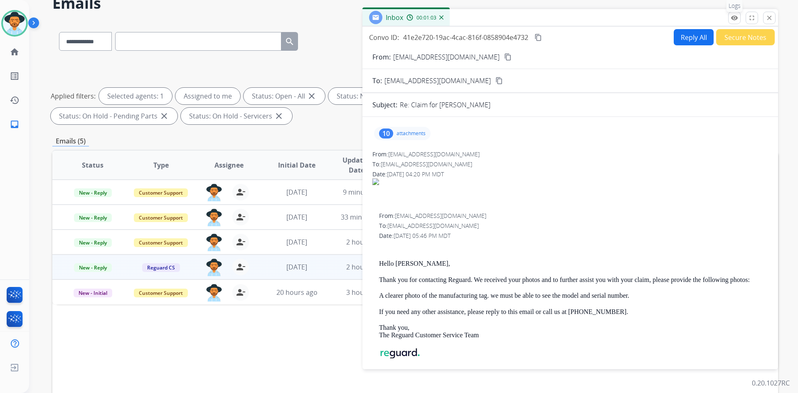
click at [738, 21] on mat-icon "remove_[MEDICAL_DATA]" at bounding box center [734, 17] width 7 height 7
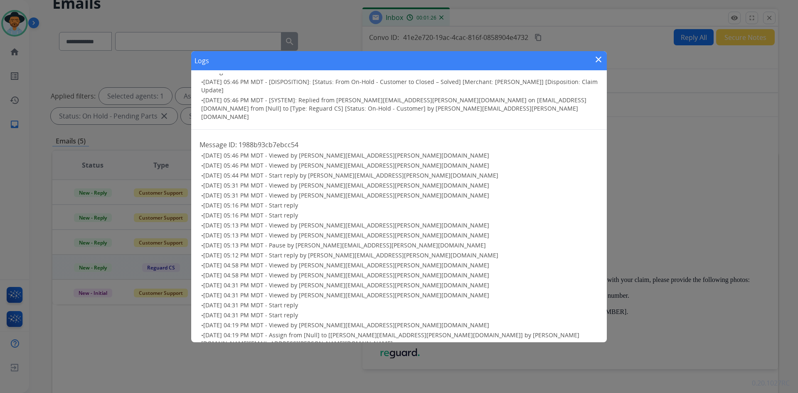
scroll to position [110, 0]
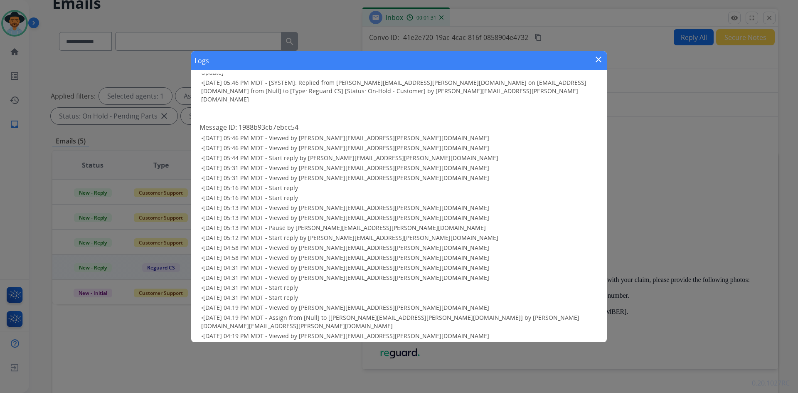
click at [599, 58] on mat-icon "close" at bounding box center [599, 59] width 10 height 10
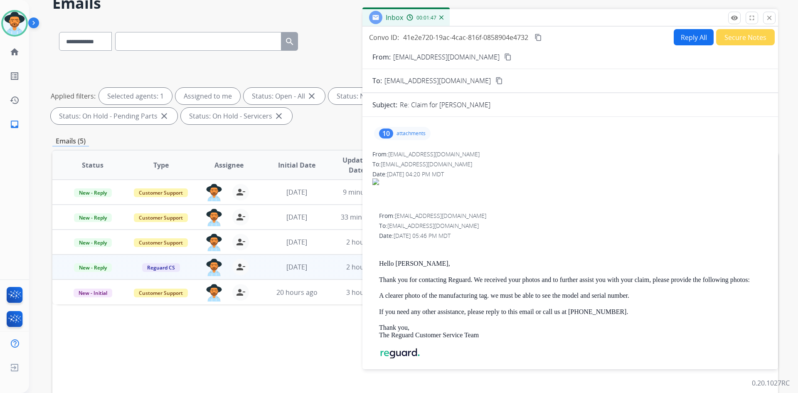
drag, startPoint x: 477, startPoint y: 57, endPoint x: 401, endPoint y: 49, distance: 75.6
click at [504, 57] on mat-icon "content_copy" at bounding box center [507, 56] width 7 height 7
click at [143, 42] on input "text" at bounding box center [198, 41] width 166 height 19
paste input "**********"
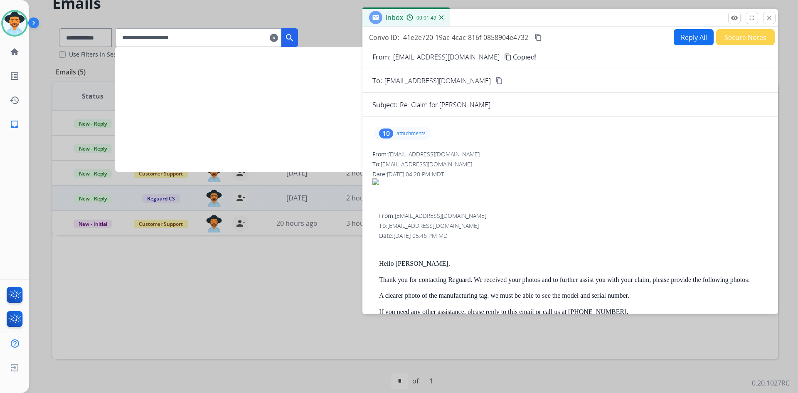
type input "**********"
click at [295, 37] on mat-icon "search" at bounding box center [290, 38] width 10 height 10
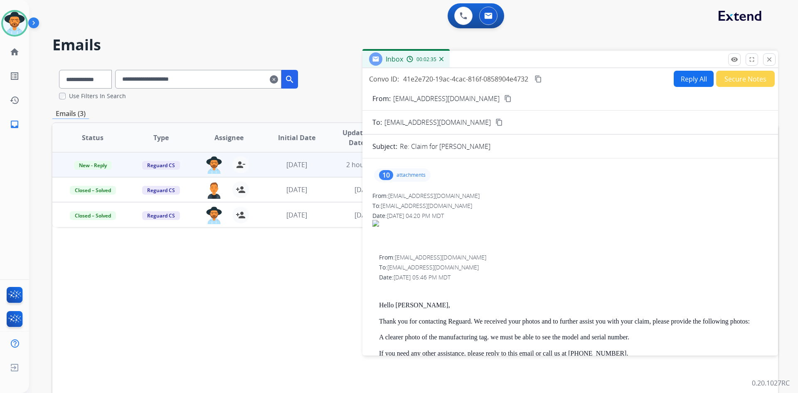
drag, startPoint x: 403, startPoint y: 176, endPoint x: 407, endPoint y: 181, distance: 6.5
click at [403, 176] on p "attachments" at bounding box center [411, 175] width 29 height 7
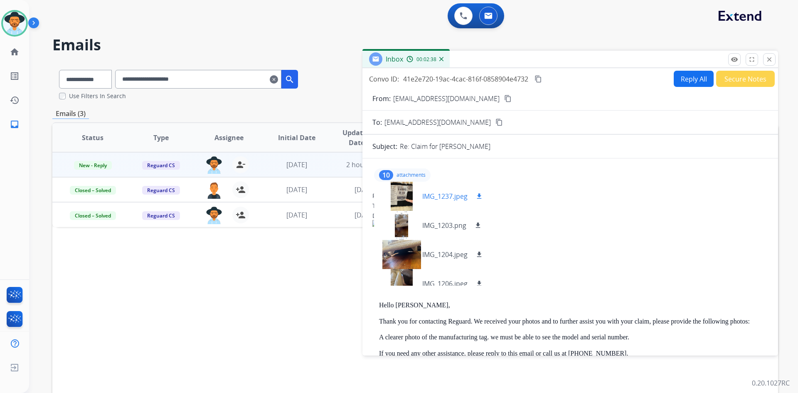
click at [446, 190] on div "IMG_1237.jpeg download" at bounding box center [432, 196] width 117 height 29
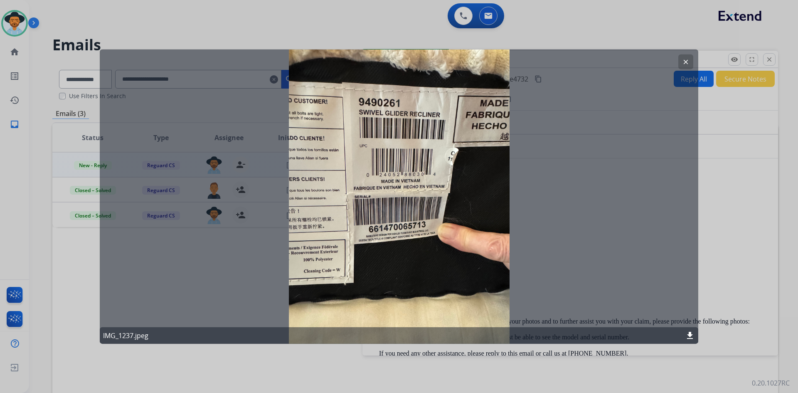
click at [684, 63] on mat-icon "clear" at bounding box center [685, 61] width 7 height 7
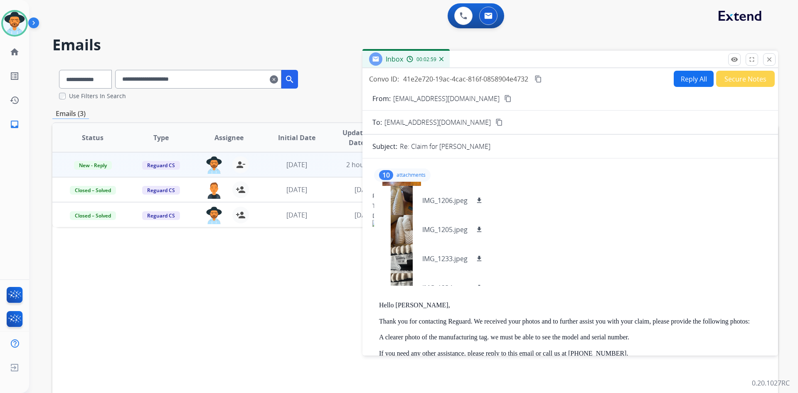
scroll to position [125, 0]
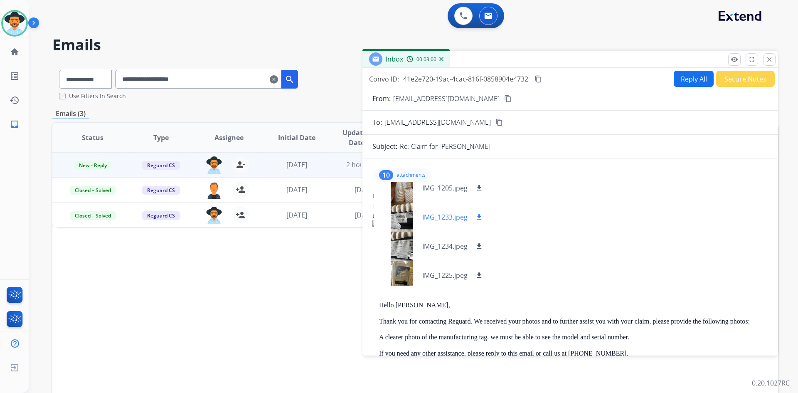
click at [451, 215] on p "IMG_1233.jpeg" at bounding box center [444, 217] width 45 height 10
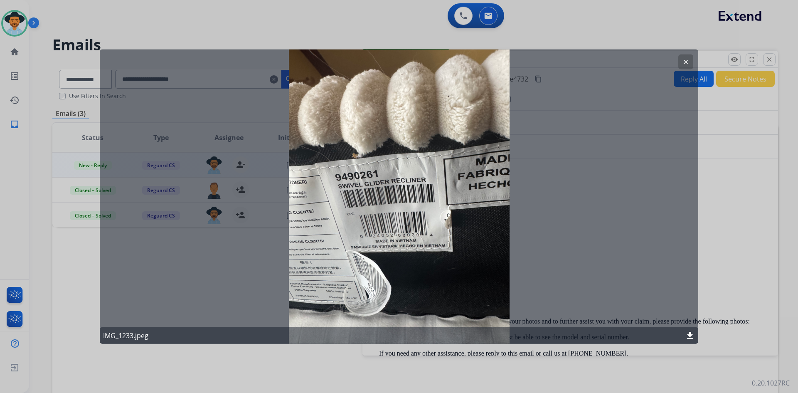
click at [685, 62] on mat-icon "clear" at bounding box center [685, 61] width 7 height 7
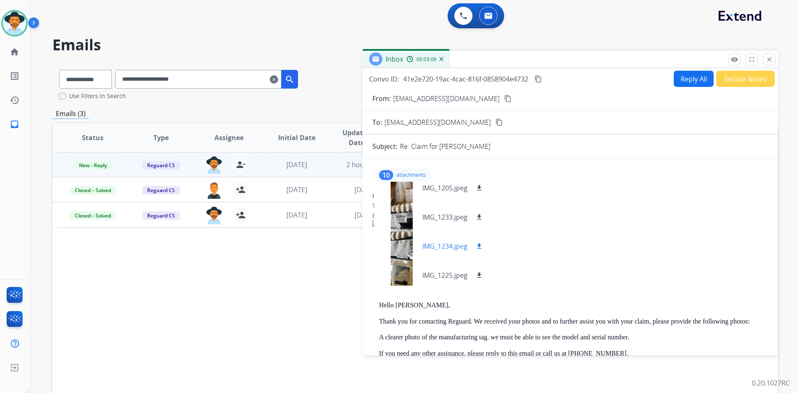
click at [445, 250] on p "IMG_1234.jpeg" at bounding box center [444, 246] width 45 height 10
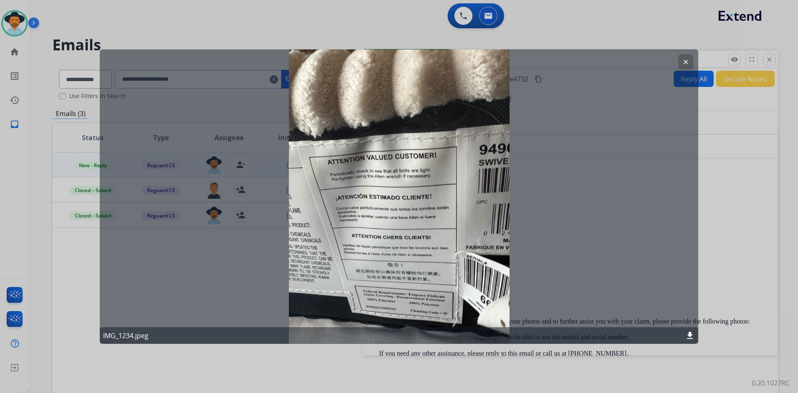
click at [681, 62] on button "clear" at bounding box center [686, 61] width 15 height 15
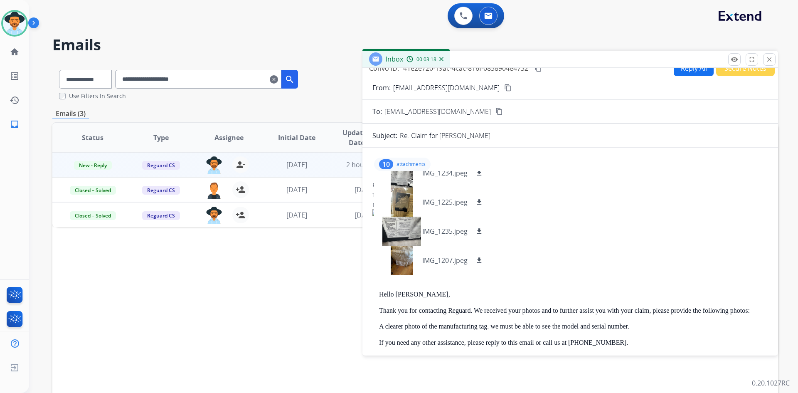
scroll to position [0, 0]
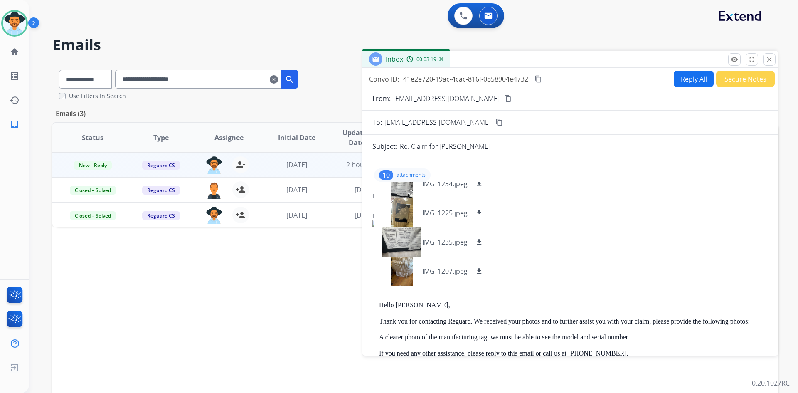
click at [408, 176] on p "attachments" at bounding box center [411, 175] width 29 height 7
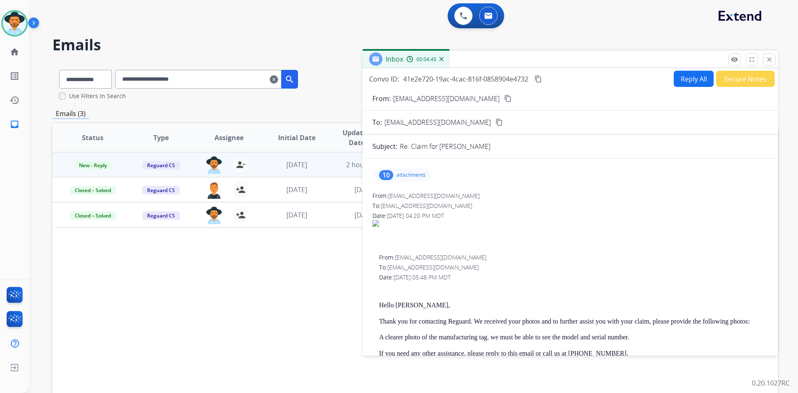
click at [537, 80] on mat-icon "content_copy" at bounding box center [538, 78] width 7 height 7
drag, startPoint x: 768, startPoint y: 61, endPoint x: 697, endPoint y: 77, distance: 73.4
click at [768, 61] on mat-icon "close" at bounding box center [769, 59] width 7 height 7
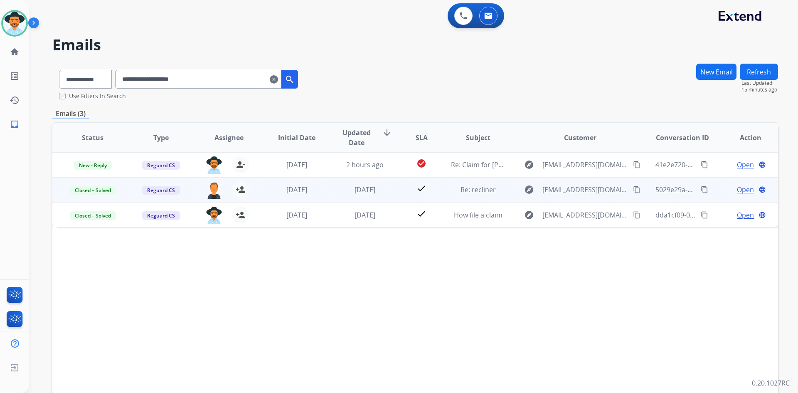
click at [737, 190] on span "Open" at bounding box center [745, 190] width 17 height 10
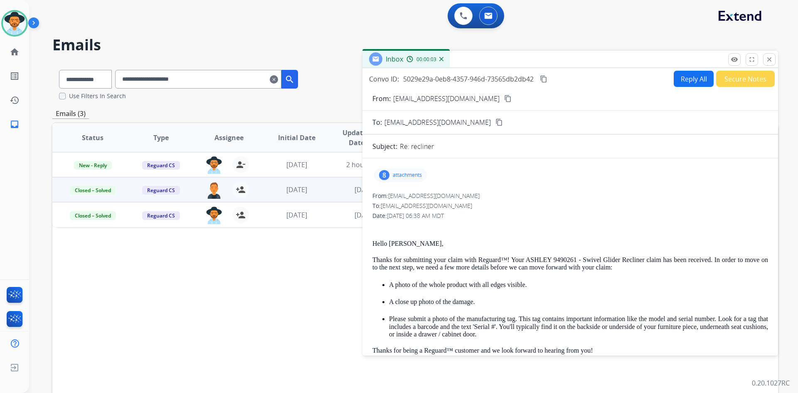
click at [400, 174] on p "attachments" at bounding box center [407, 175] width 29 height 7
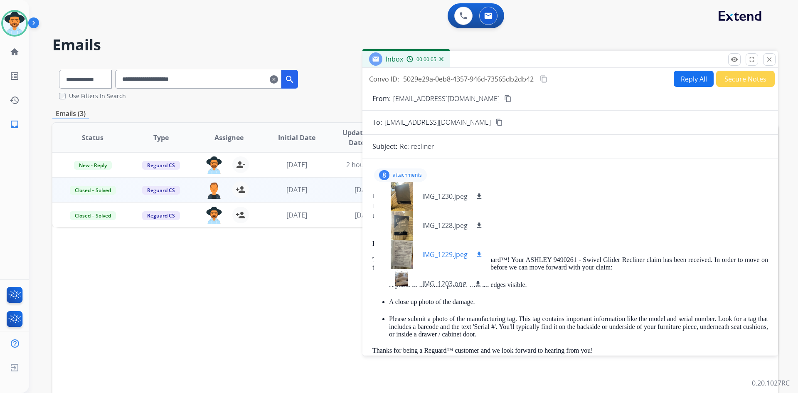
click at [452, 254] on p "IMG_1229.jpeg" at bounding box center [444, 255] width 45 height 10
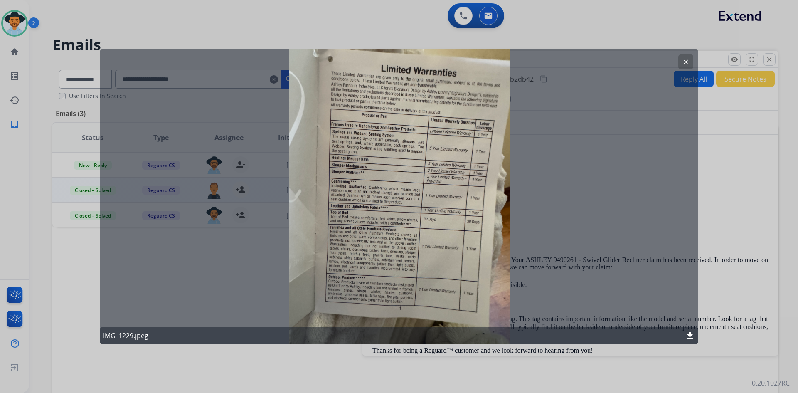
click at [682, 61] on button "clear" at bounding box center [686, 61] width 15 height 15
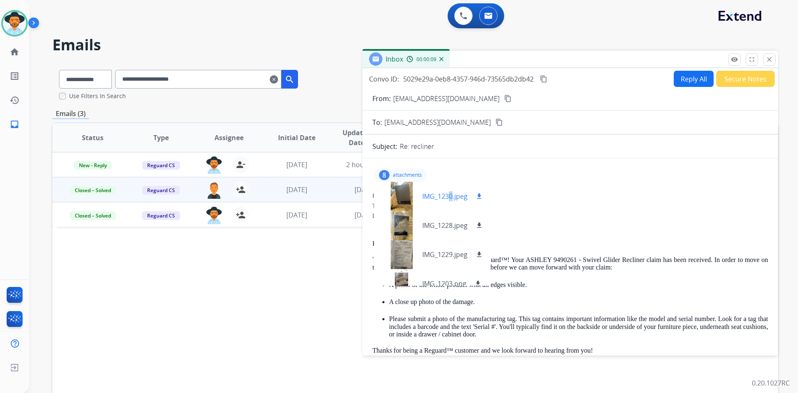
click at [448, 196] on p "IMG_1230.jpeg" at bounding box center [444, 196] width 45 height 10
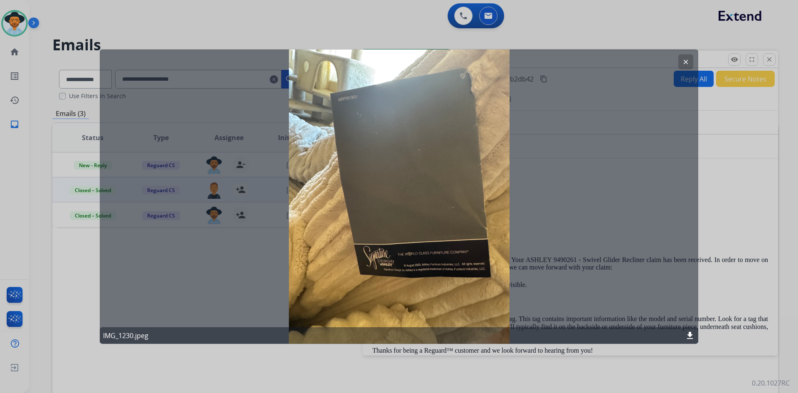
click at [686, 62] on mat-icon "clear" at bounding box center [685, 61] width 7 height 7
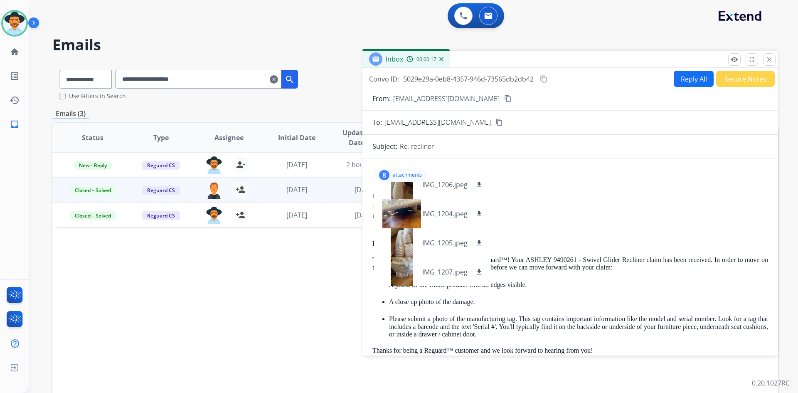
scroll to position [129, 0]
click at [404, 174] on p "attachments" at bounding box center [407, 175] width 29 height 7
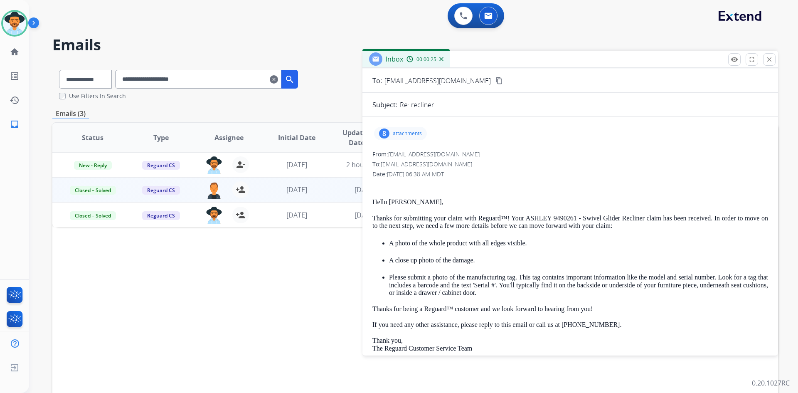
scroll to position [83, 0]
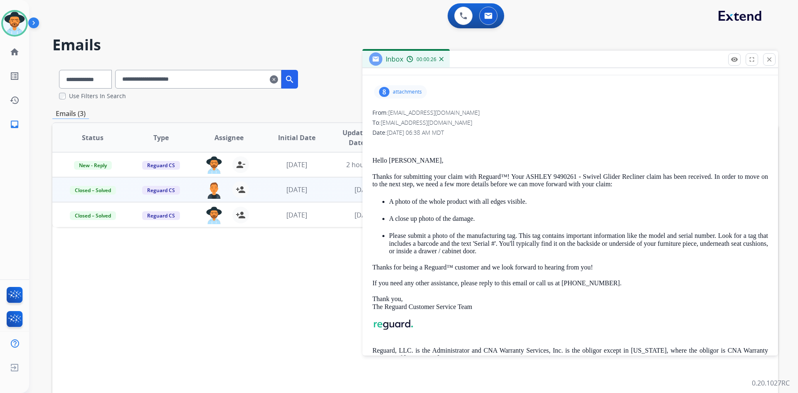
click at [405, 90] on p "attachments" at bounding box center [407, 92] width 29 height 7
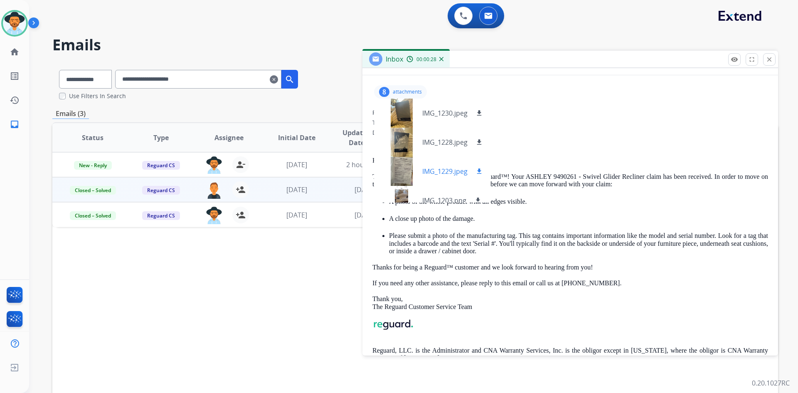
click at [442, 174] on p "IMG_1229.jpeg" at bounding box center [444, 171] width 45 height 10
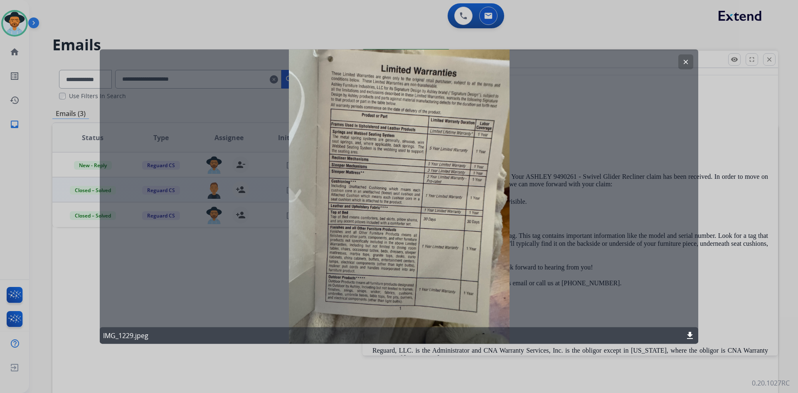
click at [682, 64] on button "clear" at bounding box center [686, 61] width 15 height 15
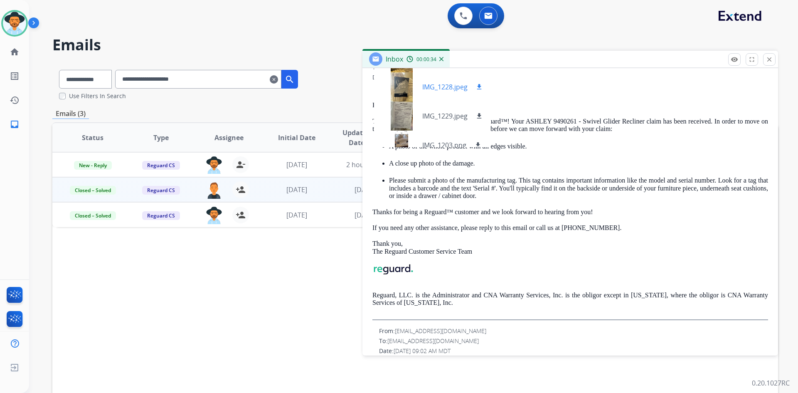
scroll to position [0, 0]
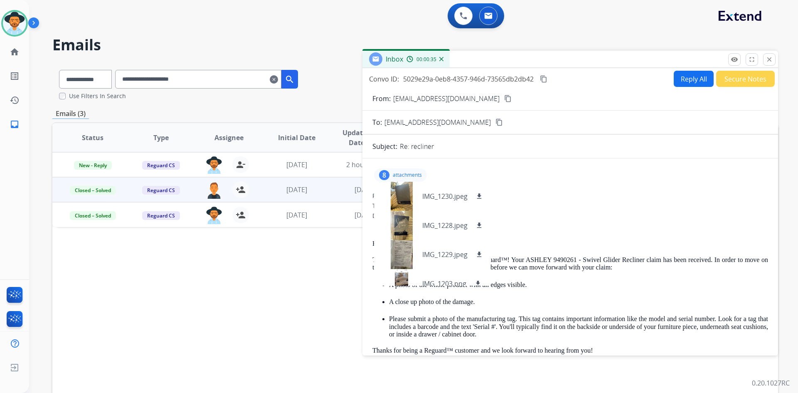
click at [400, 173] on p "attachments" at bounding box center [407, 175] width 29 height 7
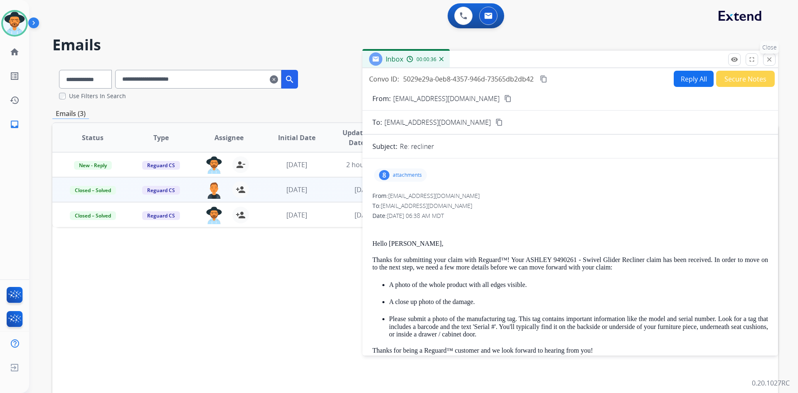
click at [768, 58] on mat-icon "close" at bounding box center [769, 59] width 7 height 7
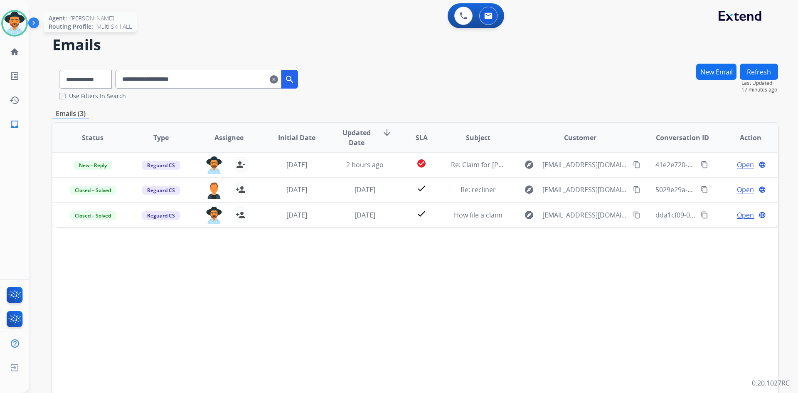
click at [14, 22] on img at bounding box center [14, 23] width 23 height 23
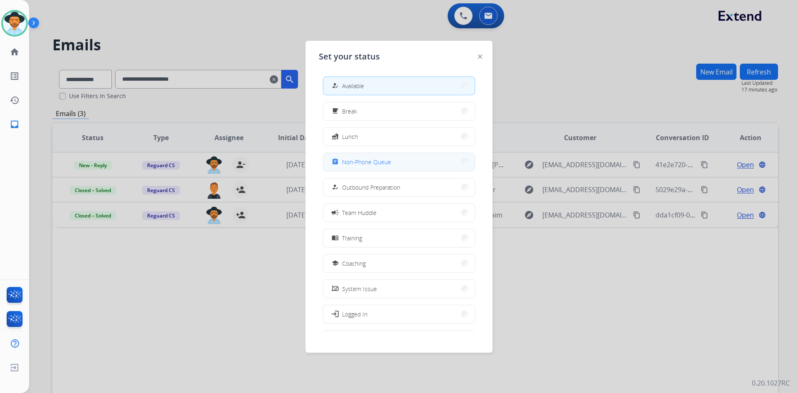
click at [392, 162] on button "assignment Non-Phone Queue" at bounding box center [399, 162] width 151 height 18
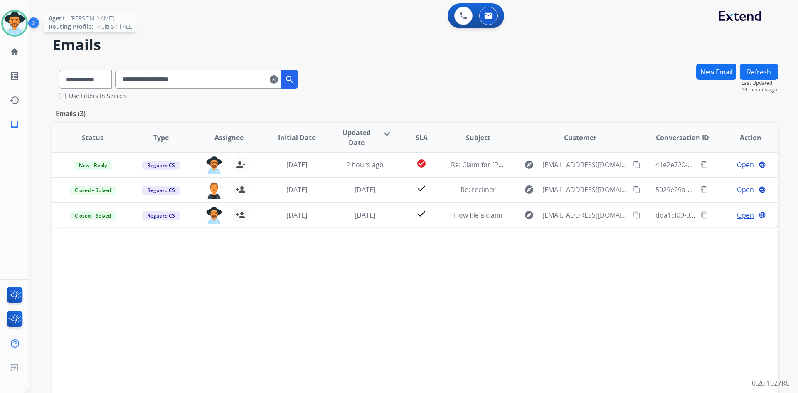
click at [16, 35] on div at bounding box center [14, 23] width 27 height 27
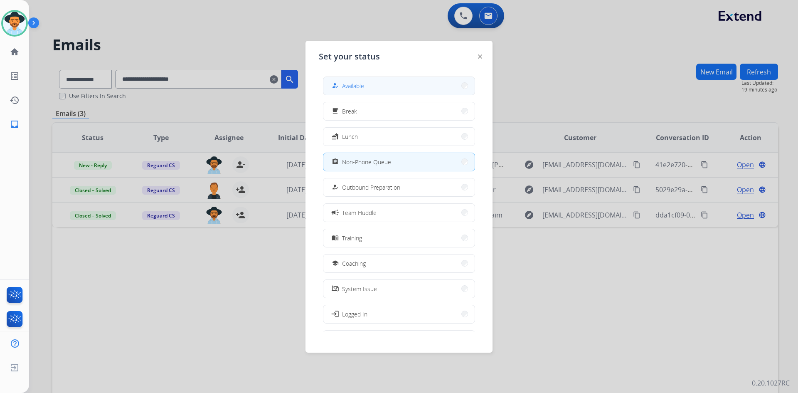
click at [360, 79] on button "how_to_reg Available" at bounding box center [399, 86] width 151 height 18
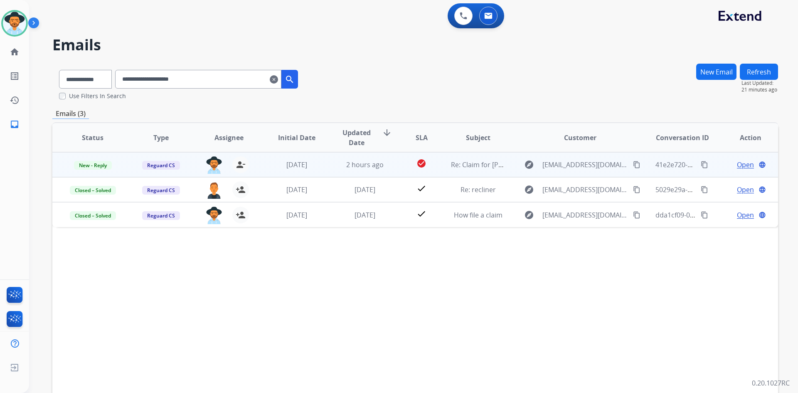
click at [737, 163] on span "Open" at bounding box center [745, 165] width 17 height 10
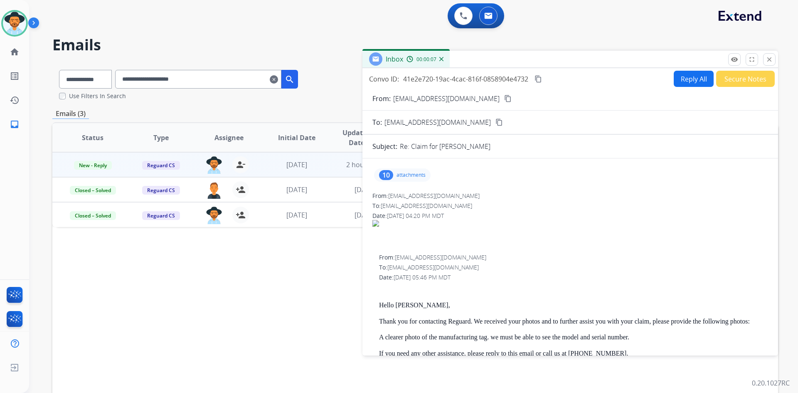
click at [687, 78] on button "Reply All" at bounding box center [694, 79] width 40 height 16
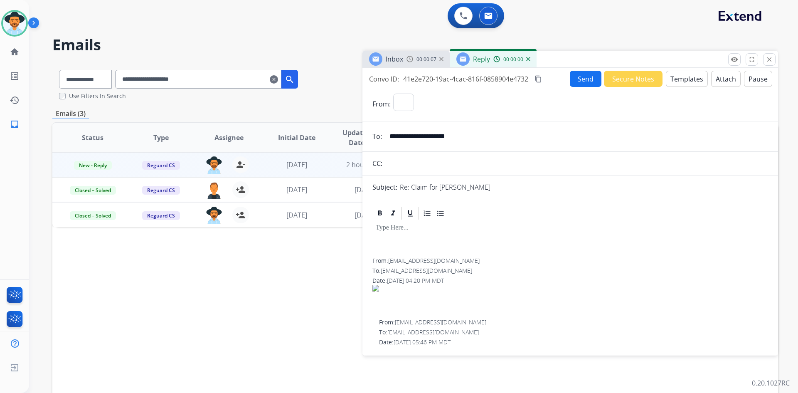
select select "**********"
click at [680, 81] on button "Templates" at bounding box center [687, 79] width 42 height 16
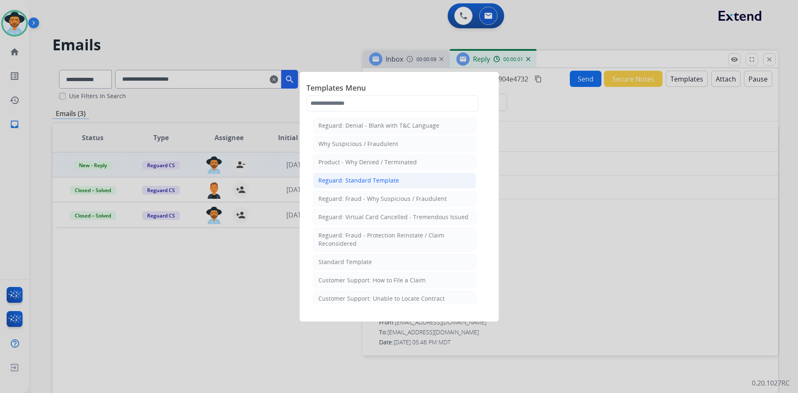
click at [372, 181] on div "Reguard: Standard Template" at bounding box center [359, 180] width 81 height 8
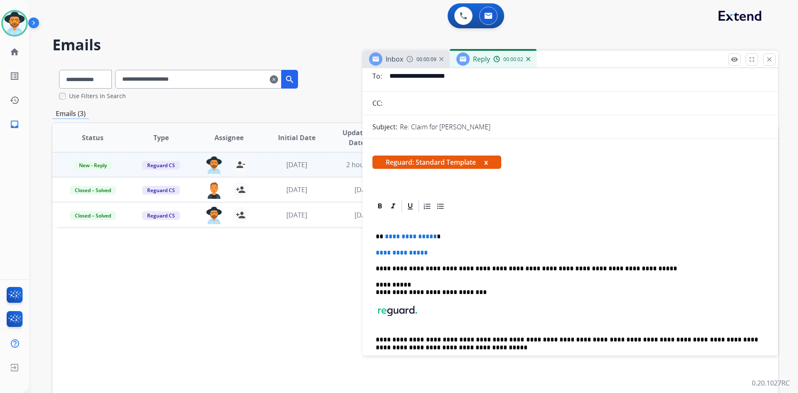
scroll to position [166, 0]
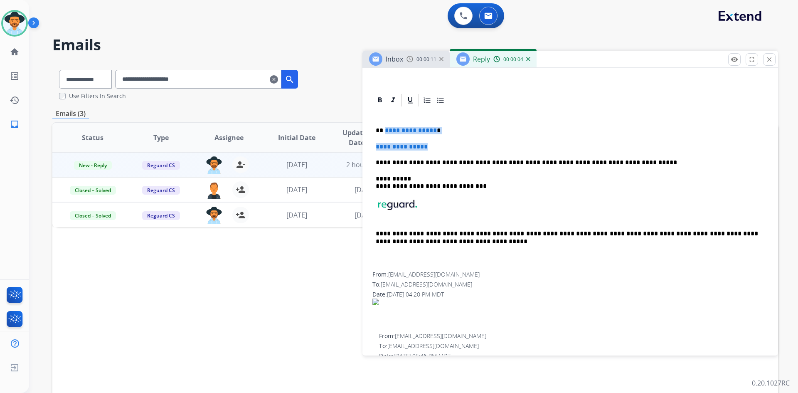
drag, startPoint x: 384, startPoint y: 131, endPoint x: 434, endPoint y: 150, distance: 53.7
click at [434, 150] on div "**********" at bounding box center [571, 190] width 396 height 164
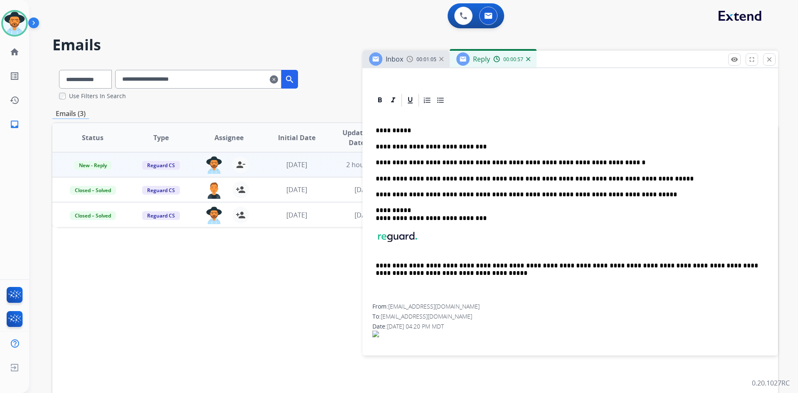
scroll to position [0, 0]
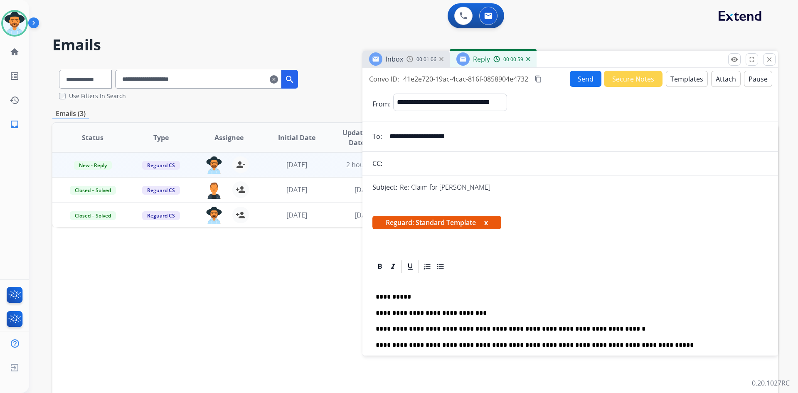
click at [576, 82] on button "Send" at bounding box center [586, 79] width 32 height 16
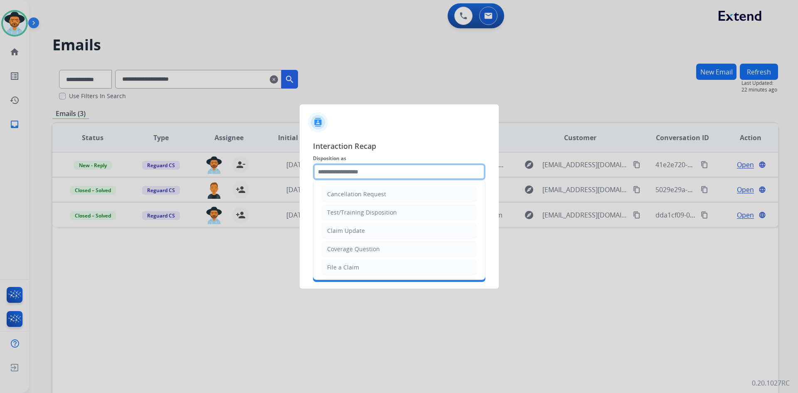
click at [386, 175] on input "text" at bounding box center [399, 171] width 173 height 17
click at [394, 234] on li "Claim Update" at bounding box center [399, 231] width 155 height 16
type input "**********"
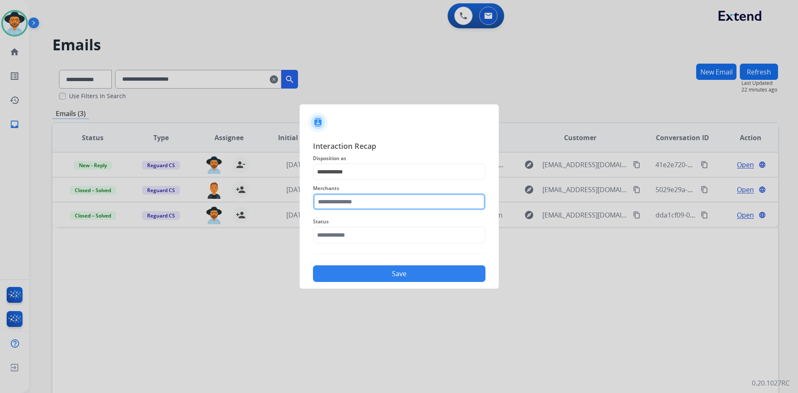
click at [362, 205] on input "text" at bounding box center [399, 201] width 173 height 17
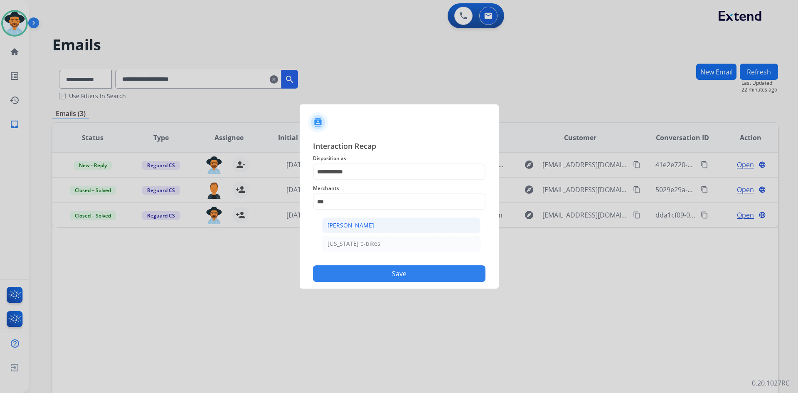
click at [361, 222] on div "[PERSON_NAME]" at bounding box center [351, 225] width 47 height 8
type input "**********"
click at [360, 232] on input "text" at bounding box center [399, 235] width 173 height 17
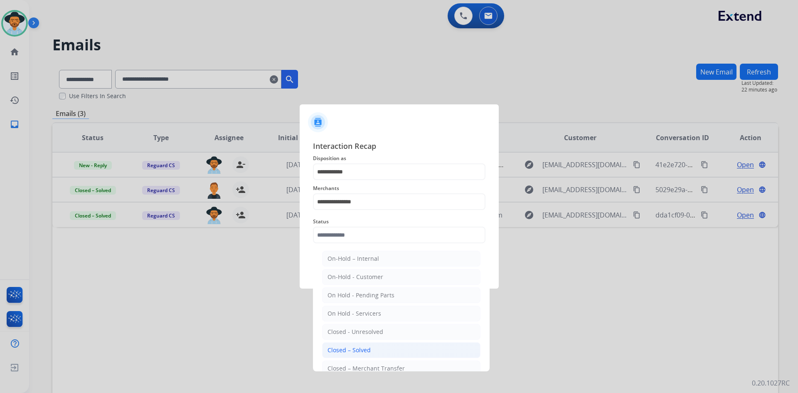
click at [386, 353] on li "Closed – Solved" at bounding box center [401, 350] width 158 height 16
type input "**********"
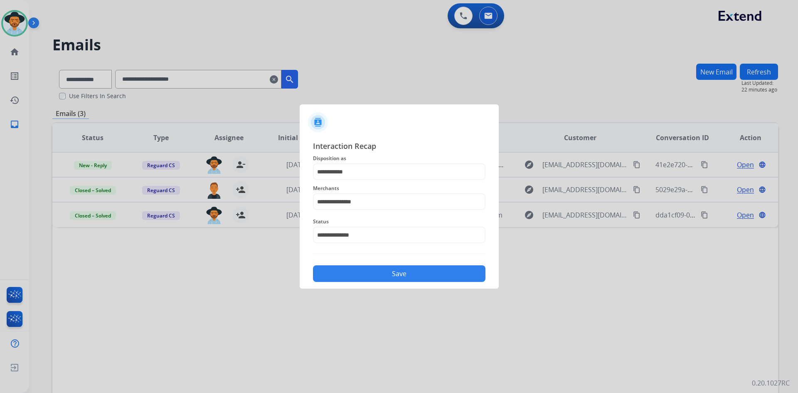
click at [395, 272] on button "Save" at bounding box center [399, 273] width 173 height 17
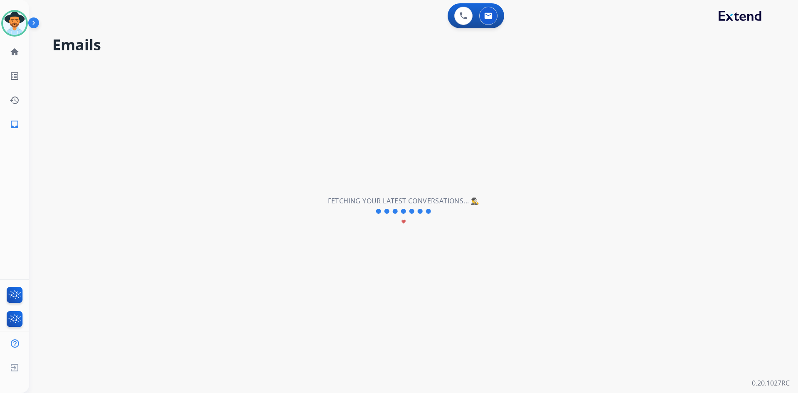
click at [30, 18] on img at bounding box center [35, 25] width 14 height 16
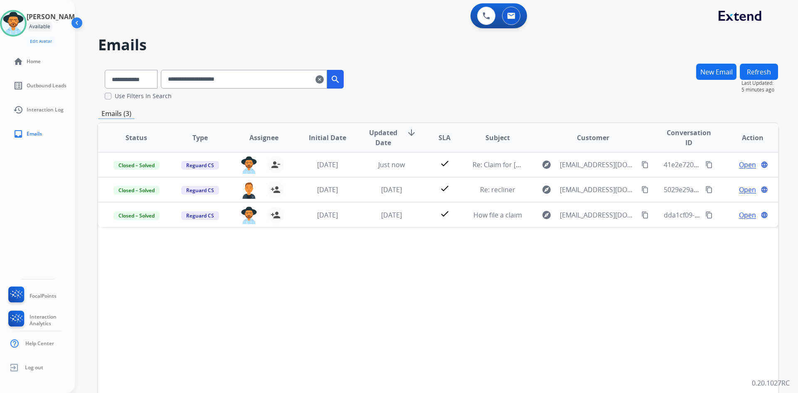
drag, startPoint x: 327, startPoint y: 78, endPoint x: 292, endPoint y: 79, distance: 35.0
click at [324, 78] on mat-icon "clear" at bounding box center [320, 79] width 8 height 10
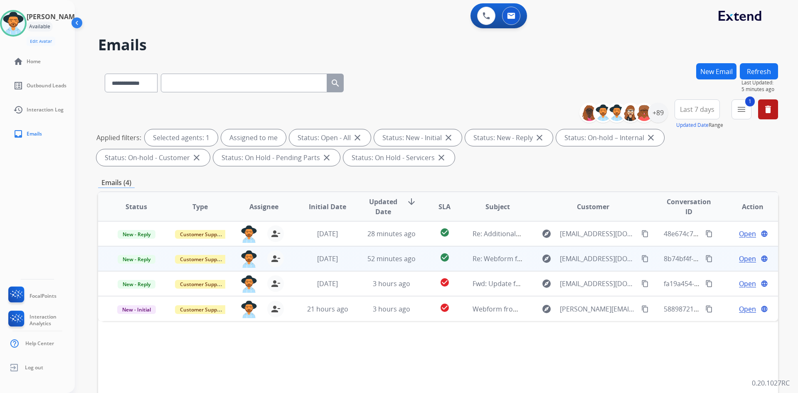
drag, startPoint x: 640, startPoint y: 284, endPoint x: 476, endPoint y: 269, distance: 164.9
click at [642, 284] on mat-icon "content_copy" at bounding box center [645, 283] width 7 height 7
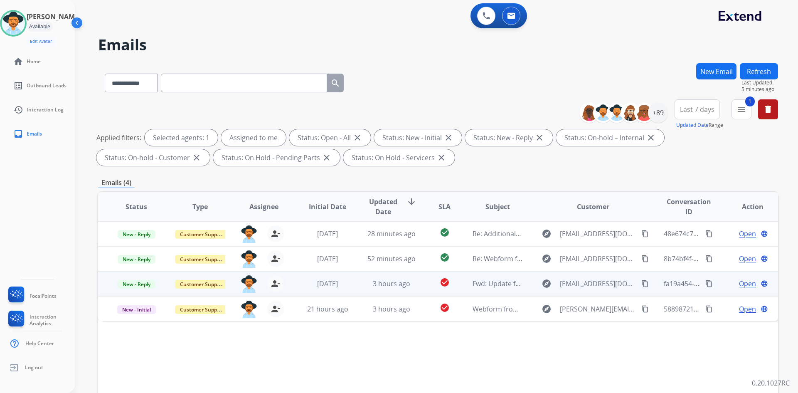
click at [747, 285] on span "Open" at bounding box center [747, 284] width 17 height 10
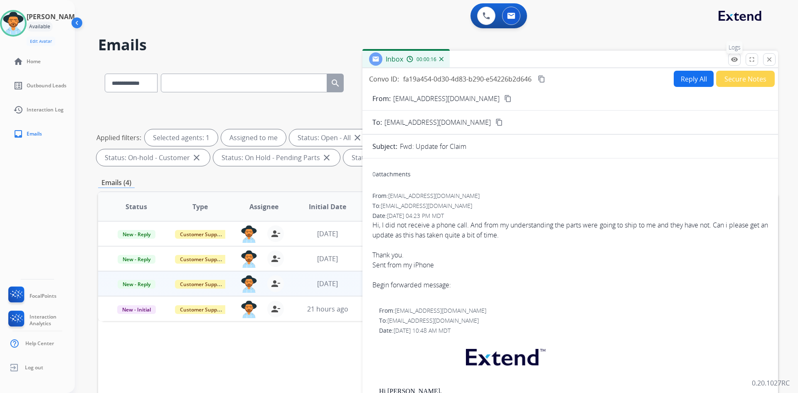
click at [730, 62] on button "remove_[MEDICAL_DATA] Logs" at bounding box center [735, 59] width 12 height 12
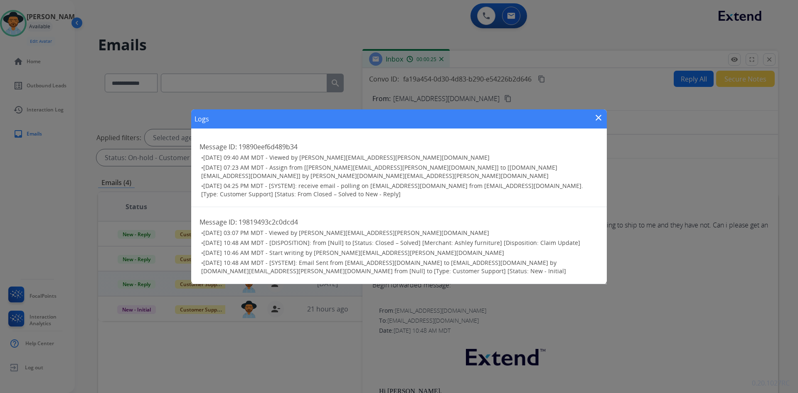
click at [602, 120] on mat-icon "close" at bounding box center [599, 118] width 10 height 10
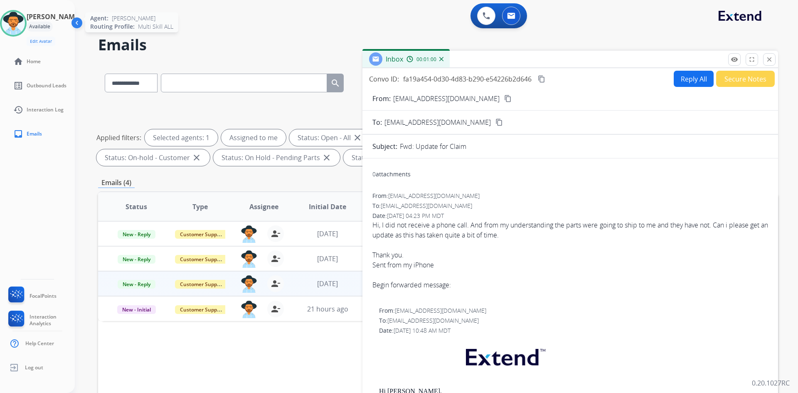
click at [13, 27] on img at bounding box center [13, 23] width 23 height 23
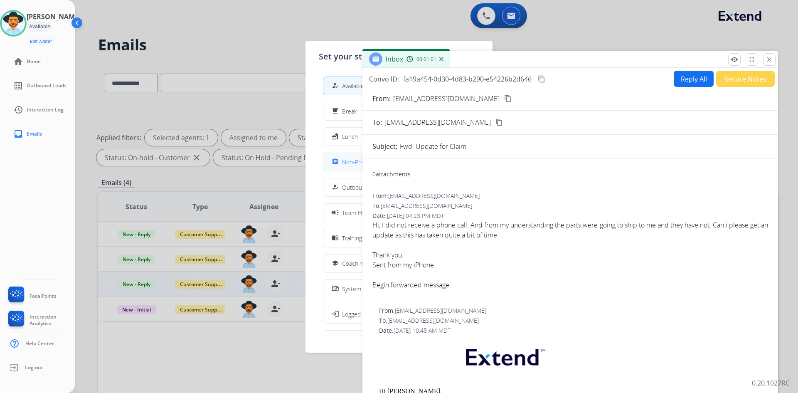
click at [347, 164] on span "Non-Phone Queue" at bounding box center [366, 162] width 49 height 9
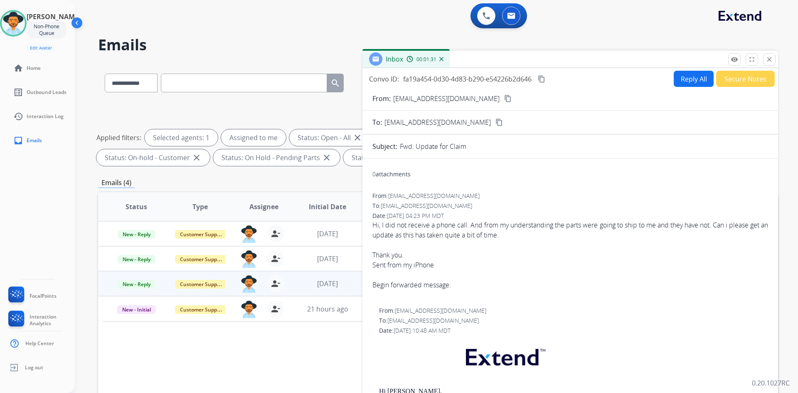
click at [249, 86] on input "text" at bounding box center [244, 83] width 166 height 19
paste input "**********"
type input "**********"
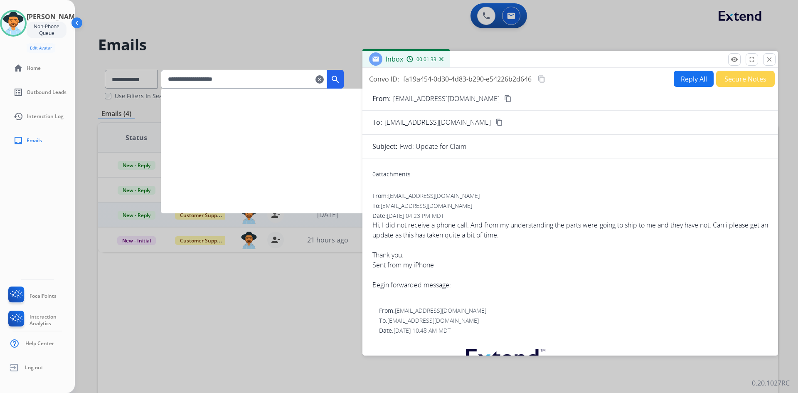
click at [341, 82] on mat-icon "search" at bounding box center [336, 79] width 10 height 10
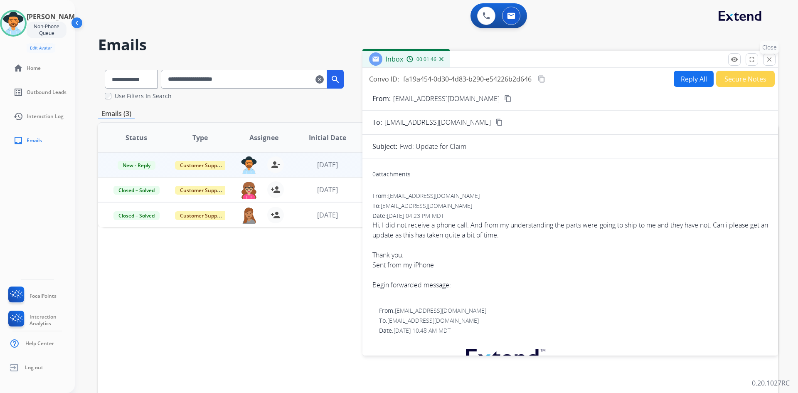
click at [772, 59] on mat-icon "close" at bounding box center [769, 59] width 7 height 7
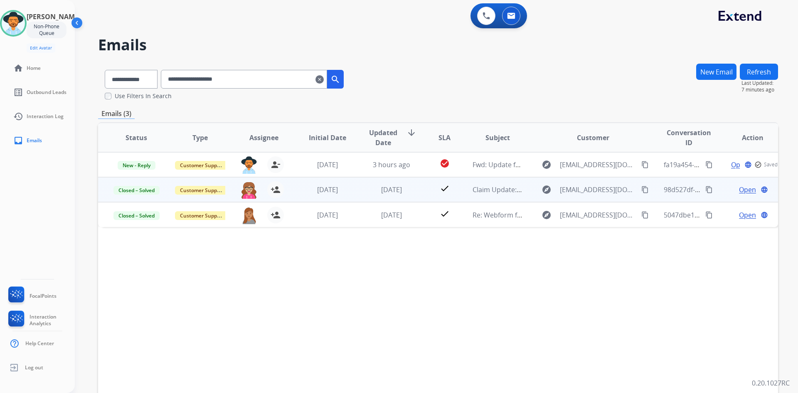
click at [739, 190] on span "Open" at bounding box center [747, 190] width 17 height 10
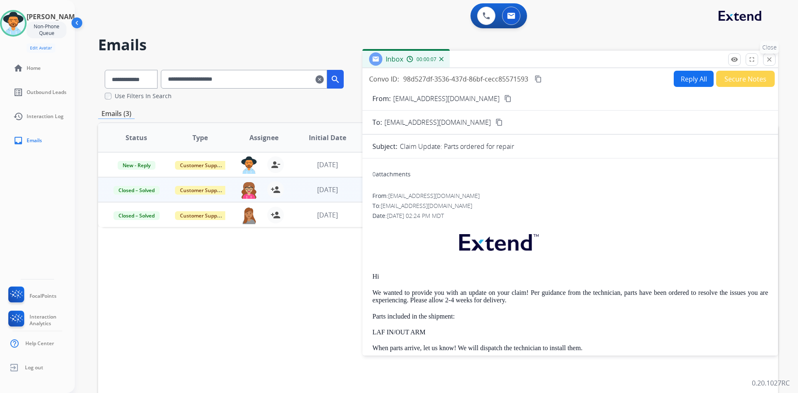
click at [768, 62] on mat-icon "close" at bounding box center [769, 59] width 7 height 7
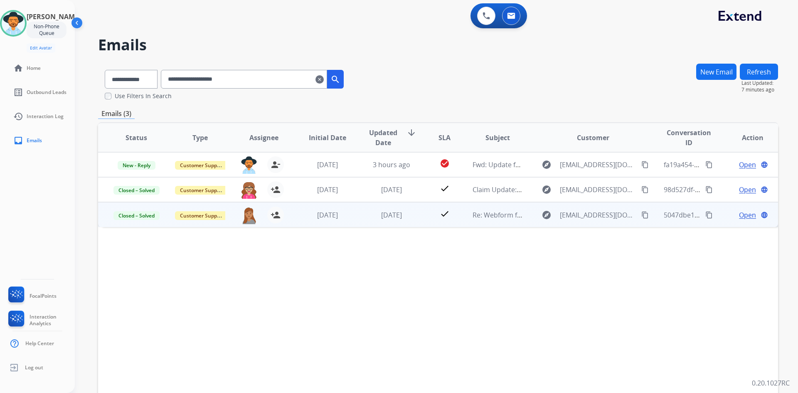
click at [748, 213] on span "Open" at bounding box center [747, 215] width 17 height 10
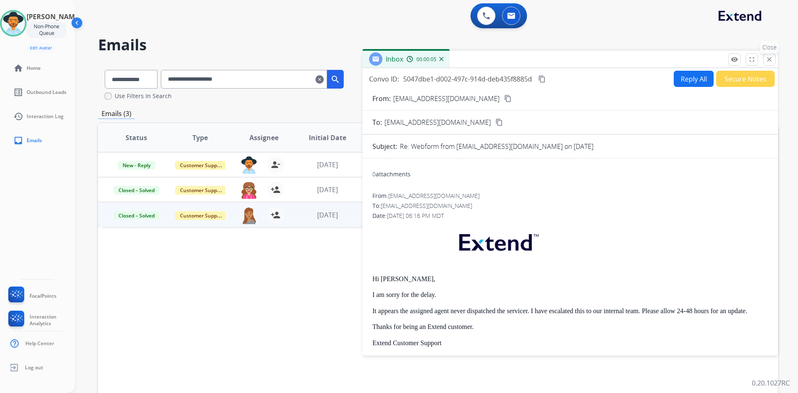
click at [767, 61] on mat-icon "close" at bounding box center [769, 59] width 7 height 7
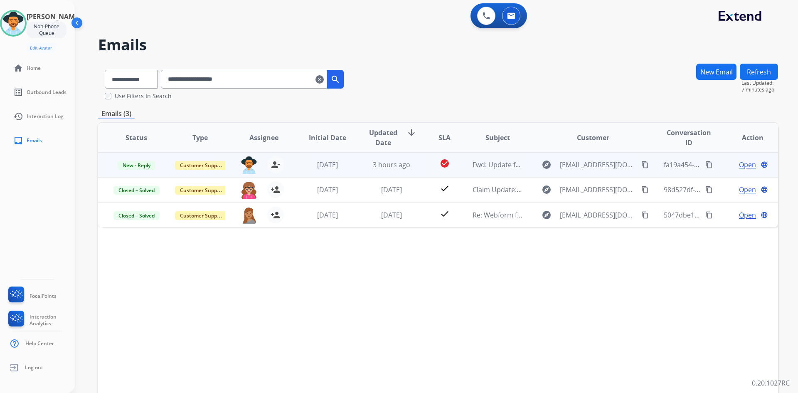
click at [739, 166] on span "Open" at bounding box center [747, 165] width 17 height 10
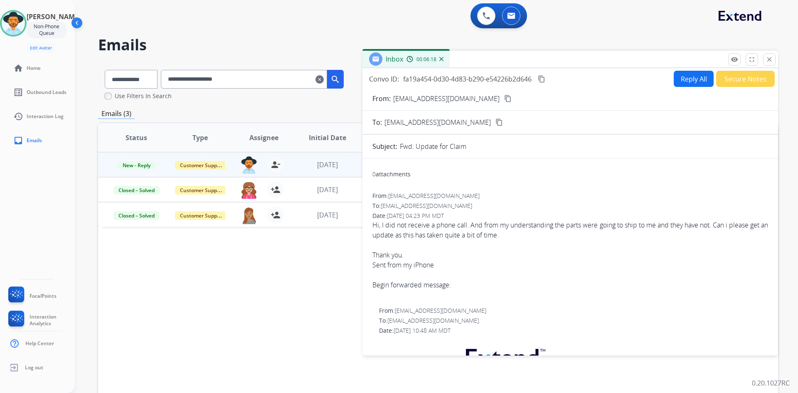
click at [748, 83] on button "Secure Notes" at bounding box center [745, 79] width 59 height 16
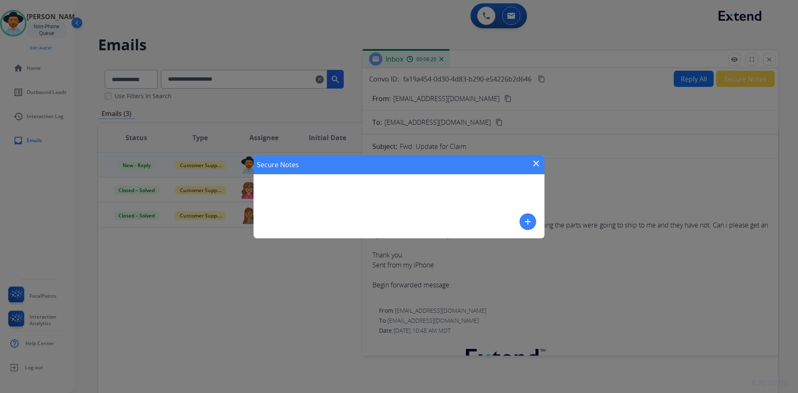
click at [538, 162] on mat-icon "close" at bounding box center [536, 163] width 10 height 10
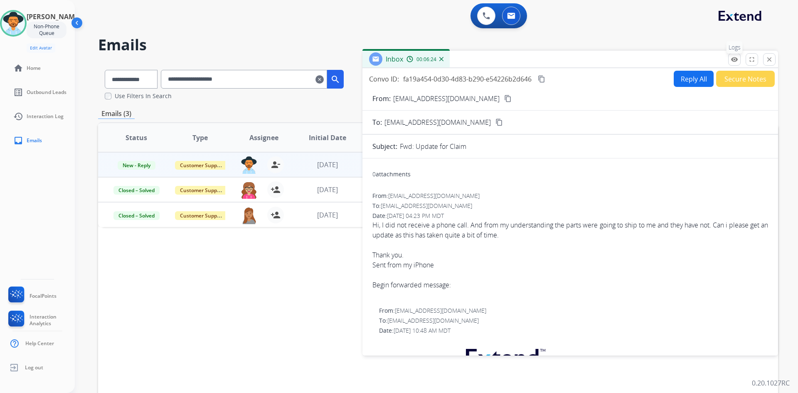
click at [731, 58] on mat-icon "remove_[MEDICAL_DATA]" at bounding box center [734, 59] width 7 height 7
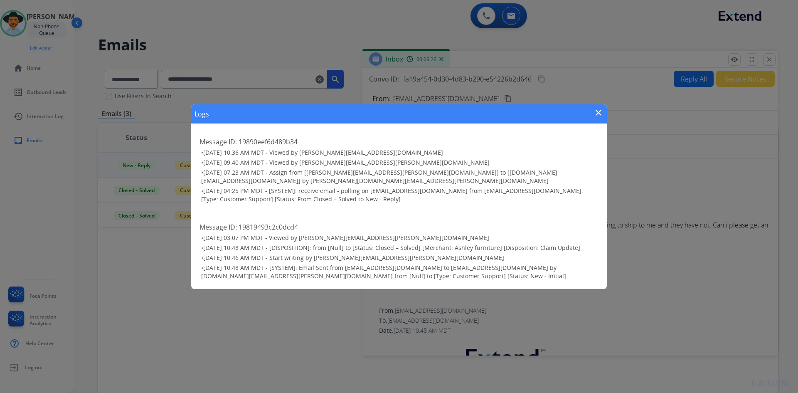
click at [598, 118] on mat-icon "close" at bounding box center [599, 113] width 10 height 10
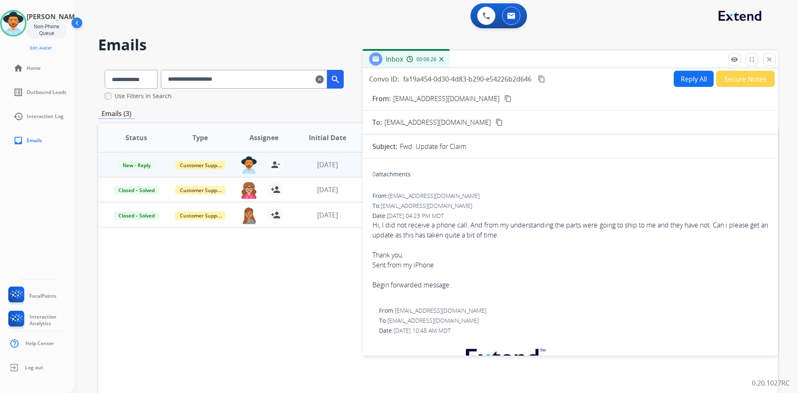
click at [729, 79] on button "Secure Notes" at bounding box center [745, 79] width 59 height 16
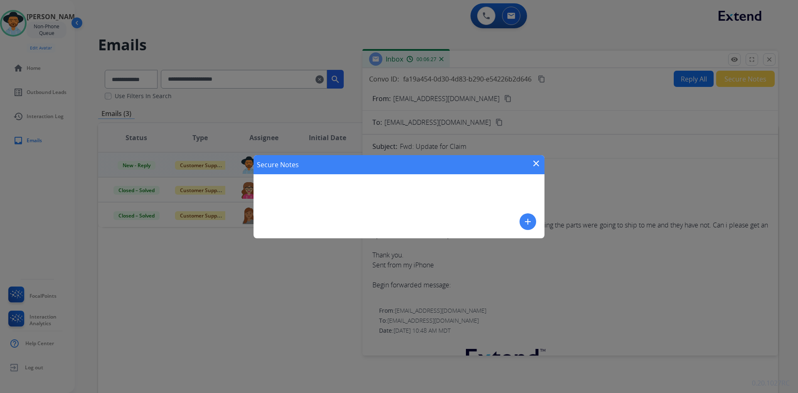
click at [529, 221] on mat-icon "add" at bounding box center [528, 222] width 10 height 10
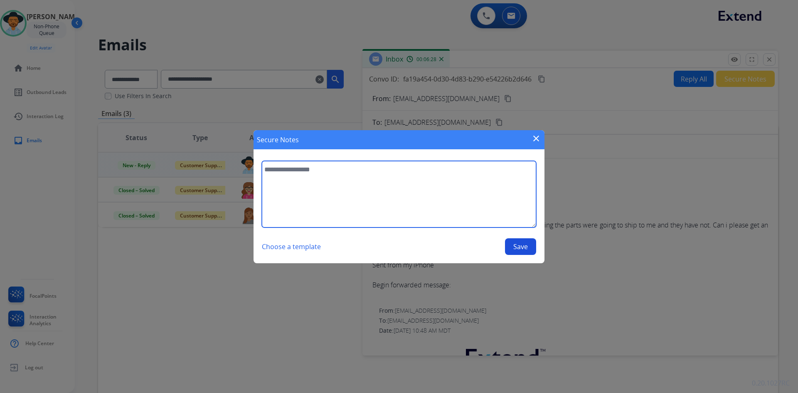
click at [385, 188] on textarea at bounding box center [399, 194] width 274 height 67
type textarea "*"
type textarea "**********"
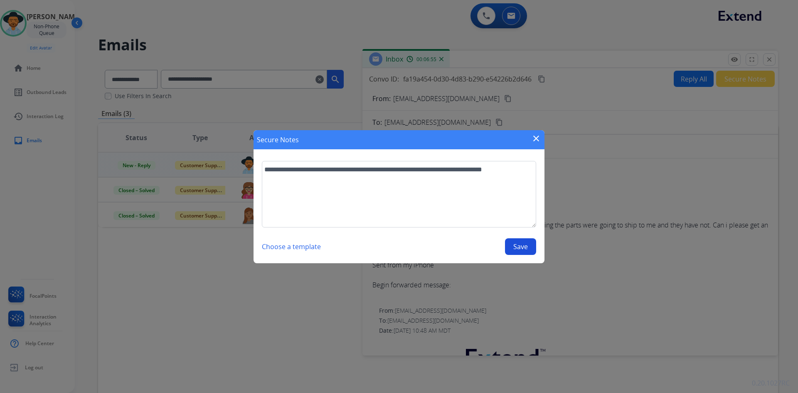
click at [518, 250] on button "Save" at bounding box center [520, 246] width 31 height 17
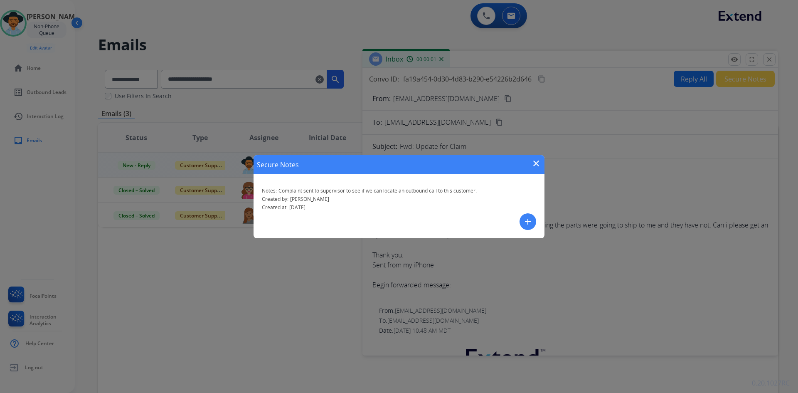
click at [534, 163] on mat-icon "close" at bounding box center [536, 163] width 10 height 10
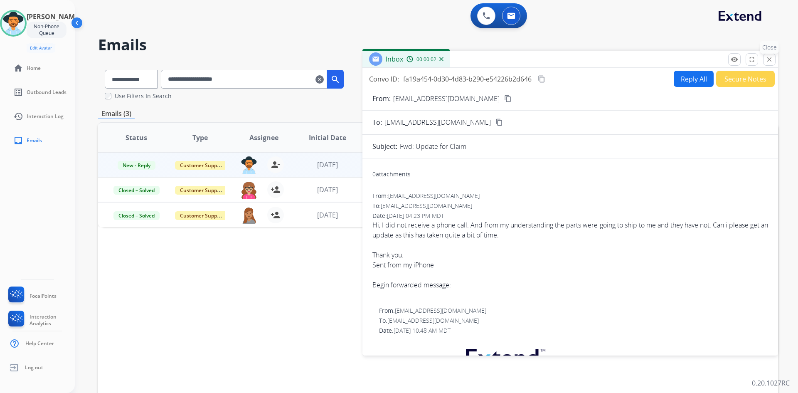
click at [768, 61] on mat-icon "close" at bounding box center [769, 59] width 7 height 7
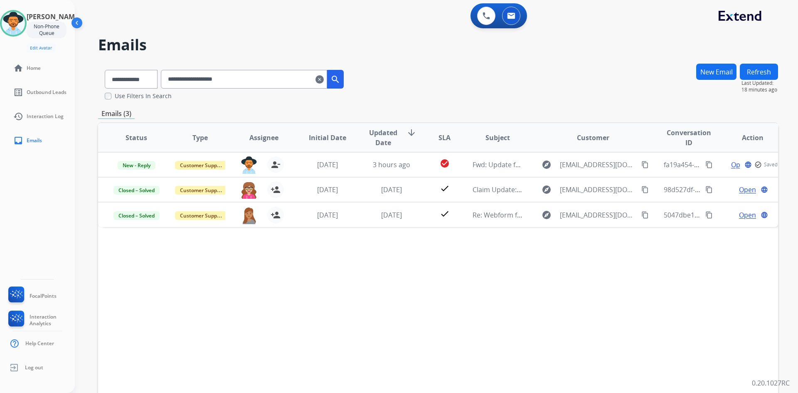
click at [324, 80] on mat-icon "clear" at bounding box center [320, 79] width 8 height 10
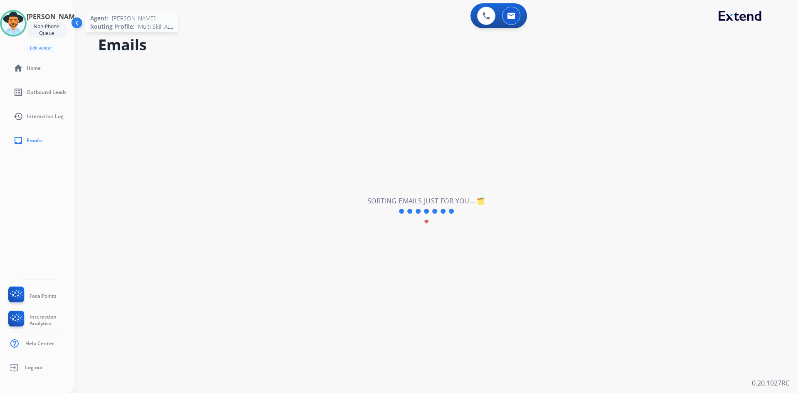
click at [22, 19] on img at bounding box center [13, 23] width 23 height 23
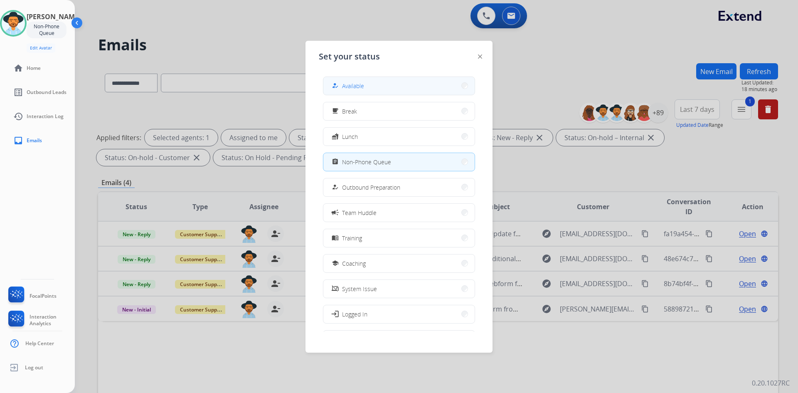
click at [394, 81] on button "how_to_reg Available" at bounding box center [399, 86] width 151 height 18
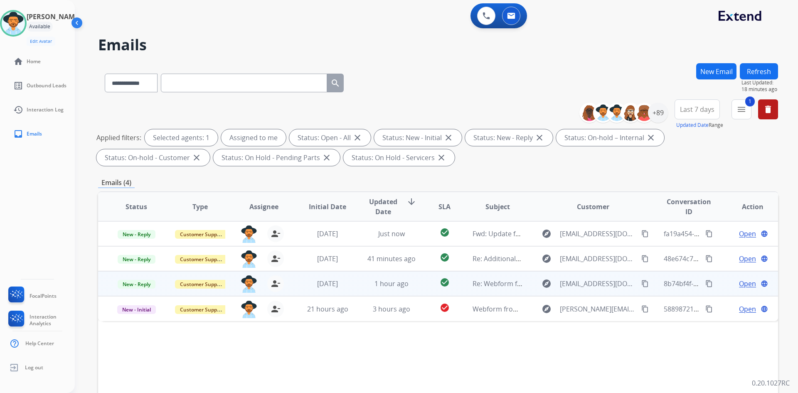
drag, startPoint x: 640, startPoint y: 282, endPoint x: 611, endPoint y: 276, distance: 29.4
click at [642, 282] on mat-icon "content_copy" at bounding box center [645, 283] width 7 height 7
click at [739, 284] on span "Open" at bounding box center [747, 284] width 17 height 10
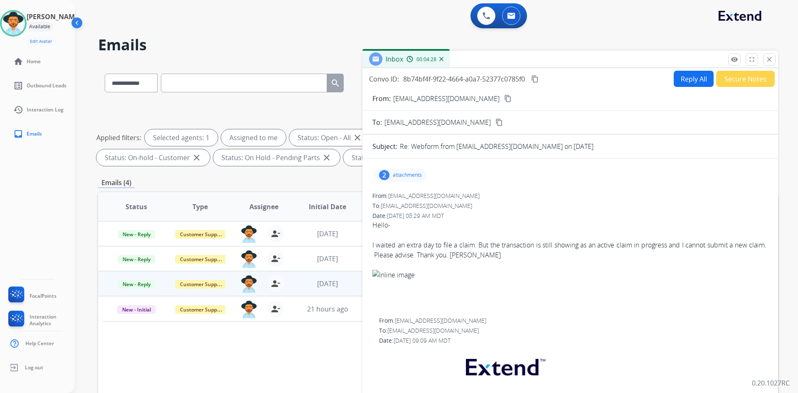
drag, startPoint x: 539, startPoint y: 79, endPoint x: 510, endPoint y: 85, distance: 29.7
click at [539, 79] on mat-icon "content_copy" at bounding box center [534, 78] width 7 height 7
drag, startPoint x: 538, startPoint y: 83, endPoint x: 525, endPoint y: 84, distance: 12.5
click at [538, 83] on button "content_copy" at bounding box center [535, 79] width 10 height 10
click at [679, 70] on div "Convo ID: 8b74bf4f-9f22-4664-a0a7-52377c0785f0 content_copy Reply All Secure No…" at bounding box center [571, 237] width 416 height 339
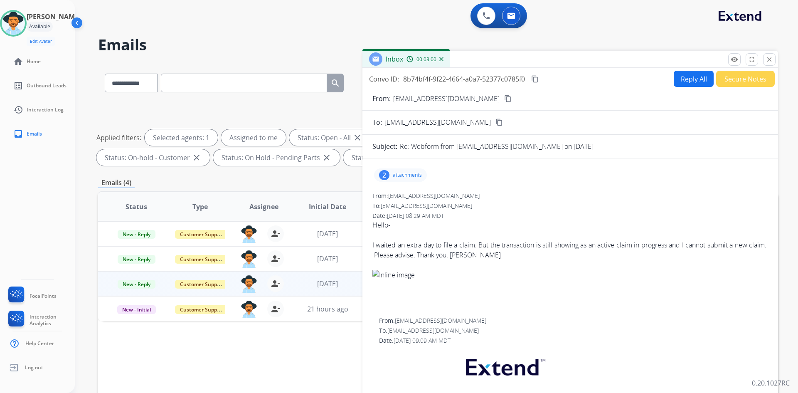
click at [406, 171] on div "2 attachments" at bounding box center [400, 174] width 53 height 13
click at [450, 196] on p "1754836092095blob.jpg" at bounding box center [459, 196] width 74 height 10
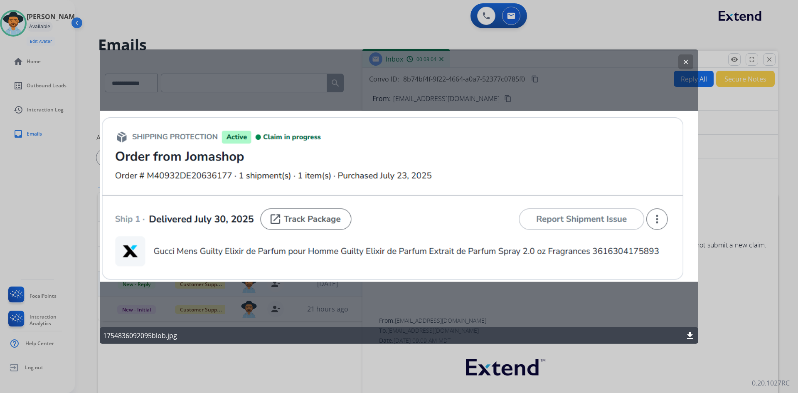
click at [689, 61] on mat-icon "clear" at bounding box center [685, 61] width 7 height 7
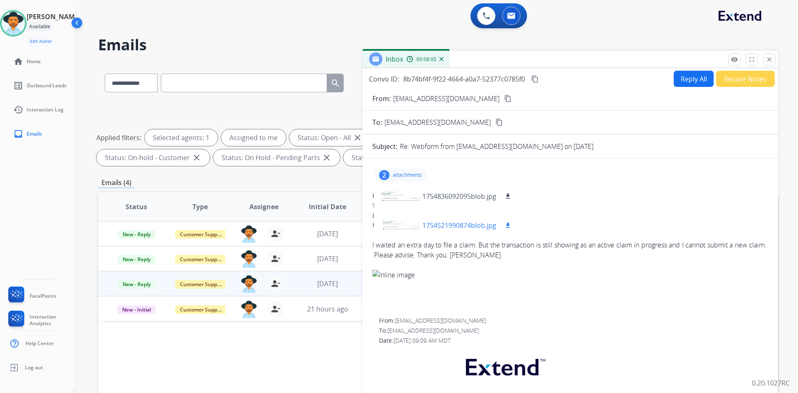
click at [458, 226] on p "1754521990874blob.jpg" at bounding box center [459, 225] width 74 height 10
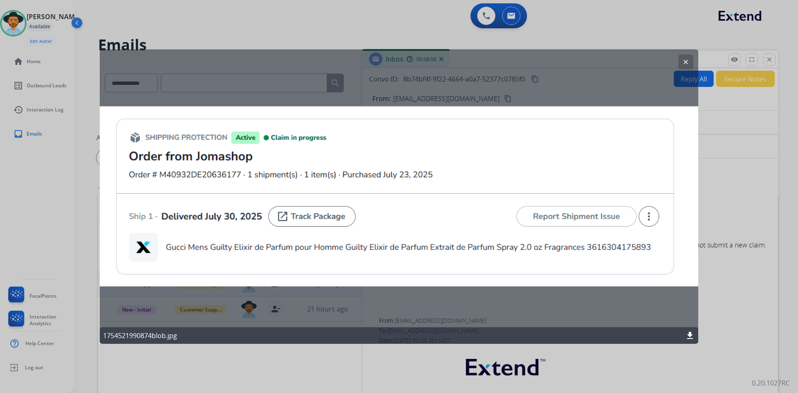
click at [686, 58] on button "clear" at bounding box center [686, 61] width 15 height 15
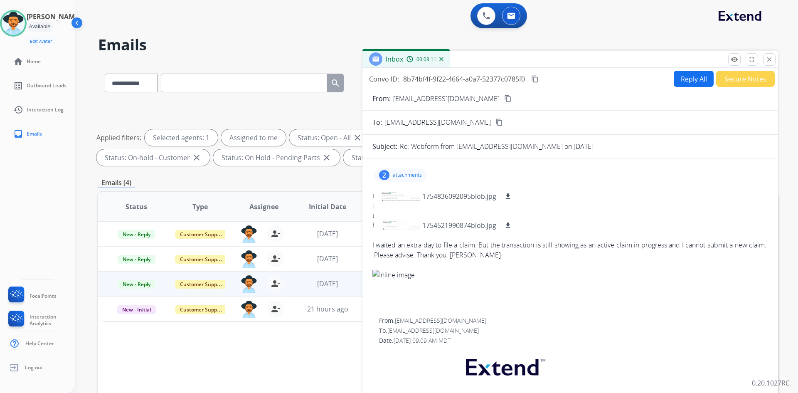
click at [681, 80] on button "Reply All" at bounding box center [694, 79] width 40 height 16
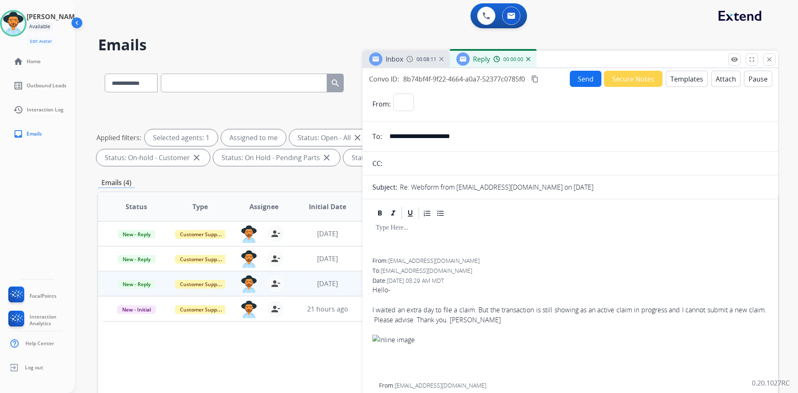
select select "**********"
click at [682, 79] on button "Templates" at bounding box center [687, 79] width 42 height 16
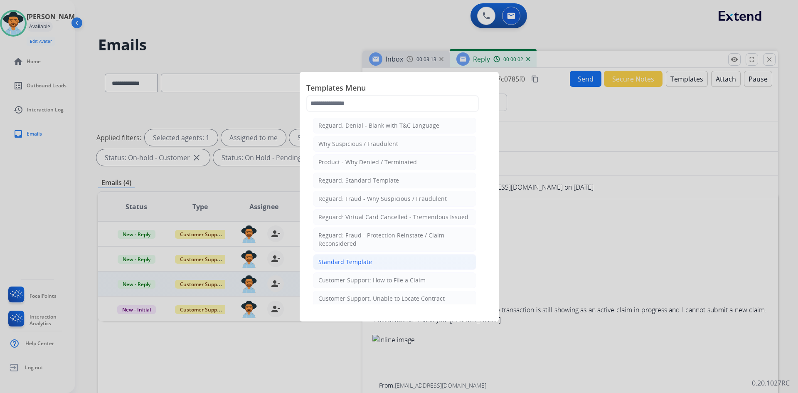
click at [373, 263] on li "Standard Template" at bounding box center [394, 262] width 163 height 16
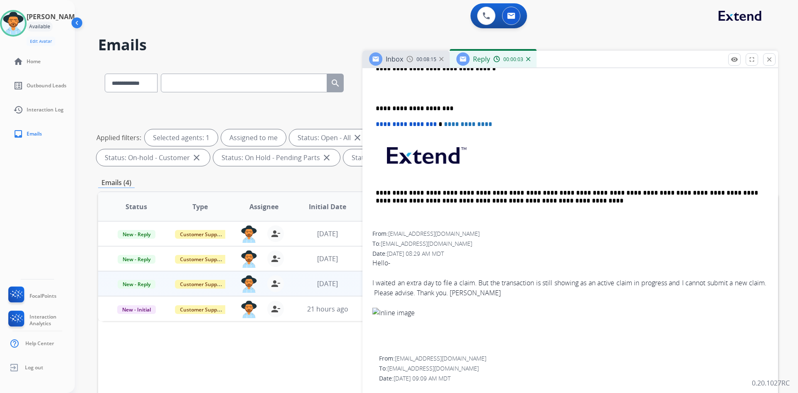
scroll to position [250, 0]
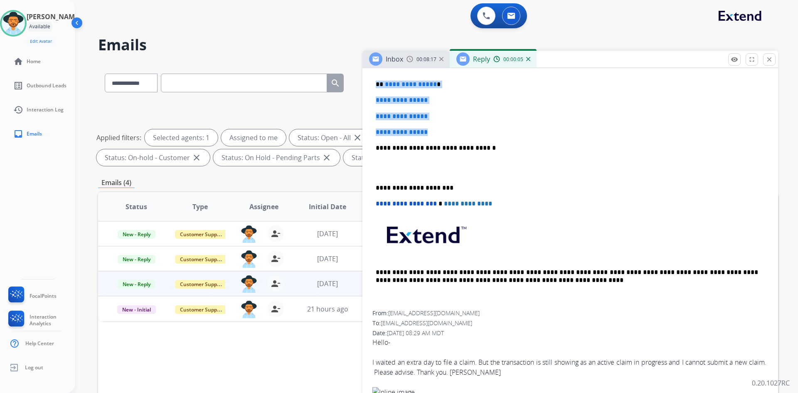
drag, startPoint x: 373, startPoint y: 83, endPoint x: 445, endPoint y: 129, distance: 86.0
click at [445, 129] on div "**********" at bounding box center [571, 168] width 396 height 286
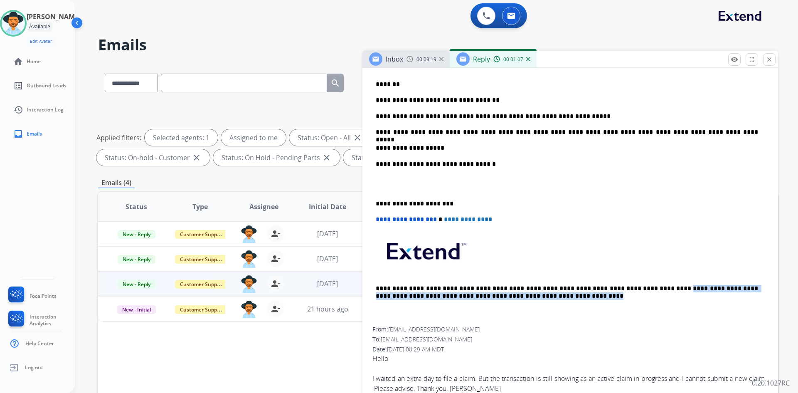
drag, startPoint x: 621, startPoint y: 288, endPoint x: 621, endPoint y: 296, distance: 8.3
click at [621, 296] on p "**********" at bounding box center [567, 292] width 383 height 15
copy p "**********"
click at [470, 145] on p "**********" at bounding box center [567, 147] width 383 height 7
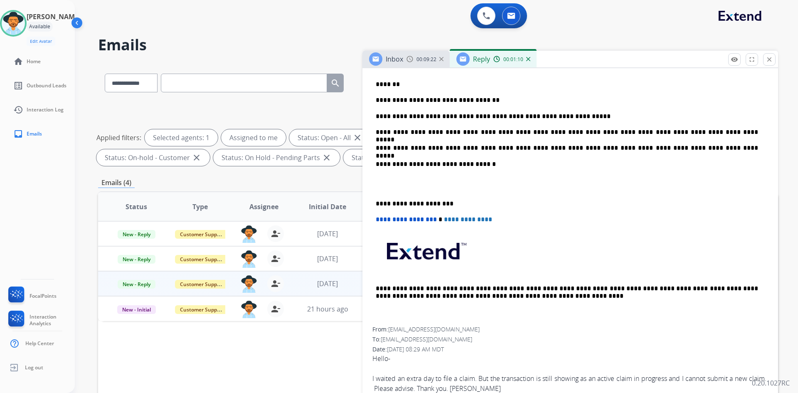
drag, startPoint x: 383, startPoint y: 189, endPoint x: 393, endPoint y: 191, distance: 11.0
click at [388, 190] on p at bounding box center [570, 183] width 389 height 15
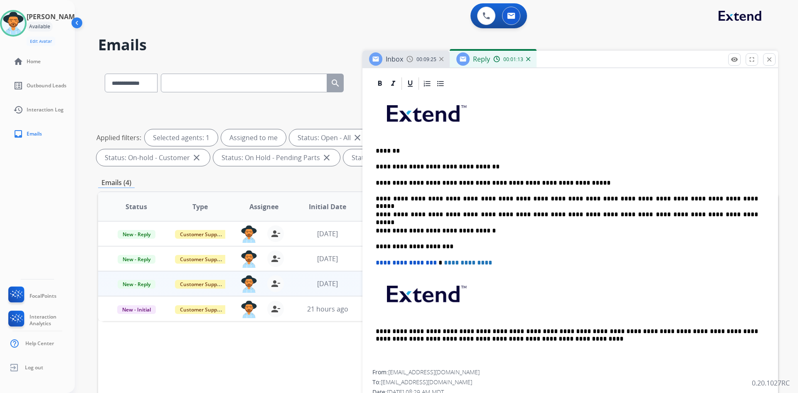
scroll to position [0, 0]
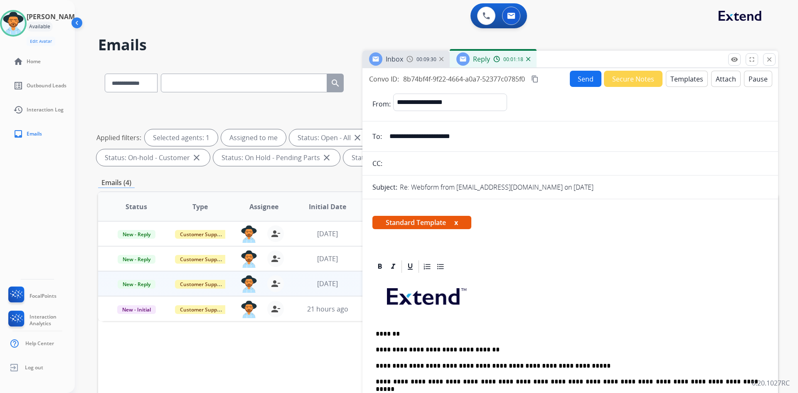
click at [535, 78] on mat-icon "content_copy" at bounding box center [534, 78] width 7 height 7
click at [580, 79] on button "Send" at bounding box center [586, 79] width 32 height 16
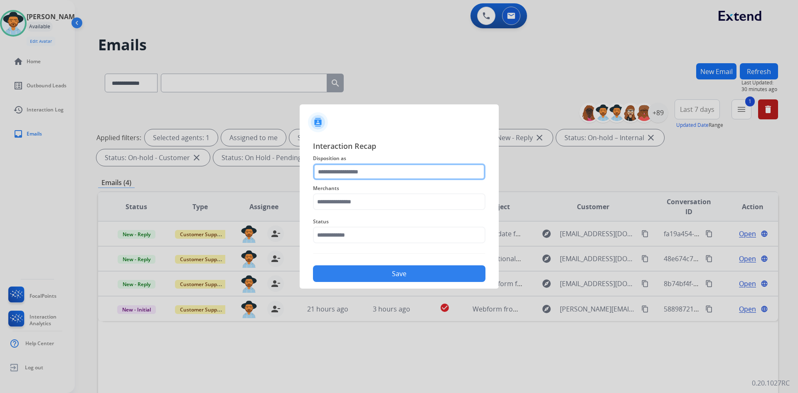
click at [379, 168] on input "text" at bounding box center [399, 171] width 173 height 17
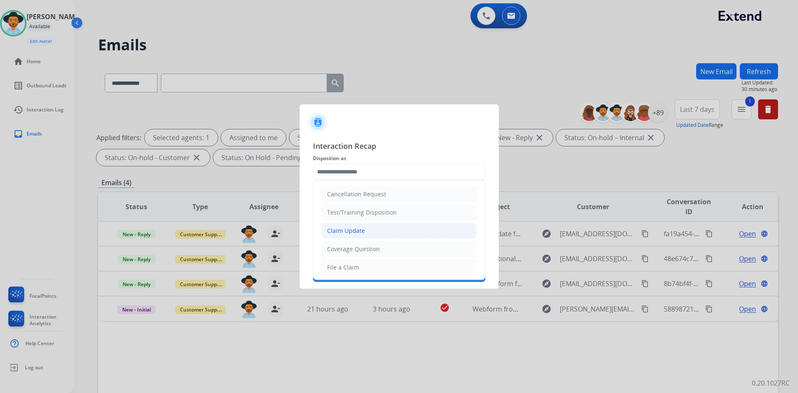
click at [372, 229] on li "Claim Update" at bounding box center [399, 231] width 155 height 16
type input "**********"
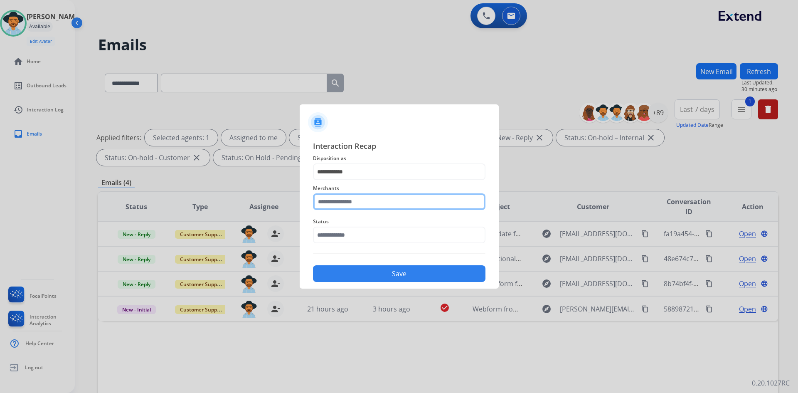
click at [364, 200] on input "text" at bounding box center [399, 201] width 173 height 17
click at [380, 227] on li "Jomashop" at bounding box center [401, 225] width 158 height 16
type input "********"
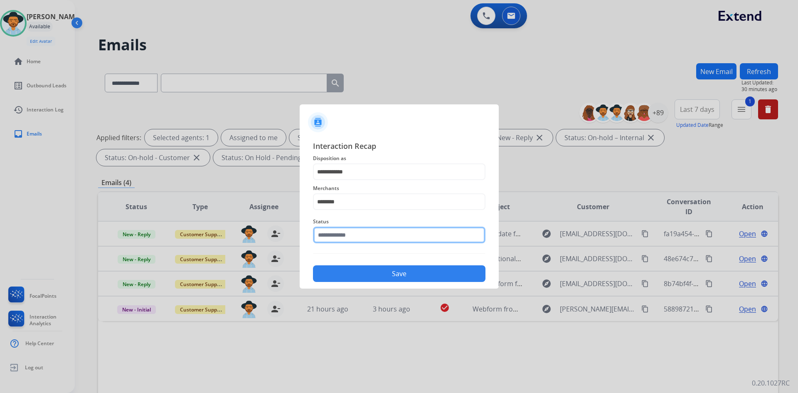
click at [379, 227] on input "text" at bounding box center [399, 235] width 173 height 17
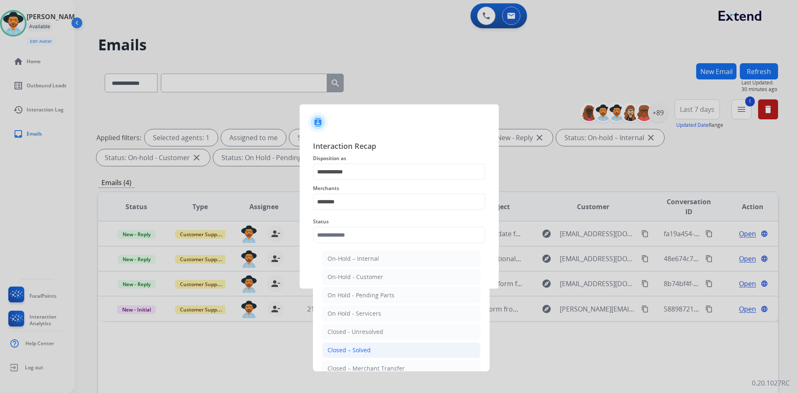
click at [376, 348] on li "Closed – Solved" at bounding box center [401, 350] width 158 height 16
type input "**********"
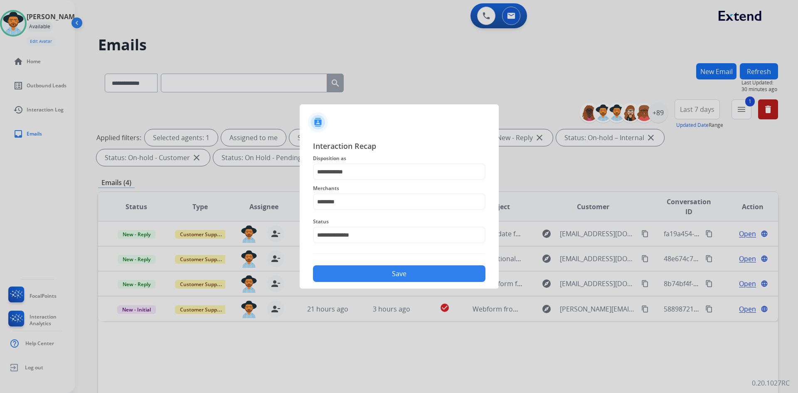
click at [370, 270] on button "Save" at bounding box center [399, 273] width 173 height 17
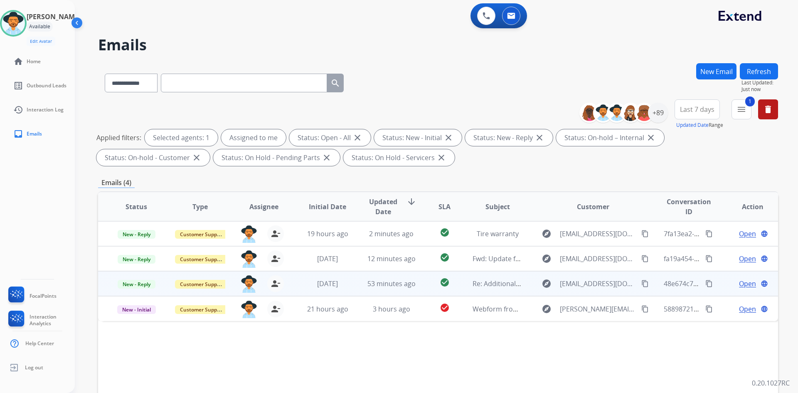
click at [642, 281] on mat-icon "content_copy" at bounding box center [645, 283] width 7 height 7
click at [741, 284] on span "Open" at bounding box center [747, 284] width 17 height 10
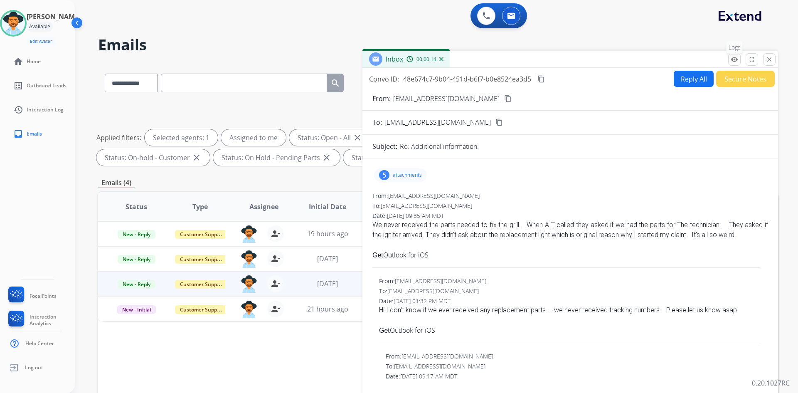
click at [730, 57] on button "remove_[MEDICAL_DATA] Logs" at bounding box center [735, 59] width 12 height 12
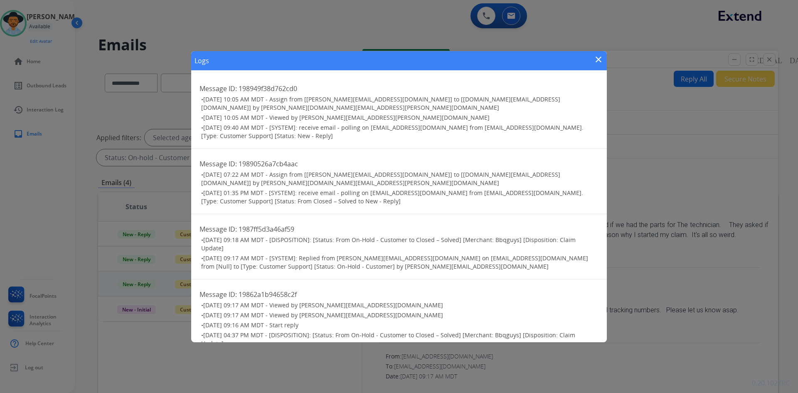
click at [596, 60] on mat-icon "close" at bounding box center [599, 59] width 10 height 10
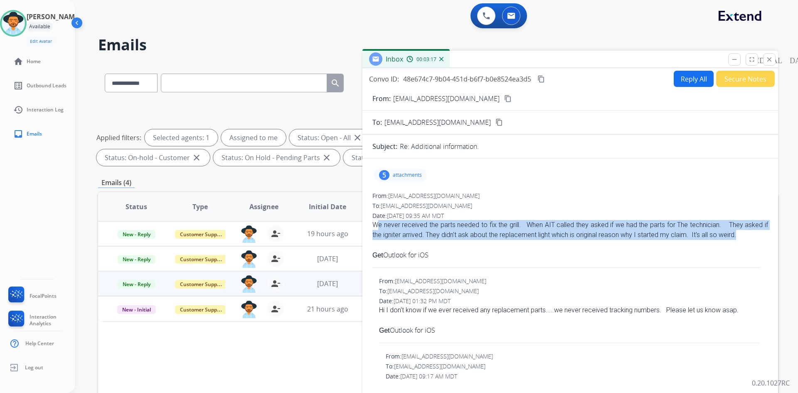
drag, startPoint x: 368, startPoint y: 224, endPoint x: 735, endPoint y: 240, distance: 367.1
click at [373, 224] on div "We never received the parts needed to fix the grill. When AIT called they asked…" at bounding box center [571, 230] width 396 height 20
drag, startPoint x: 373, startPoint y: 224, endPoint x: 752, endPoint y: 235, distance: 379.0
click at [752, 235] on div "We never received the parts needed to fix the grill. When AIT called they asked…" at bounding box center [571, 230] width 396 height 20
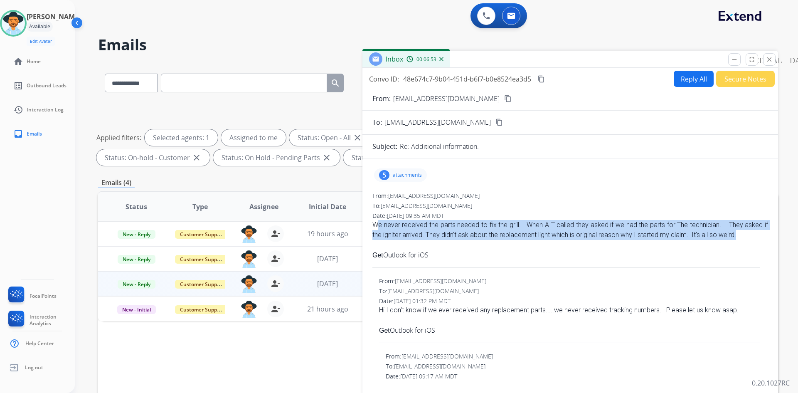
click at [541, 80] on mat-icon "content_copy" at bounding box center [541, 78] width 7 height 7
click at [685, 75] on button "Reply All" at bounding box center [694, 79] width 40 height 16
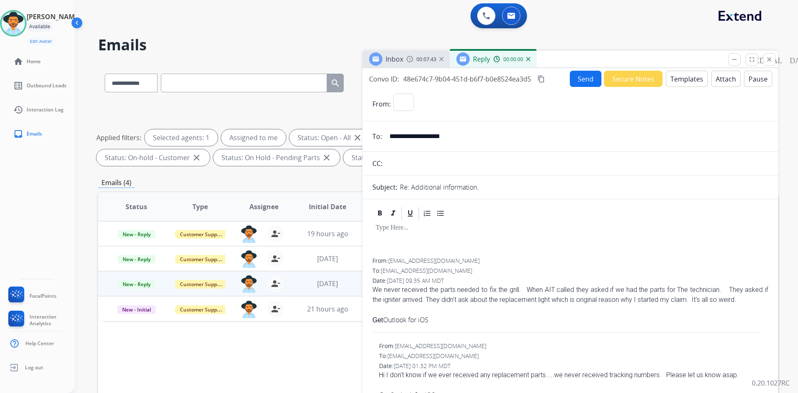
select select "**********"
click at [677, 76] on button "Templates" at bounding box center [687, 79] width 42 height 16
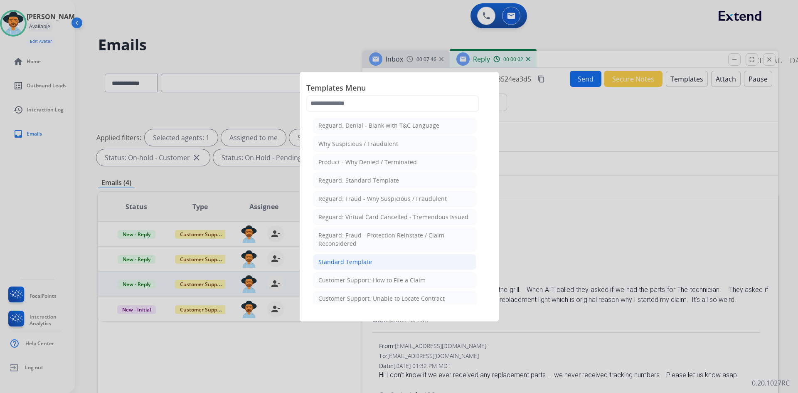
click at [377, 260] on li "Standard Template" at bounding box center [394, 262] width 163 height 16
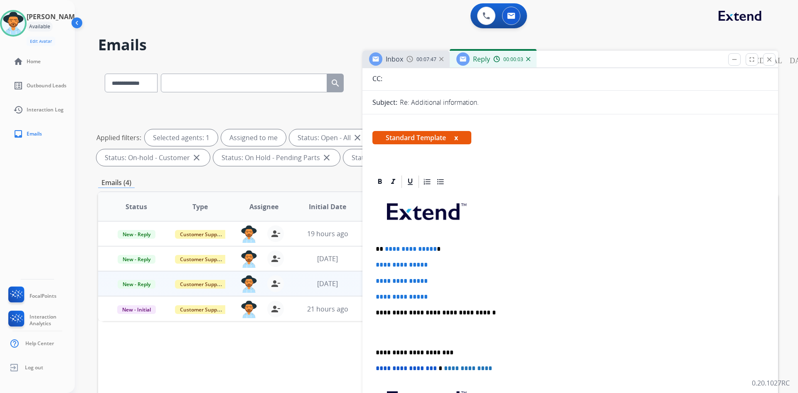
scroll to position [125, 0]
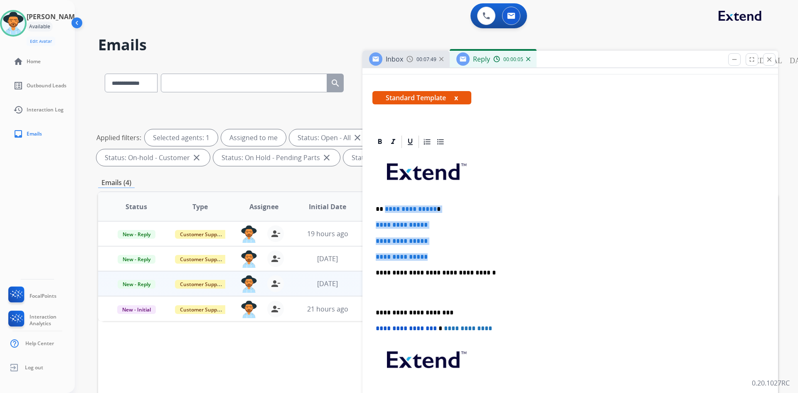
drag, startPoint x: 406, startPoint y: 222, endPoint x: 447, endPoint y: 258, distance: 54.2
click at [447, 258] on div "**********" at bounding box center [571, 292] width 396 height 286
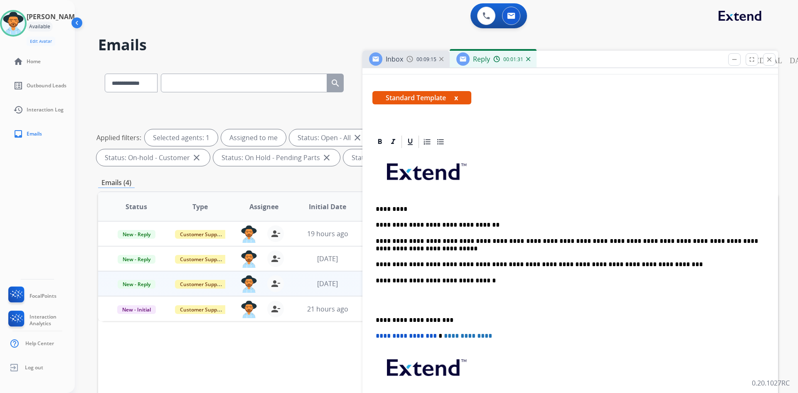
click at [397, 309] on div "**********" at bounding box center [571, 296] width 396 height 294
click at [393, 304] on p at bounding box center [570, 300] width 389 height 15
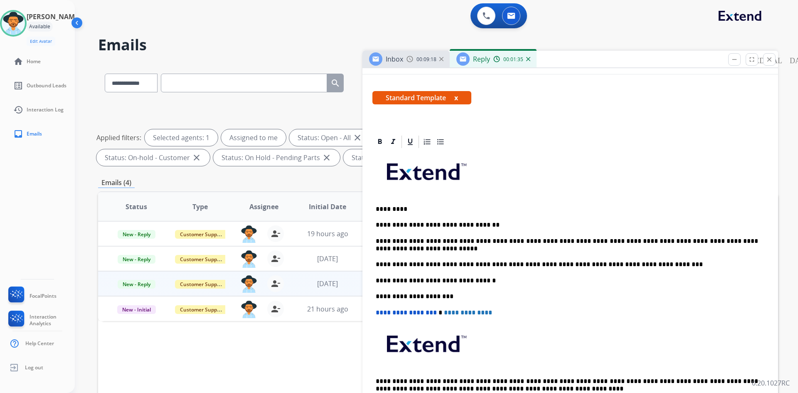
scroll to position [0, 0]
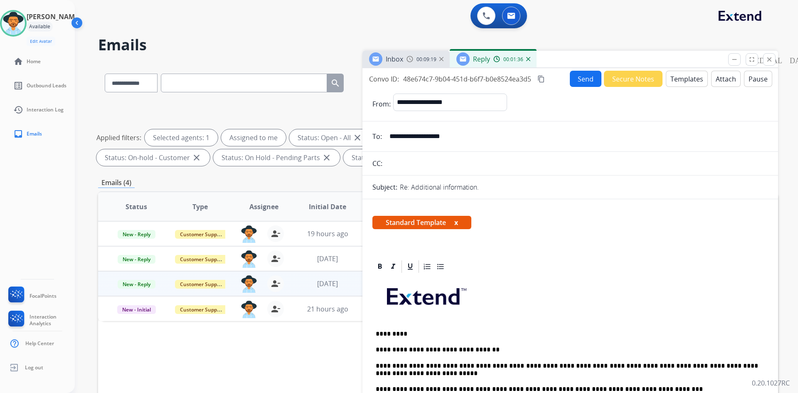
click at [572, 76] on button "Send" at bounding box center [586, 79] width 32 height 16
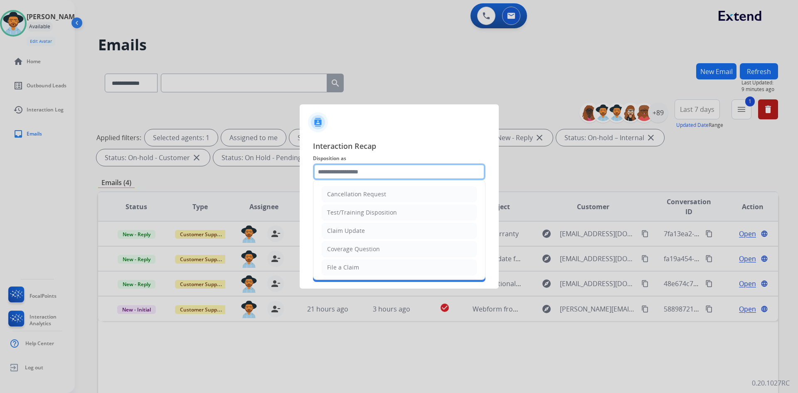
click at [393, 163] on input "text" at bounding box center [399, 171] width 173 height 17
click at [374, 228] on li "Claim Update" at bounding box center [399, 231] width 155 height 16
type input "**********"
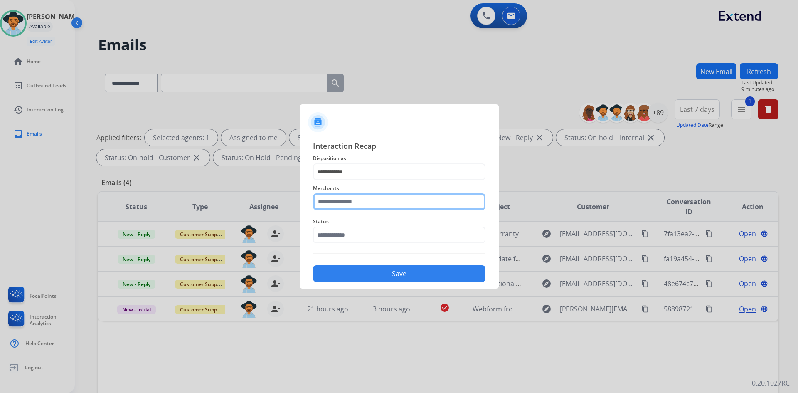
click at [363, 201] on input "text" at bounding box center [399, 201] width 173 height 17
click at [358, 225] on li "Bbqguys" at bounding box center [401, 225] width 158 height 16
type input "*******"
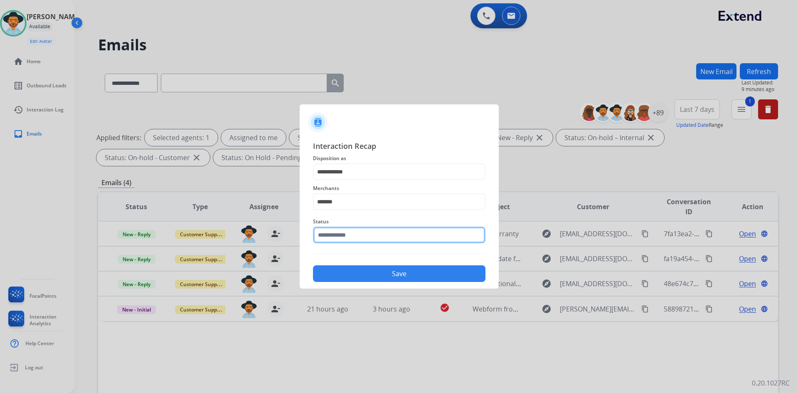
click at [354, 234] on input "text" at bounding box center [399, 235] width 173 height 17
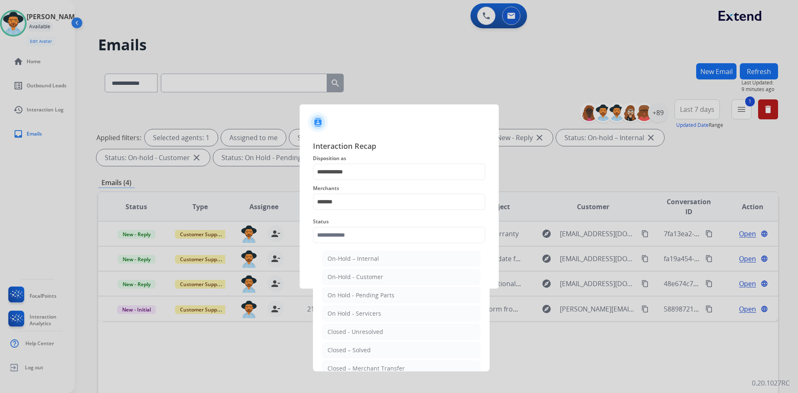
click at [372, 351] on li "Closed – Solved" at bounding box center [401, 350] width 158 height 16
type input "**********"
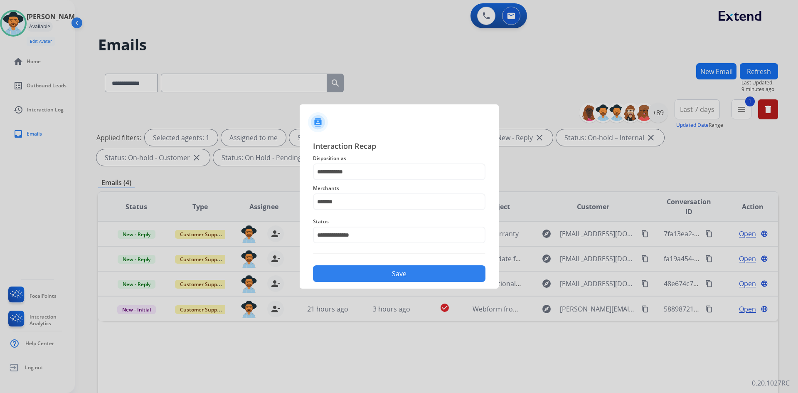
click at [390, 270] on button "Save" at bounding box center [399, 273] width 173 height 17
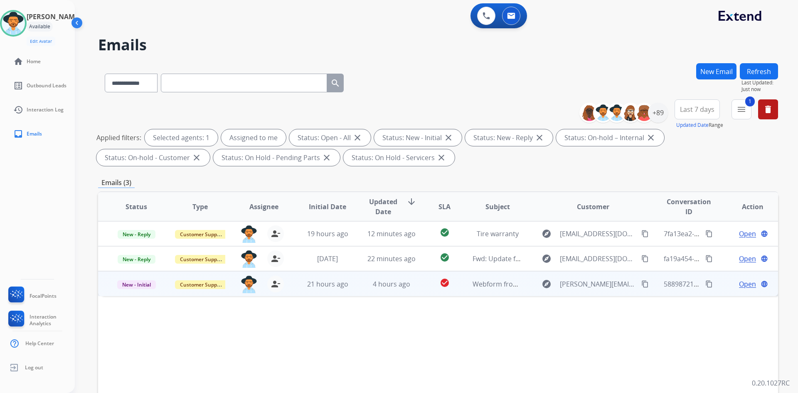
click at [642, 285] on mat-icon "content_copy" at bounding box center [645, 283] width 7 height 7
click at [744, 284] on span "Open" at bounding box center [747, 284] width 17 height 10
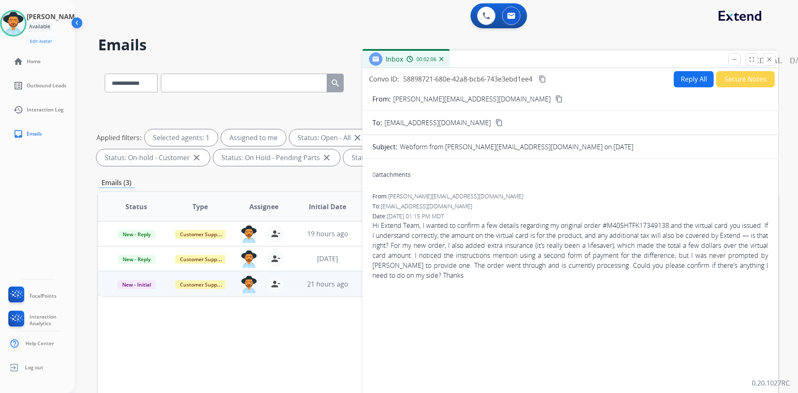
drag, startPoint x: 543, startPoint y: 78, endPoint x: 506, endPoint y: 91, distance: 38.8
click at [543, 78] on mat-icon "content_copy" at bounding box center [542, 78] width 7 height 7
click at [687, 76] on button "Reply All" at bounding box center [694, 79] width 40 height 16
select select "**********"
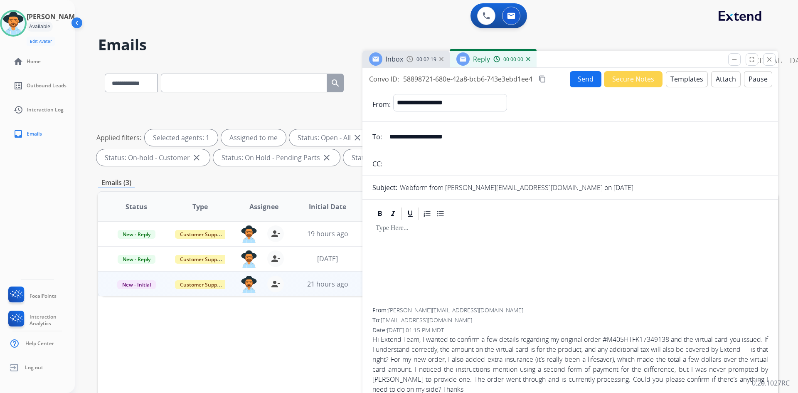
click at [687, 81] on button "Templates" at bounding box center [687, 79] width 42 height 16
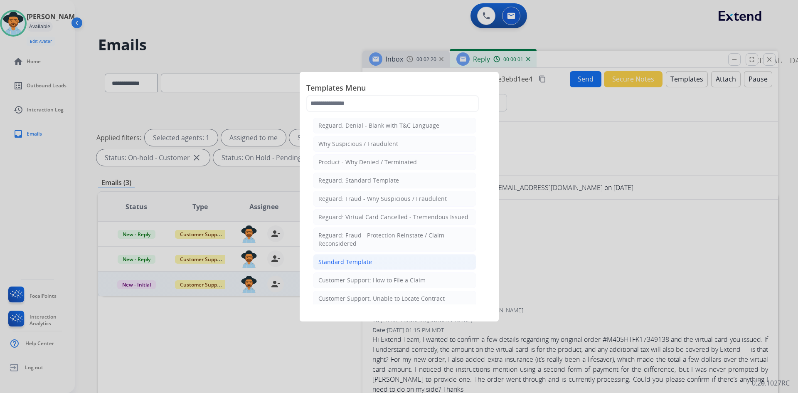
click at [376, 257] on li "Standard Template" at bounding box center [394, 262] width 163 height 16
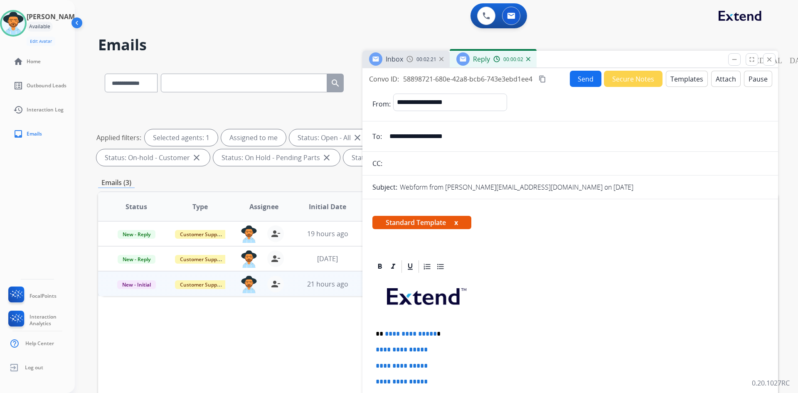
scroll to position [125, 0]
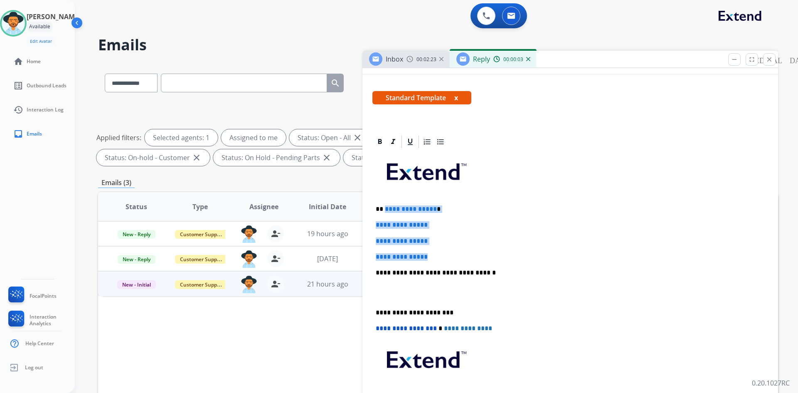
drag, startPoint x: 384, startPoint y: 208, endPoint x: 453, endPoint y: 256, distance: 84.2
click at [453, 256] on div "**********" at bounding box center [571, 292] width 396 height 286
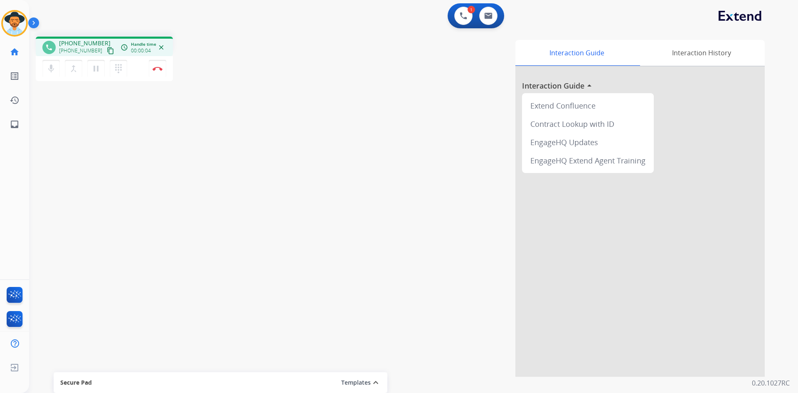
drag, startPoint x: 102, startPoint y: 49, endPoint x: 46, endPoint y: 49, distance: 56.1
click at [107, 49] on mat-icon "content_copy" at bounding box center [110, 50] width 7 height 7
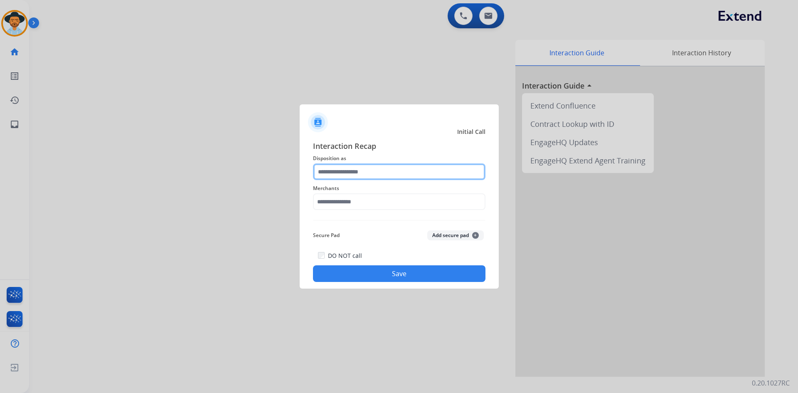
drag, startPoint x: 380, startPoint y: 171, endPoint x: 383, endPoint y: 179, distance: 8.0
click at [380, 171] on input "text" at bounding box center [399, 171] width 173 height 17
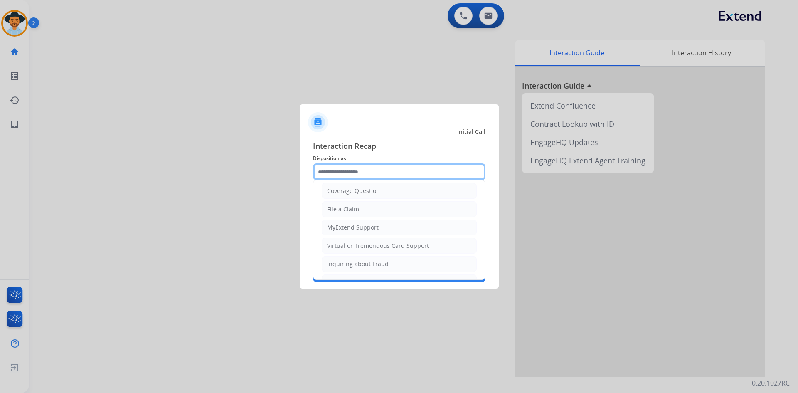
scroll to position [130, 0]
click at [400, 251] on li "Other" at bounding box center [399, 248] width 155 height 16
type input "*****"
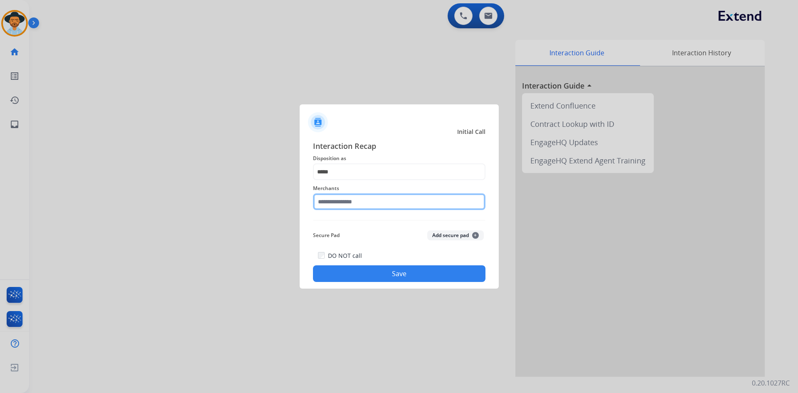
click at [352, 198] on input "text" at bounding box center [399, 201] width 173 height 17
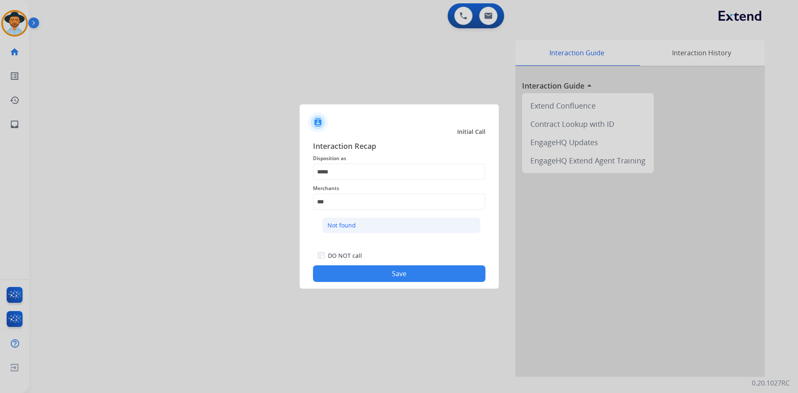
click at [359, 221] on li "Not found" at bounding box center [401, 225] width 158 height 16
type input "*********"
click at [398, 274] on button "Save" at bounding box center [399, 273] width 173 height 17
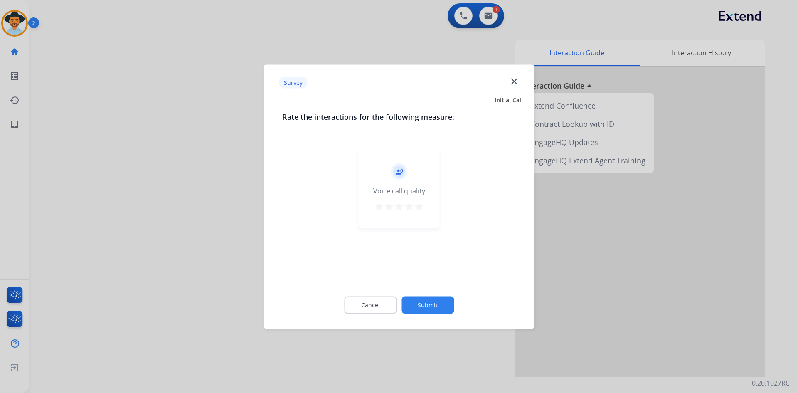
click at [376, 206] on mat-icon "star" at bounding box center [379, 206] width 10 height 10
click at [437, 306] on button "Submit" at bounding box center [428, 304] width 52 height 17
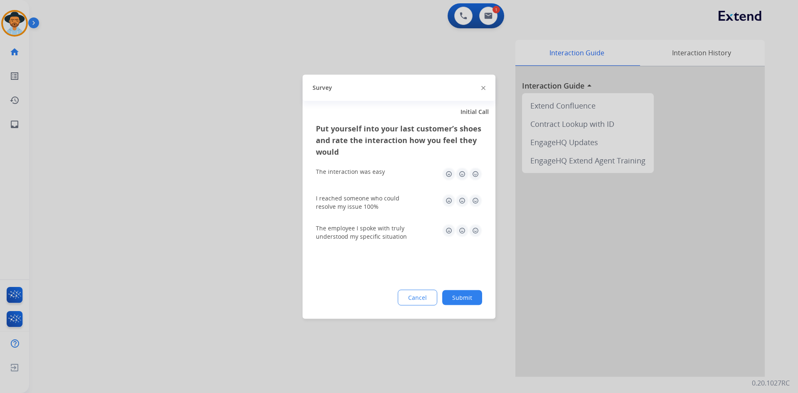
click at [480, 170] on img at bounding box center [475, 173] width 13 height 13
click at [480, 198] on img at bounding box center [475, 200] width 13 height 13
click at [480, 227] on img at bounding box center [475, 230] width 13 height 13
click at [450, 173] on img at bounding box center [448, 173] width 13 height 13
drag, startPoint x: 448, startPoint y: 197, endPoint x: 447, endPoint y: 209, distance: 11.7
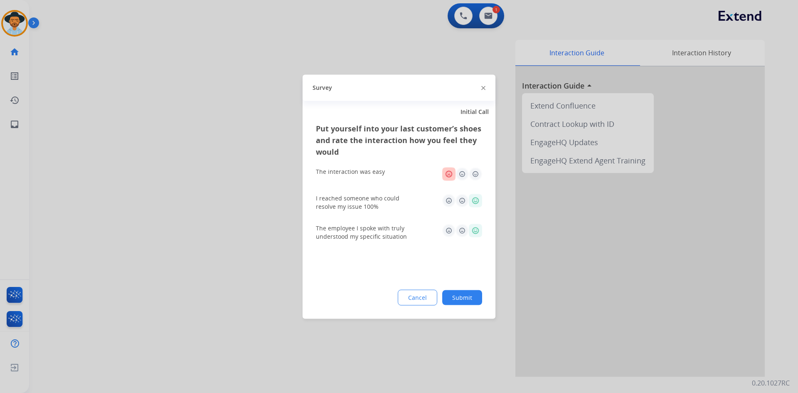
click at [448, 198] on img at bounding box center [448, 200] width 13 height 13
click at [449, 225] on img at bounding box center [448, 230] width 13 height 13
click at [476, 297] on button "Submit" at bounding box center [462, 297] width 40 height 15
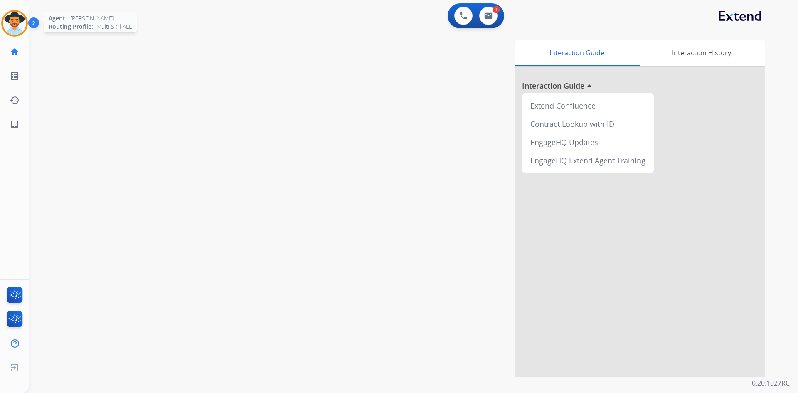
click at [17, 19] on img at bounding box center [14, 23] width 23 height 23
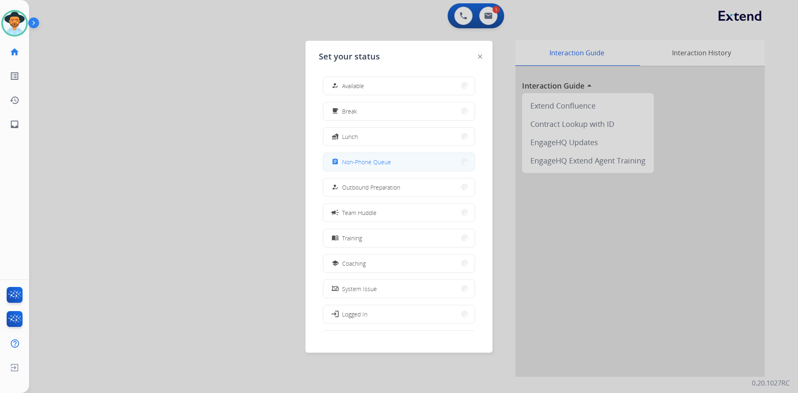
click at [379, 158] on span "Non-Phone Queue" at bounding box center [366, 162] width 49 height 9
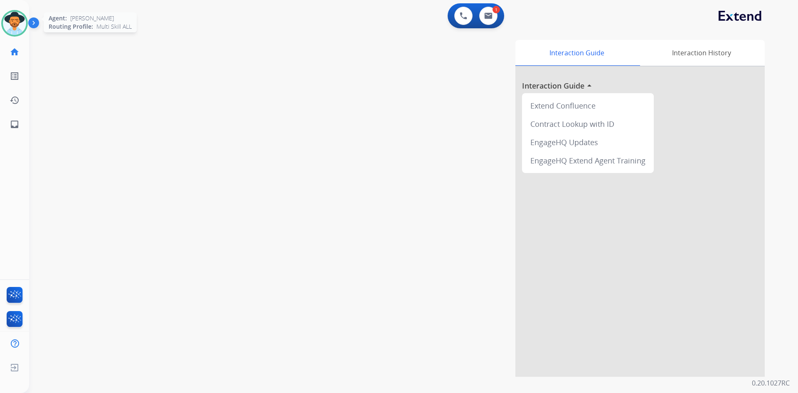
click at [17, 26] on img at bounding box center [14, 23] width 23 height 23
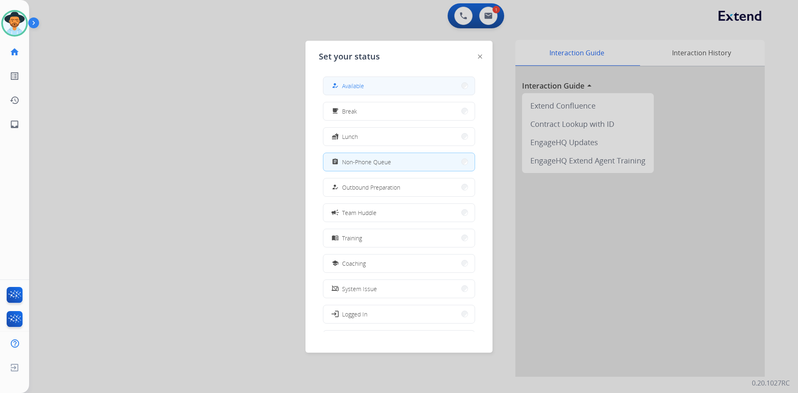
click at [383, 88] on button "how_to_reg Available" at bounding box center [399, 86] width 151 height 18
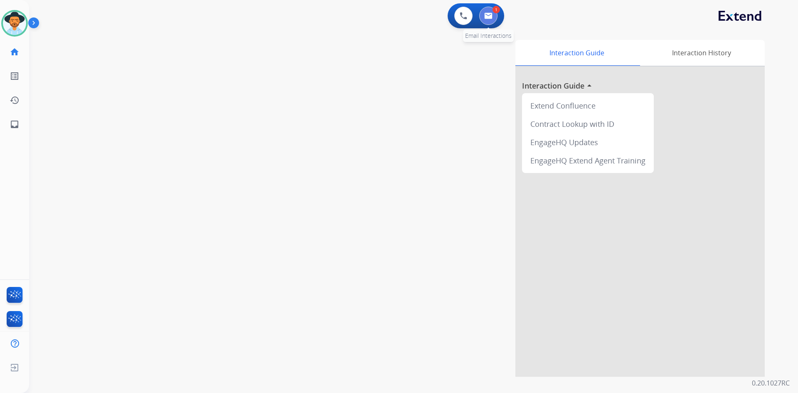
click at [489, 14] on img at bounding box center [488, 15] width 8 height 7
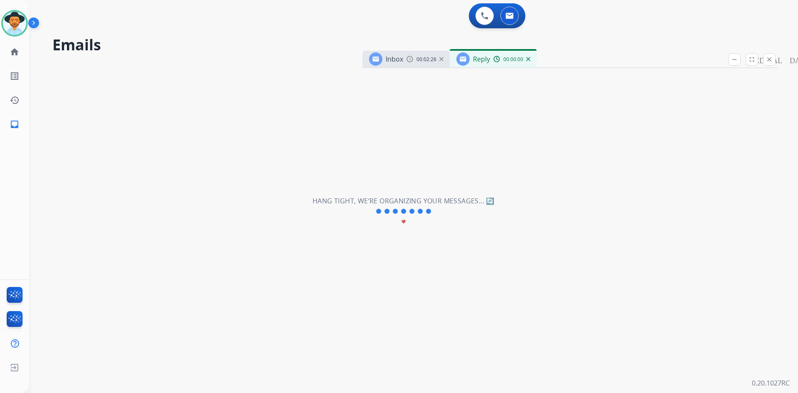
select select "**********"
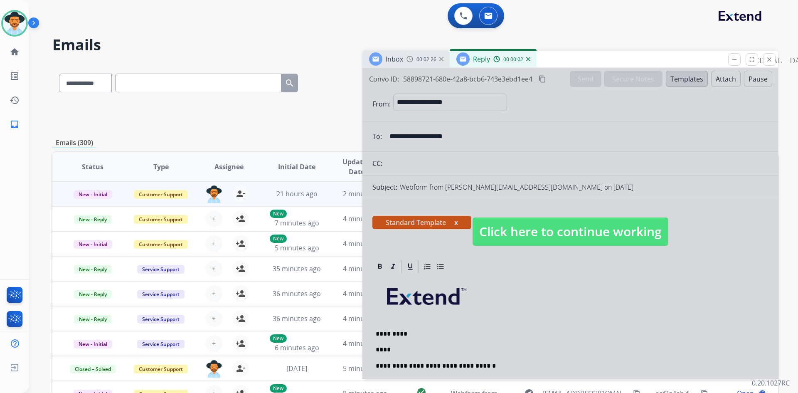
click at [504, 228] on span "Click here to continue working" at bounding box center [571, 231] width 196 height 28
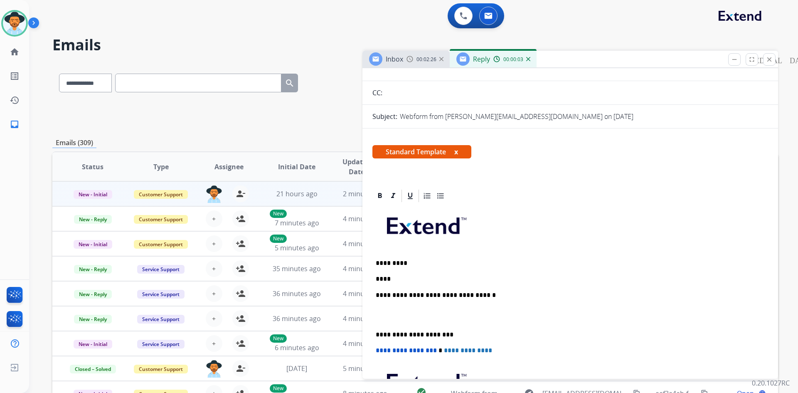
scroll to position [83, 0]
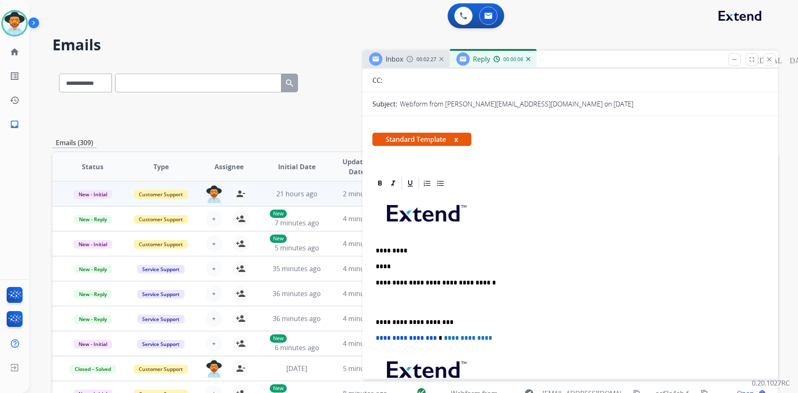
click at [402, 269] on p "****" at bounding box center [567, 266] width 383 height 7
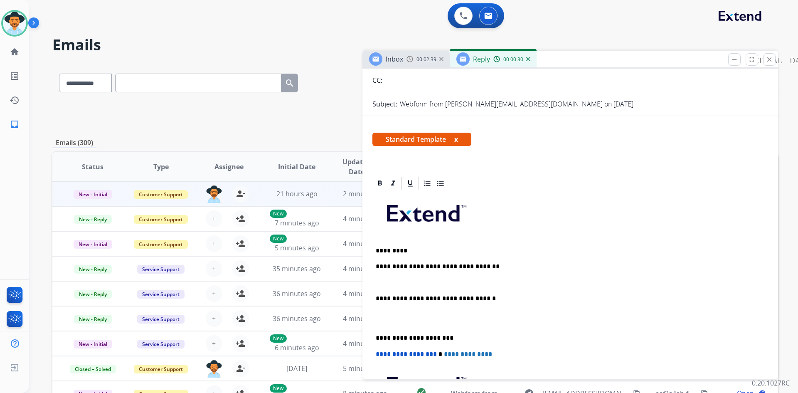
click at [37, 25] on img at bounding box center [35, 25] width 14 height 16
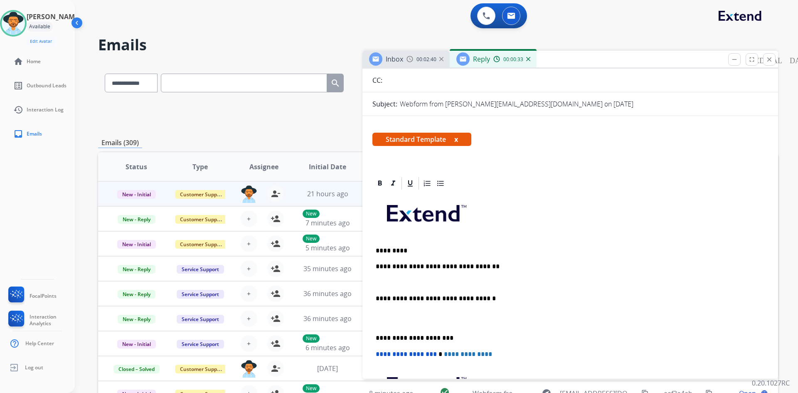
click at [80, 22] on img at bounding box center [78, 25] width 16 height 16
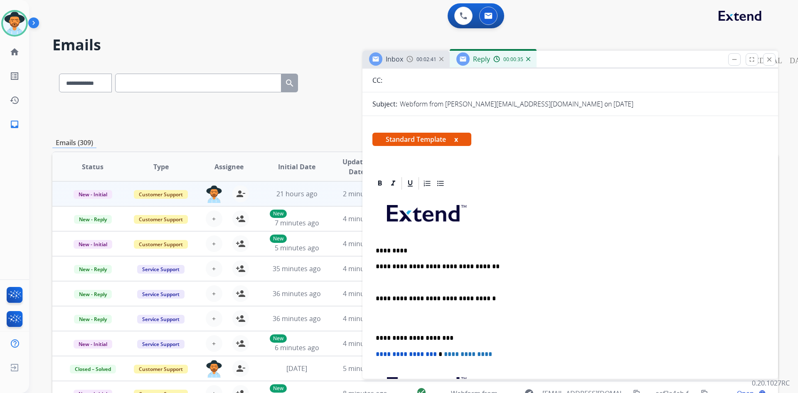
click at [391, 281] on p at bounding box center [570, 282] width 389 height 7
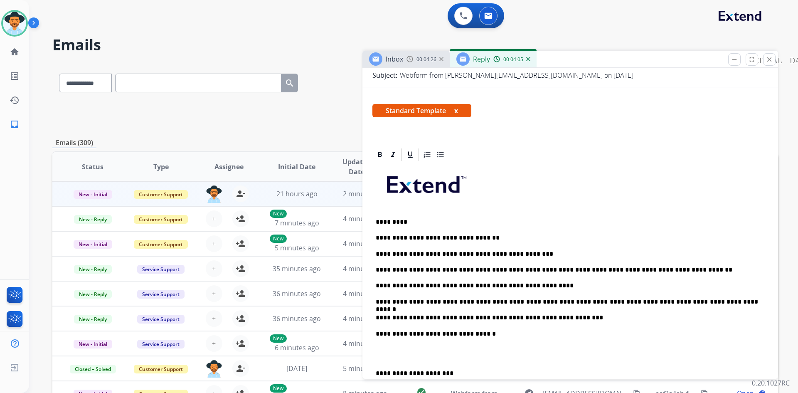
scroll to position [166, 0]
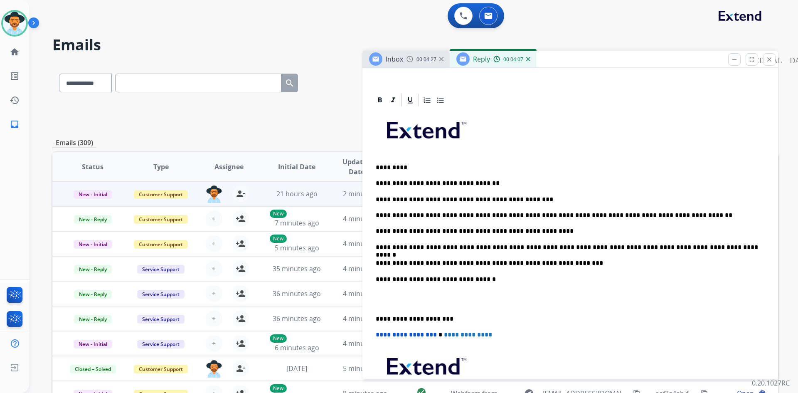
click at [398, 301] on p at bounding box center [570, 299] width 389 height 15
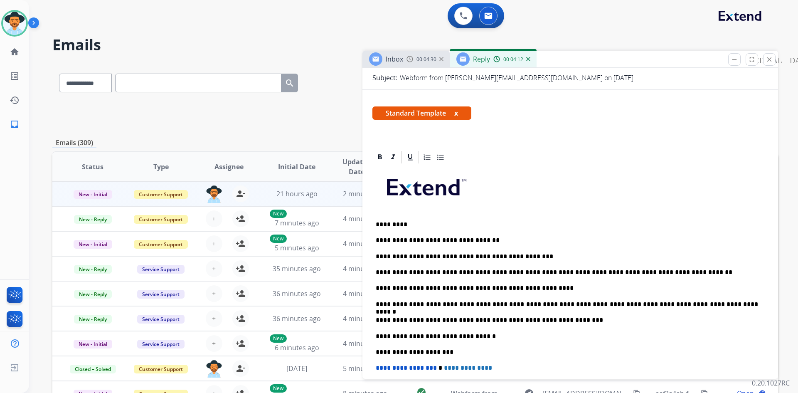
scroll to position [0, 0]
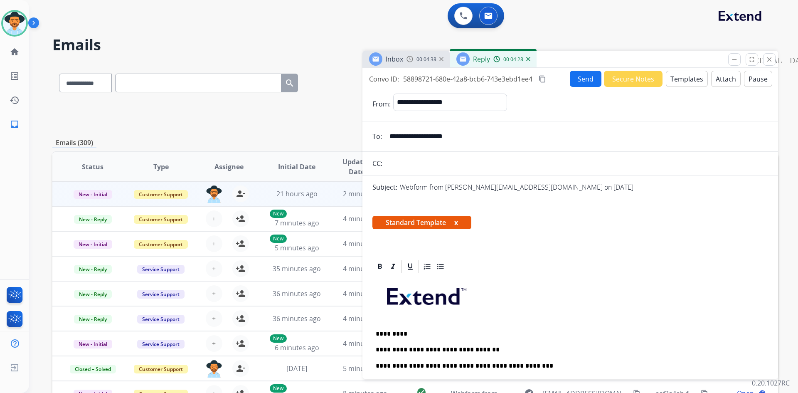
click at [582, 80] on button "Send" at bounding box center [586, 79] width 32 height 16
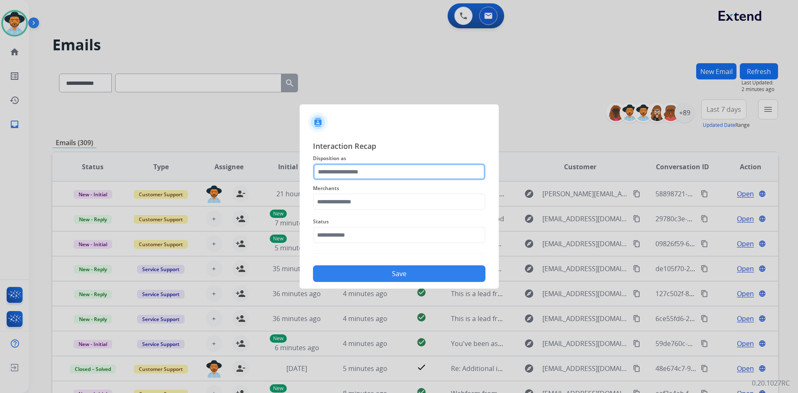
click at [352, 173] on input "text" at bounding box center [399, 171] width 173 height 17
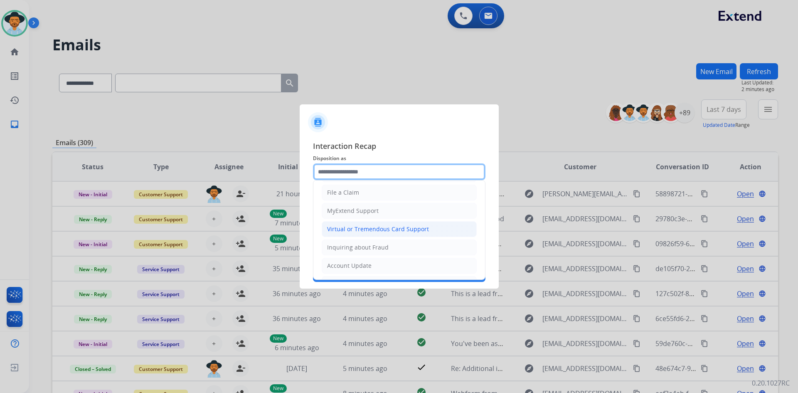
scroll to position [83, 0]
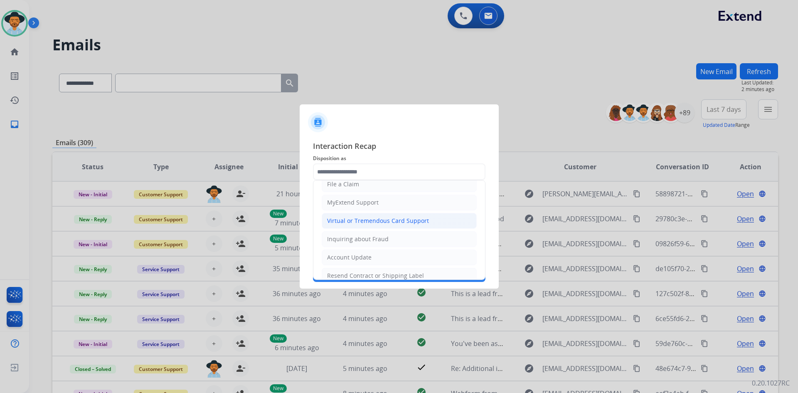
click at [381, 223] on div "Virtual or Tremendous Card Support" at bounding box center [378, 221] width 102 height 8
type input "**********"
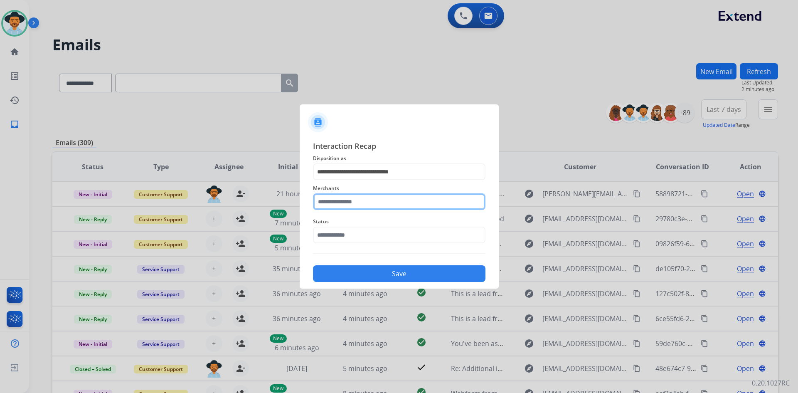
click at [368, 205] on input "text" at bounding box center [399, 201] width 173 height 17
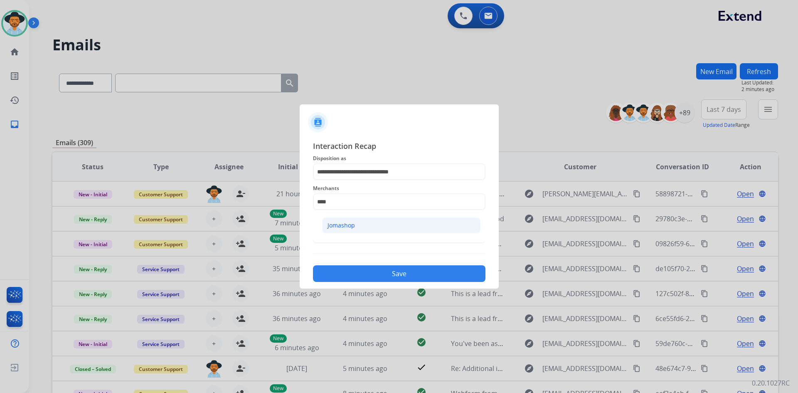
click at [368, 224] on li "Jomashop" at bounding box center [401, 225] width 158 height 16
type input "********"
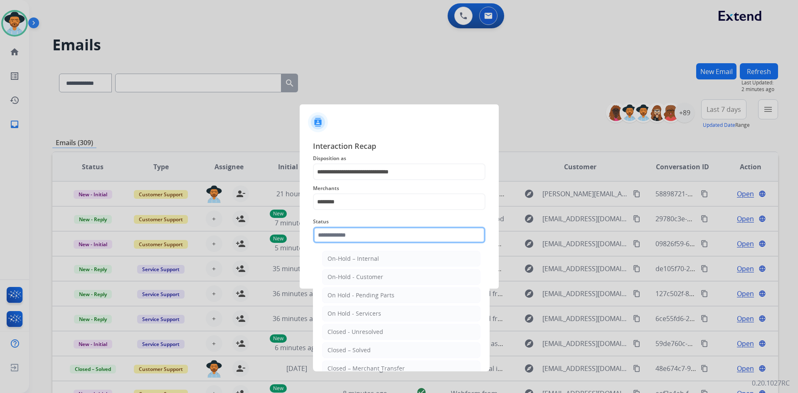
click at [364, 237] on input "text" at bounding box center [399, 235] width 173 height 17
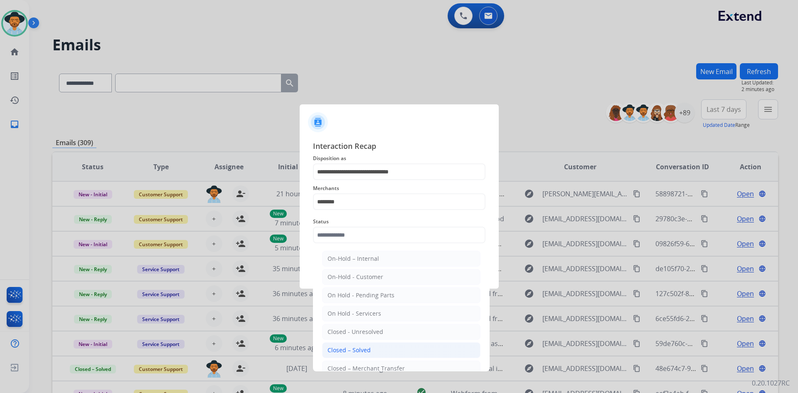
click at [379, 352] on li "Closed – Solved" at bounding box center [401, 350] width 158 height 16
type input "**********"
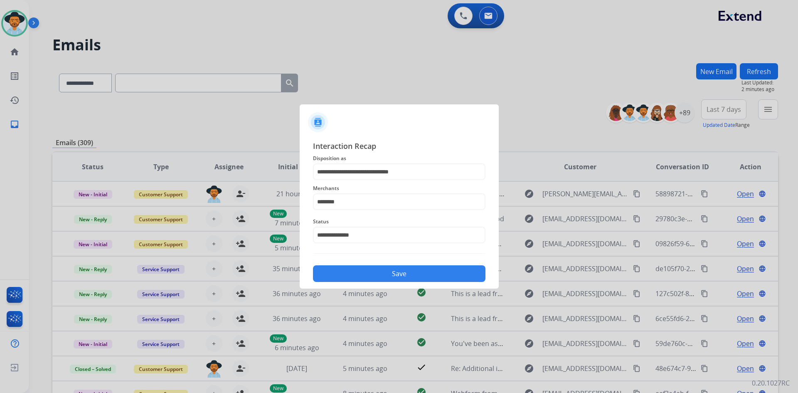
click at [388, 272] on button "Save" at bounding box center [399, 273] width 173 height 17
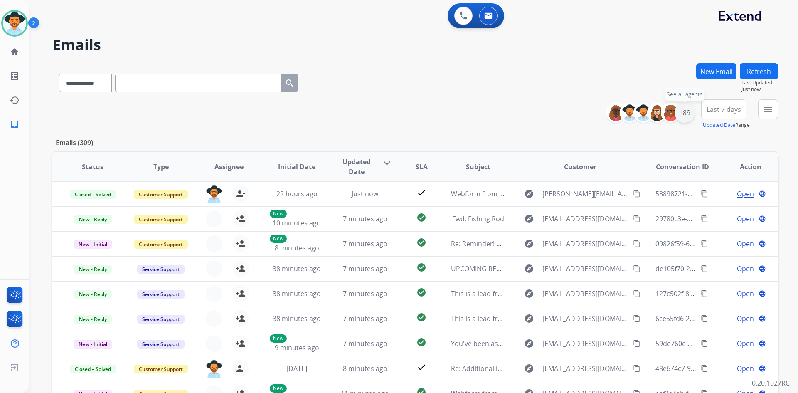
click at [689, 111] on div "+89" at bounding box center [685, 113] width 20 height 20
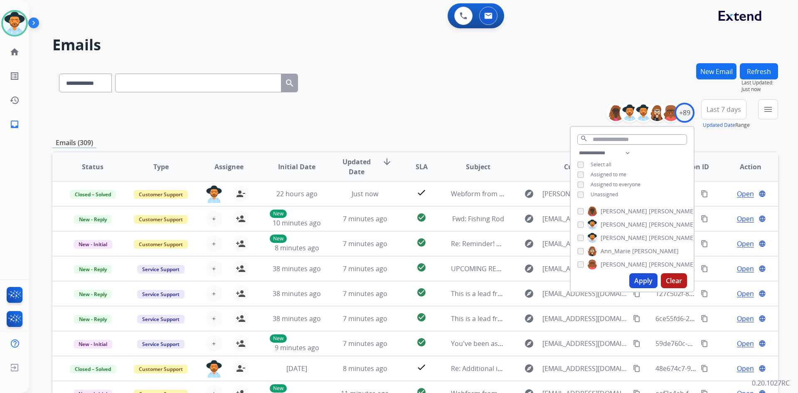
click at [594, 192] on span "Unassigned" at bounding box center [604, 194] width 27 height 7
click at [641, 282] on button "Apply" at bounding box center [644, 280] width 28 height 15
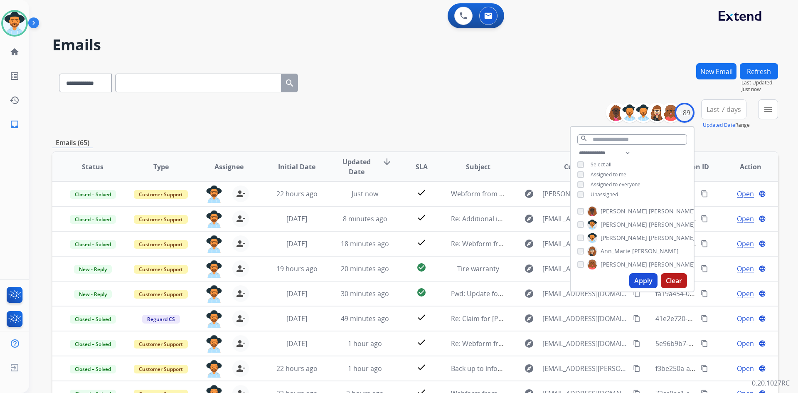
click at [427, 94] on div "**********" at bounding box center [415, 81] width 726 height 36
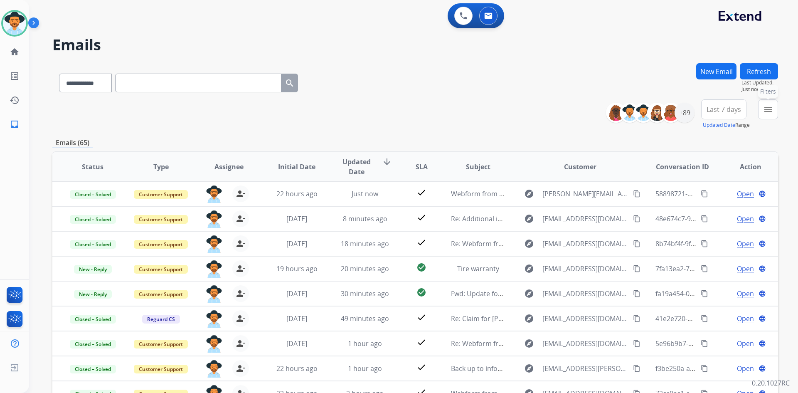
click at [769, 107] on mat-icon "menu" at bounding box center [768, 109] width 10 height 10
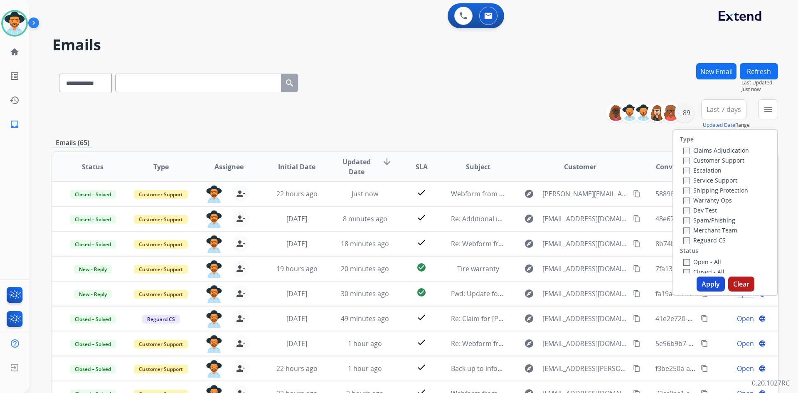
click at [702, 260] on label "Open - All" at bounding box center [703, 262] width 38 height 8
click at [706, 282] on button "Apply" at bounding box center [711, 284] width 28 height 15
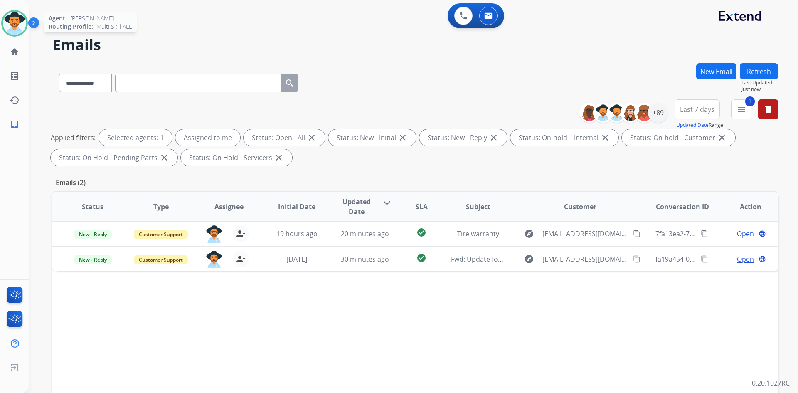
click at [12, 25] on img at bounding box center [14, 23] width 23 height 23
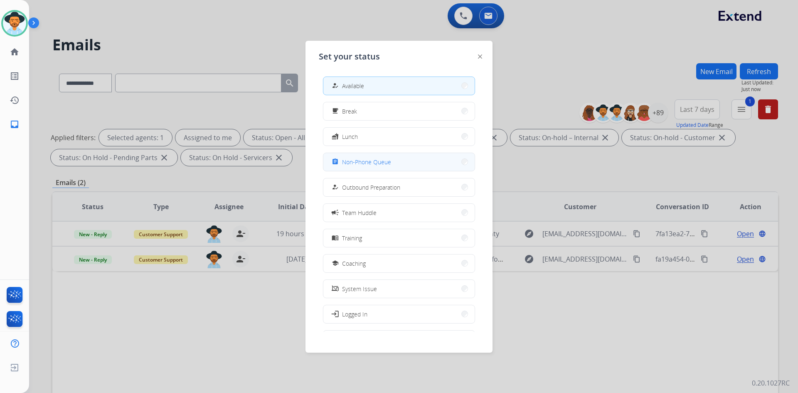
click at [400, 164] on button "assignment Non-Phone Queue" at bounding box center [399, 162] width 151 height 18
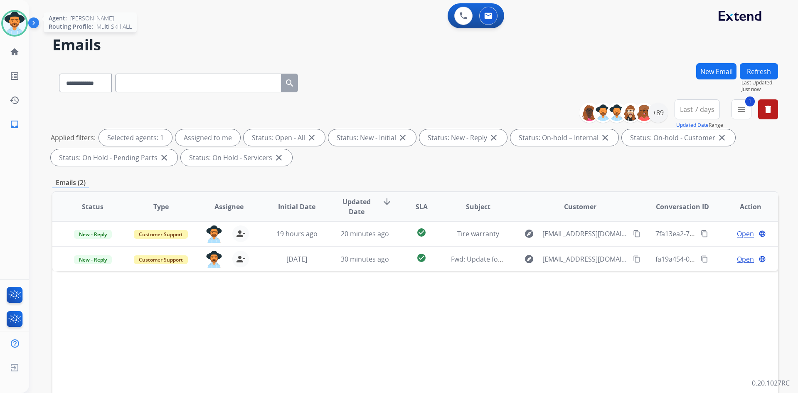
click at [12, 16] on img at bounding box center [14, 23] width 23 height 23
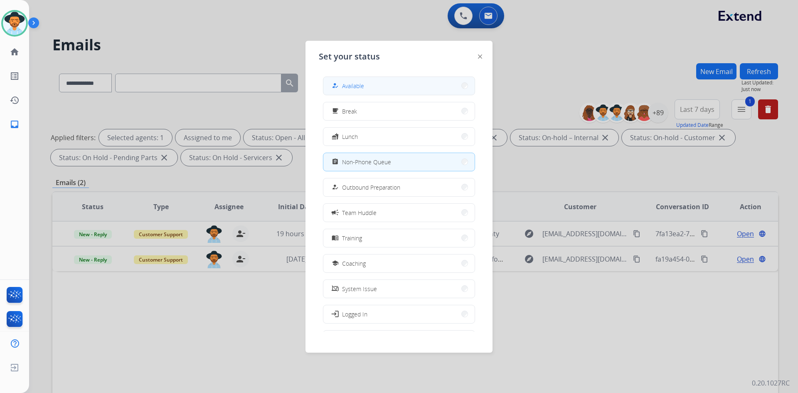
click at [416, 89] on button "how_to_reg Available" at bounding box center [399, 86] width 151 height 18
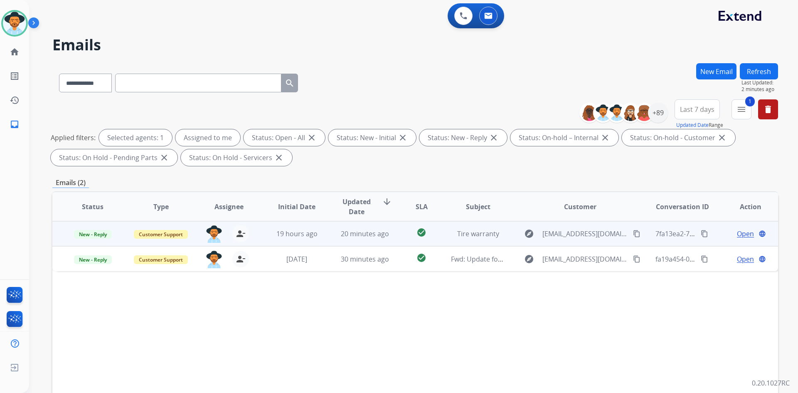
click at [633, 234] on mat-icon "content_copy" at bounding box center [636, 233] width 7 height 7
click at [737, 234] on span "Open" at bounding box center [745, 234] width 17 height 10
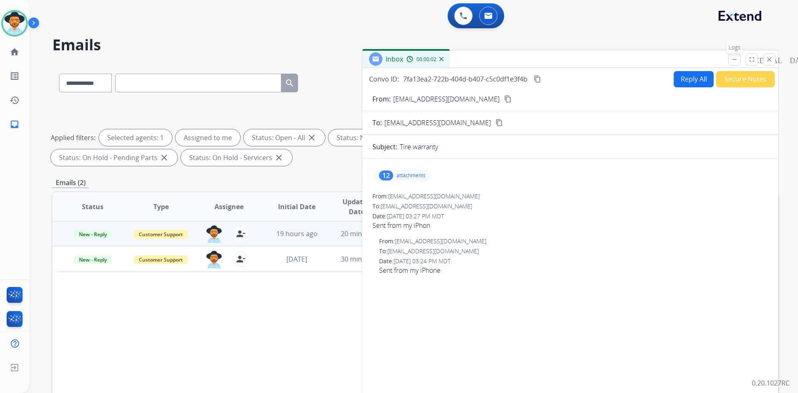
click at [736, 60] on mat-icon "remove_[MEDICAL_DATA]" at bounding box center [734, 59] width 7 height 7
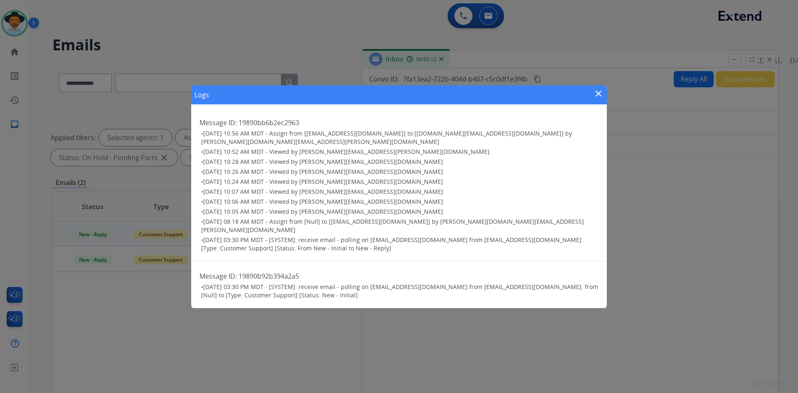
click at [596, 99] on mat-icon "close" at bounding box center [599, 94] width 10 height 10
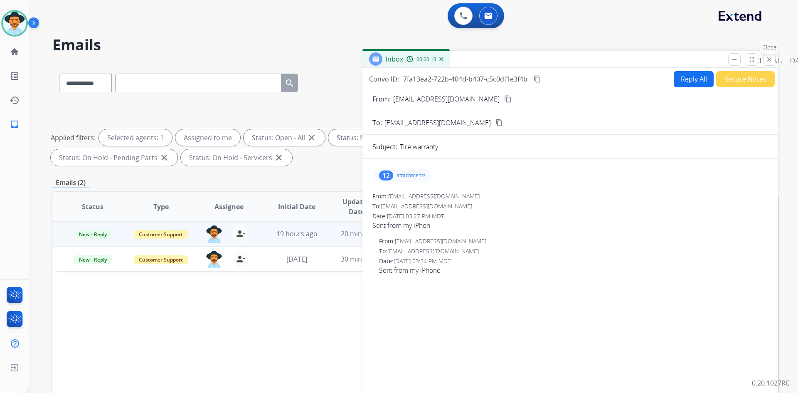
click at [769, 59] on mat-icon "close" at bounding box center [769, 59] width 7 height 7
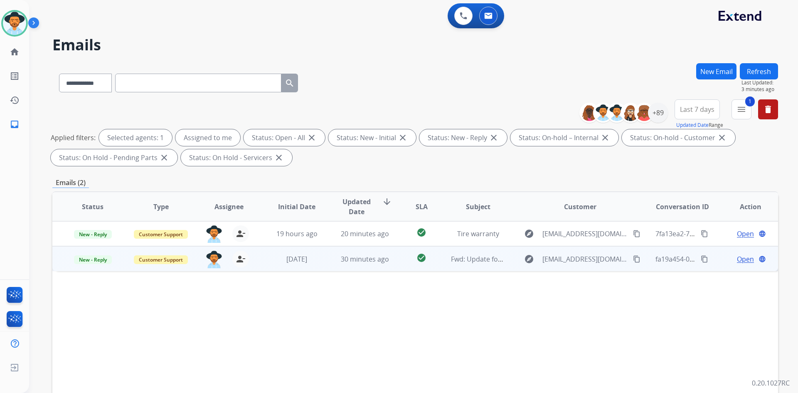
click at [633, 258] on mat-icon "content_copy" at bounding box center [636, 258] width 7 height 7
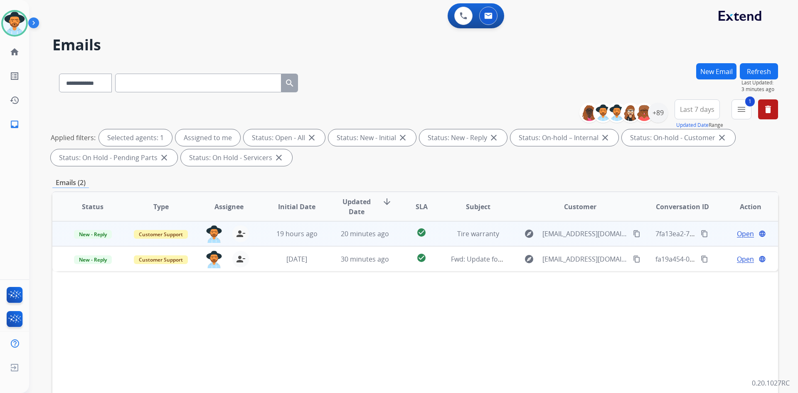
drag, startPoint x: 632, startPoint y: 233, endPoint x: 545, endPoint y: 238, distance: 87.1
click at [633, 233] on mat-icon "content_copy" at bounding box center [636, 233] width 7 height 7
drag, startPoint x: 632, startPoint y: 231, endPoint x: 605, endPoint y: 223, distance: 28.7
click at [633, 231] on mat-icon "content_copy" at bounding box center [636, 233] width 7 height 7
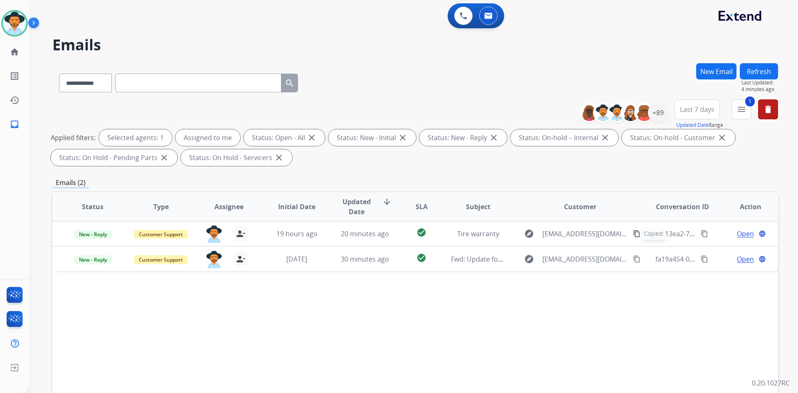
click at [137, 80] on input "text" at bounding box center [198, 83] width 166 height 19
paste input "**********"
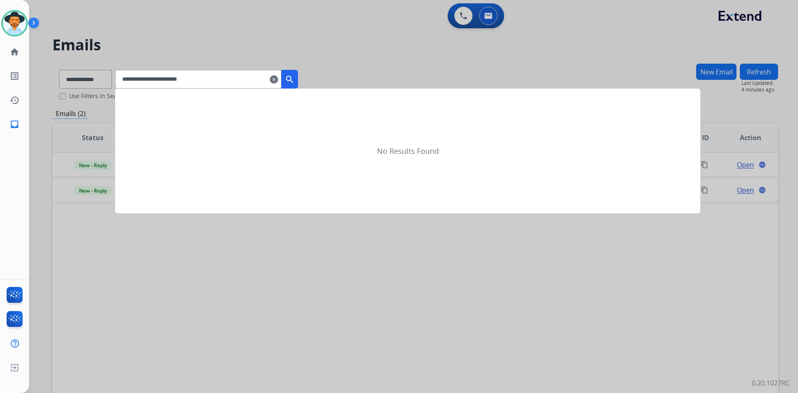
type input "**********"
click at [295, 81] on mat-icon "search" at bounding box center [290, 79] width 10 height 10
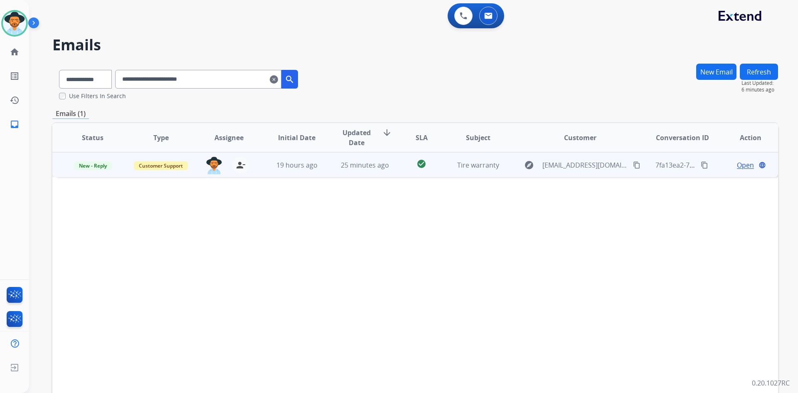
click at [738, 166] on span "Open" at bounding box center [745, 165] width 17 height 10
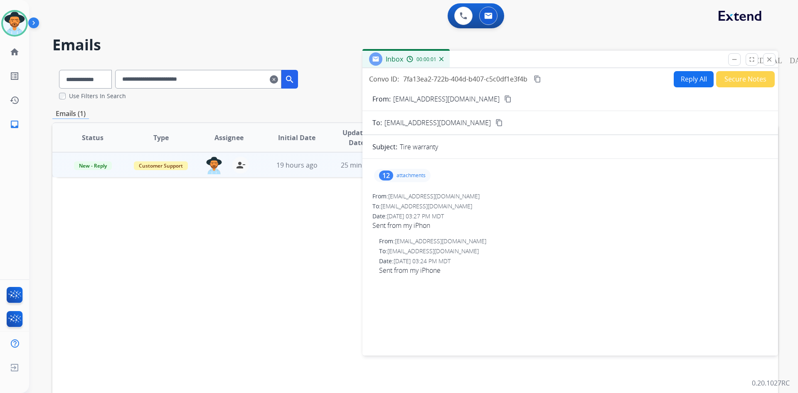
click at [413, 175] on p "attachments" at bounding box center [411, 175] width 29 height 7
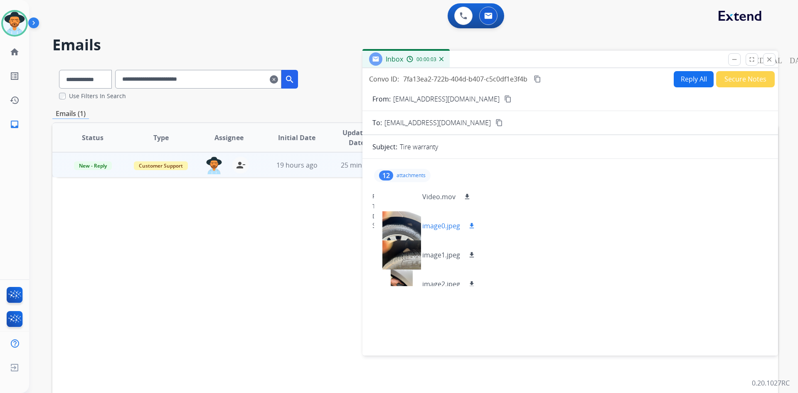
click at [446, 229] on p "image0.jpeg" at bounding box center [441, 226] width 38 height 10
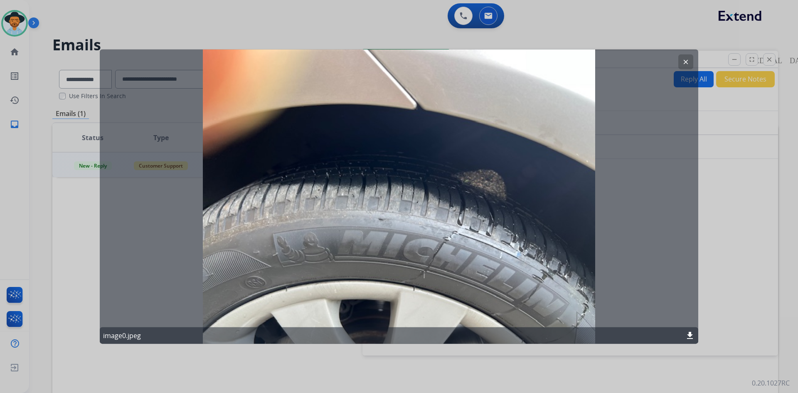
click at [688, 56] on button "clear" at bounding box center [686, 61] width 15 height 15
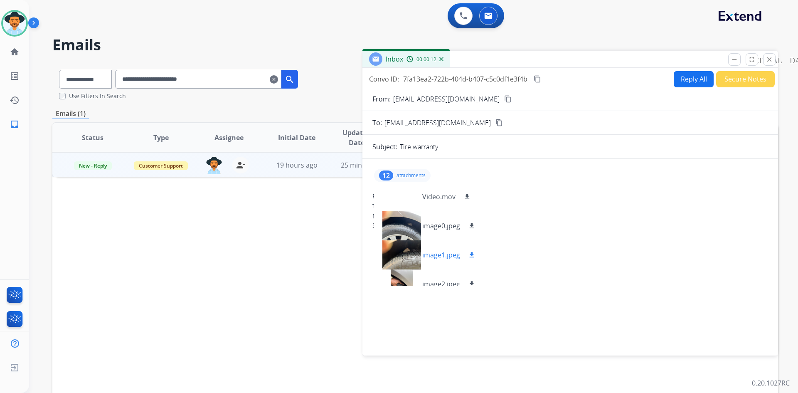
click at [449, 255] on p "image1.jpeg" at bounding box center [441, 255] width 38 height 10
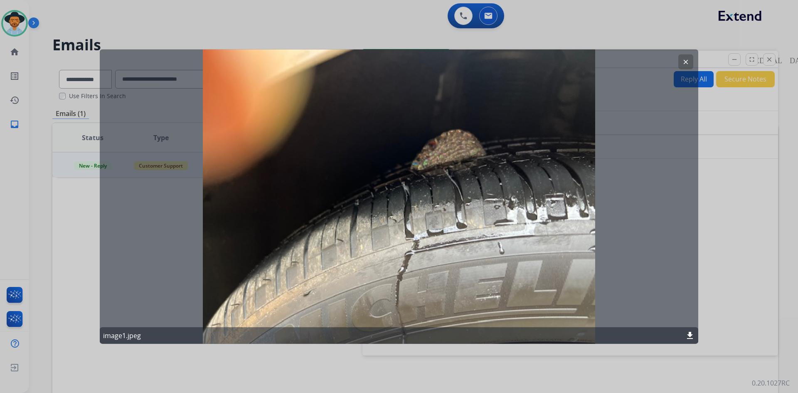
click at [682, 59] on button "clear" at bounding box center [686, 61] width 15 height 15
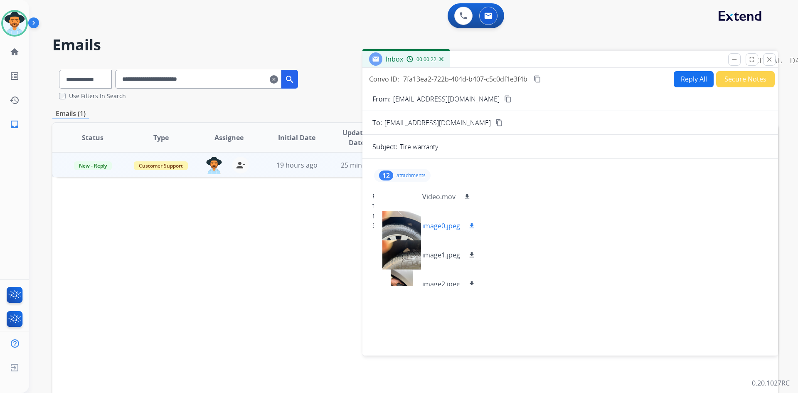
click at [447, 224] on p "image0.jpeg" at bounding box center [441, 226] width 38 height 10
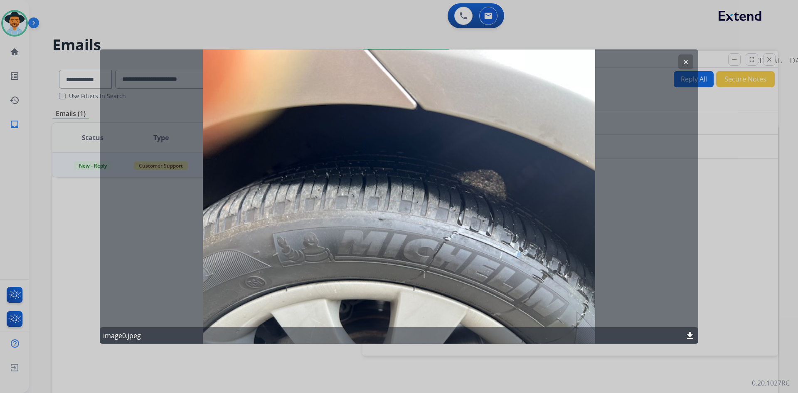
click at [684, 59] on mat-icon "clear" at bounding box center [685, 61] width 7 height 7
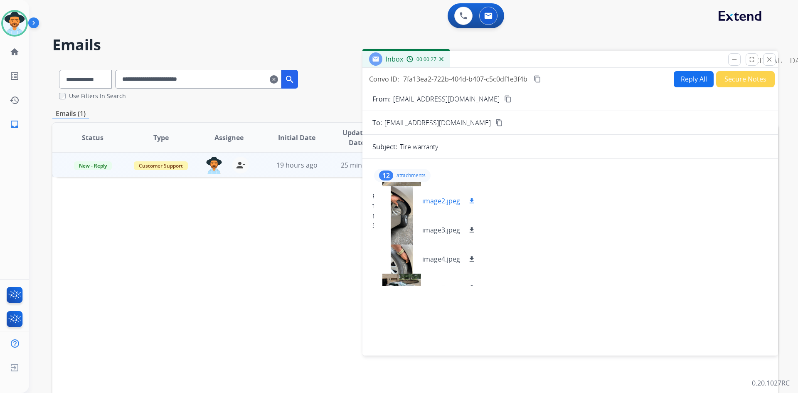
click at [447, 199] on p "image2.jpeg" at bounding box center [441, 201] width 38 height 10
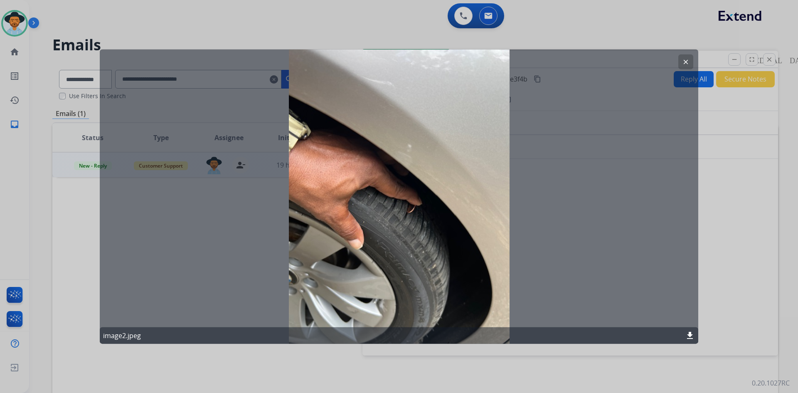
click at [688, 60] on mat-icon "clear" at bounding box center [685, 61] width 7 height 7
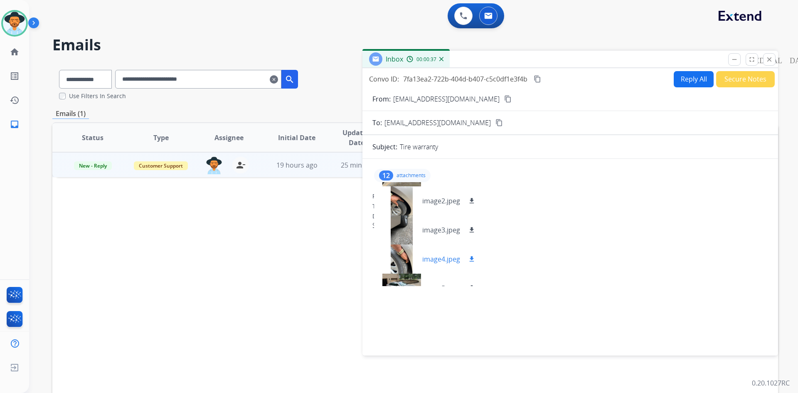
click at [443, 255] on p "image4.jpeg" at bounding box center [441, 259] width 38 height 10
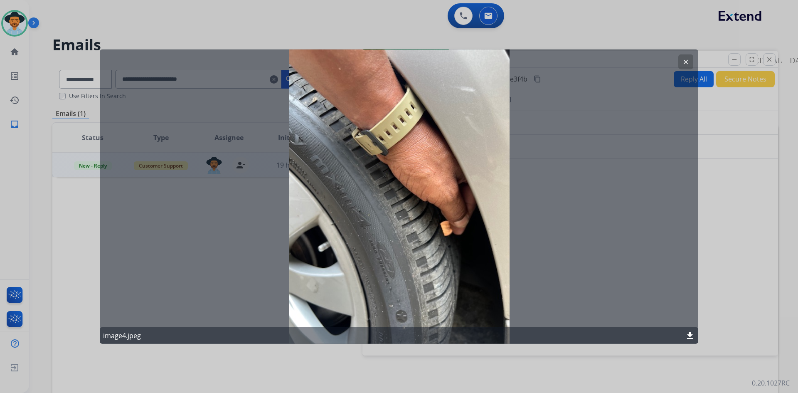
click at [687, 59] on mat-icon "clear" at bounding box center [685, 61] width 7 height 7
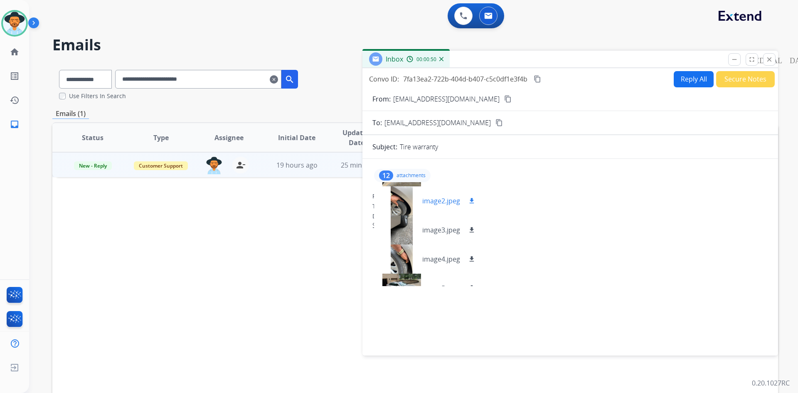
click at [437, 198] on p "image2.jpeg" at bounding box center [441, 201] width 38 height 10
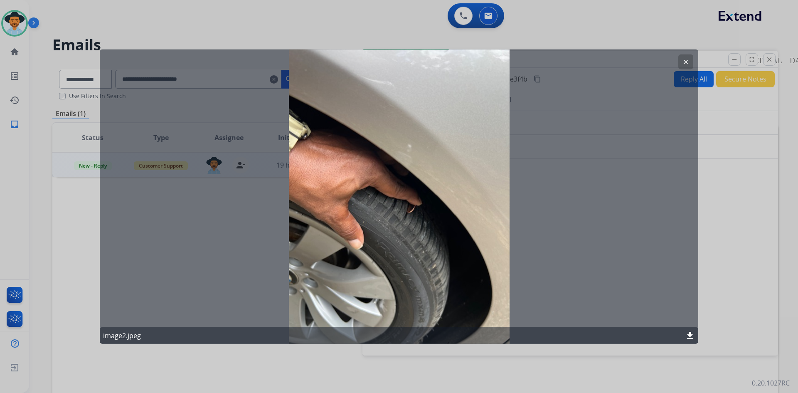
drag, startPoint x: 687, startPoint y: 61, endPoint x: 630, endPoint y: 79, distance: 59.4
click at [686, 61] on mat-icon "clear" at bounding box center [685, 61] width 7 height 7
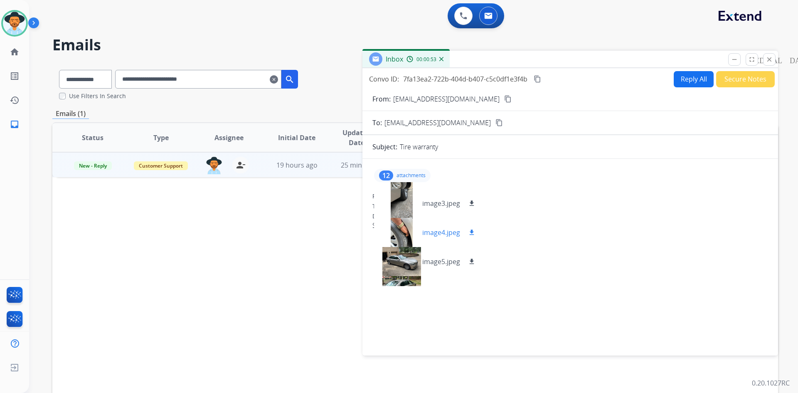
scroll to position [125, 0]
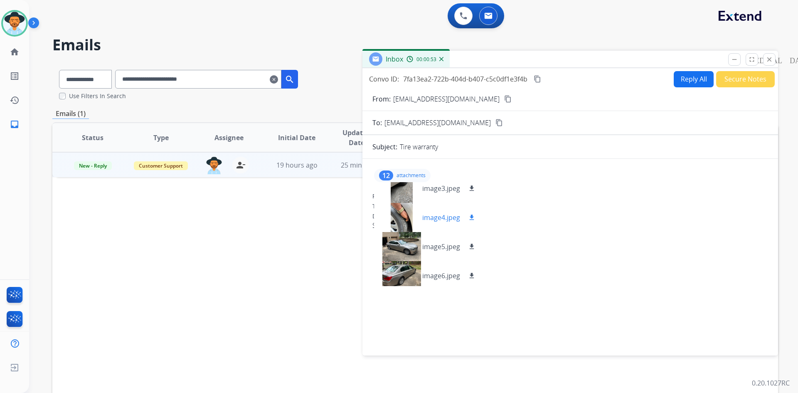
click at [442, 222] on p "image4.jpeg" at bounding box center [441, 217] width 38 height 10
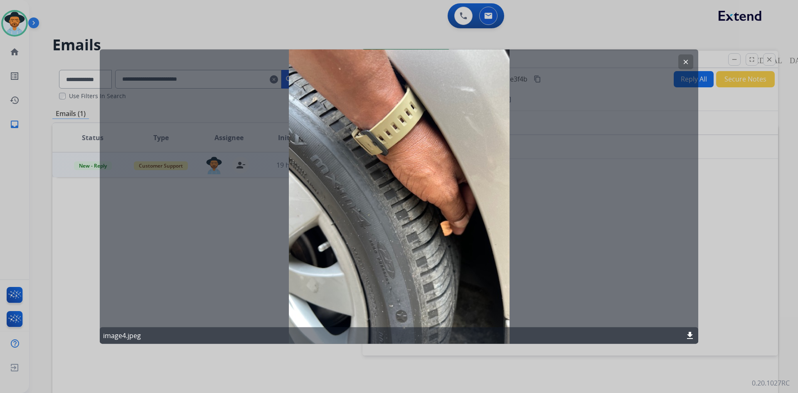
click at [686, 59] on mat-icon "clear" at bounding box center [685, 61] width 7 height 7
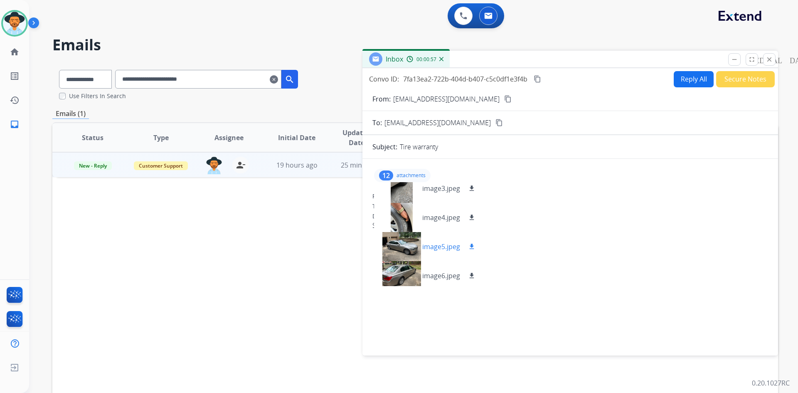
click at [445, 247] on p "image5.jpeg" at bounding box center [441, 247] width 38 height 10
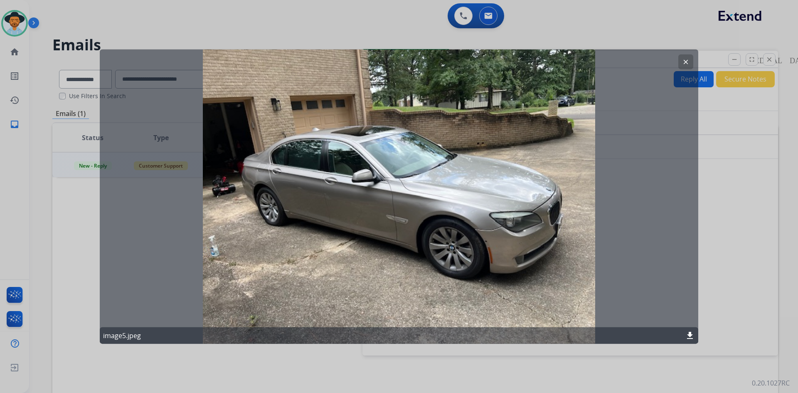
click at [687, 62] on mat-icon "clear" at bounding box center [685, 61] width 7 height 7
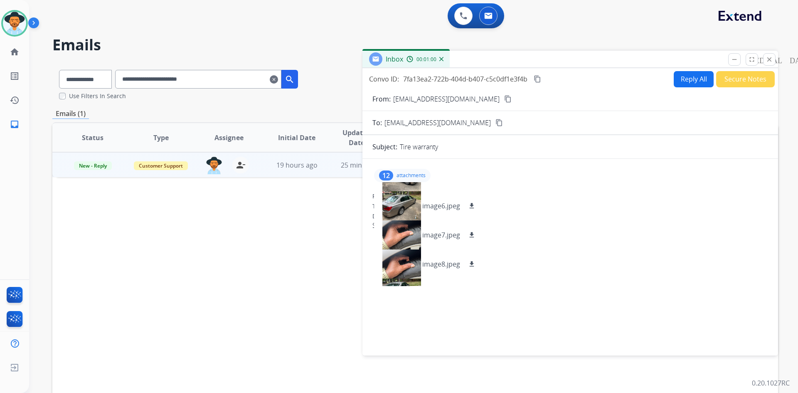
scroll to position [208, 0]
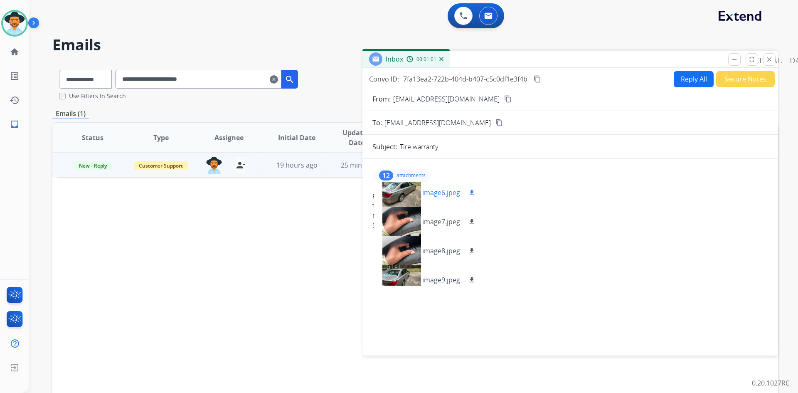
click at [438, 193] on p "image6.jpeg" at bounding box center [441, 193] width 38 height 10
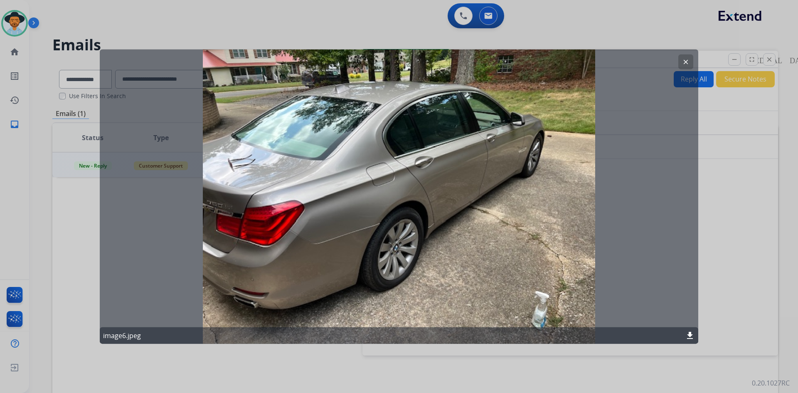
click at [689, 60] on mat-icon "clear" at bounding box center [685, 61] width 7 height 7
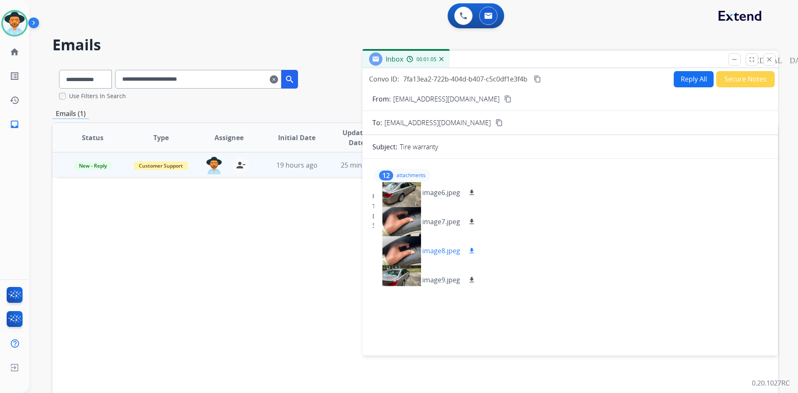
click at [448, 248] on p "image8.jpeg" at bounding box center [441, 251] width 38 height 10
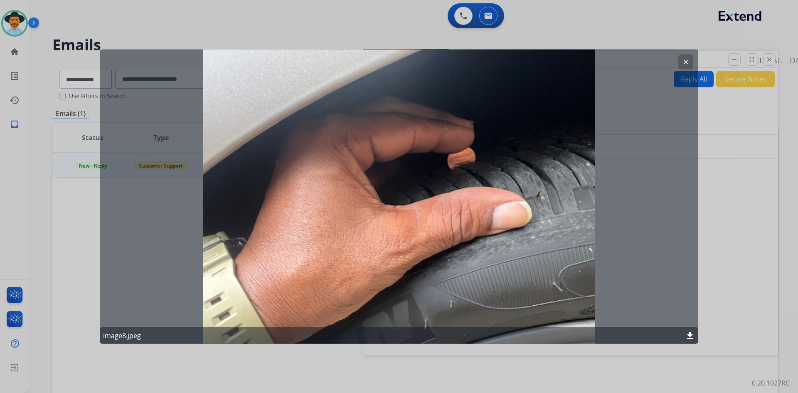
click at [685, 63] on mat-icon "clear" at bounding box center [685, 61] width 7 height 7
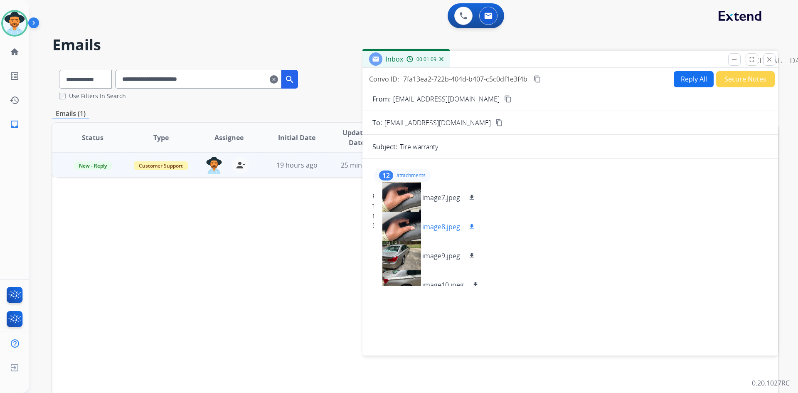
scroll to position [245, 0]
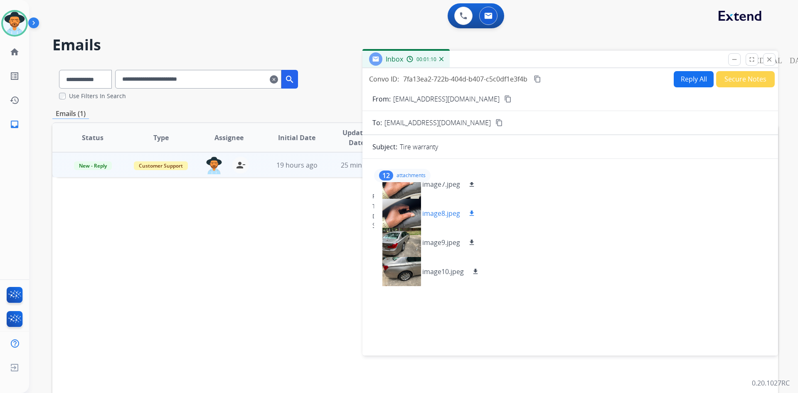
click at [442, 247] on p "image9.jpeg" at bounding box center [441, 242] width 38 height 10
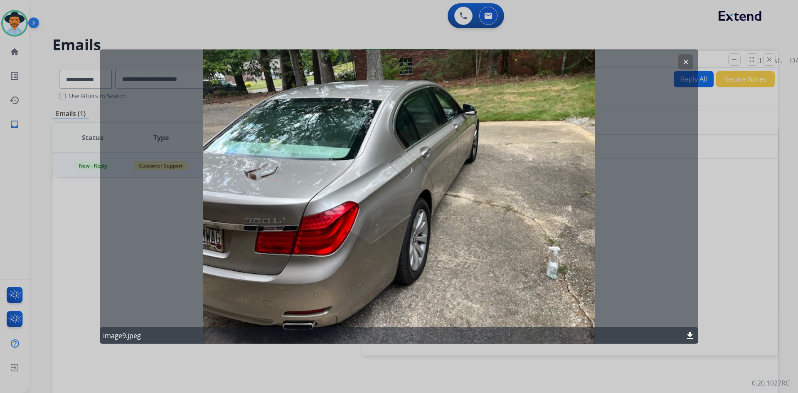
click at [684, 62] on mat-icon "clear" at bounding box center [685, 61] width 7 height 7
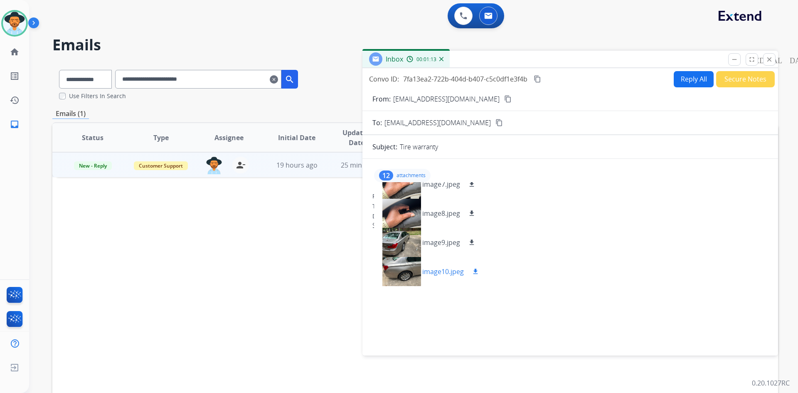
click at [449, 268] on p "image10.jpeg" at bounding box center [443, 272] width 42 height 10
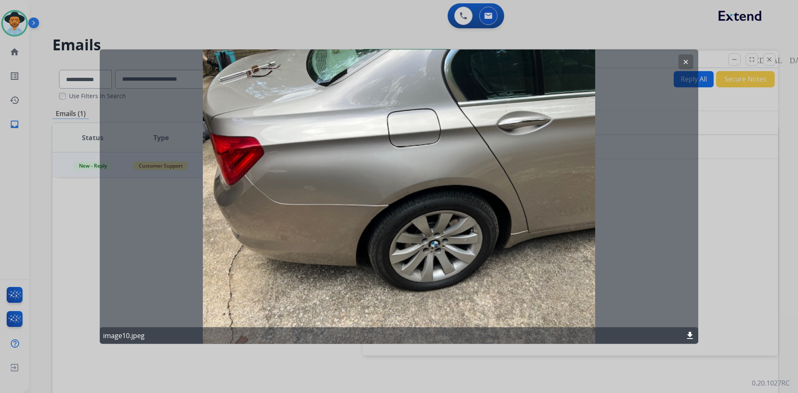
click at [687, 62] on mat-icon "clear" at bounding box center [685, 61] width 7 height 7
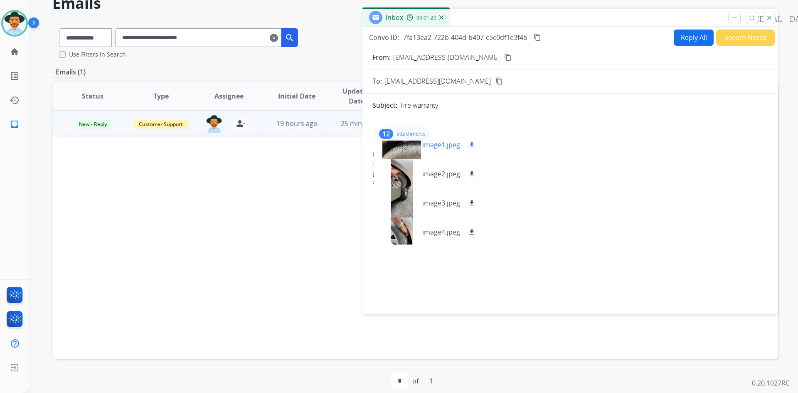
scroll to position [83, 0]
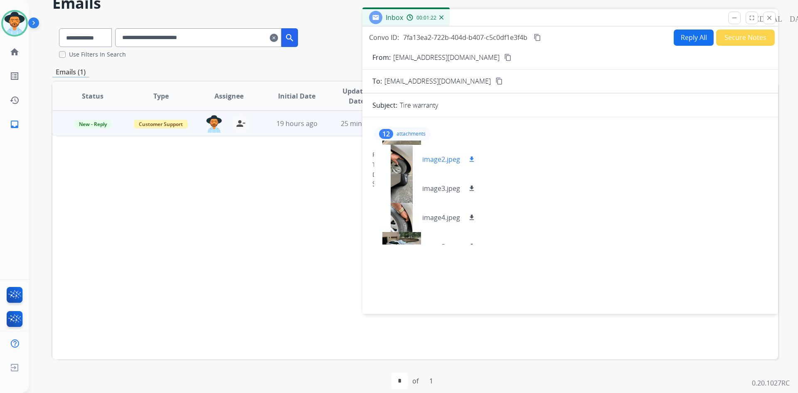
click at [443, 156] on p "image2.jpeg" at bounding box center [441, 159] width 38 height 10
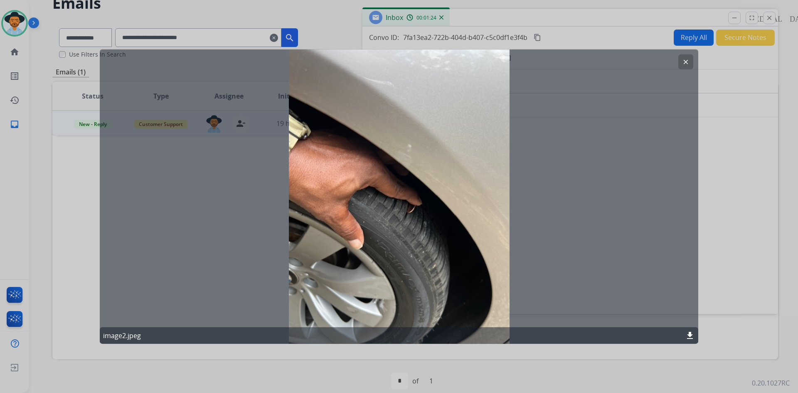
click at [689, 62] on mat-icon "clear" at bounding box center [685, 61] width 7 height 7
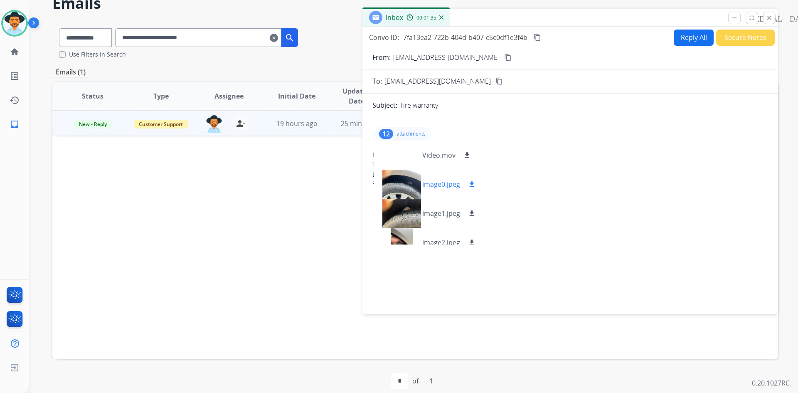
scroll to position [0, 0]
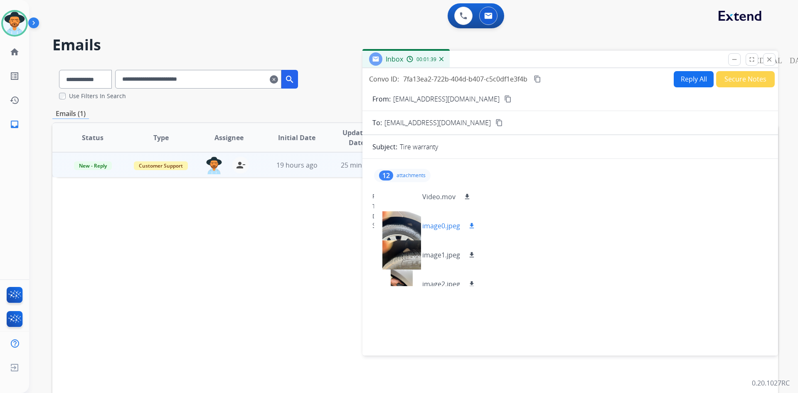
click at [437, 230] on p "image0.jpeg" at bounding box center [441, 226] width 38 height 10
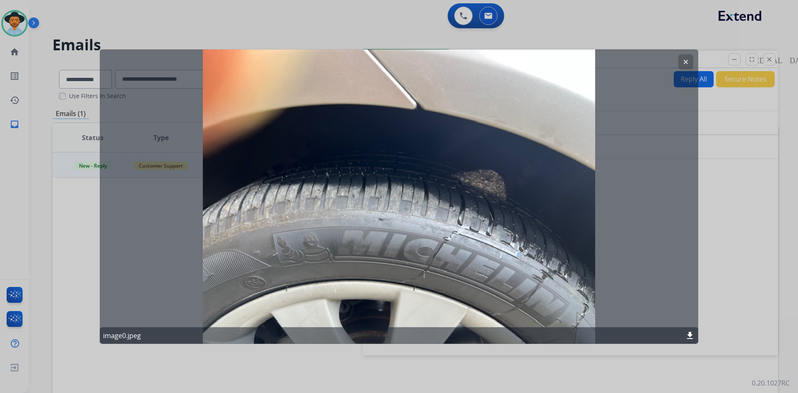
click at [687, 61] on mat-icon "clear" at bounding box center [685, 61] width 7 height 7
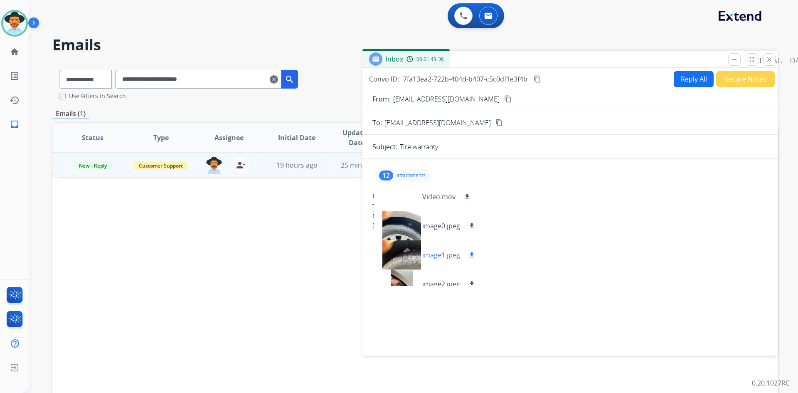
click at [445, 255] on p "image1.jpeg" at bounding box center [441, 255] width 38 height 10
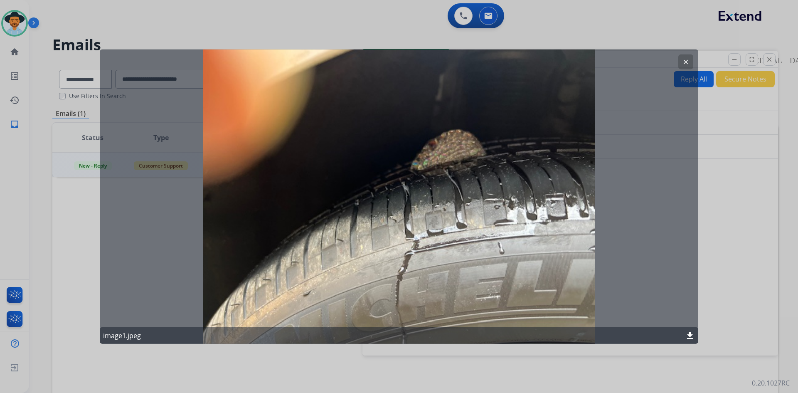
click at [682, 65] on button "clear" at bounding box center [686, 61] width 15 height 15
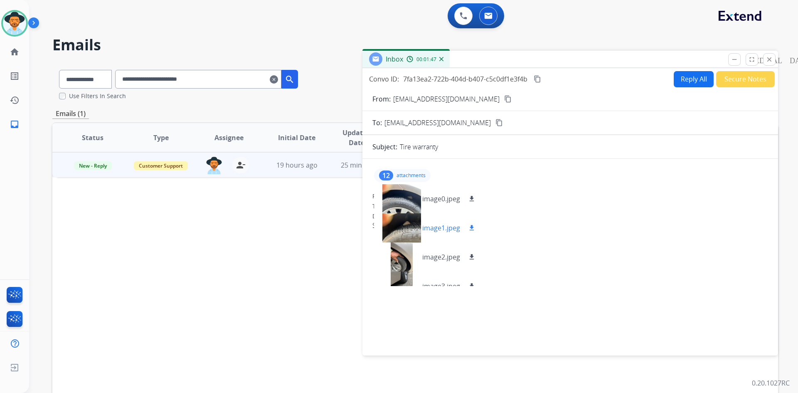
scroll to position [42, 0]
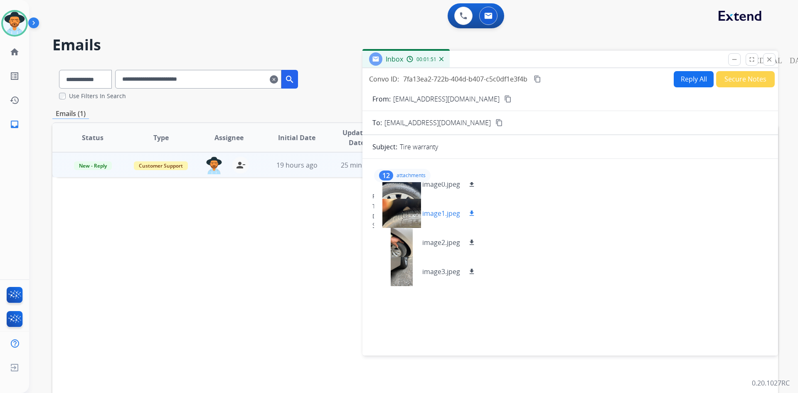
click at [450, 210] on p "image1.jpeg" at bounding box center [441, 213] width 38 height 10
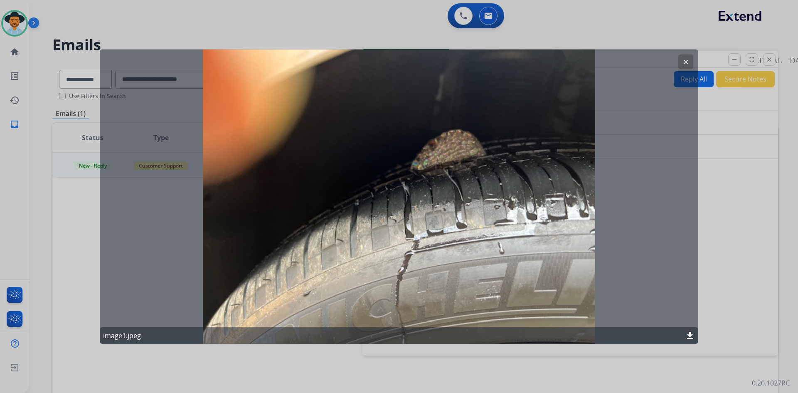
click at [683, 64] on mat-icon "clear" at bounding box center [685, 61] width 7 height 7
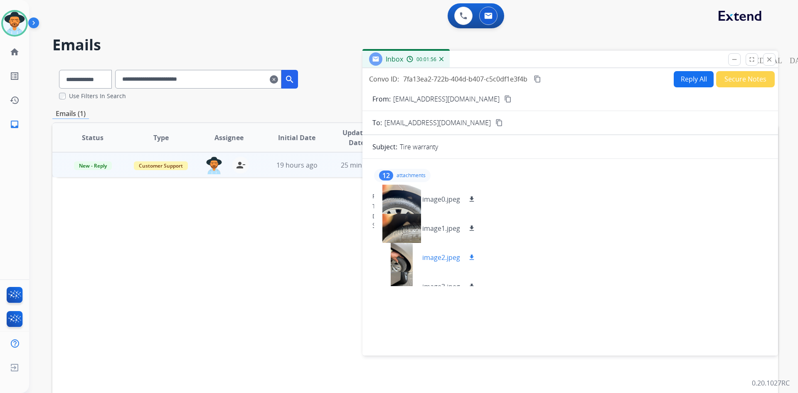
scroll to position [0, 0]
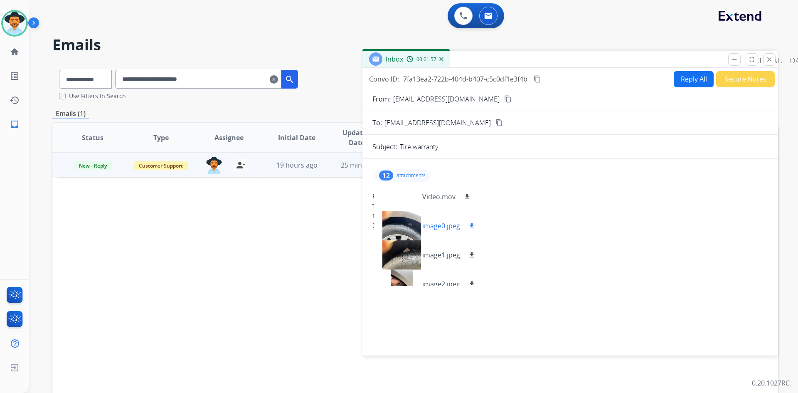
click at [440, 221] on p "image0.jpeg" at bounding box center [441, 226] width 38 height 10
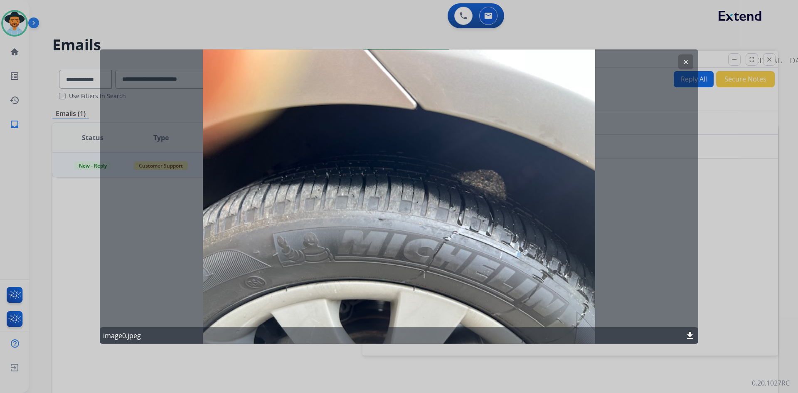
click at [687, 60] on mat-icon "clear" at bounding box center [685, 61] width 7 height 7
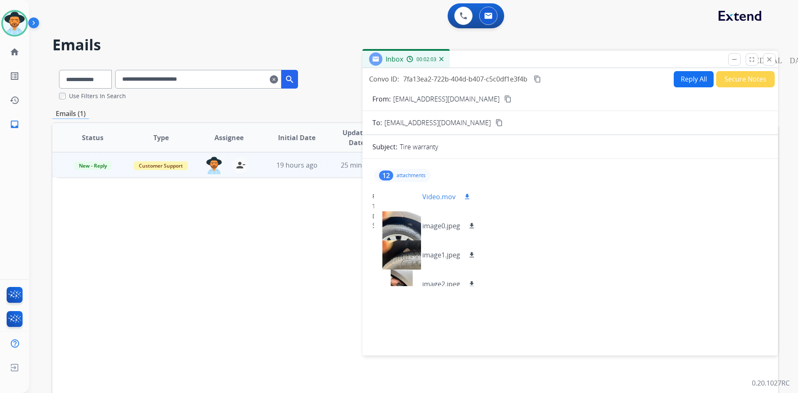
click at [445, 197] on p "Video.mov" at bounding box center [438, 197] width 33 height 10
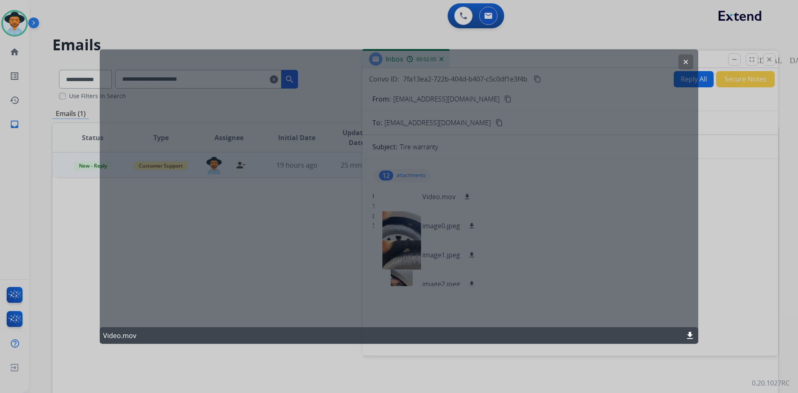
click at [679, 60] on button "clear" at bounding box center [686, 61] width 15 height 15
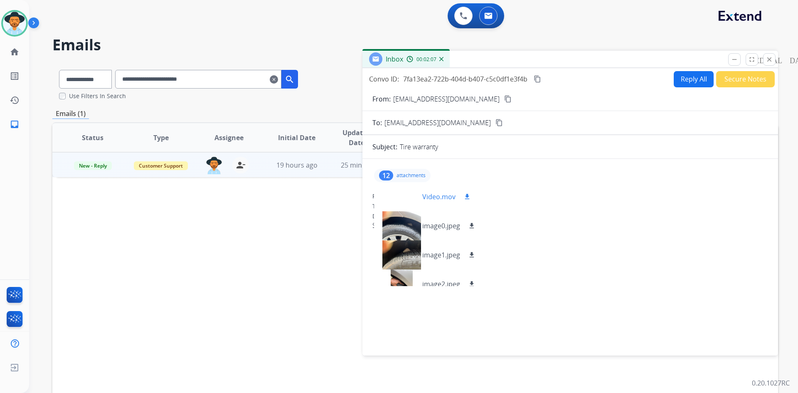
click at [465, 197] on mat-icon "download" at bounding box center [467, 196] width 7 height 7
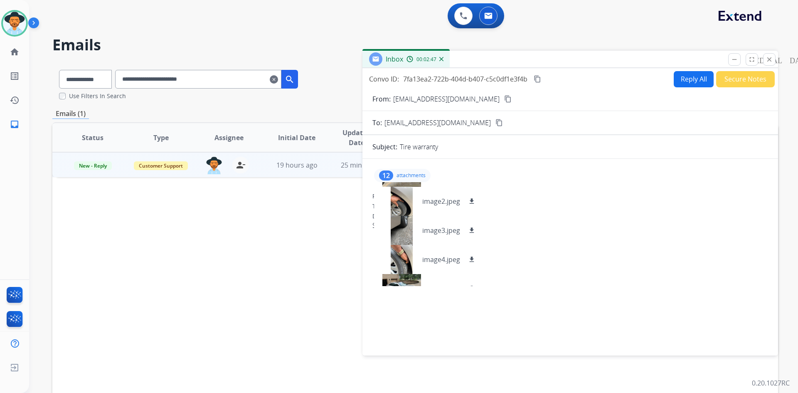
scroll to position [83, 0]
click at [447, 233] on p "image3.jpeg" at bounding box center [441, 230] width 38 height 10
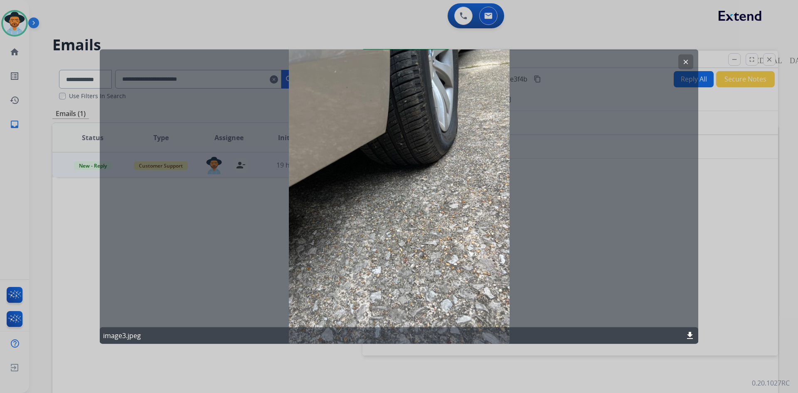
click at [687, 59] on mat-icon "clear" at bounding box center [685, 61] width 7 height 7
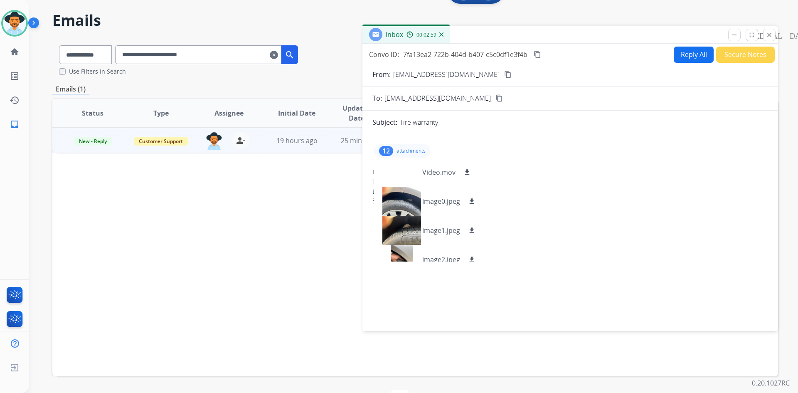
scroll to position [0, 0]
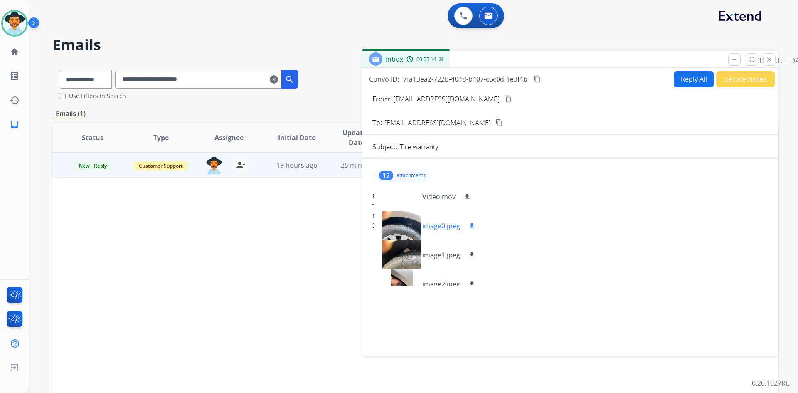
click at [454, 227] on p "image0.jpeg" at bounding box center [441, 226] width 38 height 10
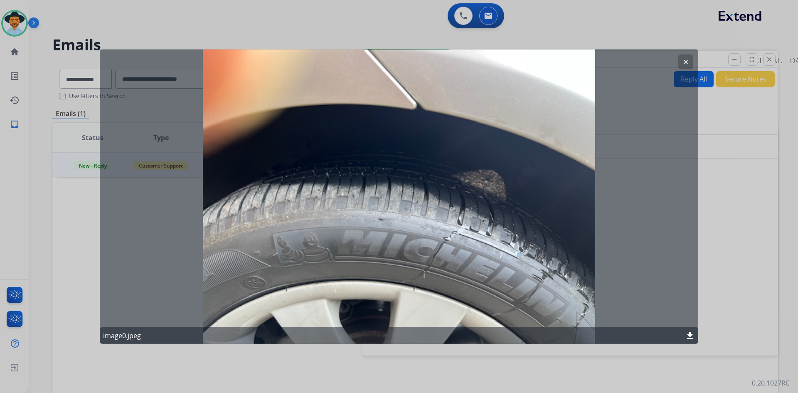
click at [682, 63] on mat-icon "clear" at bounding box center [685, 61] width 7 height 7
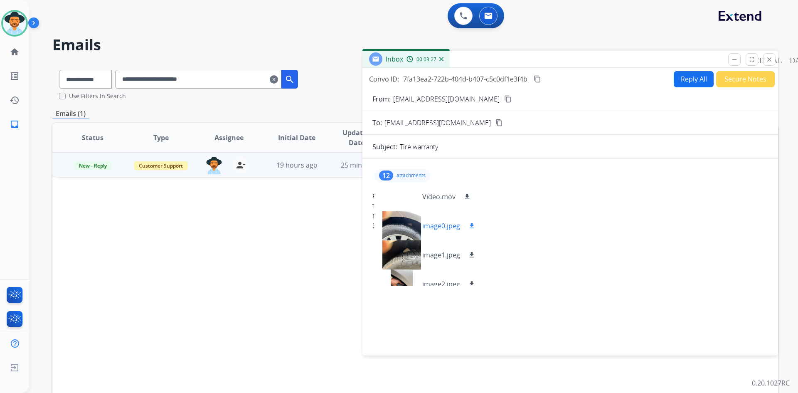
scroll to position [42, 0]
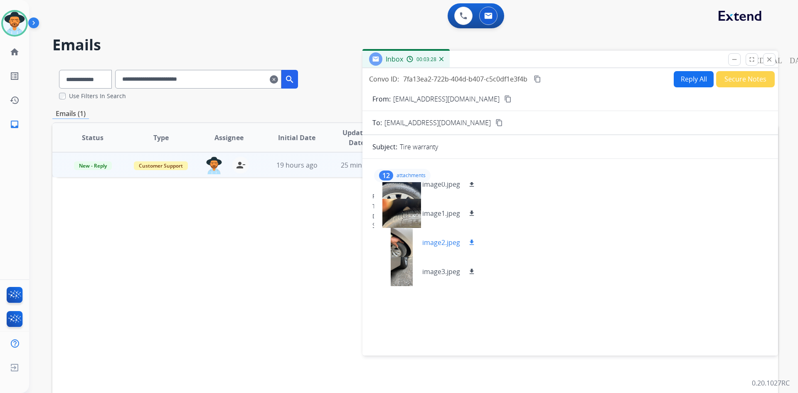
click at [446, 241] on p "image2.jpeg" at bounding box center [441, 242] width 38 height 10
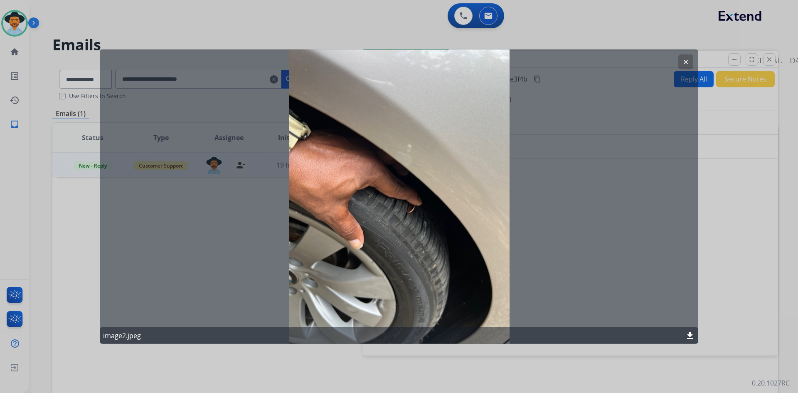
click at [684, 60] on mat-icon "clear" at bounding box center [685, 61] width 7 height 7
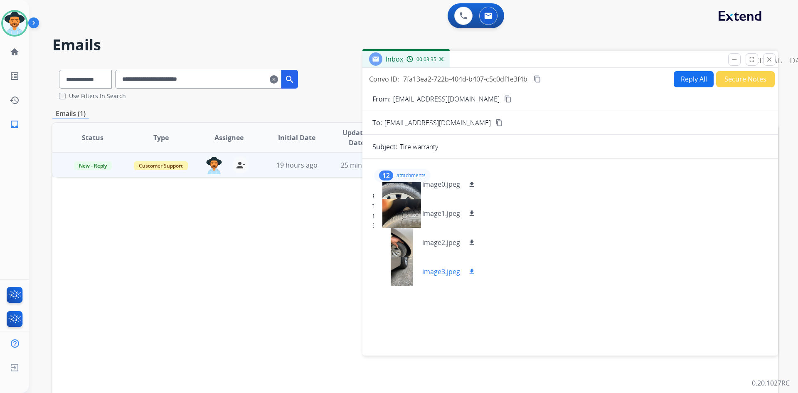
scroll to position [83, 0]
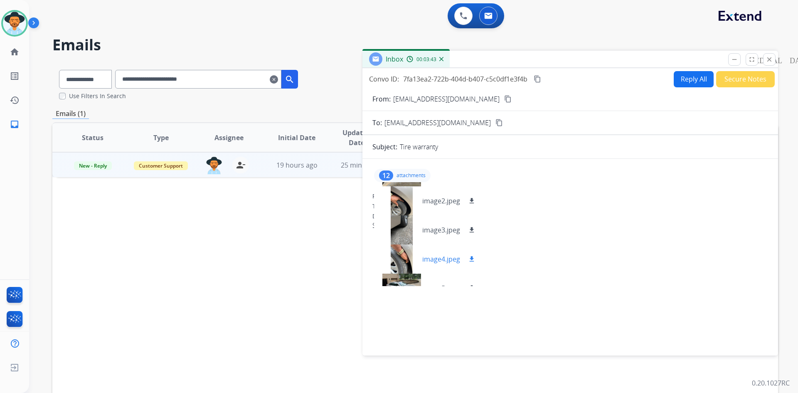
click at [444, 258] on p "image4.jpeg" at bounding box center [441, 259] width 38 height 10
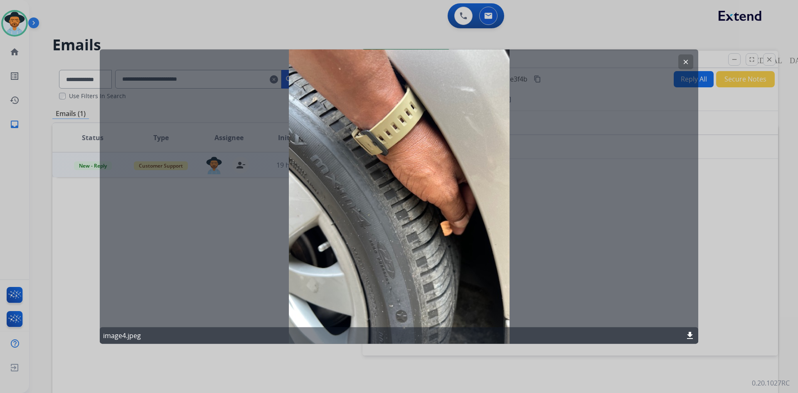
click at [690, 59] on button "clear" at bounding box center [686, 61] width 15 height 15
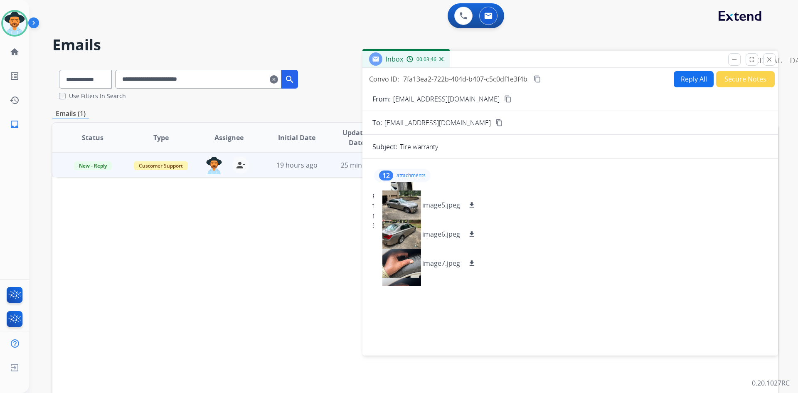
scroll to position [208, 0]
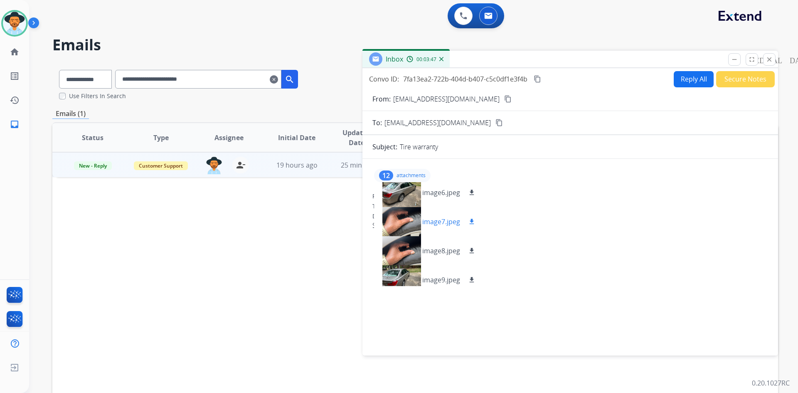
click at [450, 219] on p "image7.jpeg" at bounding box center [441, 222] width 38 height 10
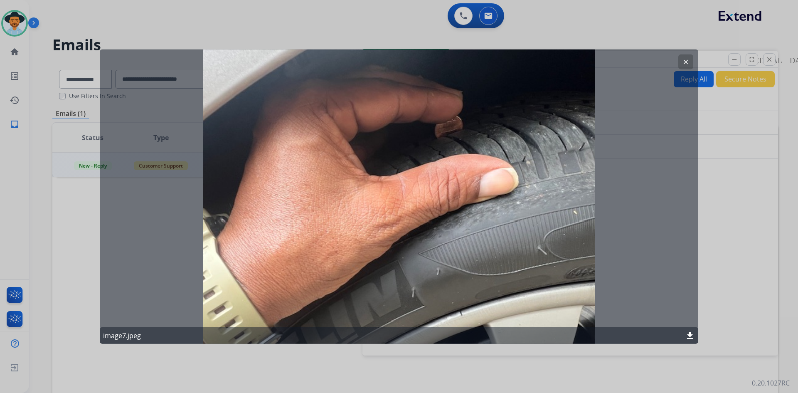
click at [689, 59] on mat-icon "clear" at bounding box center [685, 61] width 7 height 7
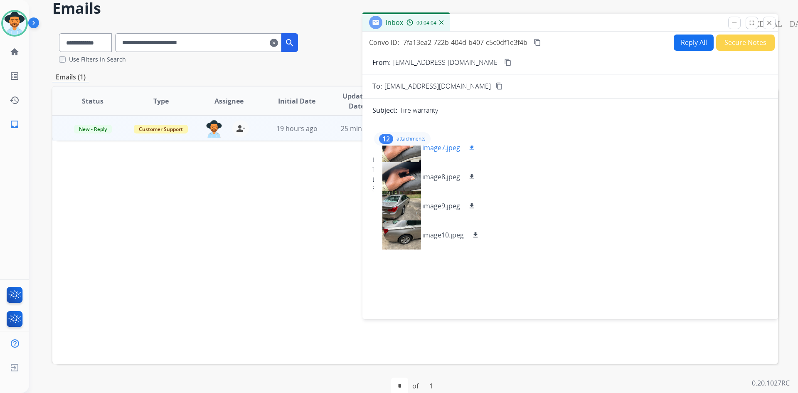
scroll to position [42, 0]
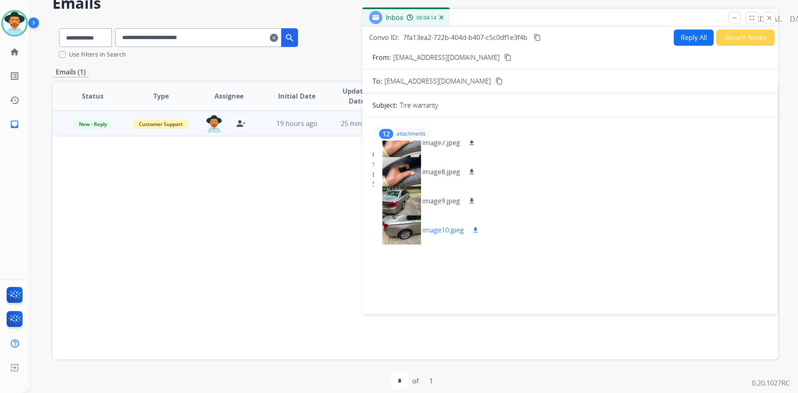
click at [452, 232] on p "image10.jpeg" at bounding box center [443, 230] width 42 height 10
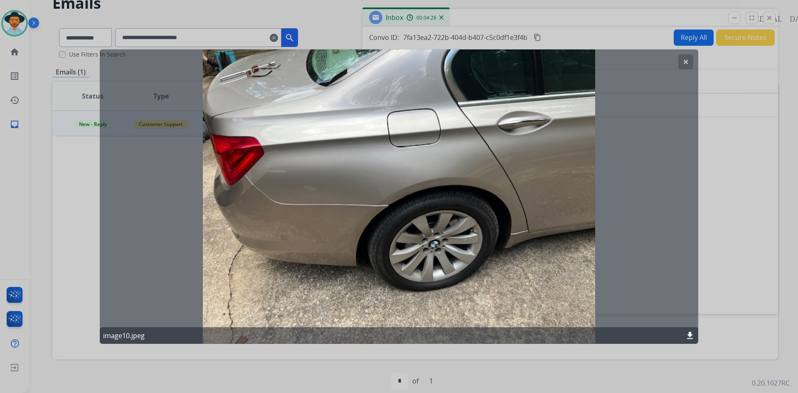
click at [687, 61] on mat-icon "clear" at bounding box center [685, 61] width 7 height 7
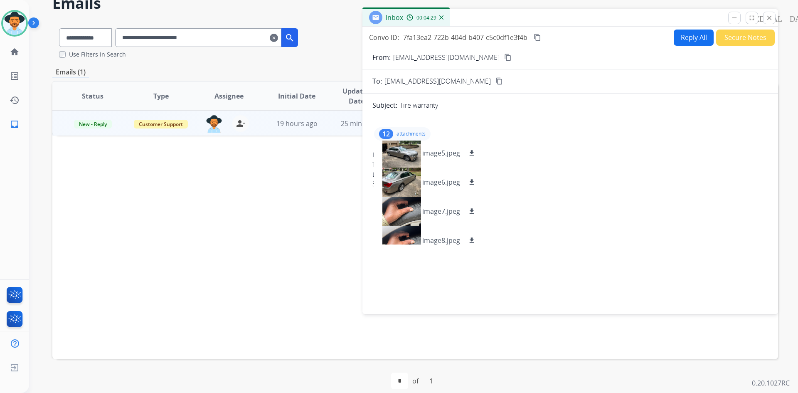
scroll to position [162, 0]
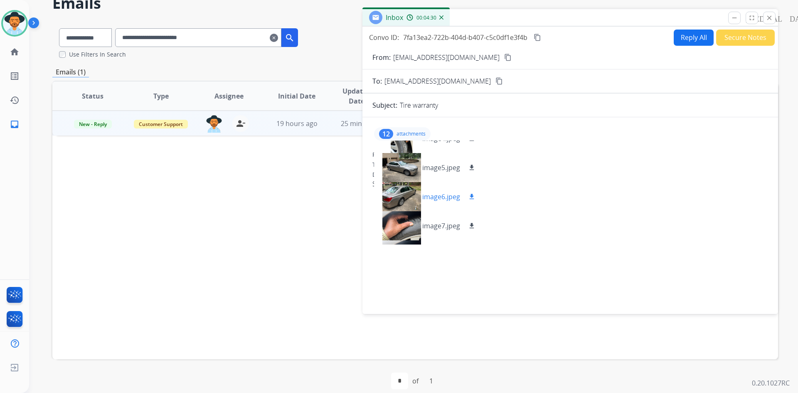
click at [452, 194] on p "image6.jpeg" at bounding box center [441, 197] width 38 height 10
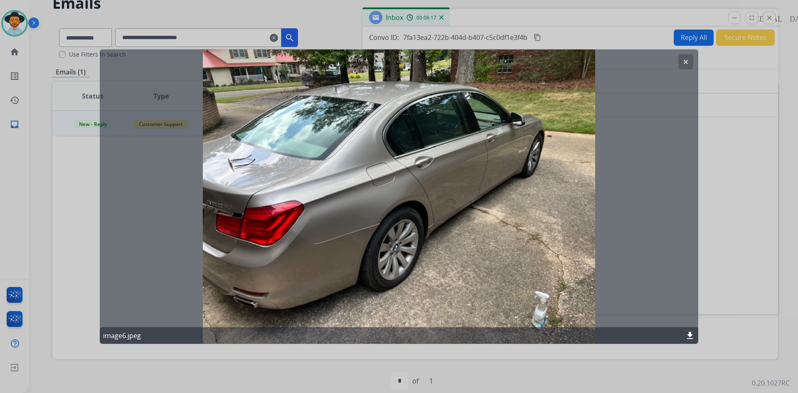
drag, startPoint x: 690, startPoint y: 60, endPoint x: 683, endPoint y: 66, distance: 9.5
click at [690, 60] on button "clear" at bounding box center [686, 61] width 15 height 15
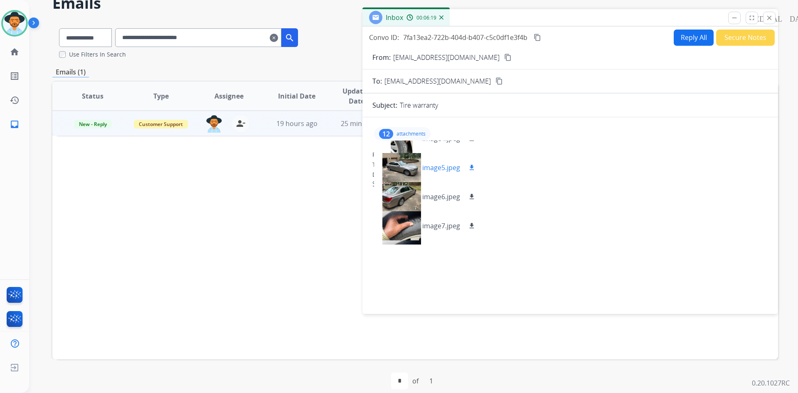
click at [445, 169] on p "image5.jpeg" at bounding box center [441, 168] width 38 height 10
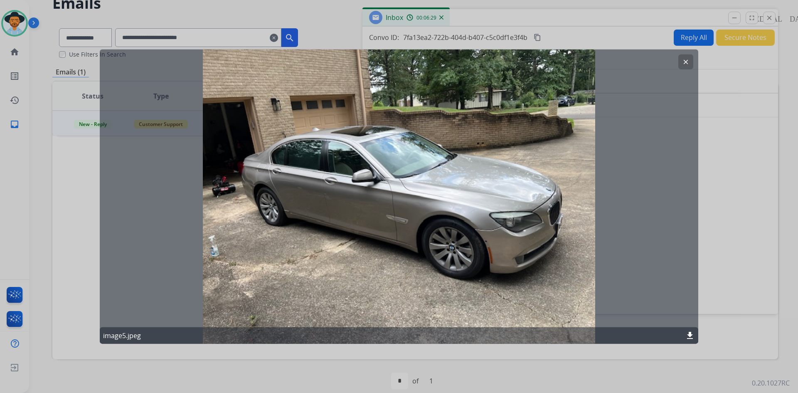
click at [687, 63] on mat-icon "clear" at bounding box center [685, 61] width 7 height 7
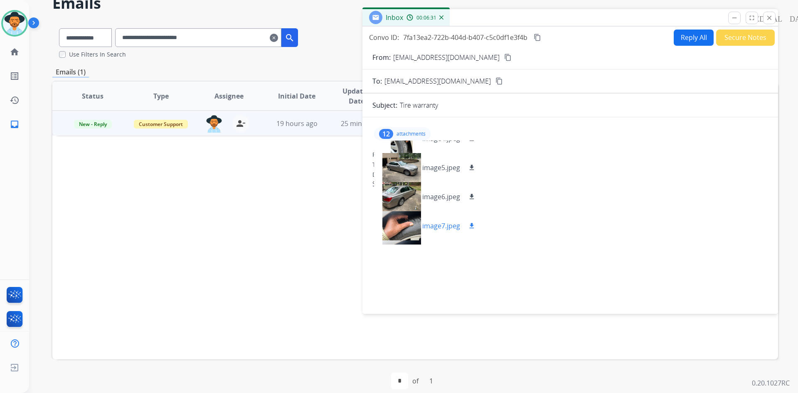
click at [448, 220] on div "image7.jpeg download" at bounding box center [428, 225] width 109 height 29
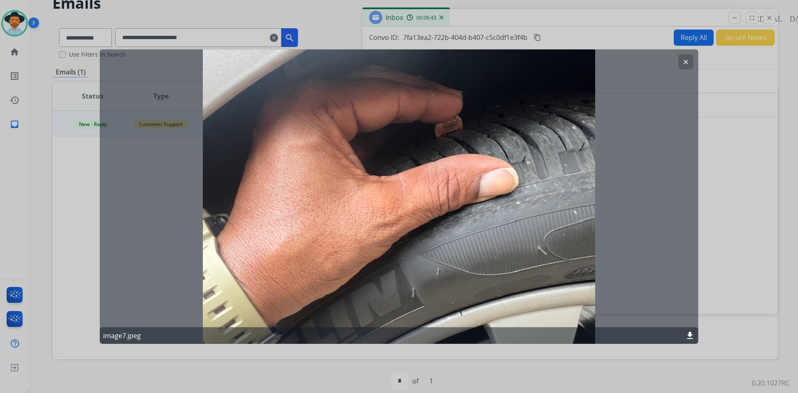
click at [681, 58] on button "clear" at bounding box center [686, 61] width 15 height 15
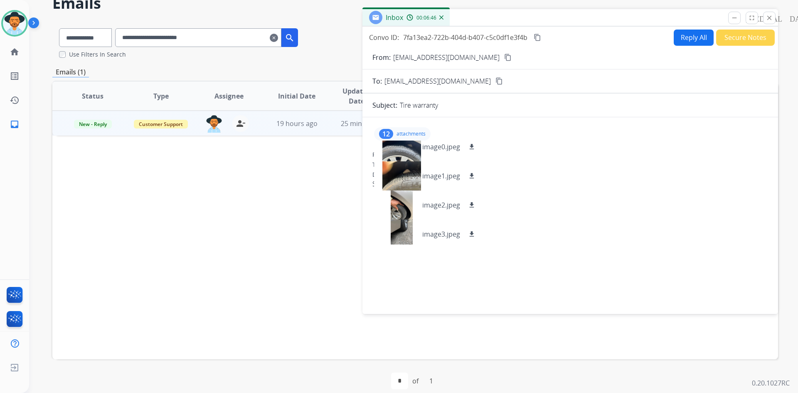
scroll to position [79, 0]
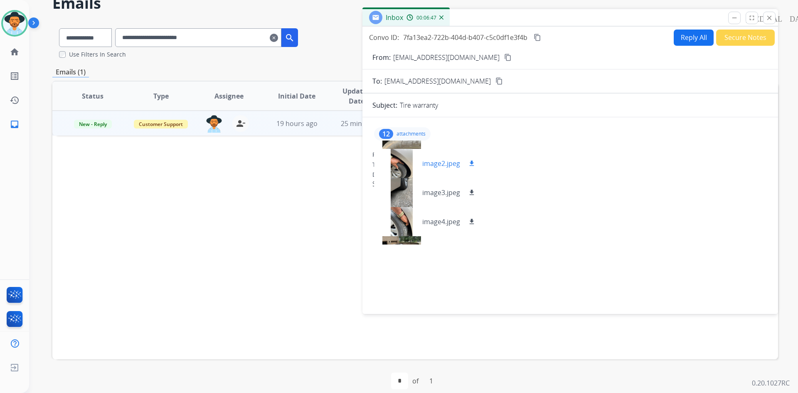
click at [444, 161] on p "image2.jpeg" at bounding box center [441, 163] width 38 height 10
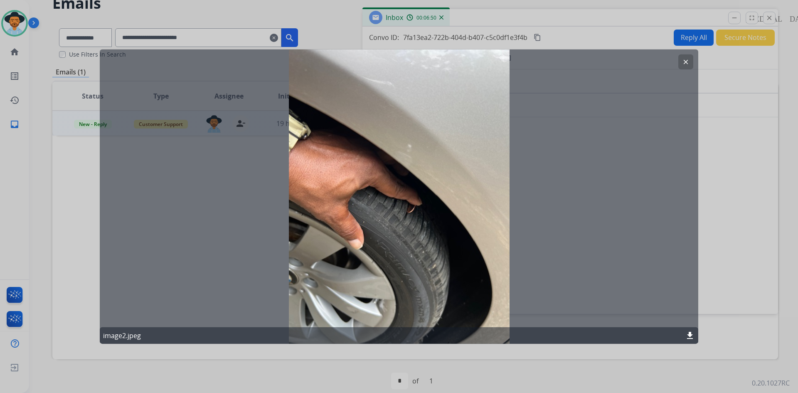
click at [684, 59] on mat-icon "clear" at bounding box center [685, 61] width 7 height 7
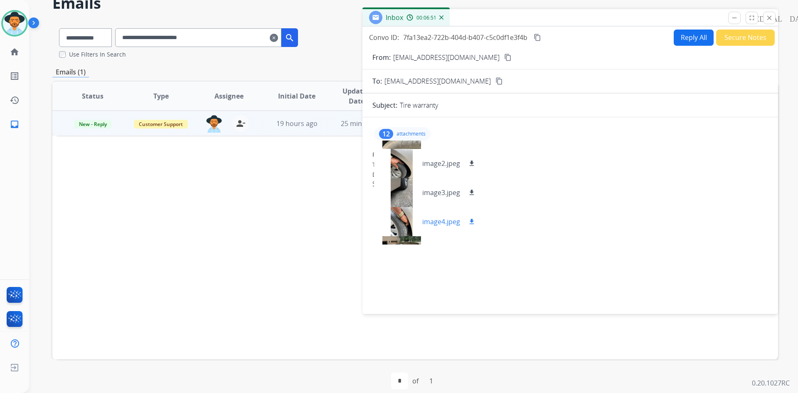
click at [447, 220] on p "image4.jpeg" at bounding box center [441, 222] width 38 height 10
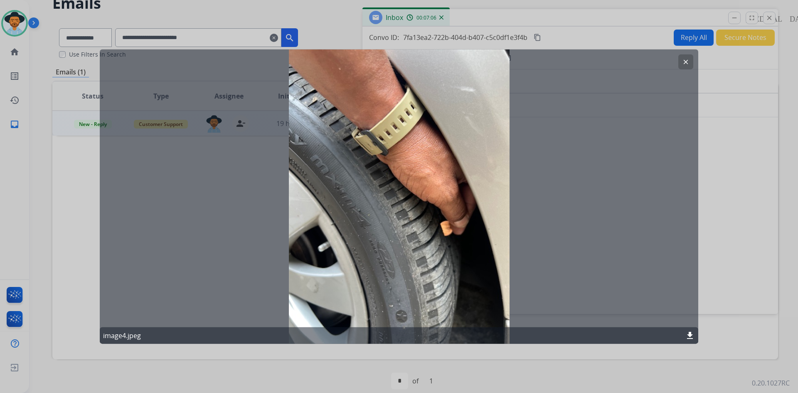
click at [687, 60] on mat-icon "clear" at bounding box center [685, 61] width 7 height 7
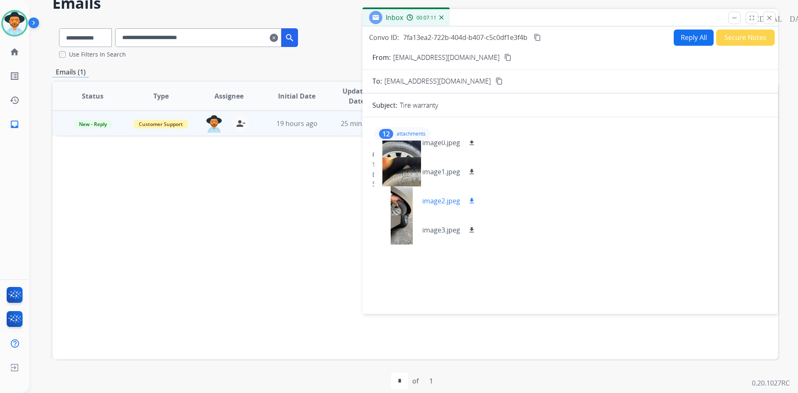
scroll to position [83, 0]
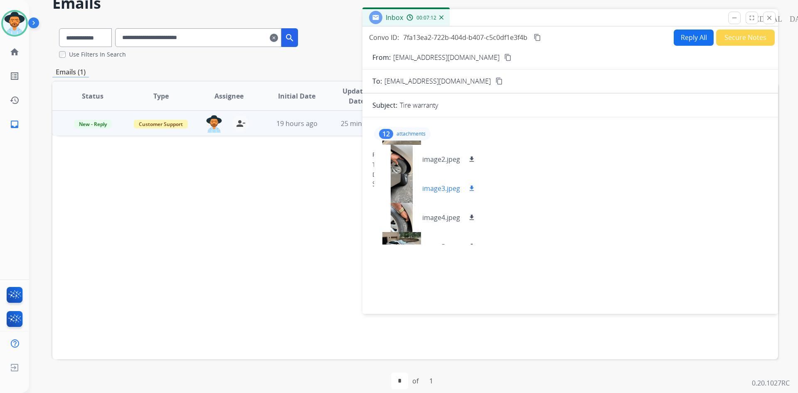
click at [446, 187] on p "image3.jpeg" at bounding box center [441, 188] width 38 height 10
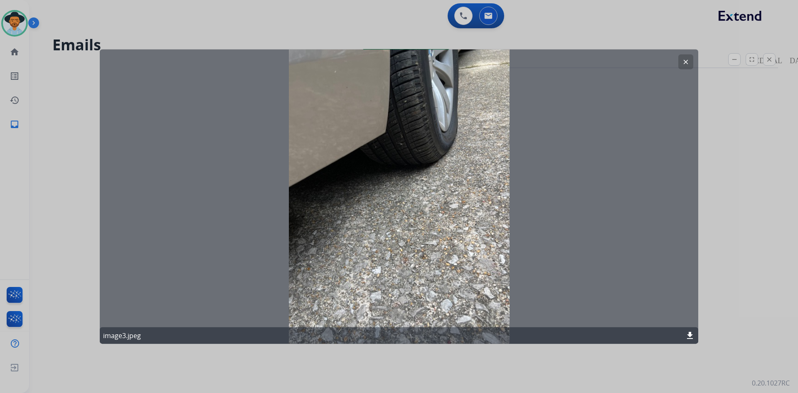
scroll to position [0, 0]
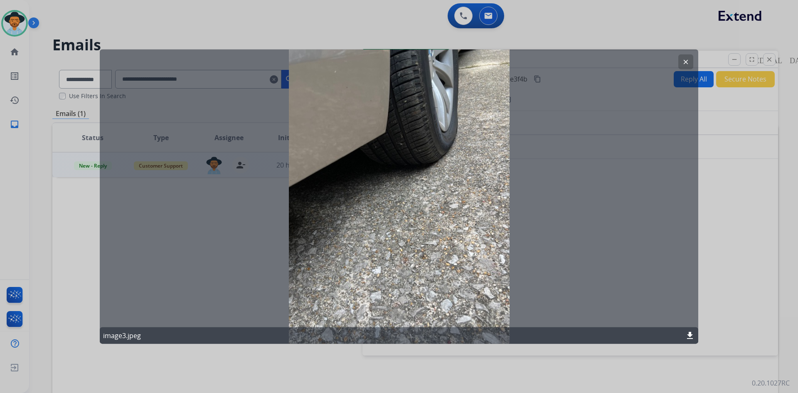
drag, startPoint x: 685, startPoint y: 62, endPoint x: 627, endPoint y: 67, distance: 58.4
click at [685, 62] on mat-icon "clear" at bounding box center [685, 61] width 7 height 7
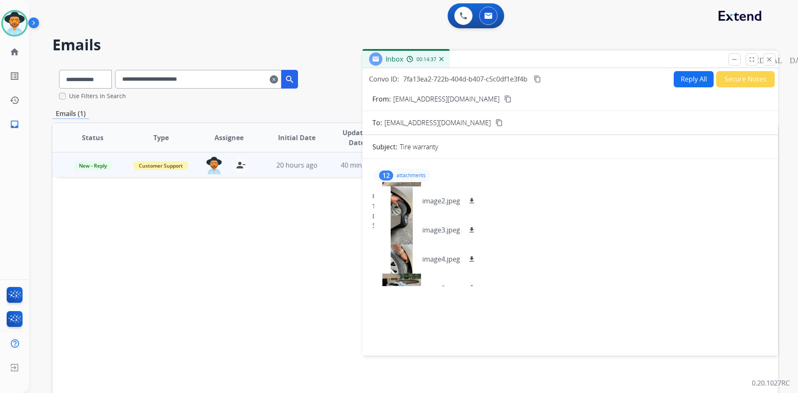
click at [539, 79] on mat-icon "content_copy" at bounding box center [537, 78] width 7 height 7
click at [406, 176] on p "attachments" at bounding box center [411, 175] width 29 height 7
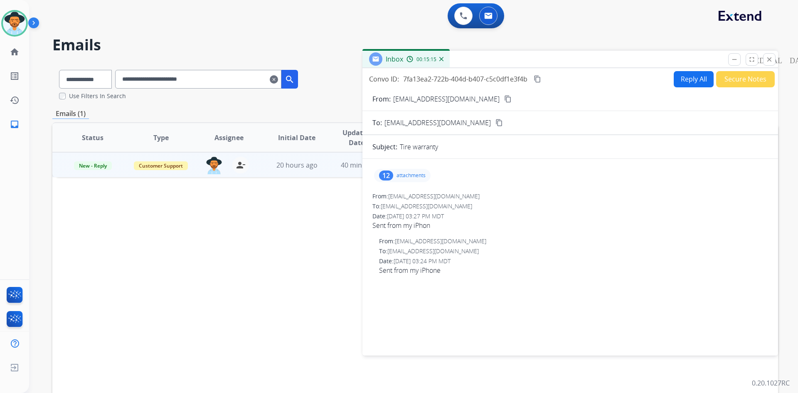
click at [687, 80] on button "Reply All" at bounding box center [694, 79] width 40 height 16
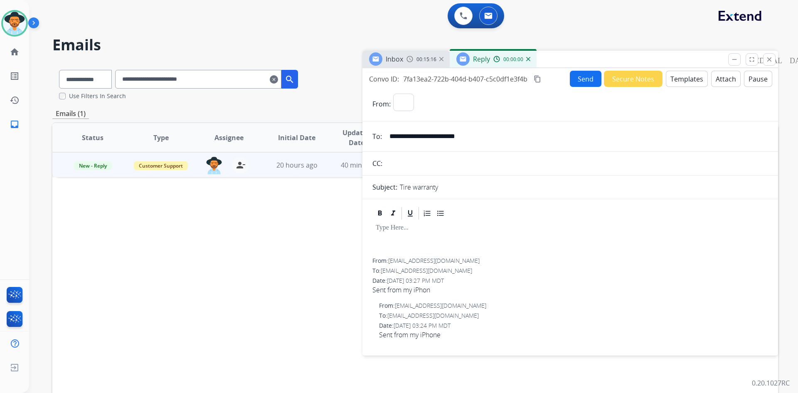
select select "**********"
click at [685, 82] on button "Templates" at bounding box center [687, 79] width 42 height 16
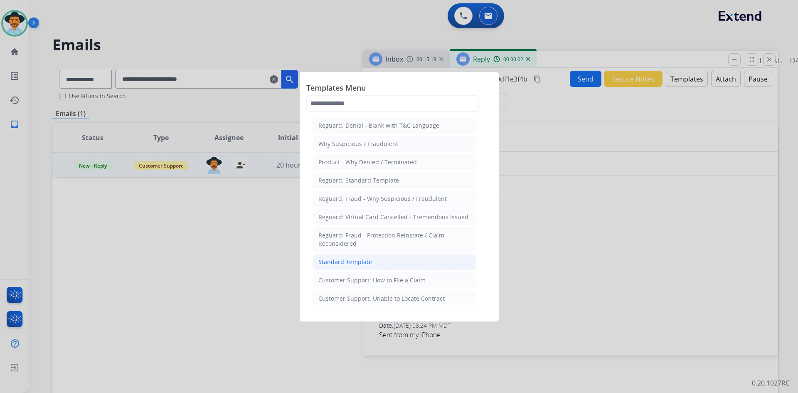
click at [408, 257] on li "Standard Template" at bounding box center [394, 262] width 163 height 16
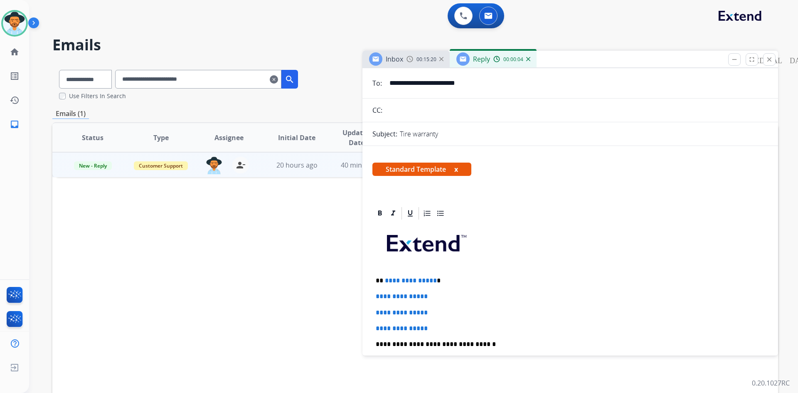
scroll to position [166, 0]
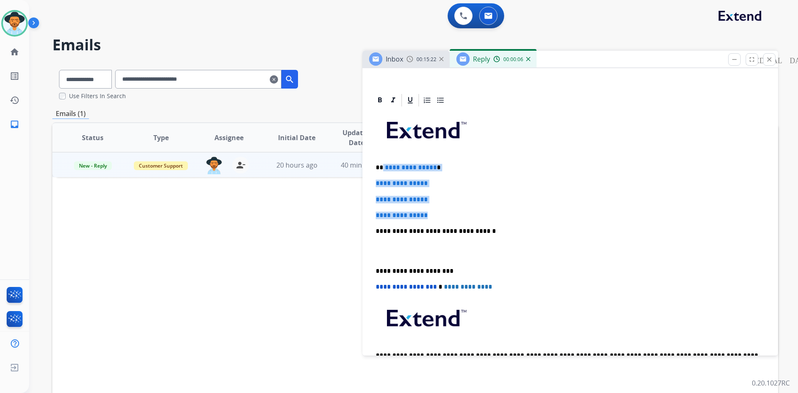
drag, startPoint x: 383, startPoint y: 165, endPoint x: 445, endPoint y: 210, distance: 75.9
click at [445, 210] on div "**********" at bounding box center [571, 251] width 396 height 286
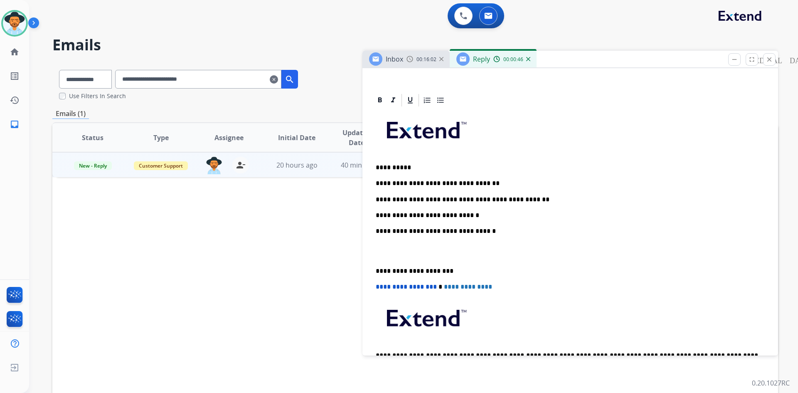
click at [393, 254] on p at bounding box center [570, 251] width 389 height 15
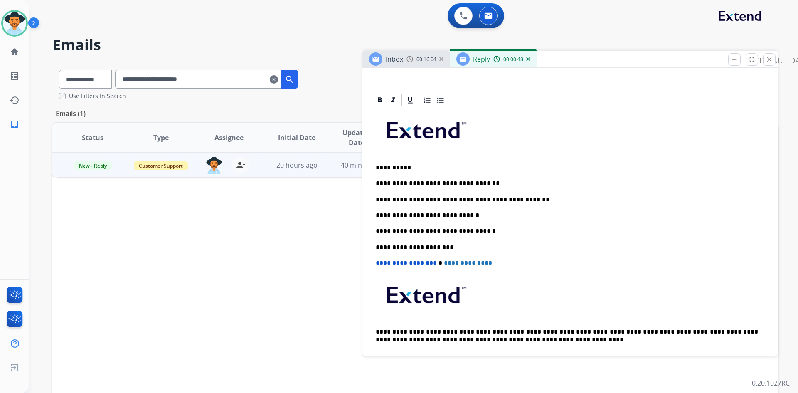
click at [478, 211] on div "**********" at bounding box center [571, 239] width 396 height 262
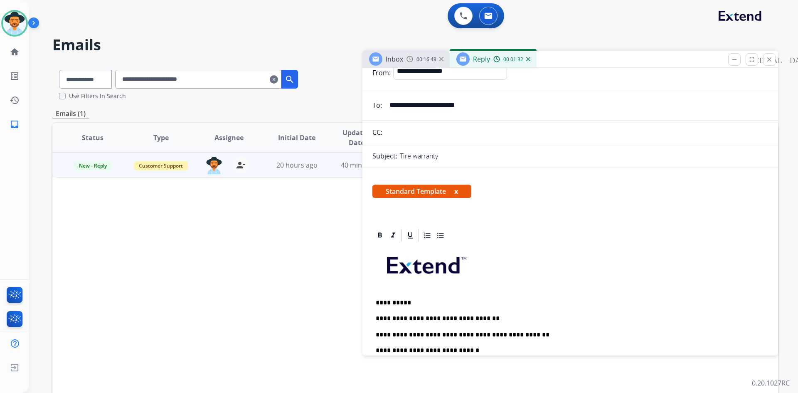
scroll to position [0, 0]
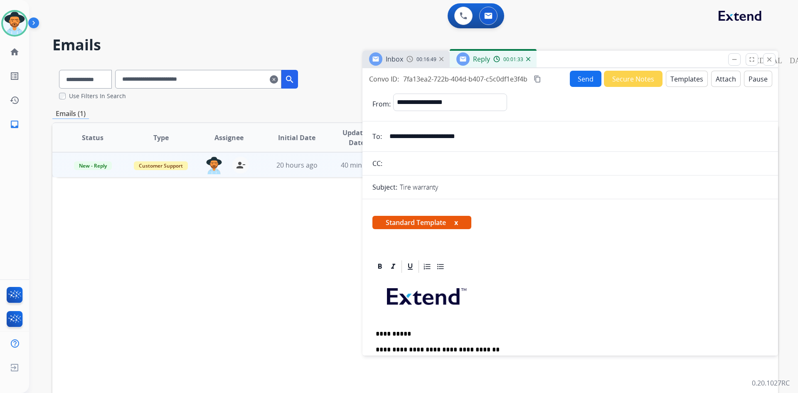
click at [578, 80] on button "Send" at bounding box center [586, 79] width 32 height 16
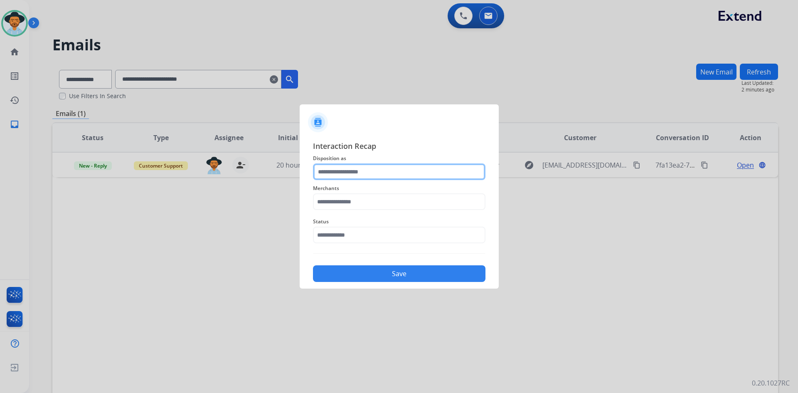
click at [367, 171] on input "text" at bounding box center [399, 171] width 173 height 17
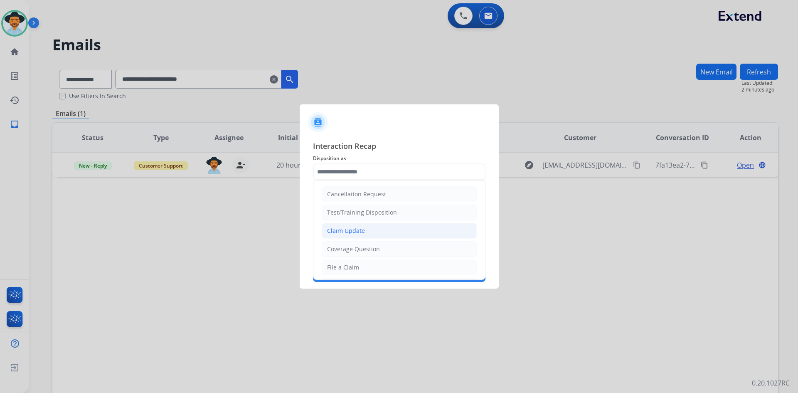
click at [378, 232] on li "Claim Update" at bounding box center [399, 231] width 155 height 16
type input "**********"
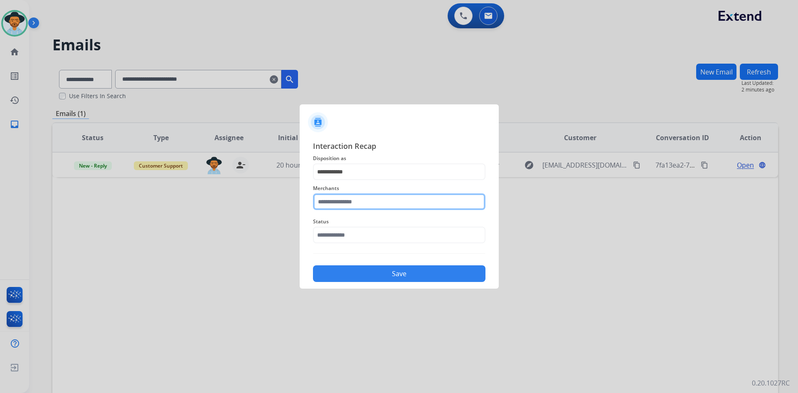
click at [395, 203] on input "text" at bounding box center [399, 201] width 173 height 17
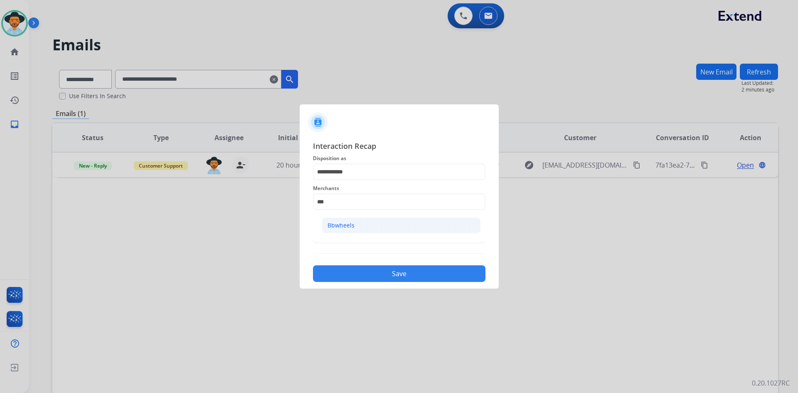
click at [373, 224] on li "Bbwheels" at bounding box center [401, 225] width 158 height 16
type input "********"
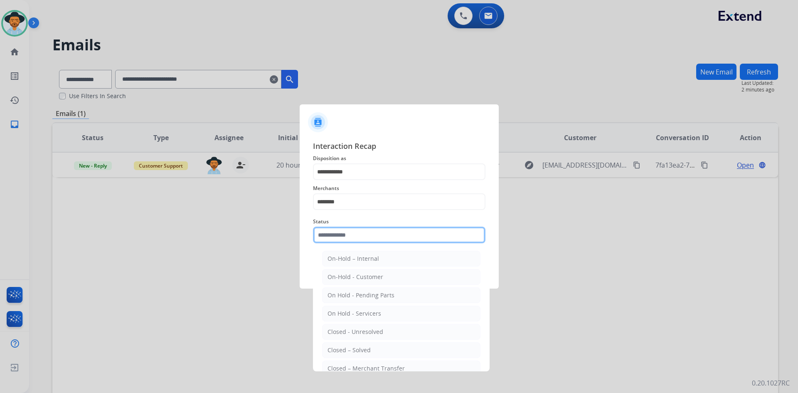
click at [357, 234] on input "text" at bounding box center [399, 235] width 173 height 17
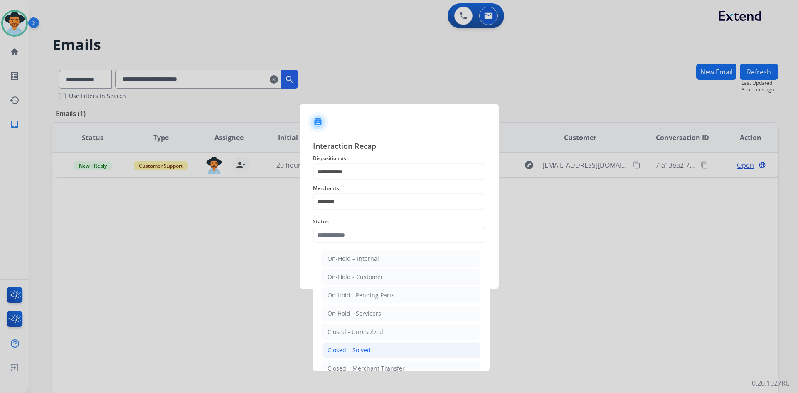
click at [392, 345] on li "Closed – Solved" at bounding box center [401, 350] width 158 height 16
type input "**********"
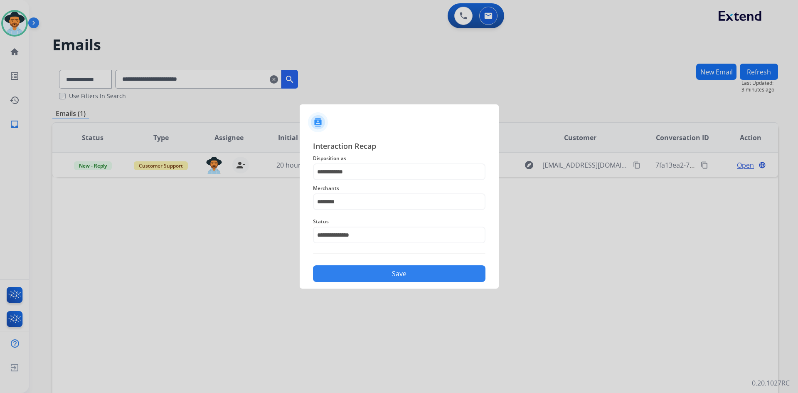
click at [370, 270] on button "Save" at bounding box center [399, 273] width 173 height 17
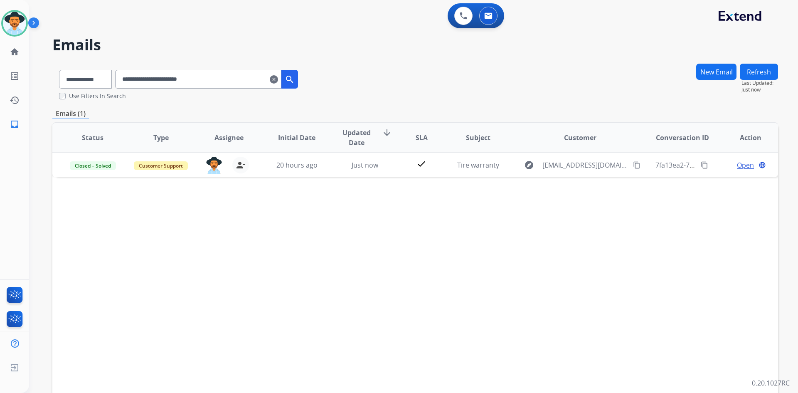
click at [278, 79] on mat-icon "clear" at bounding box center [274, 79] width 8 height 10
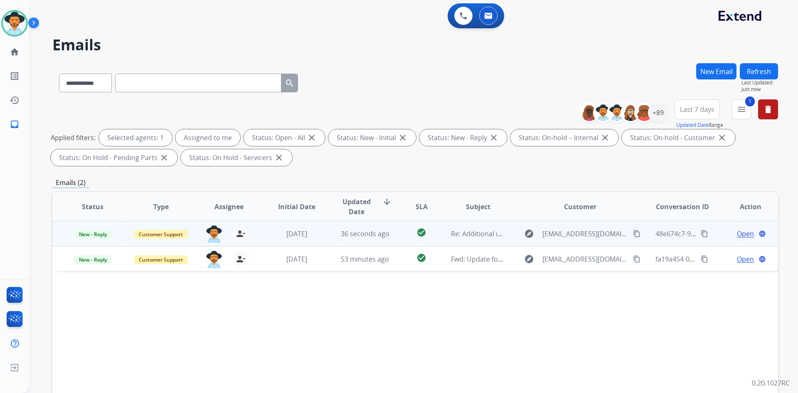
drag, startPoint x: 625, startPoint y: 235, endPoint x: 613, endPoint y: 234, distance: 12.5
click at [633, 235] on mat-icon "content_copy" at bounding box center [636, 233] width 7 height 7
click at [737, 231] on span "Open" at bounding box center [745, 234] width 17 height 10
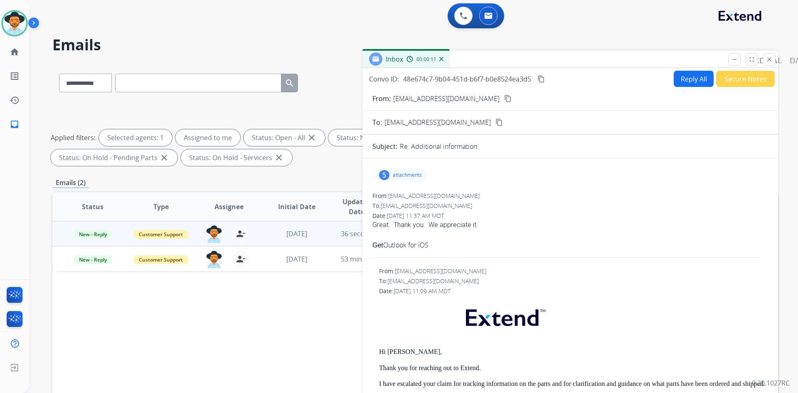
click at [745, 82] on button "Secure Notes" at bounding box center [745, 79] width 59 height 16
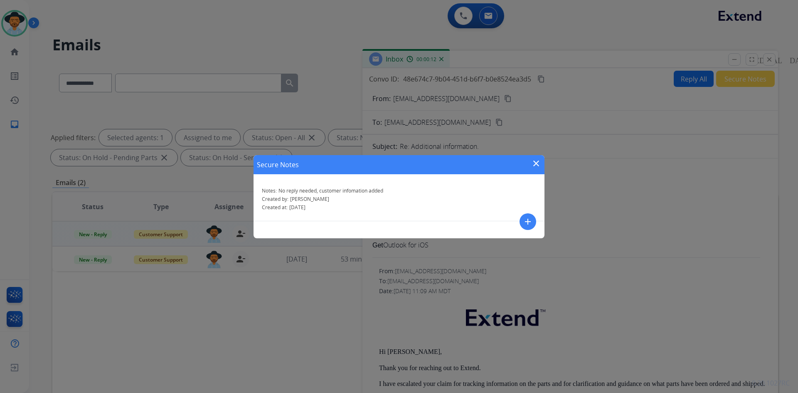
click at [528, 220] on mat-icon "add" at bounding box center [528, 222] width 10 height 10
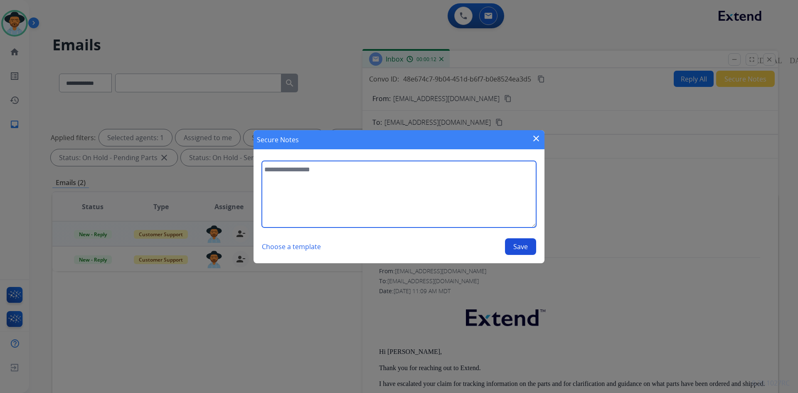
click at [301, 187] on textarea at bounding box center [399, 194] width 274 height 67
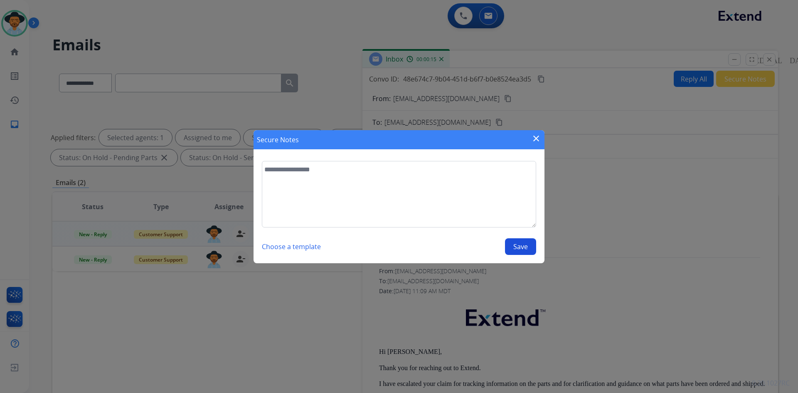
click at [534, 139] on mat-icon "close" at bounding box center [536, 138] width 10 height 10
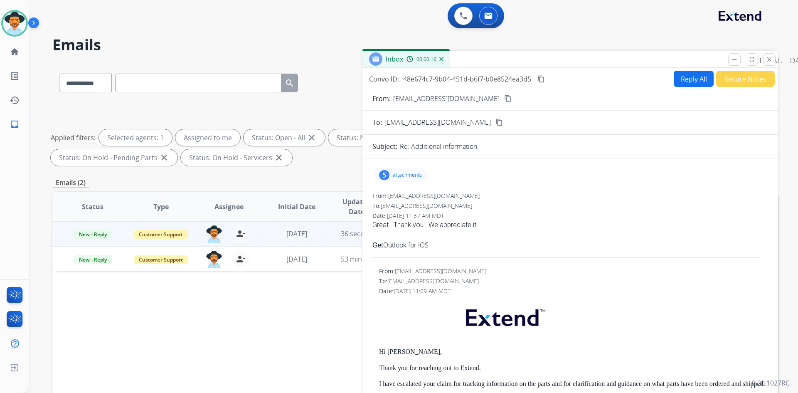
click at [735, 82] on button "Secure Notes" at bounding box center [745, 79] width 59 height 16
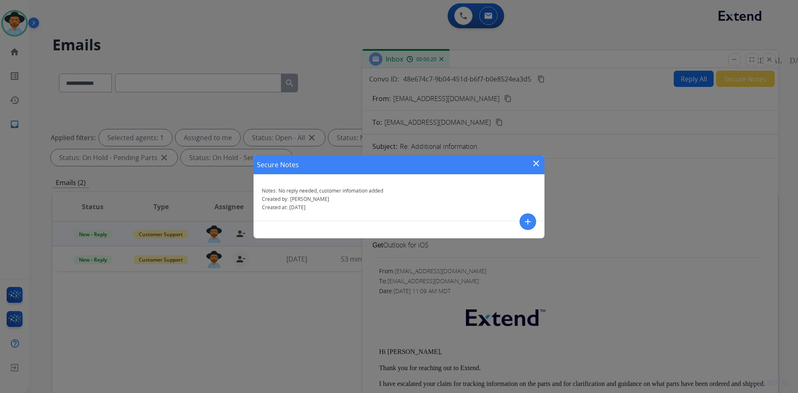
click at [531, 221] on mat-icon "add" at bounding box center [528, 222] width 10 height 10
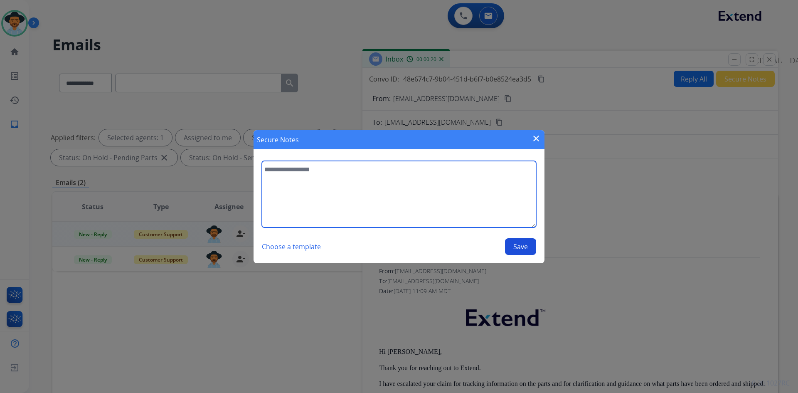
click at [319, 172] on textarea at bounding box center [399, 194] width 274 height 67
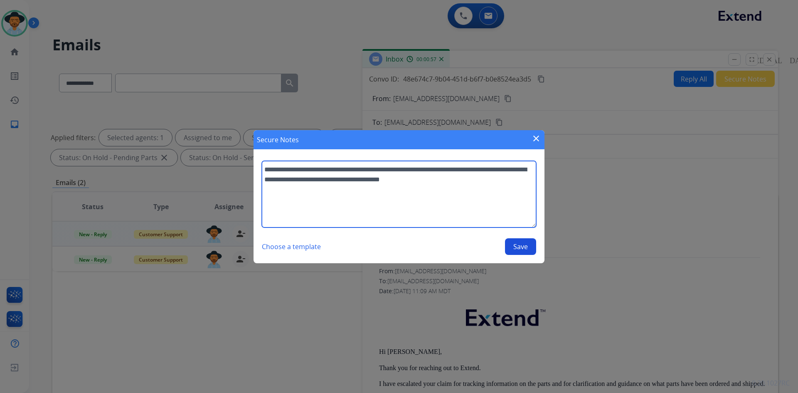
type textarea "**********"
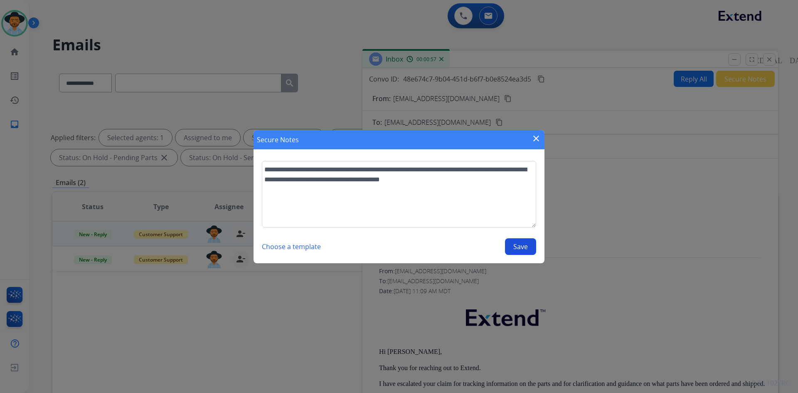
click at [514, 247] on button "Save" at bounding box center [520, 246] width 31 height 17
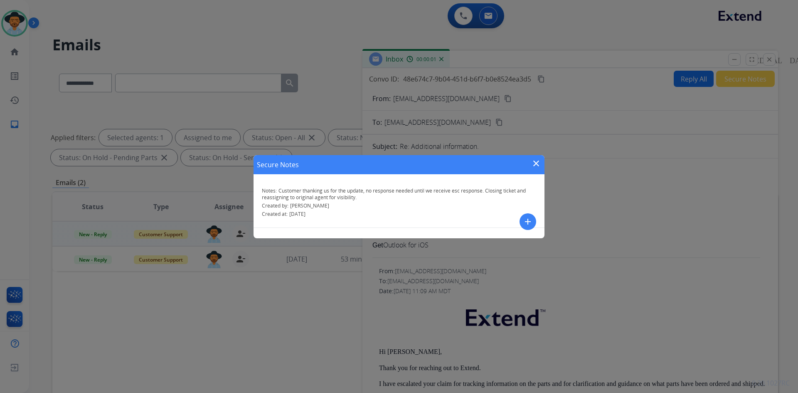
drag, startPoint x: 536, startPoint y: 163, endPoint x: 542, endPoint y: 162, distance: 6.0
click at [537, 162] on mat-icon "close" at bounding box center [536, 163] width 10 height 10
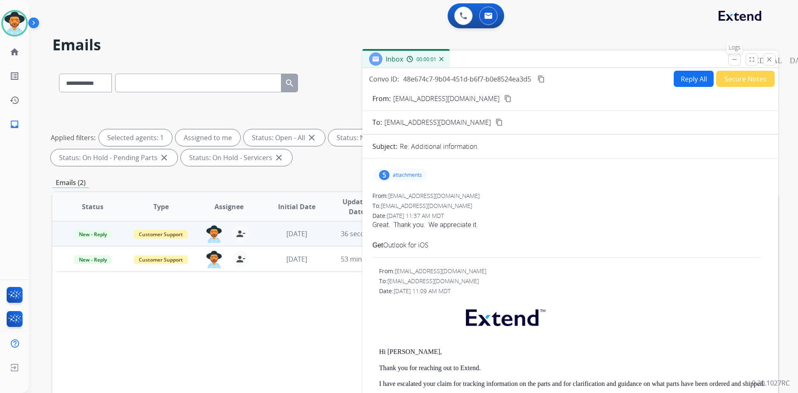
click at [732, 58] on mat-icon "remove_[MEDICAL_DATA]" at bounding box center [734, 59] width 7 height 7
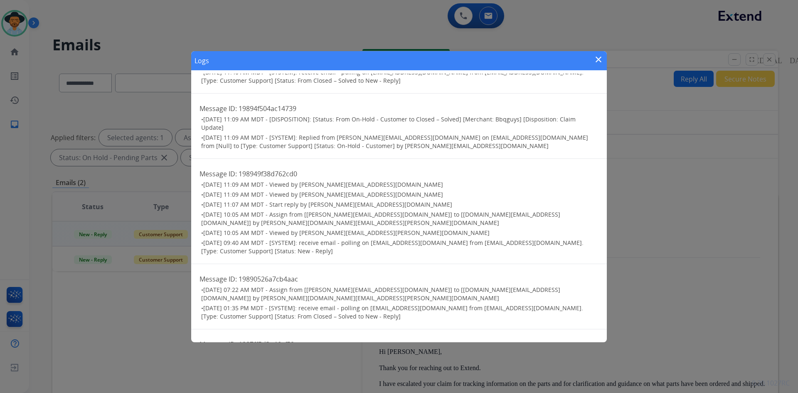
scroll to position [42, 0]
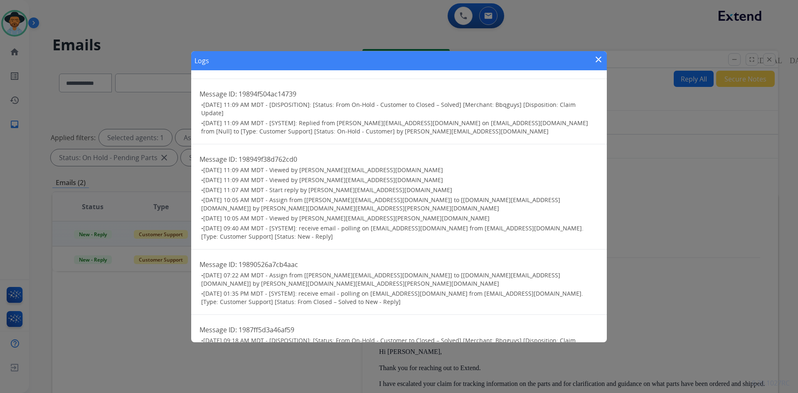
click at [596, 62] on mat-icon "close" at bounding box center [599, 59] width 10 height 10
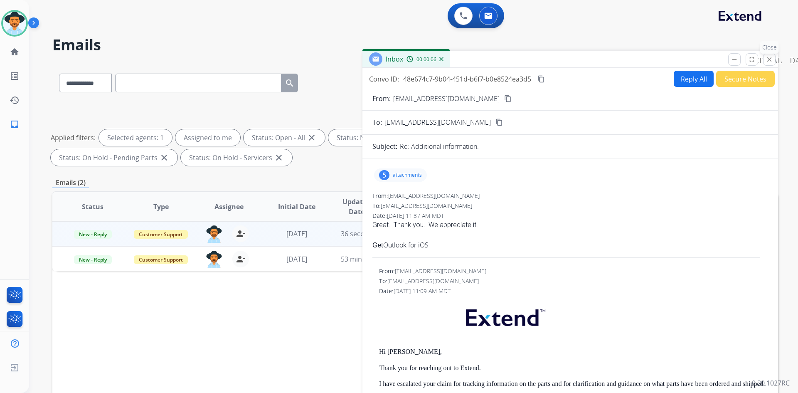
click at [772, 59] on mat-icon "close" at bounding box center [769, 59] width 7 height 7
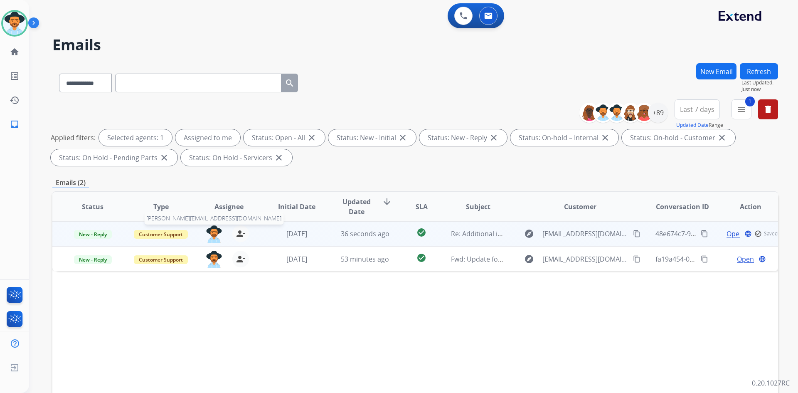
click at [207, 234] on img at bounding box center [214, 233] width 17 height 17
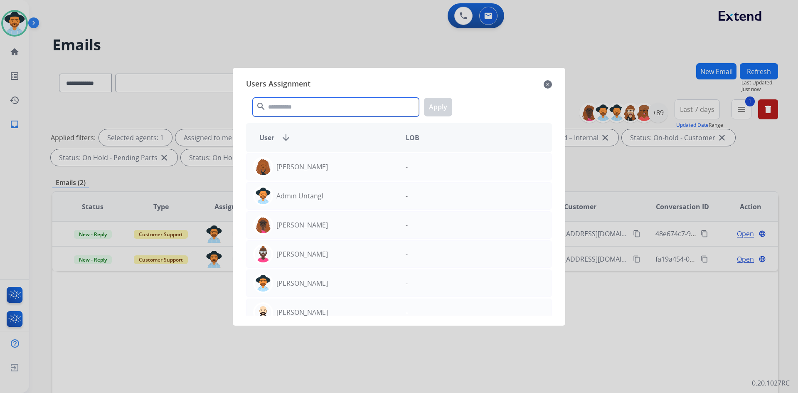
click at [311, 110] on input "text" at bounding box center [336, 107] width 166 height 19
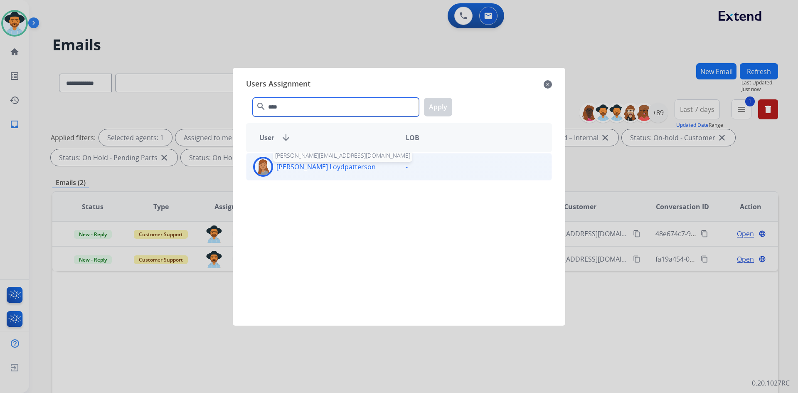
type input "****"
click at [299, 165] on p "[PERSON_NAME] Loydpatterson" at bounding box center [326, 167] width 99 height 10
click at [440, 109] on button "Apply" at bounding box center [438, 107] width 28 height 19
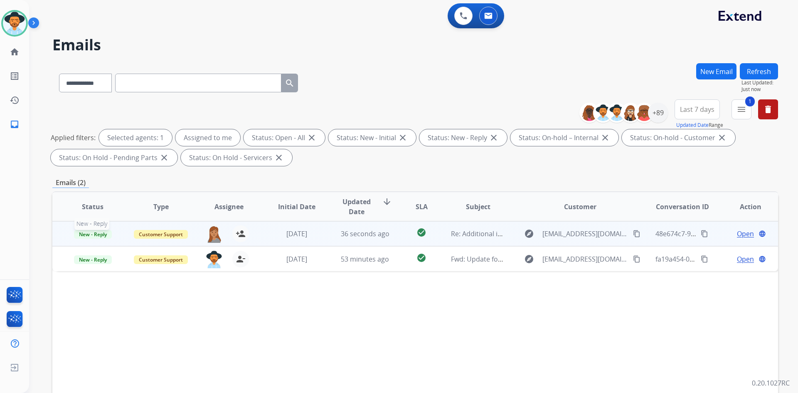
click at [86, 231] on span "New - Reply" at bounding box center [93, 234] width 38 height 9
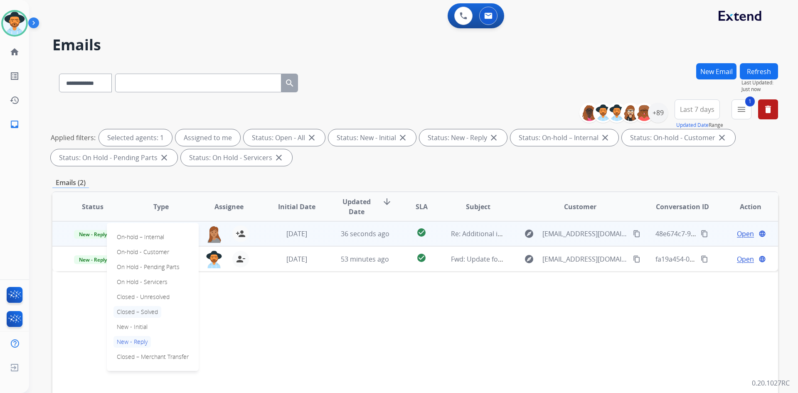
click at [137, 311] on p "Closed – Solved" at bounding box center [138, 312] width 48 height 12
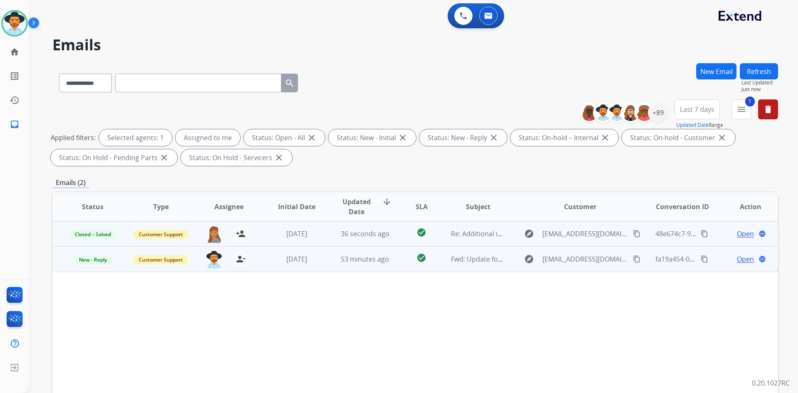
click at [701, 259] on mat-icon "content_copy" at bounding box center [704, 258] width 7 height 7
drag, startPoint x: 630, startPoint y: 259, endPoint x: 625, endPoint y: 258, distance: 4.2
click at [633, 259] on mat-icon "content_copy" at bounding box center [636, 258] width 7 height 7
click at [701, 261] on mat-icon "content_copy" at bounding box center [704, 258] width 7 height 7
click at [633, 260] on mat-icon "content_copy" at bounding box center [636, 258] width 7 height 7
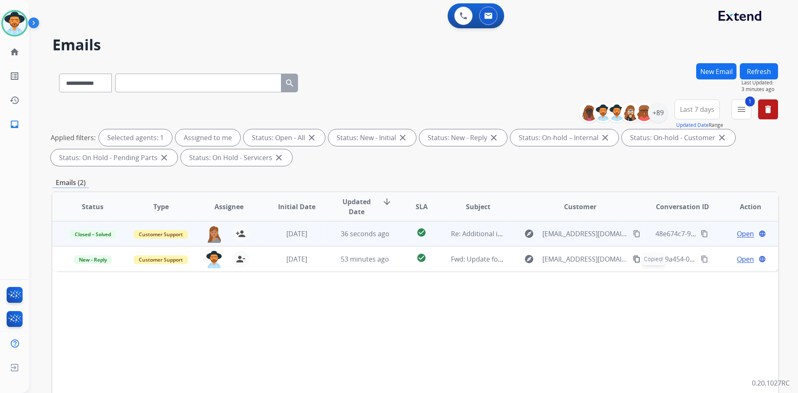
click at [201, 84] on input "text" at bounding box center [198, 83] width 166 height 19
paste input "**********"
type input "**********"
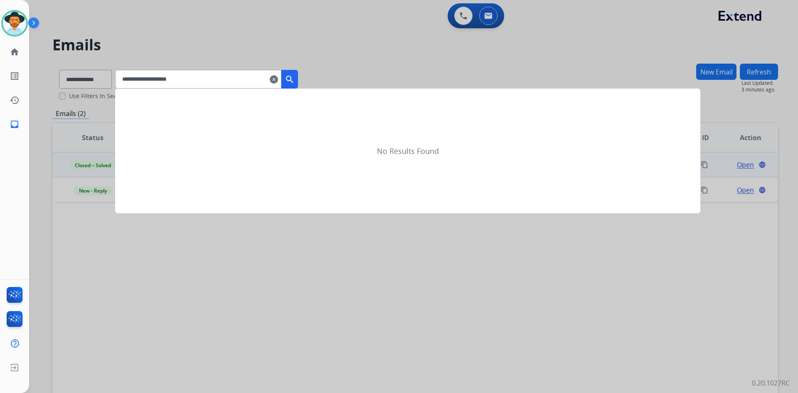
click at [295, 78] on mat-icon "search" at bounding box center [290, 79] width 10 height 10
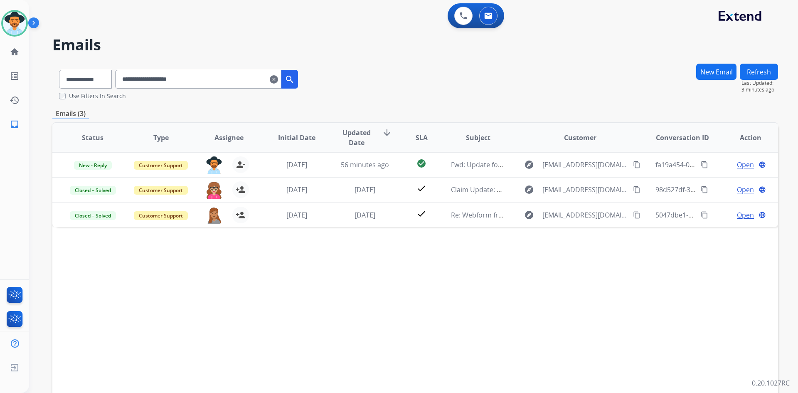
drag, startPoint x: 15, startPoint y: 22, endPoint x: 33, endPoint y: 27, distance: 18.7
click at [15, 22] on img at bounding box center [14, 23] width 23 height 23
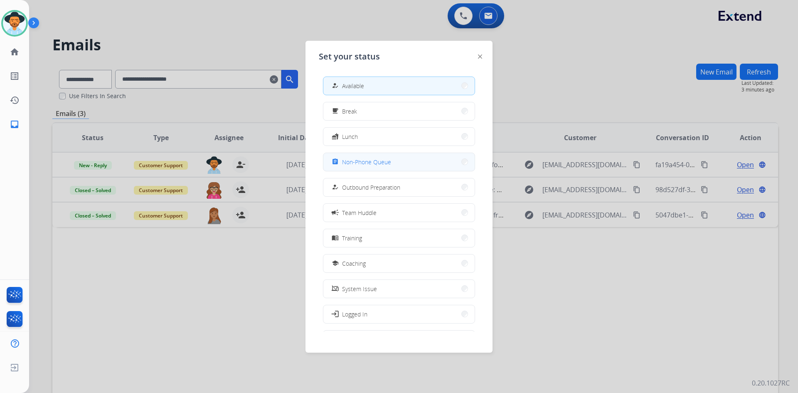
click at [384, 163] on span "Non-Phone Queue" at bounding box center [366, 162] width 49 height 9
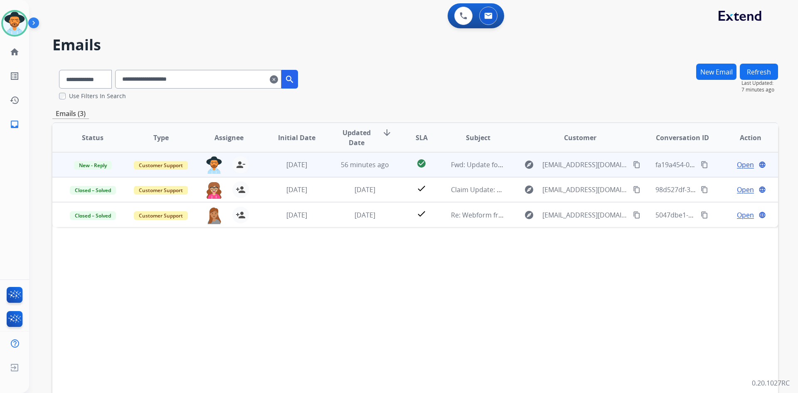
click at [701, 163] on mat-icon "content_copy" at bounding box center [704, 164] width 7 height 7
click at [738, 163] on span "Open" at bounding box center [745, 165] width 17 height 10
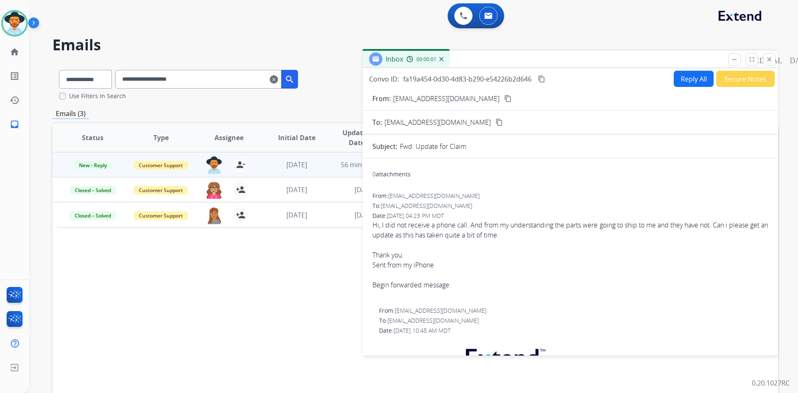
click at [731, 78] on button "Secure Notes" at bounding box center [745, 79] width 59 height 16
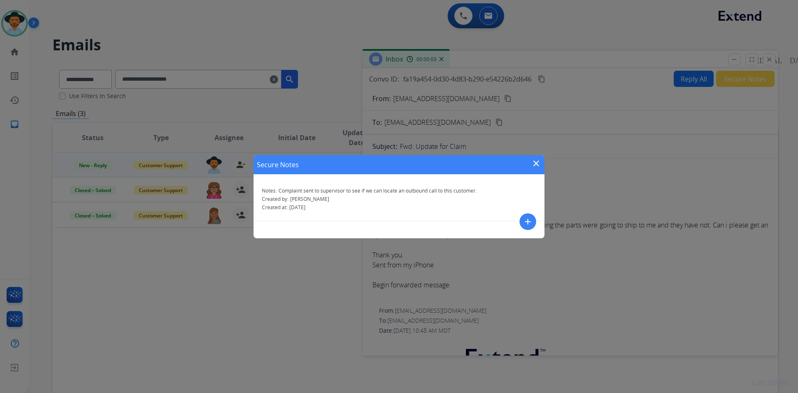
click at [523, 223] on mat-icon "add" at bounding box center [528, 222] width 10 height 10
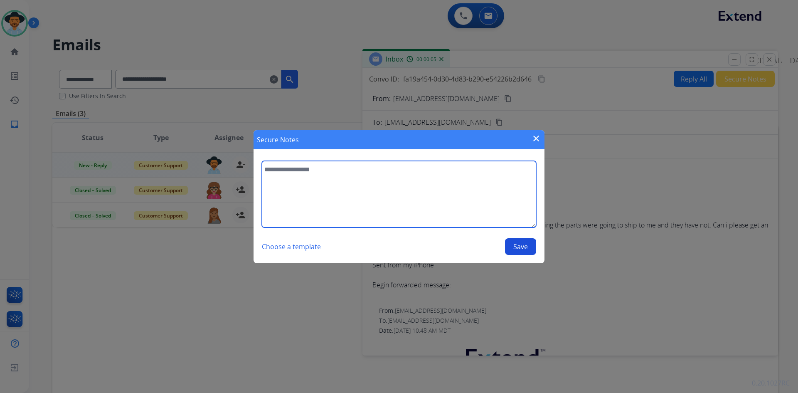
click at [306, 173] on textarea at bounding box center [399, 194] width 274 height 67
type textarea "**********"
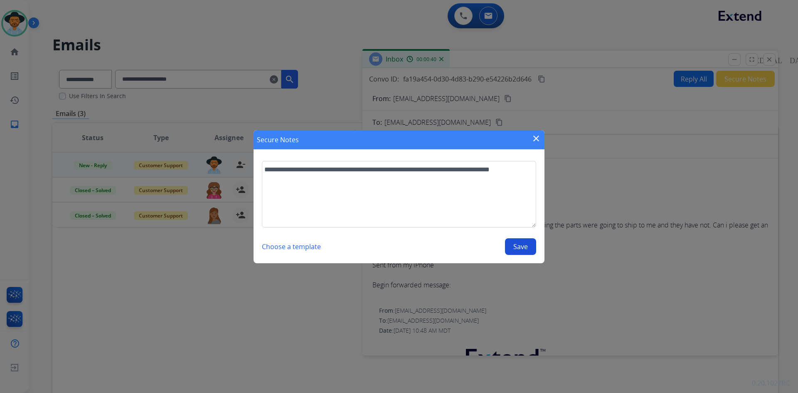
click at [519, 250] on button "Save" at bounding box center [520, 246] width 31 height 17
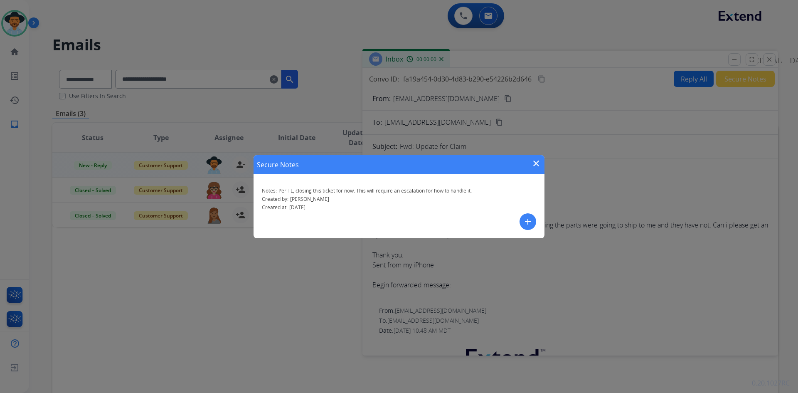
click at [540, 163] on mat-icon "close" at bounding box center [536, 163] width 10 height 10
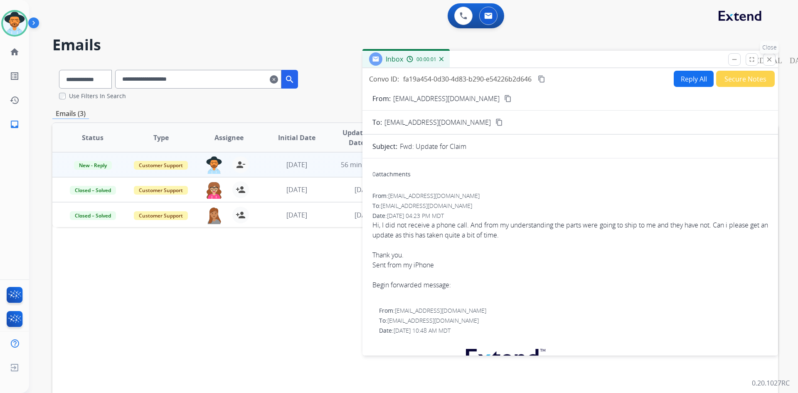
click at [771, 62] on mat-icon "close" at bounding box center [769, 59] width 7 height 7
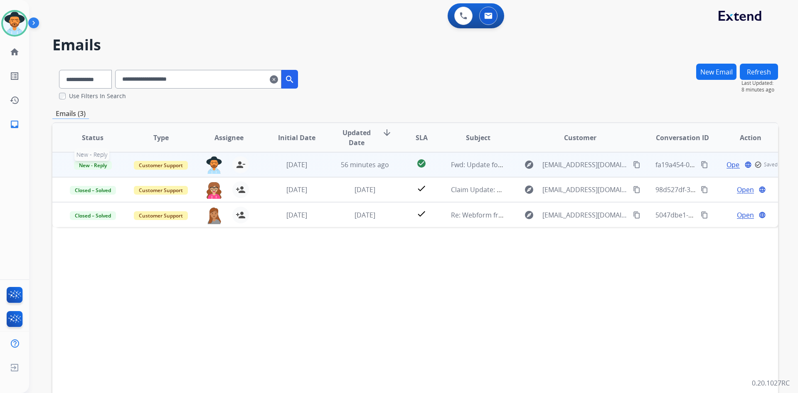
click at [101, 163] on span "New - Reply" at bounding box center [93, 165] width 38 height 9
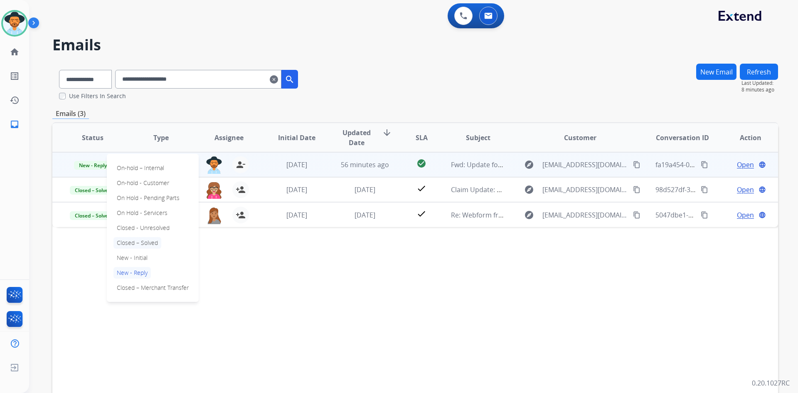
click at [147, 242] on p "Closed – Solved" at bounding box center [138, 243] width 48 height 12
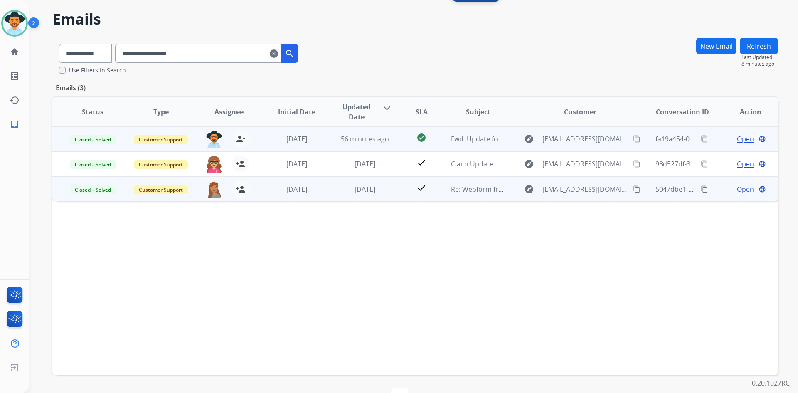
scroll to position [0, 0]
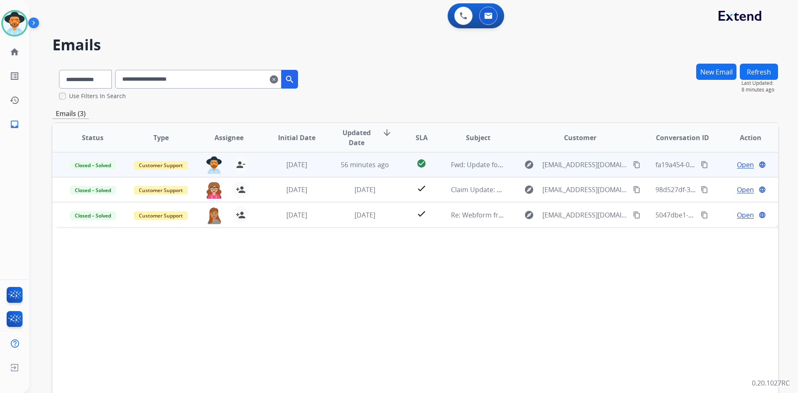
click at [278, 79] on mat-icon "clear" at bounding box center [274, 79] width 8 height 10
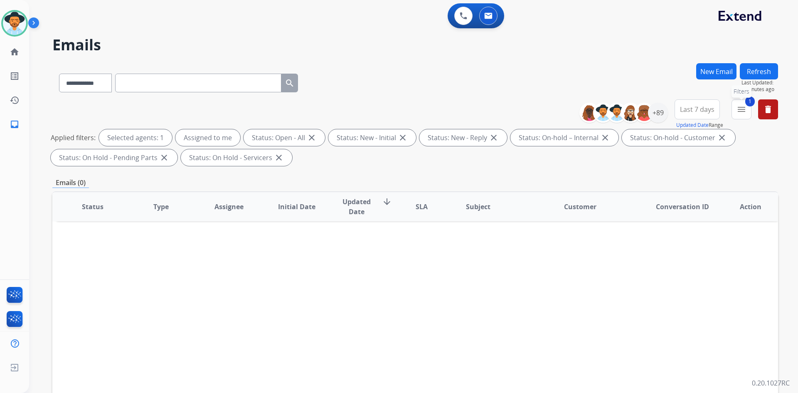
click at [746, 112] on mat-icon "menu" at bounding box center [742, 109] width 10 height 10
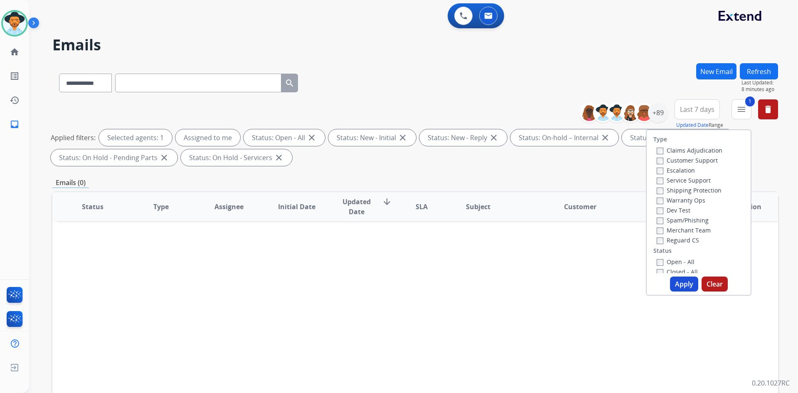
click at [678, 261] on label "Open - All" at bounding box center [676, 262] width 38 height 8
click at [682, 282] on button "Apply" at bounding box center [684, 284] width 28 height 15
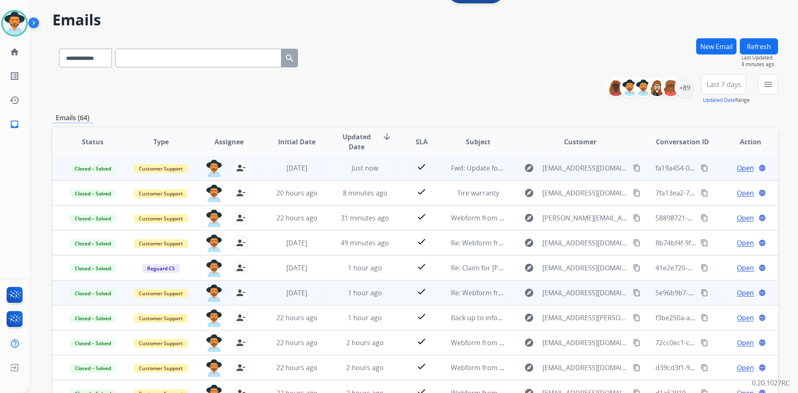
scroll to position [80, 0]
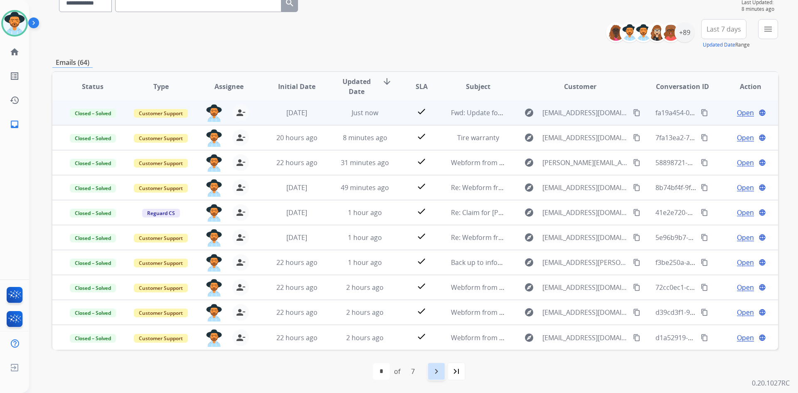
click at [435, 367] on mat-icon "navigate_next" at bounding box center [437, 371] width 10 height 10
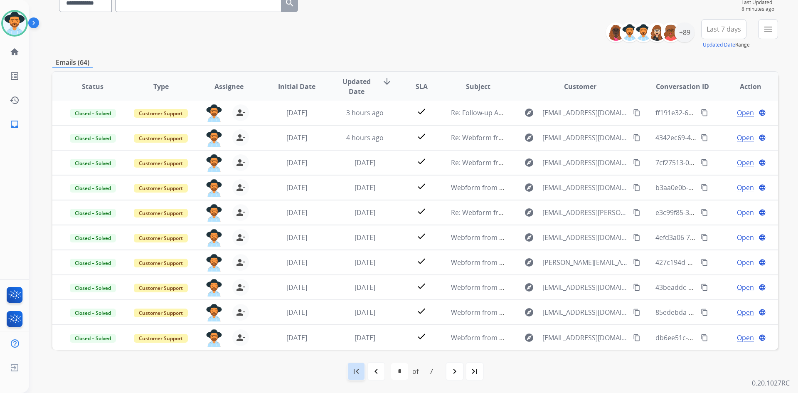
click at [353, 365] on div "first_page" at bounding box center [356, 371] width 18 height 18
select select "*"
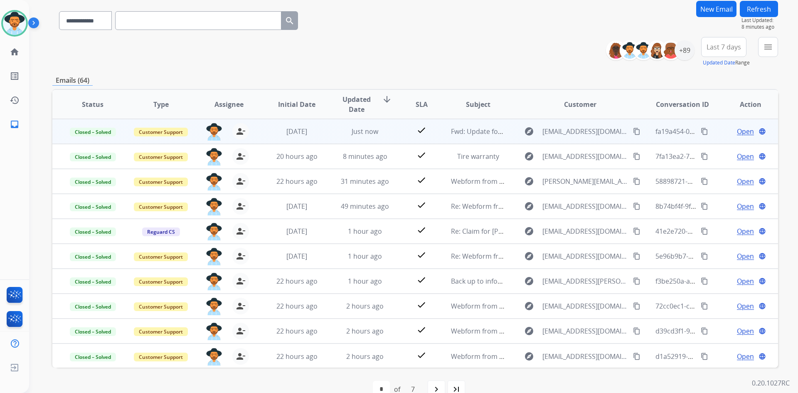
scroll to position [0, 0]
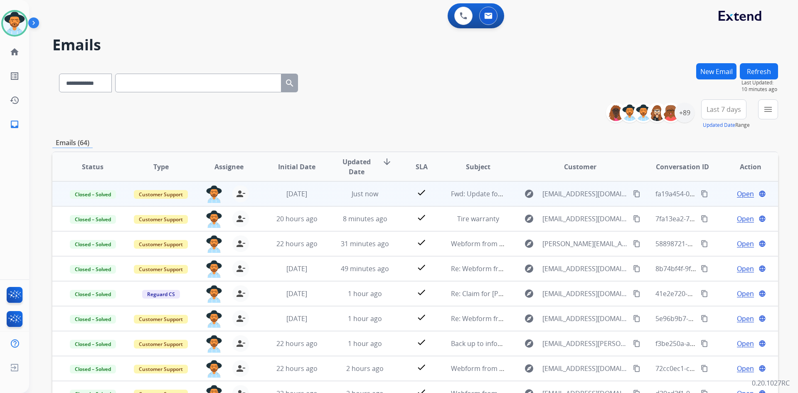
click at [763, 69] on button "Refresh" at bounding box center [759, 71] width 38 height 16
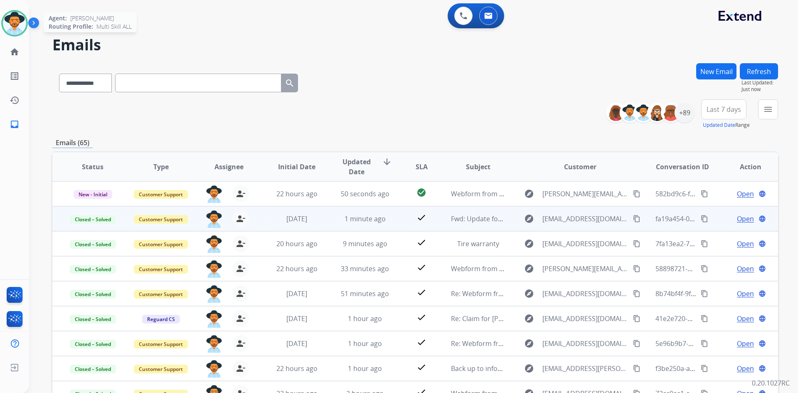
click at [6, 20] on img at bounding box center [14, 23] width 23 height 23
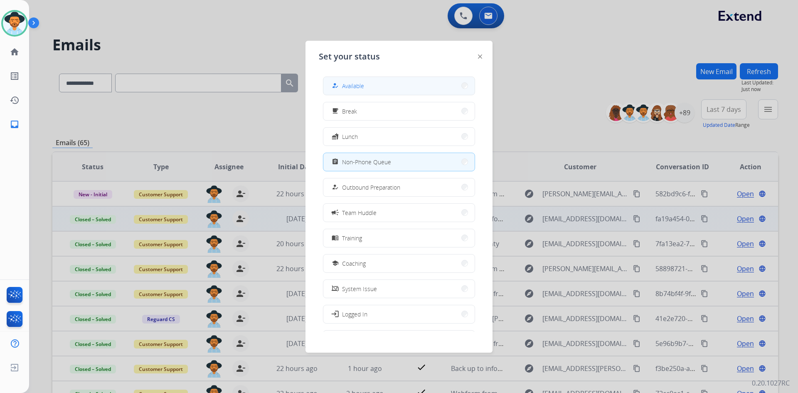
click at [367, 81] on button "how_to_reg Available" at bounding box center [399, 86] width 151 height 18
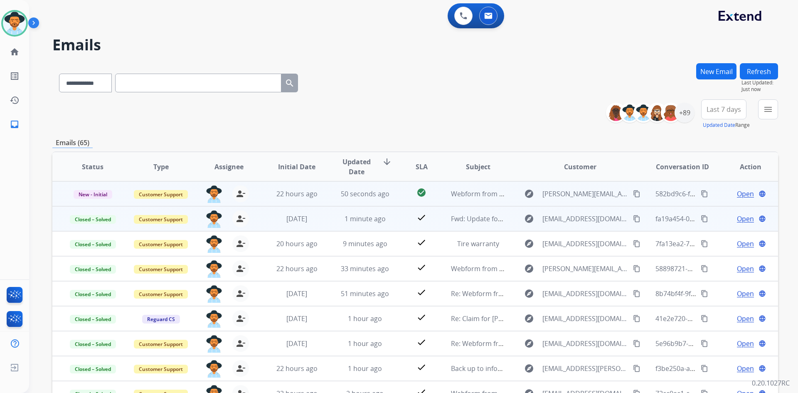
click at [633, 192] on mat-icon "content_copy" at bounding box center [636, 193] width 7 height 7
click at [739, 194] on span "Open" at bounding box center [745, 194] width 17 height 10
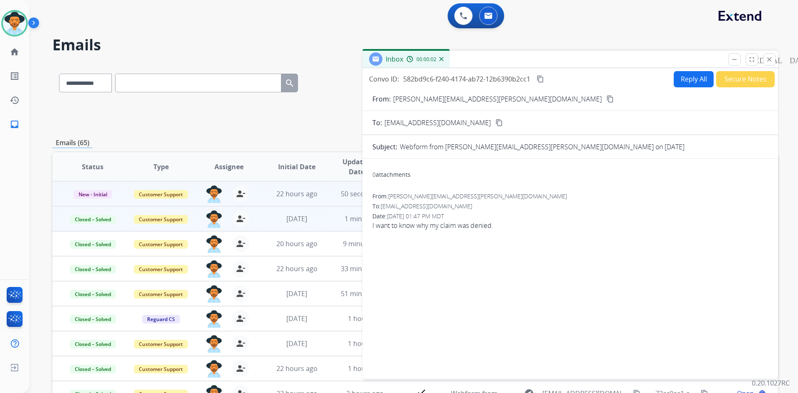
click at [607, 99] on mat-icon "content_copy" at bounding box center [610, 98] width 7 height 7
click at [180, 83] on input "text" at bounding box center [198, 83] width 166 height 19
paste input "**********"
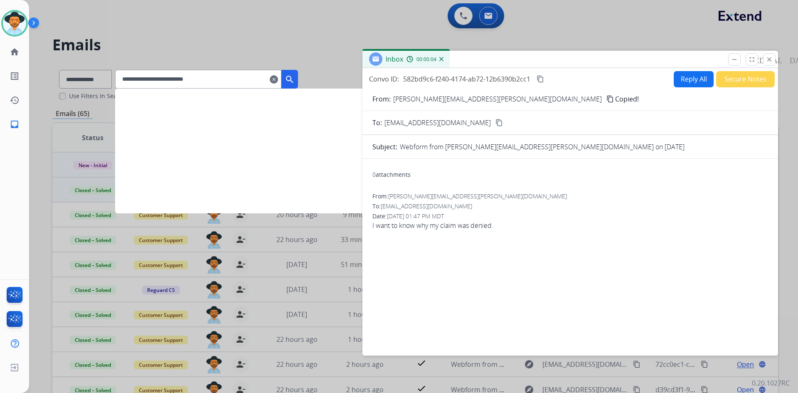
type input "**********"
click at [295, 77] on mat-icon "search" at bounding box center [290, 79] width 10 height 10
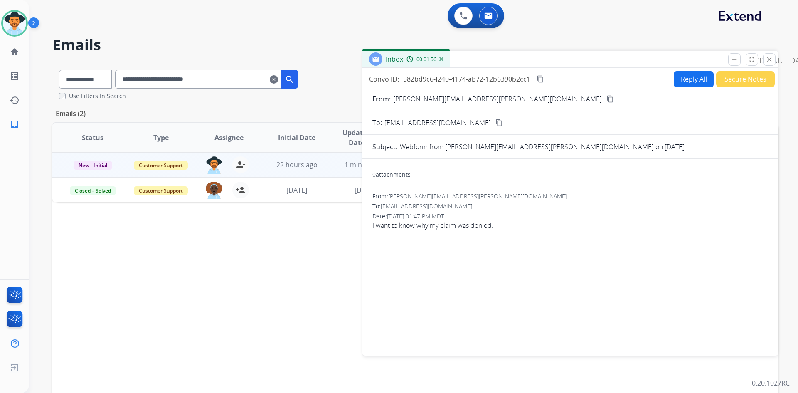
drag, startPoint x: 544, startPoint y: 79, endPoint x: 521, endPoint y: 91, distance: 25.9
click at [544, 79] on mat-icon "content_copy" at bounding box center [540, 78] width 7 height 7
click at [32, 20] on img at bounding box center [35, 25] width 14 height 16
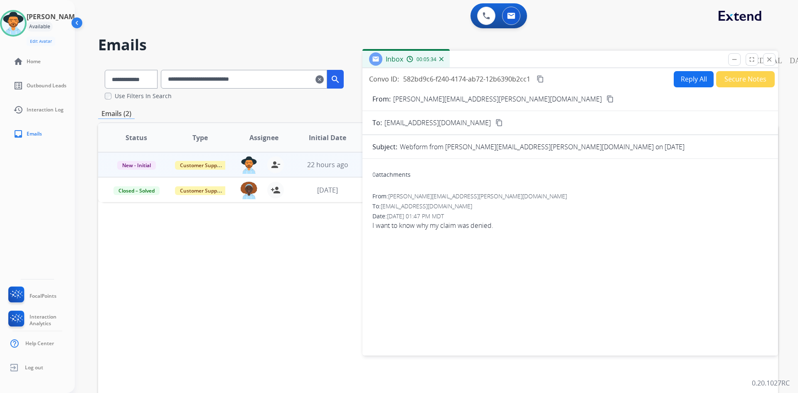
click at [684, 74] on button "Reply All" at bounding box center [694, 79] width 40 height 16
select select "**********"
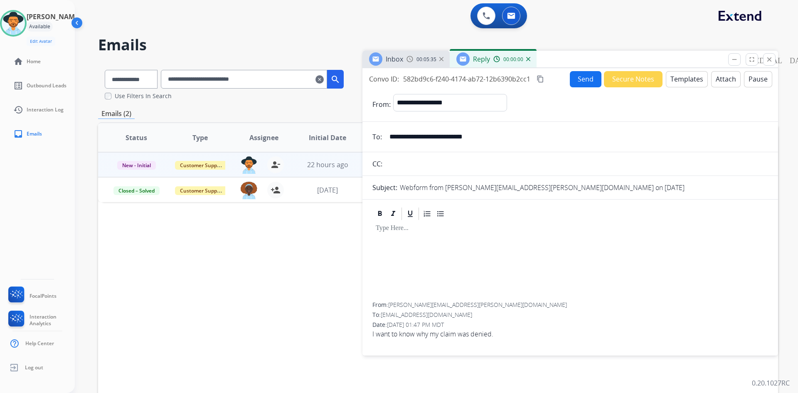
click at [685, 78] on button "Templates" at bounding box center [687, 79] width 42 height 16
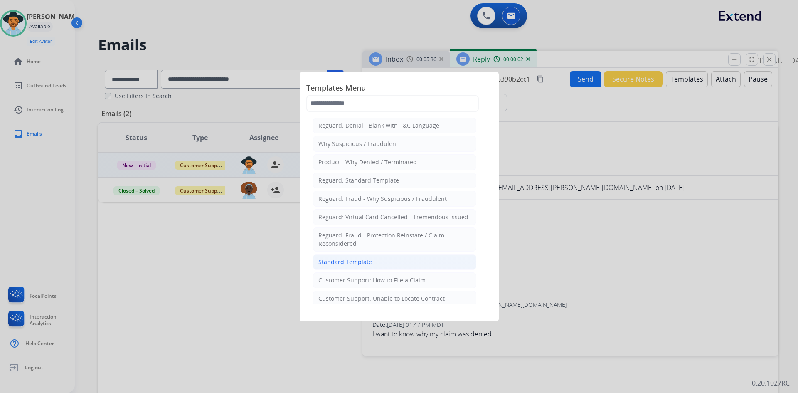
click at [374, 264] on li "Standard Template" at bounding box center [394, 262] width 163 height 16
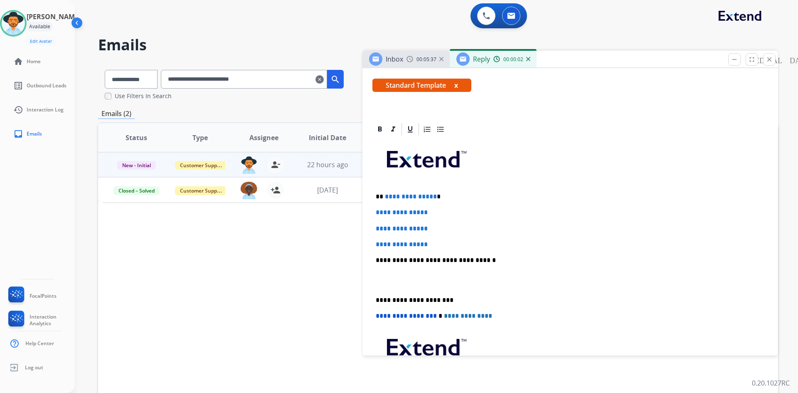
scroll to position [166, 0]
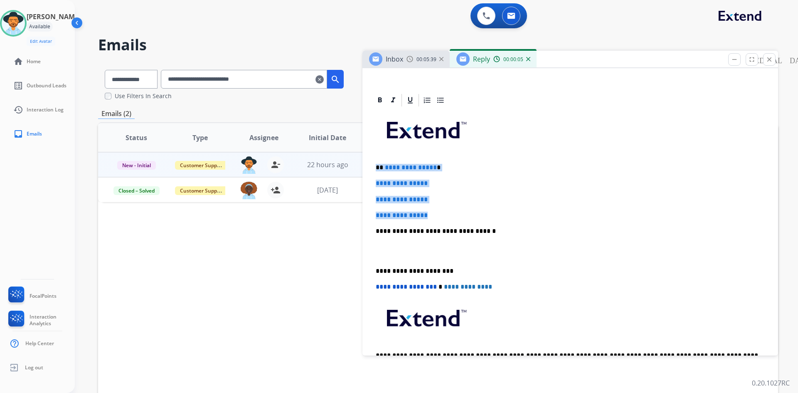
drag, startPoint x: 373, startPoint y: 168, endPoint x: 467, endPoint y: 211, distance: 103.6
click at [467, 211] on div "**********" at bounding box center [571, 251] width 396 height 286
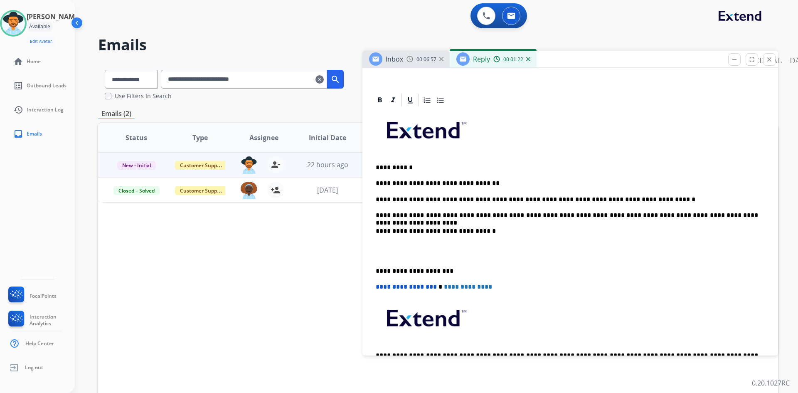
click at [743, 216] on p "**********" at bounding box center [567, 215] width 383 height 7
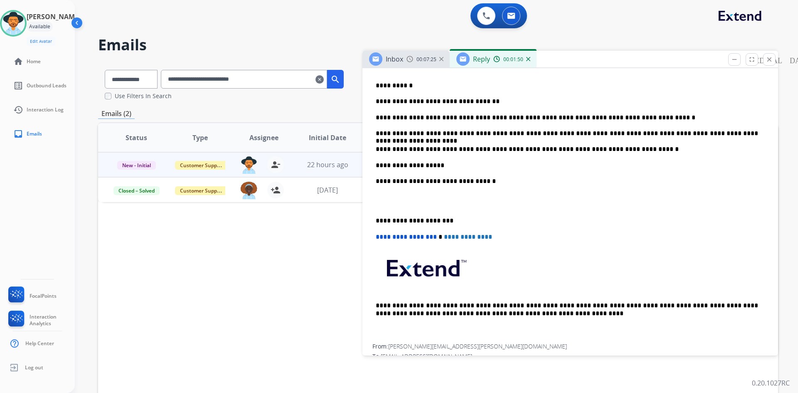
scroll to position [286, 0]
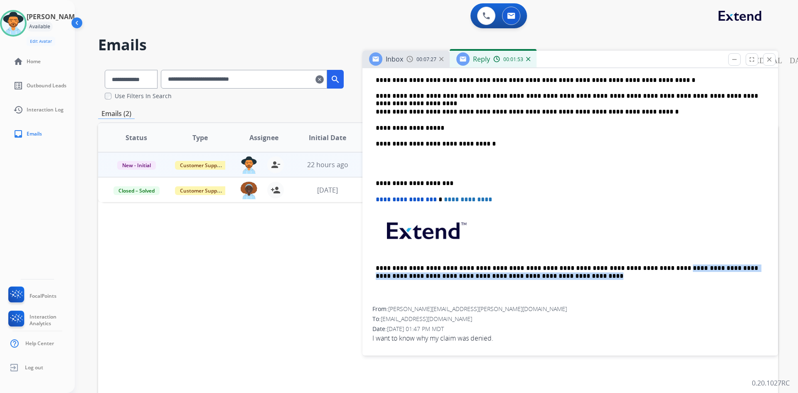
drag, startPoint x: 620, startPoint y: 268, endPoint x: 622, endPoint y: 274, distance: 5.7
click at [622, 274] on p "**********" at bounding box center [567, 271] width 383 height 15
copy p "**********"
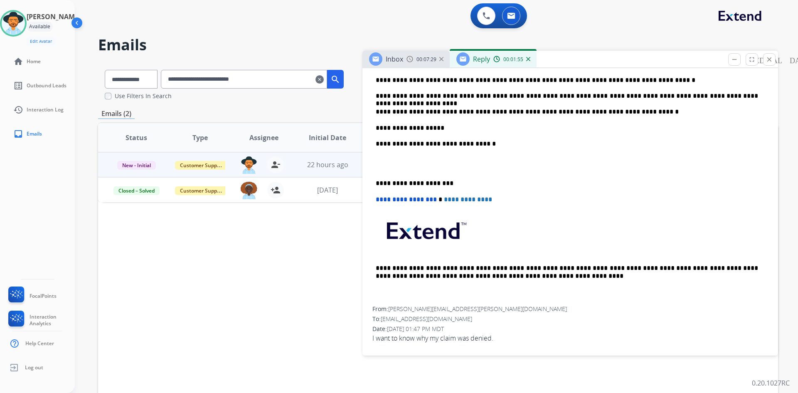
click at [449, 128] on p "**********" at bounding box center [567, 127] width 383 height 7
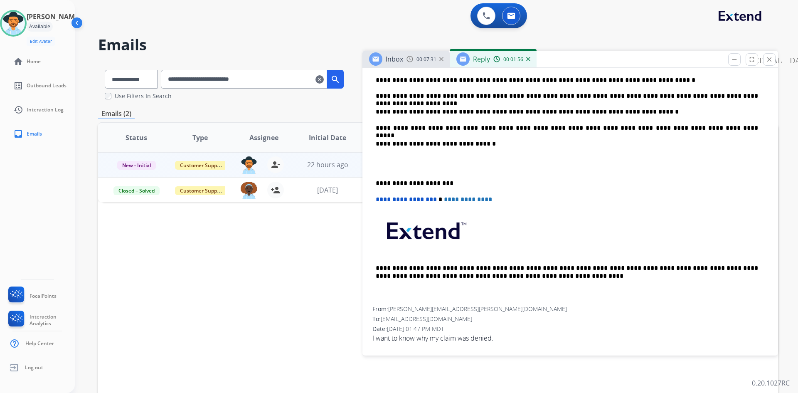
click at [406, 168] on p at bounding box center [570, 163] width 389 height 15
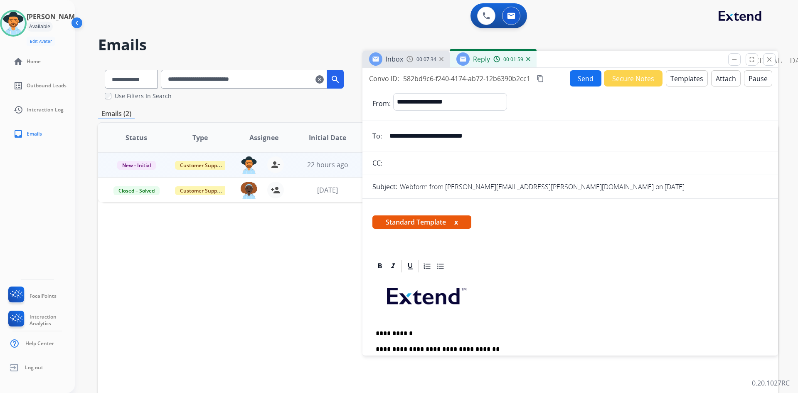
scroll to position [0, 0]
click at [580, 78] on button "Send" at bounding box center [586, 79] width 32 height 16
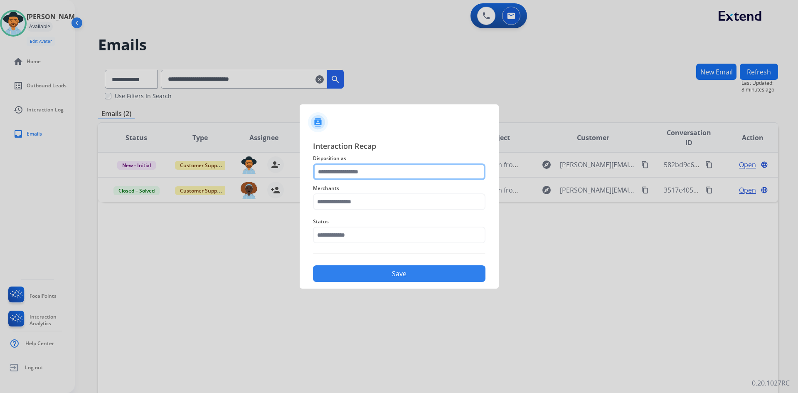
click at [377, 178] on input "text" at bounding box center [399, 171] width 173 height 17
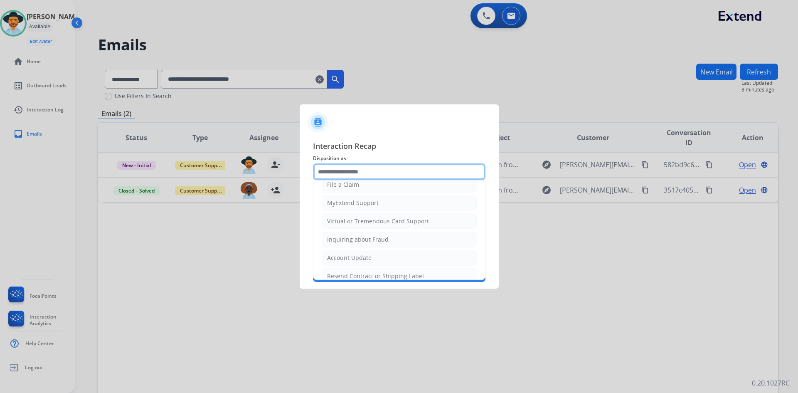
scroll to position [83, 0]
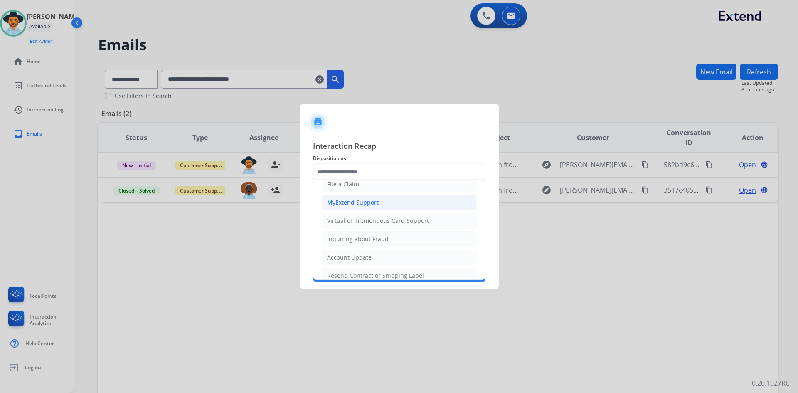
click at [385, 208] on li "MyExtend Support" at bounding box center [399, 203] width 155 height 16
type input "**********"
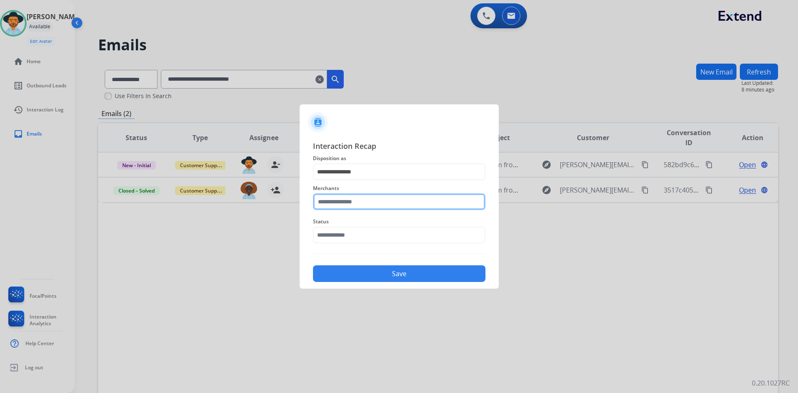
click at [363, 203] on input "text" at bounding box center [399, 201] width 173 height 17
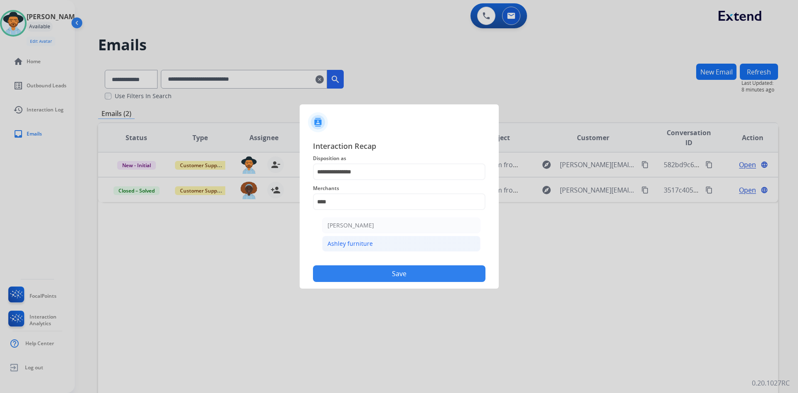
click at [385, 244] on li "Ashley furniture" at bounding box center [401, 244] width 158 height 16
type input "**********"
click at [348, 237] on input "text" at bounding box center [399, 235] width 173 height 17
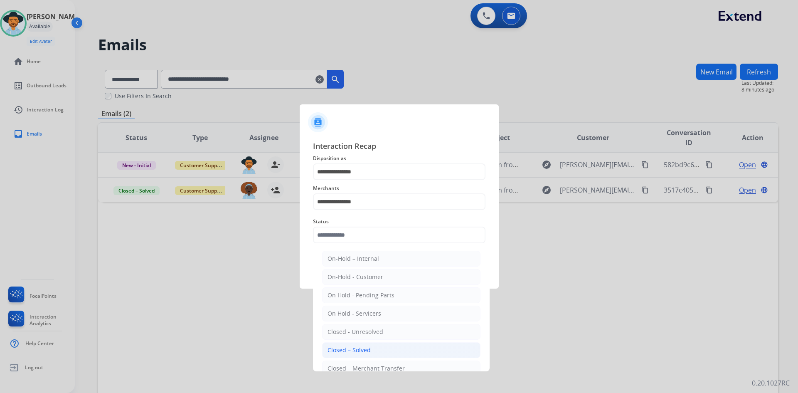
click at [366, 347] on div "Closed – Solved" at bounding box center [349, 350] width 43 height 8
type input "**********"
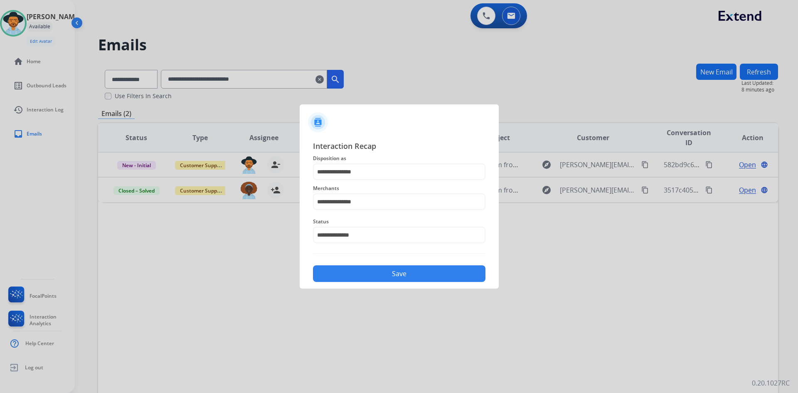
click at [401, 267] on button "Save" at bounding box center [399, 273] width 173 height 17
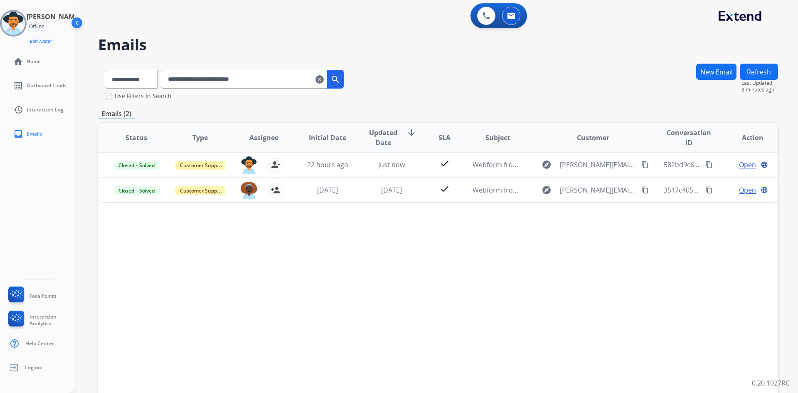
drag, startPoint x: 32, startPoint y: 366, endPoint x: 162, endPoint y: 328, distance: 134.7
click at [32, 366] on span "Log out" at bounding box center [34, 367] width 18 height 7
